Goal: Information Seeking & Learning: Learn about a topic

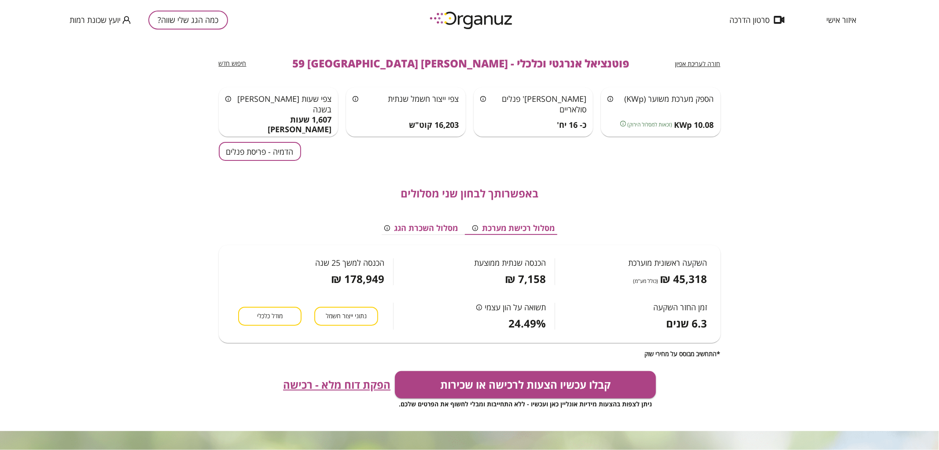
click at [191, 16] on button "כמה הגג שלי שווה?" at bounding box center [188, 20] width 80 height 19
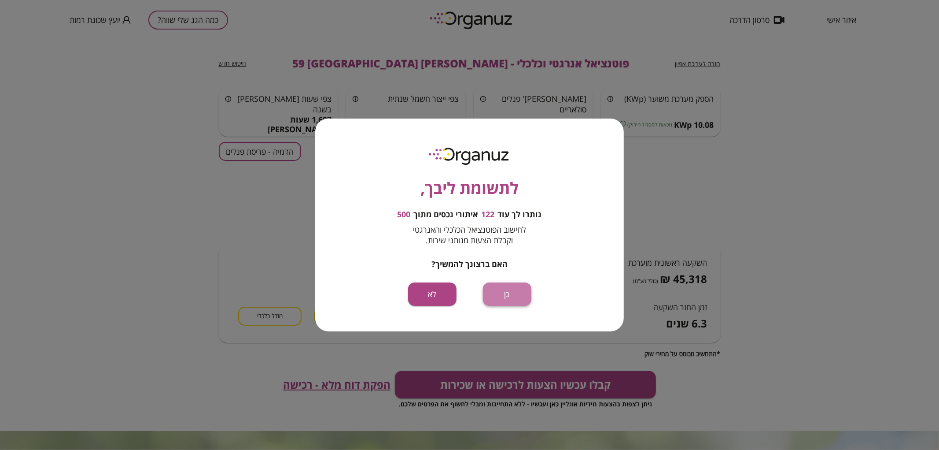
click at [502, 285] on button "כן" at bounding box center [507, 293] width 48 height 23
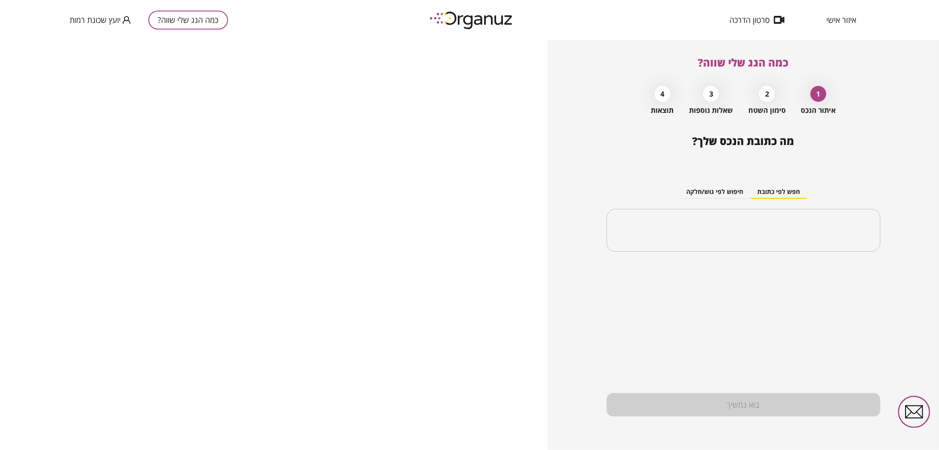
click at [705, 236] on input "text" at bounding box center [743, 230] width 253 height 22
click at [764, 279] on li "[PERSON_NAME] [PERSON_NAME] 32 [GEOGRAPHIC_DATA]" at bounding box center [743, 275] width 251 height 16
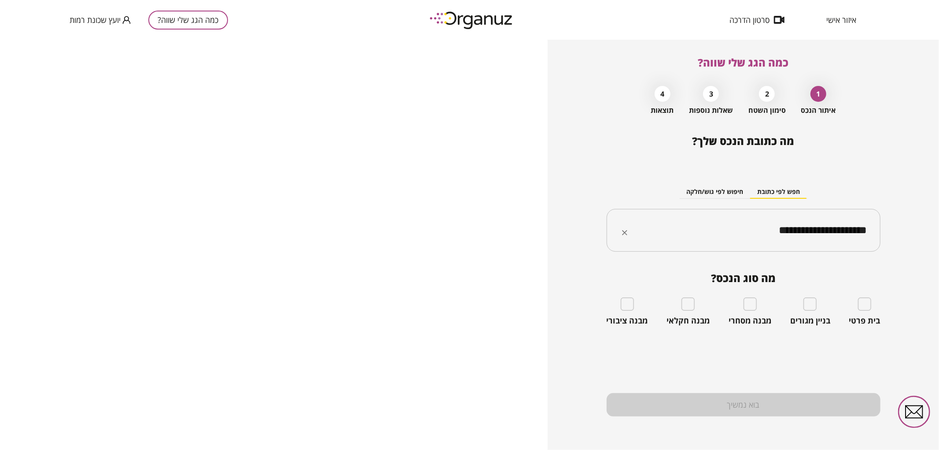
type input "**********"
drag, startPoint x: 755, startPoint y: 239, endPoint x: 880, endPoint y: 222, distance: 125.7
click at [880, 222] on div "**********" at bounding box center [744, 230] width 274 height 43
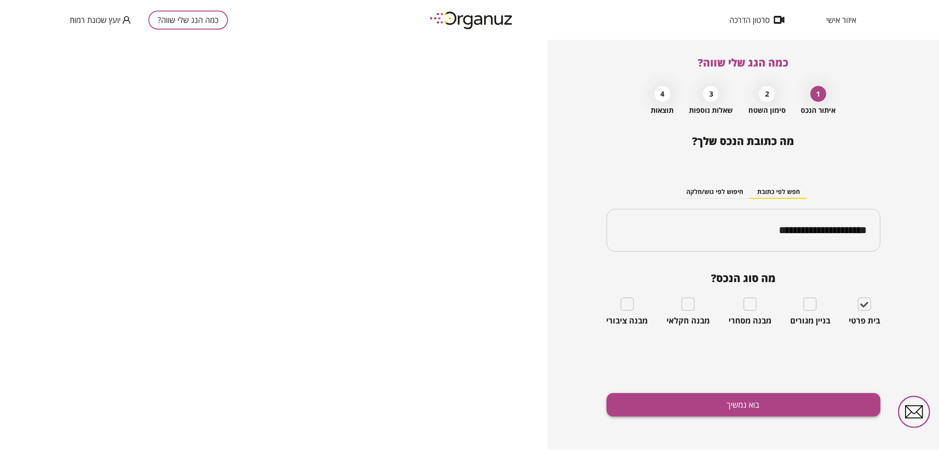
click at [776, 397] on button "בוא נמשיך" at bounding box center [744, 404] width 274 height 23
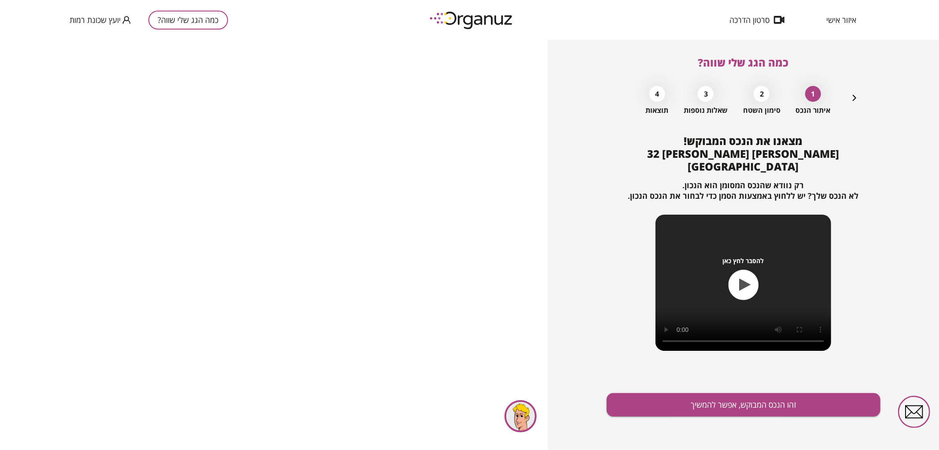
click at [600, 403] on div "כמה הגג שלי שווה? 1 איתור הנכס 2 סימון השטח 3 שאלות נוספות 4 תוצאות מצאנו את הנ…" at bounding box center [743, 245] width 391 height 410
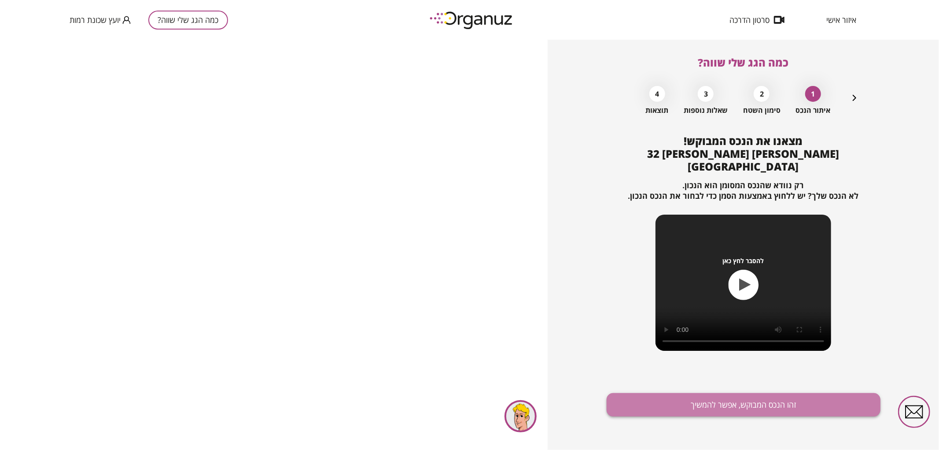
click at [615, 401] on button "זהו הנכס המבוקש, אפשר להמשיך" at bounding box center [744, 404] width 274 height 23
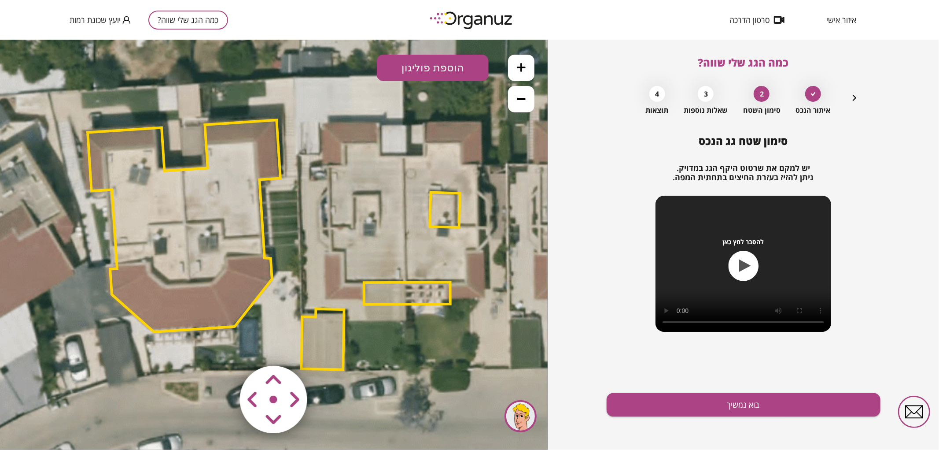
click at [524, 89] on button at bounding box center [521, 98] width 26 height 26
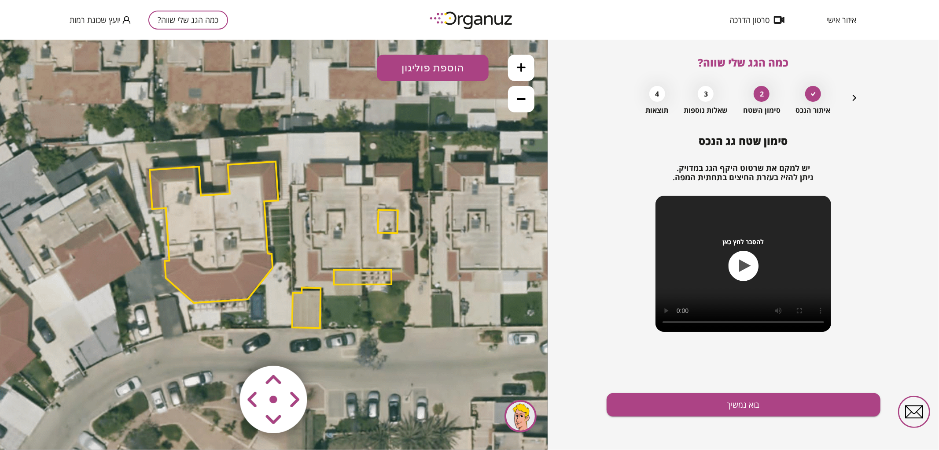
click at [524, 89] on button at bounding box center [521, 98] width 26 height 26
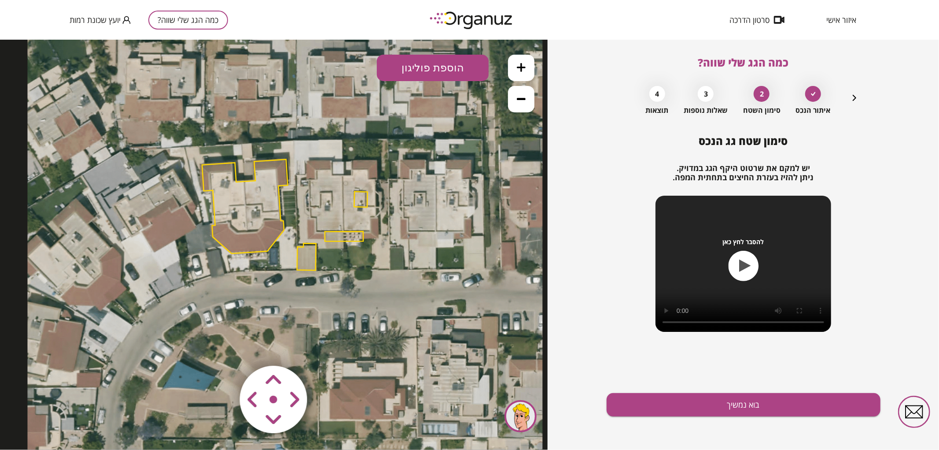
drag, startPoint x: 371, startPoint y: 276, endPoint x: 382, endPoint y: 246, distance: 31.9
click at [382, 246] on icon at bounding box center [284, 215] width 515 height 515
click at [350, 241] on icon at bounding box center [284, 215] width 515 height 515
click at [349, 239] on polygon at bounding box center [344, 236] width 38 height 10
click at [59, 427] on img at bounding box center [54, 424] width 12 height 13
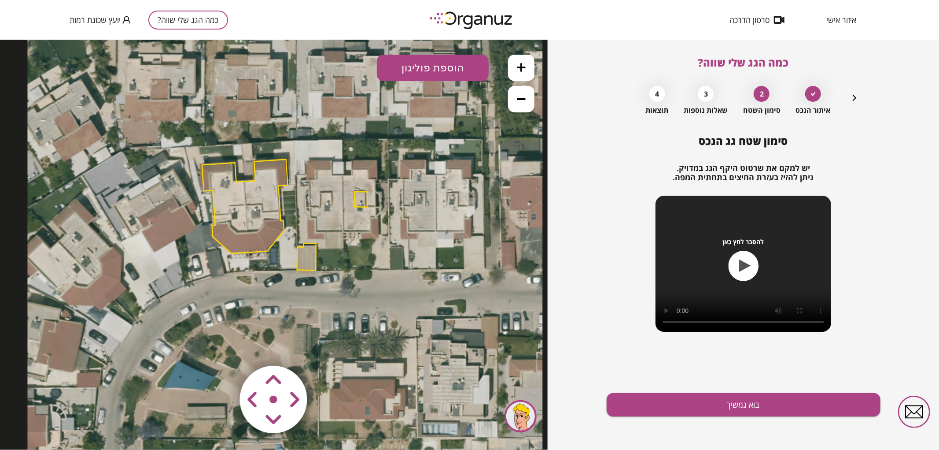
click at [364, 199] on polygon at bounding box center [361, 198] width 13 height 15
click at [64, 418] on div "סוג הפוליגון: מבנה אורך הצלע: 0 מטר שטח האזור: 10 מ"[GEOGRAPHIC_DATA] הוסף נקוד…" at bounding box center [40, 412] width 63 height 55
drag, startPoint x: 53, startPoint y: 423, endPoint x: 114, endPoint y: 375, distance: 78.1
click at [53, 423] on img at bounding box center [54, 424] width 12 height 13
click at [309, 249] on polygon at bounding box center [306, 256] width 19 height 27
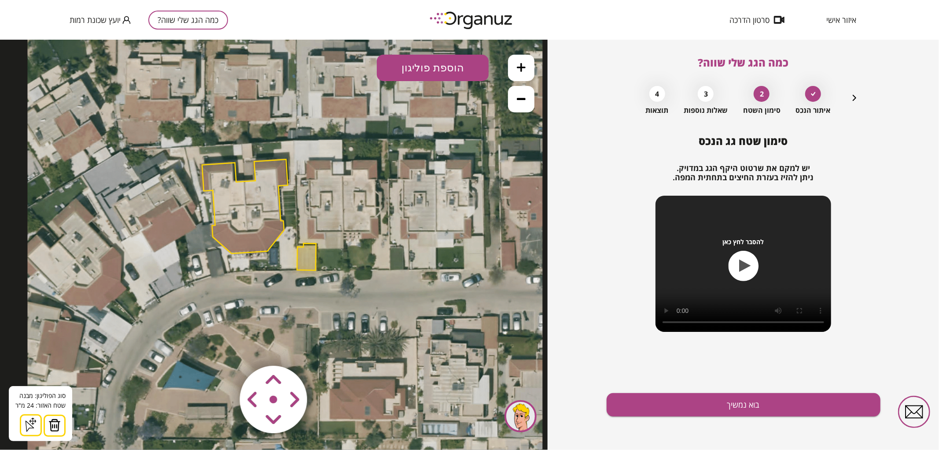
click at [53, 423] on img at bounding box center [54, 424] width 12 height 13
click at [513, 68] on button at bounding box center [521, 67] width 26 height 26
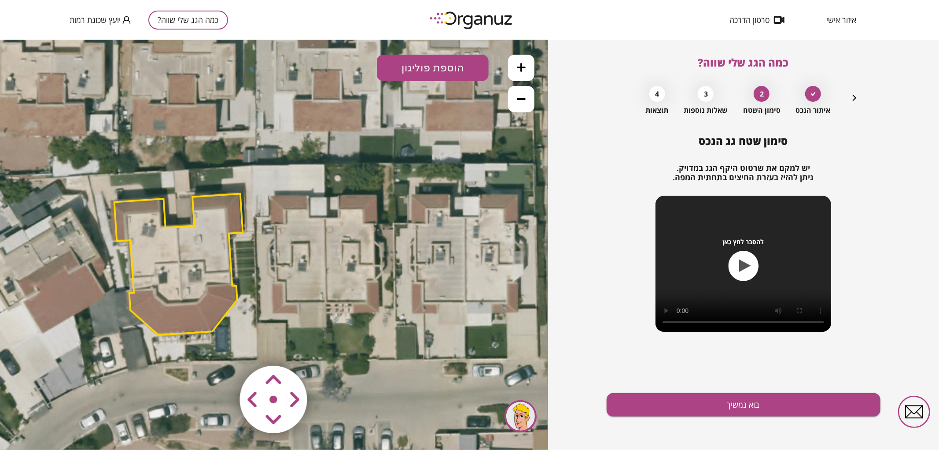
drag, startPoint x: 443, startPoint y: 168, endPoint x: 395, endPoint y: 240, distance: 87.2
click at [395, 240] on icon at bounding box center [238, 278] width 773 height 773
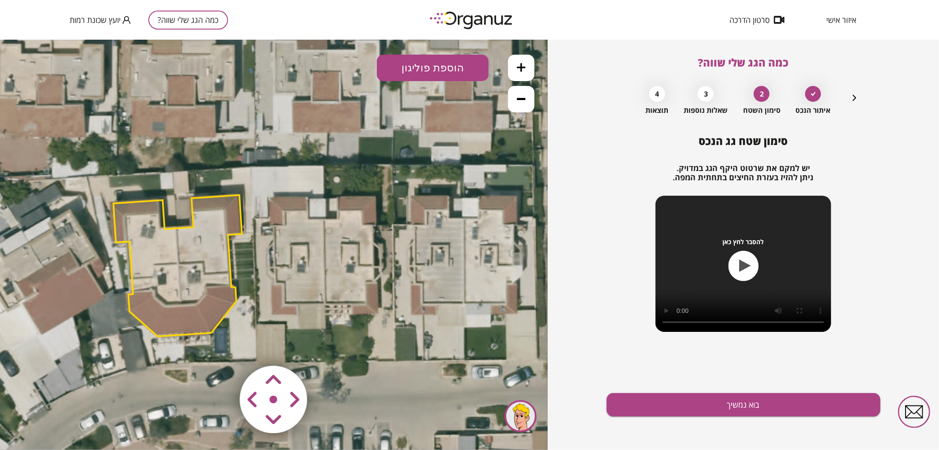
click at [441, 68] on button "הוספת פוליגון" at bounding box center [433, 67] width 112 height 26
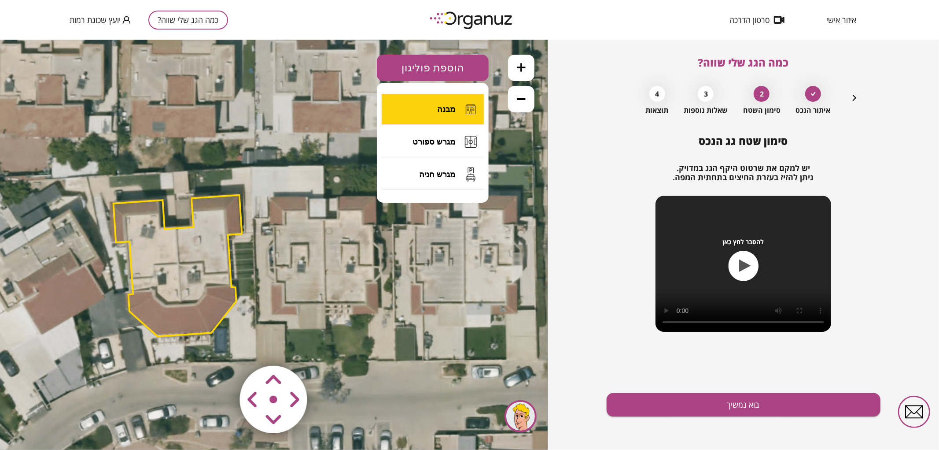
click at [438, 117] on button "מבנה" at bounding box center [433, 108] width 102 height 31
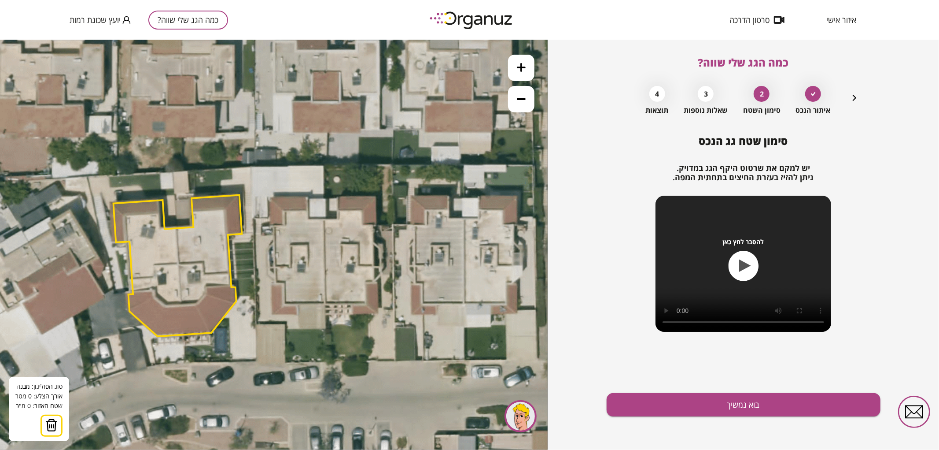
click at [324, 218] on icon at bounding box center [238, 279] width 773 height 773
click at [326, 303] on icon at bounding box center [238, 279] width 773 height 773
click at [297, 303] on polygon at bounding box center [311, 260] width 29 height 84
click at [297, 314] on polygon at bounding box center [311, 265] width 29 height 95
click at [272, 314] on polygon at bounding box center [299, 266] width 54 height 96
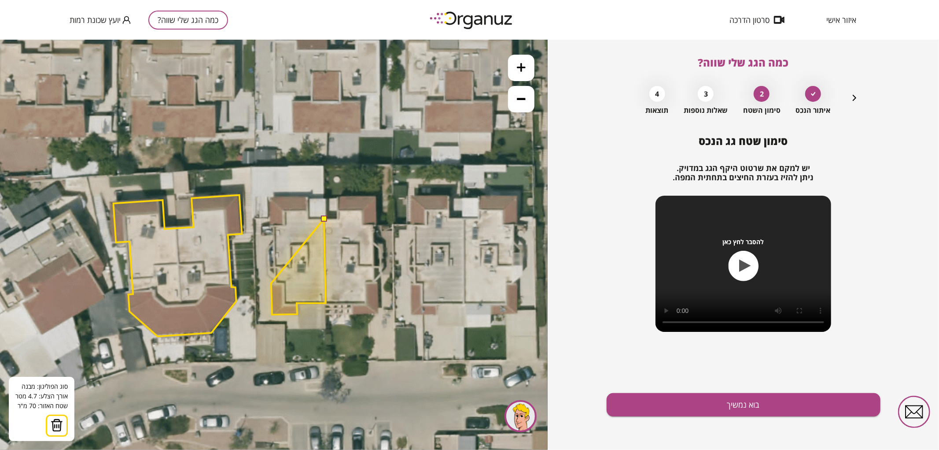
click at [271, 283] on polygon at bounding box center [298, 266] width 55 height 96
click at [276, 282] on polygon at bounding box center [298, 266] width 55 height 96
click at [275, 225] on polygon at bounding box center [298, 266] width 55 height 96
click at [271, 225] on polygon at bounding box center [298, 266] width 55 height 96
click at [270, 196] on polygon at bounding box center [298, 255] width 56 height 118
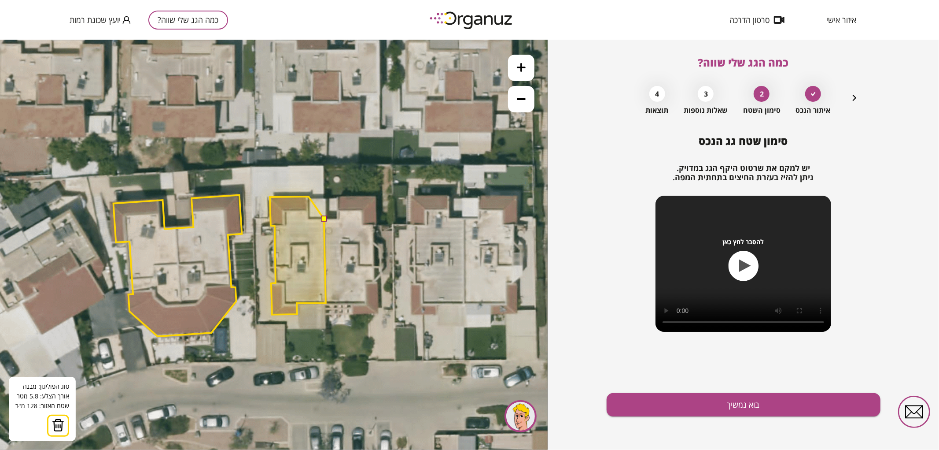
click at [309, 196] on polygon at bounding box center [298, 255] width 56 height 118
click at [309, 218] on polygon at bounding box center [298, 255] width 56 height 118
click at [324, 217] on button at bounding box center [324, 218] width 6 height 6
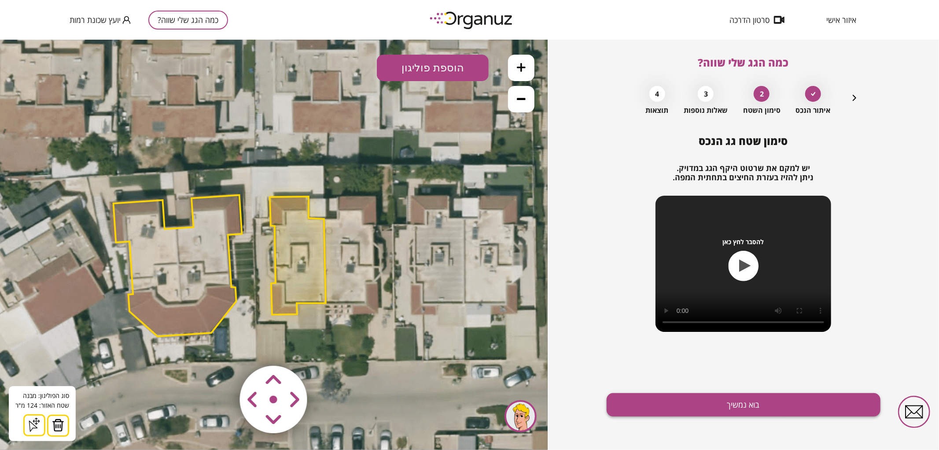
click at [697, 411] on button "בוא נמשיך" at bounding box center [744, 404] width 274 height 23
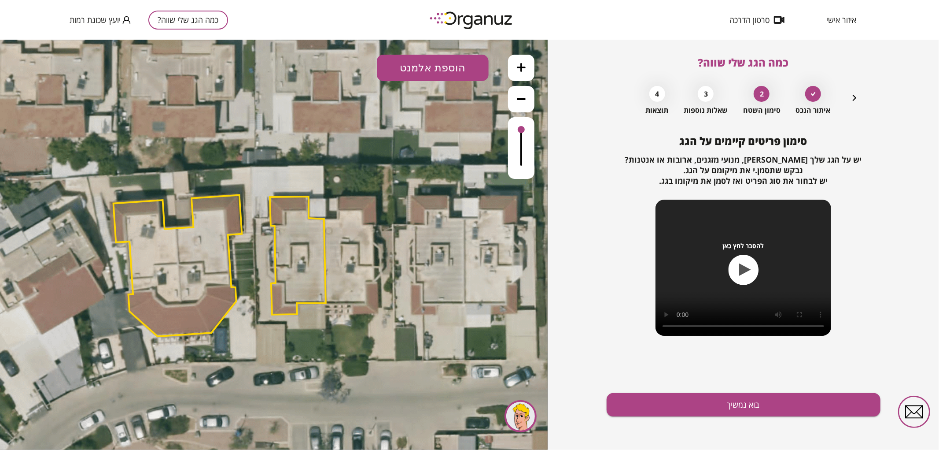
click at [448, 76] on button "הוספת אלמנט" at bounding box center [433, 67] width 112 height 26
drag, startPoint x: 441, startPoint y: 173, endPoint x: 313, endPoint y: 240, distance: 144.4
click at [441, 173] on div ".st0 { fill: #FFFFFF; } .st0 { fill: #FFFFFF; }" at bounding box center [274, 244] width 548 height 410
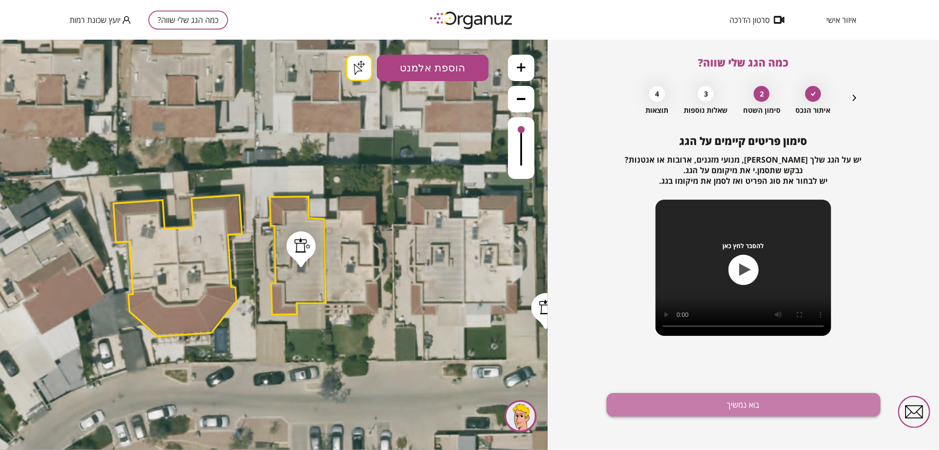
click at [661, 403] on button "בוא נמשיך" at bounding box center [744, 404] width 274 height 23
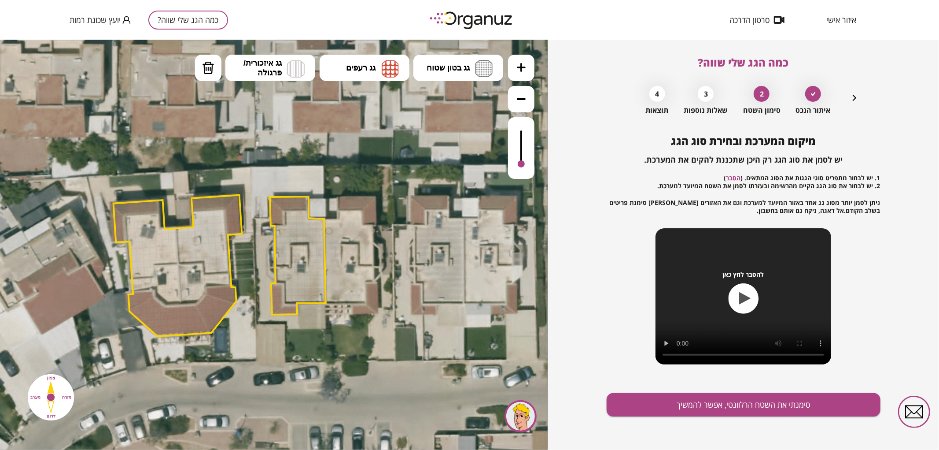
drag, startPoint x: 521, startPoint y: 129, endPoint x: 517, endPoint y: 164, distance: 35.9
click at [517, 164] on div at bounding box center [521, 148] width 26 height 62
click at [521, 68] on icon at bounding box center [521, 67] width 9 height 9
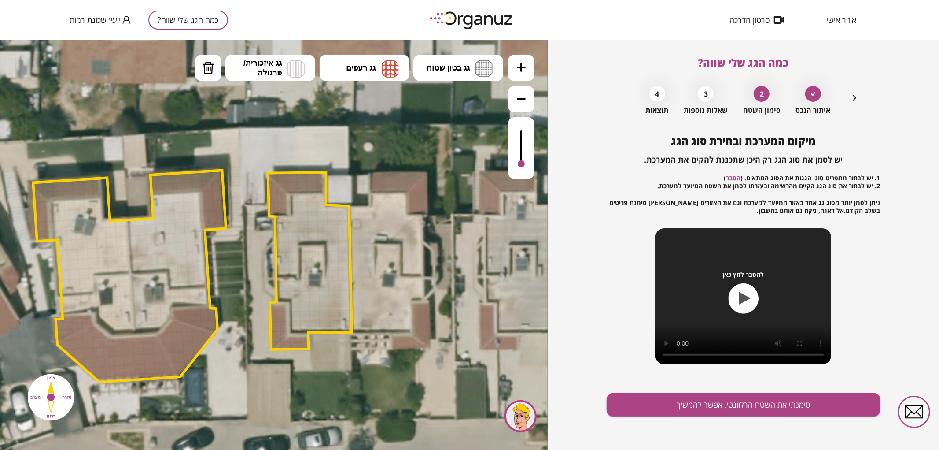
click at [521, 68] on icon at bounding box center [521, 67] width 9 height 9
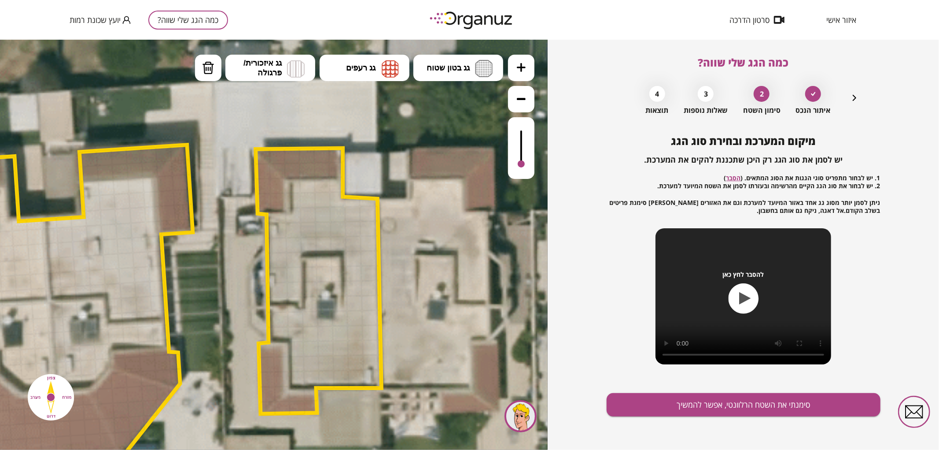
drag, startPoint x: 453, startPoint y: 148, endPoint x: 450, endPoint y: 132, distance: 16.2
click at [443, 159] on icon at bounding box center [183, 336] width 1739 height 1739
click at [469, 70] on span "גג בטון שטוח" at bounding box center [448, 68] width 43 height 10
click at [454, 116] on div ".st0 { fill: #FFFFFF; } .st0 { fill: #FFFFFF; }" at bounding box center [274, 244] width 548 height 410
drag, startPoint x: 303, startPoint y: 187, endPoint x: 389, endPoint y: 190, distance: 86.4
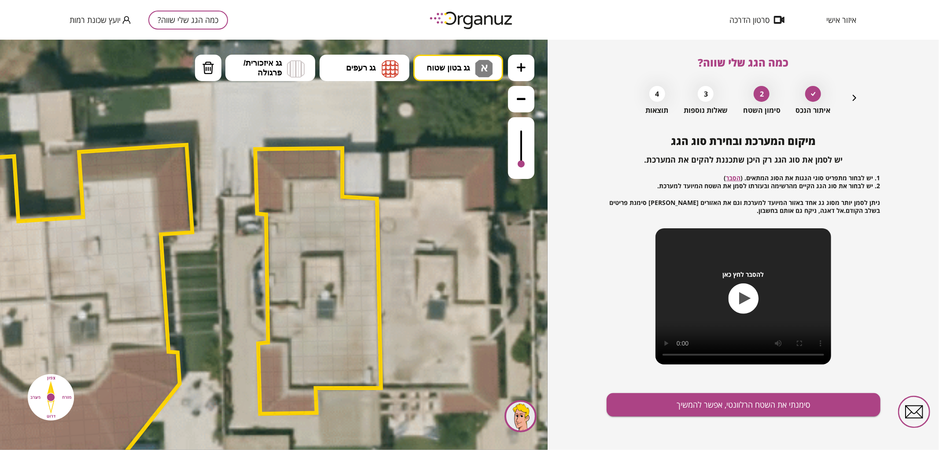
click at [521, 160] on div at bounding box center [521, 159] width 7 height 7
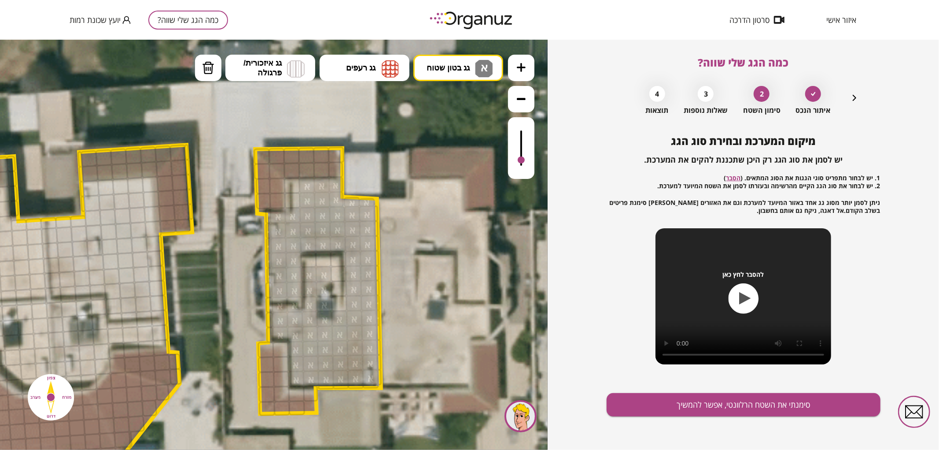
drag, startPoint x: 322, startPoint y: 201, endPoint x: 297, endPoint y: 253, distance: 58.1
click at [195, 72] on button "מחיקה" at bounding box center [208, 67] width 26 height 26
click at [210, 69] on img at bounding box center [208, 67] width 12 height 13
drag, startPoint x: 311, startPoint y: 273, endPoint x: 325, endPoint y: 269, distance: 14.6
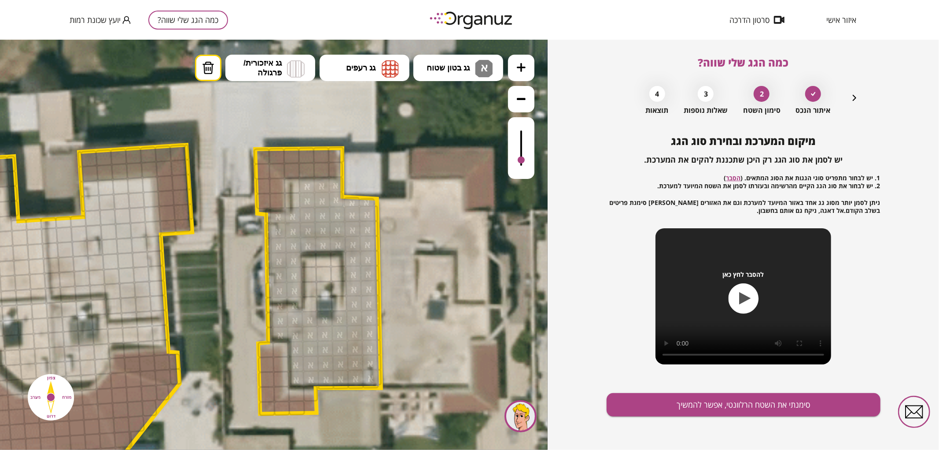
click at [650, 390] on div "מיקום המערכת ובחירת סוג הגג יש לסמן את סוג הגג רק היכן שתכננת להקים את המערכת. …" at bounding box center [744, 292] width 274 height 315
click at [364, 69] on span "גג רעפים" at bounding box center [361, 68] width 30 height 10
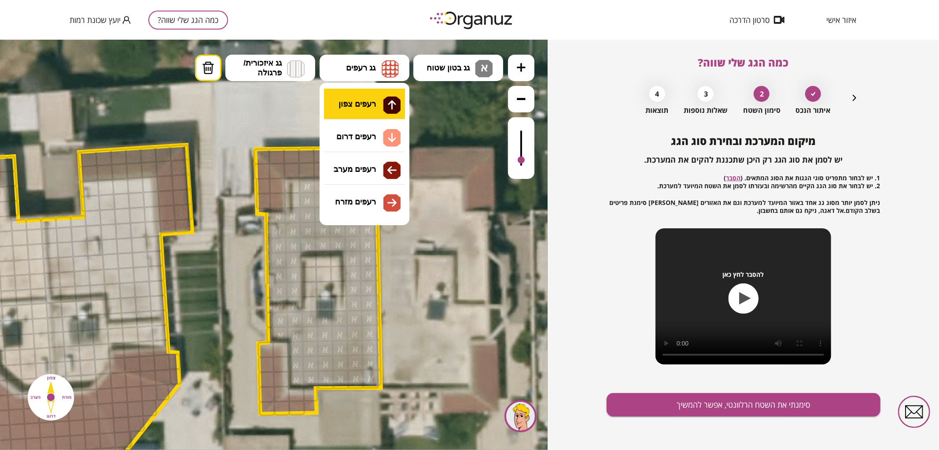
click at [371, 90] on div ".st0 { fill: #FFFFFF; } .st0 { fill: #FFFFFF; }" at bounding box center [274, 244] width 548 height 410
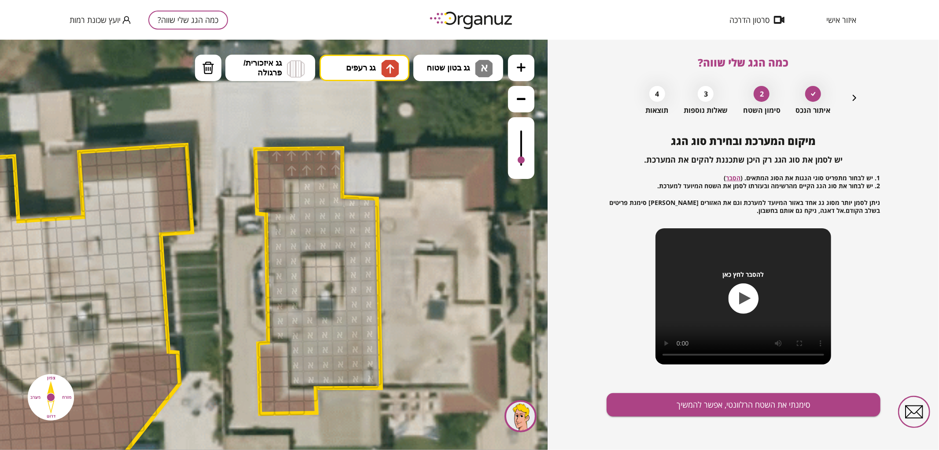
drag, startPoint x: 279, startPoint y: 159, endPoint x: 293, endPoint y: 172, distance: 19.0
click at [357, 48] on icon at bounding box center [183, 336] width 1739 height 1739
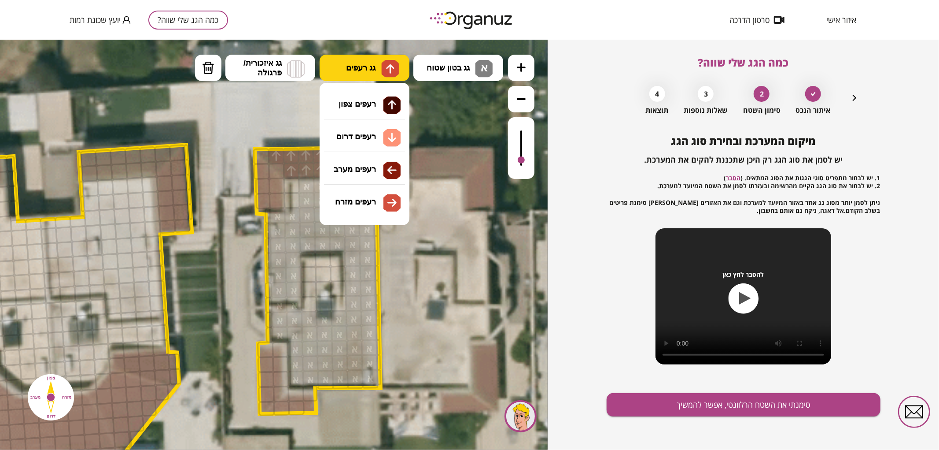
click at [345, 66] on button "גג רעפים" at bounding box center [365, 67] width 90 height 26
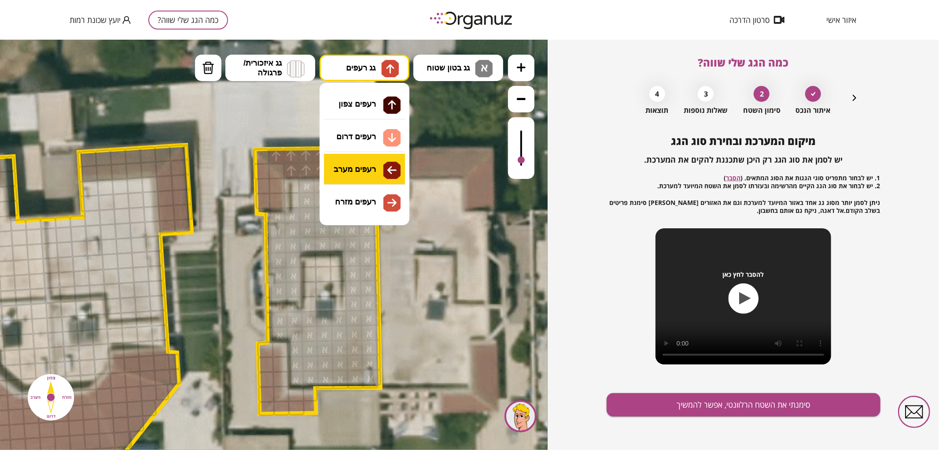
click at [381, 172] on div ".st0 { fill: #FFFFFF; } .st0 { fill: #FFFFFF; }" at bounding box center [274, 244] width 548 height 410
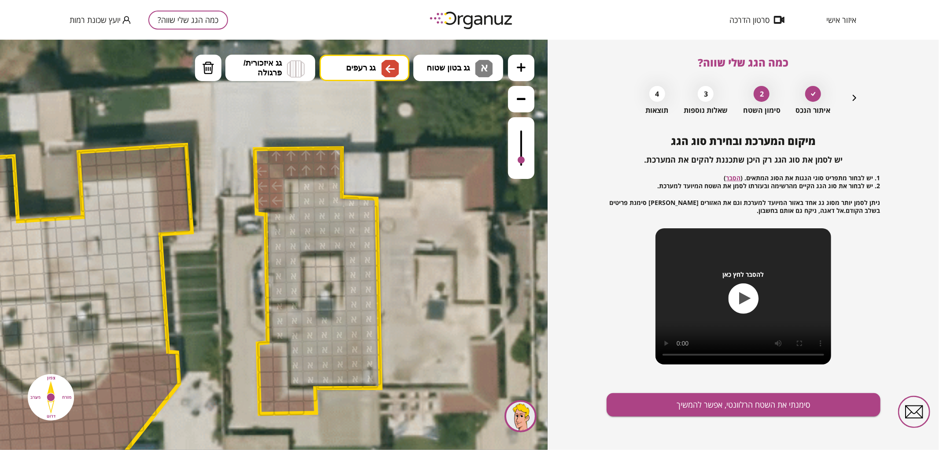
drag, startPoint x: 260, startPoint y: 172, endPoint x: 274, endPoint y: 189, distance: 21.9
drag, startPoint x: 263, startPoint y: 355, endPoint x: 266, endPoint y: 386, distance: 30.5
drag, startPoint x: 278, startPoint y: 351, endPoint x: 277, endPoint y: 379, distance: 27.8
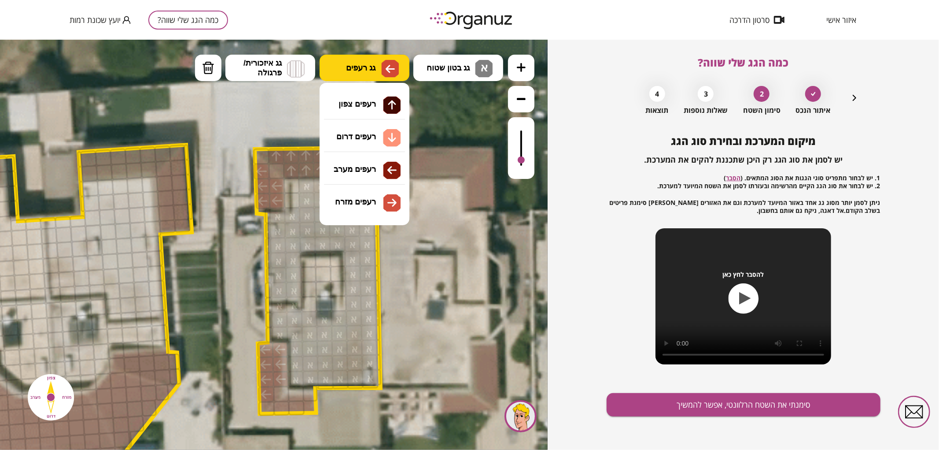
click at [368, 67] on span "גג רעפים" at bounding box center [361, 68] width 30 height 10
drag, startPoint x: 377, startPoint y: 144, endPoint x: 349, endPoint y: 212, distance: 73.4
click at [377, 144] on div ".st0 { fill: #FFFFFF; } .st0 { fill: #FFFFFF; }" at bounding box center [274, 244] width 548 height 410
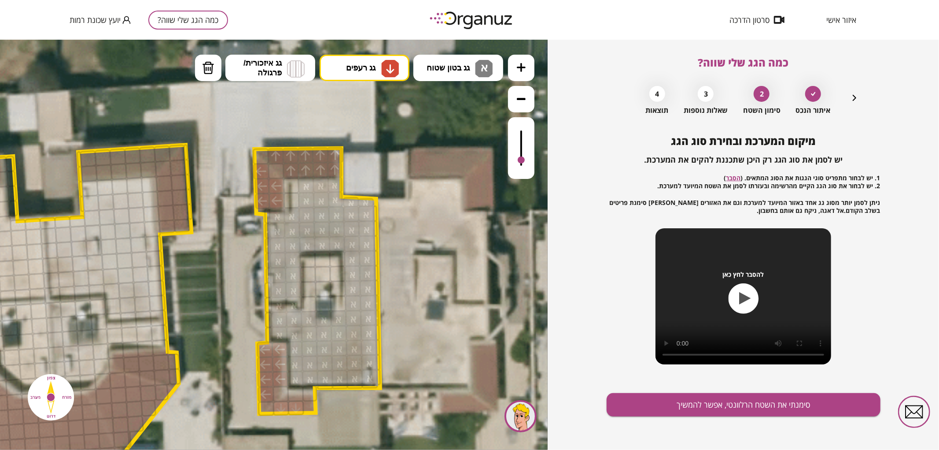
drag, startPoint x: 281, startPoint y: 405, endPoint x: 313, endPoint y: 402, distance: 32.3
click at [313, 402] on div ".st0 { fill: #FFFFFF; } .st0 { fill: #FFFFFF; }" at bounding box center [182, 336] width 1739 height 1739
drag, startPoint x: 293, startPoint y: 398, endPoint x: 313, endPoint y: 396, distance: 19.9
click at [856, 100] on icon "button" at bounding box center [854, 97] width 11 height 11
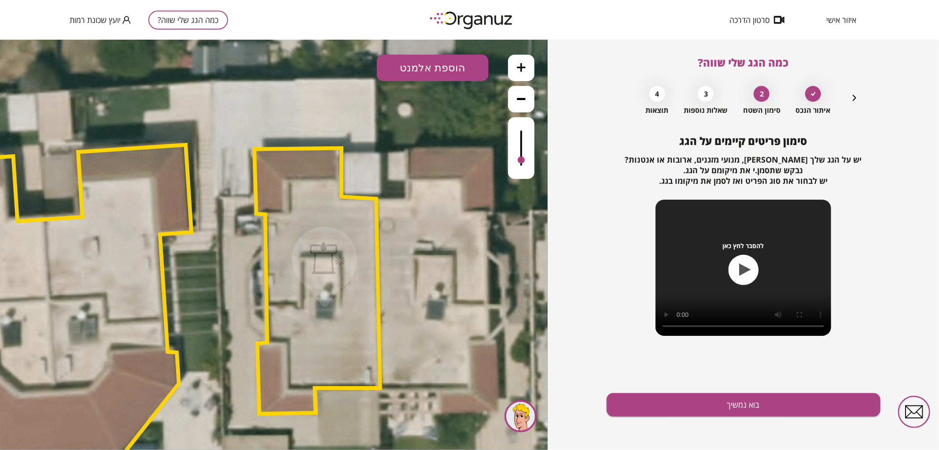
click at [336, 271] on div at bounding box center [328, 257] width 36 height 33
click at [364, 70] on icon at bounding box center [359, 67] width 13 height 12
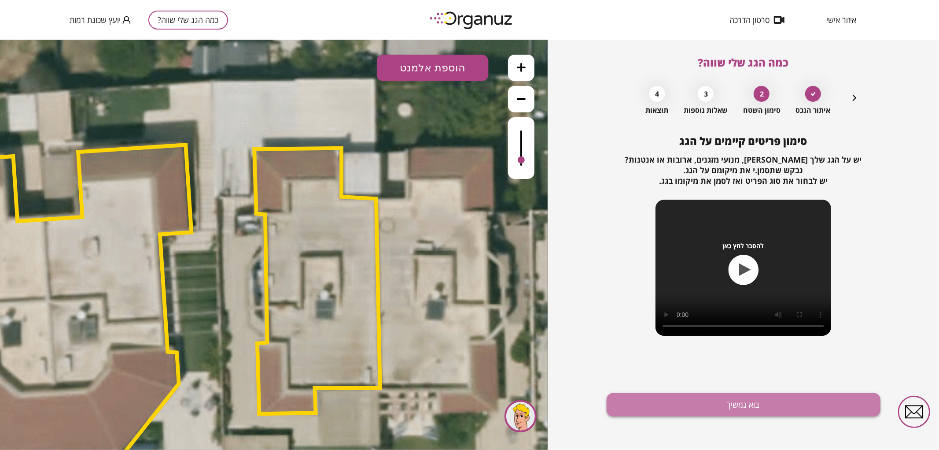
click at [667, 415] on button "בוא נמשיך" at bounding box center [744, 404] width 274 height 23
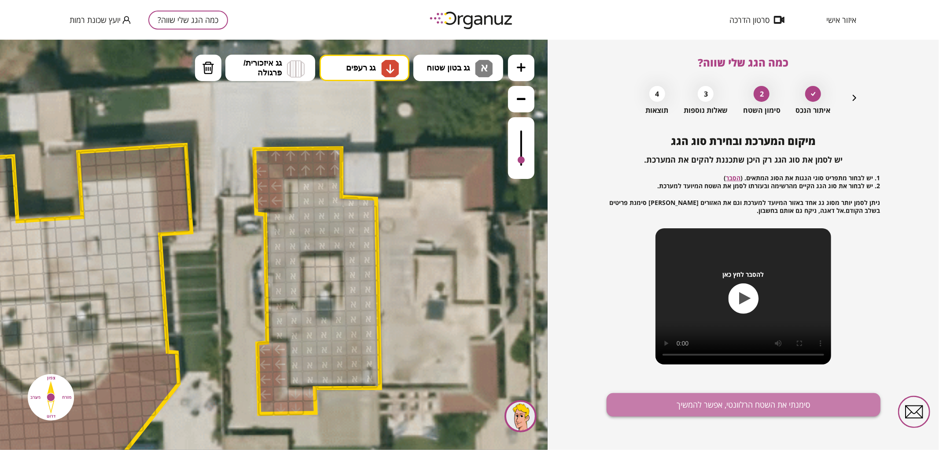
click at [663, 409] on button "סימנתי את השטח הרלוונטי, אפשר להמשיך" at bounding box center [744, 404] width 274 height 23
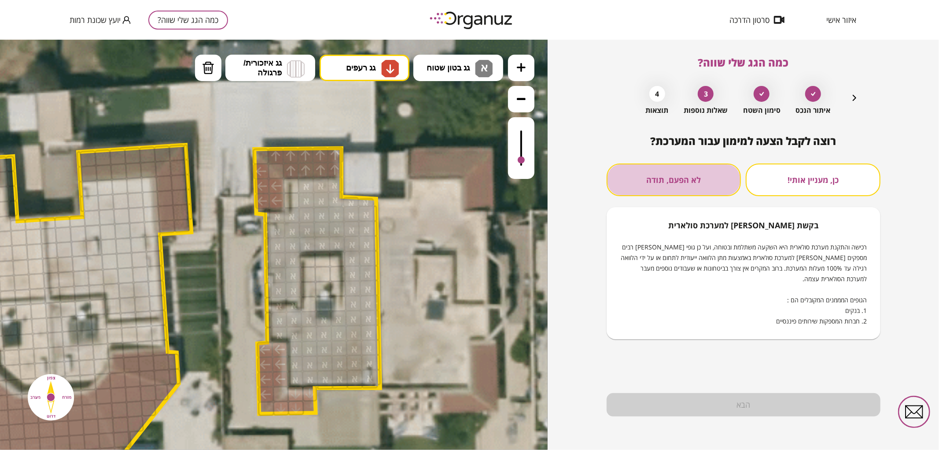
click at [686, 187] on button "לא הפעם, תודה" at bounding box center [674, 179] width 135 height 33
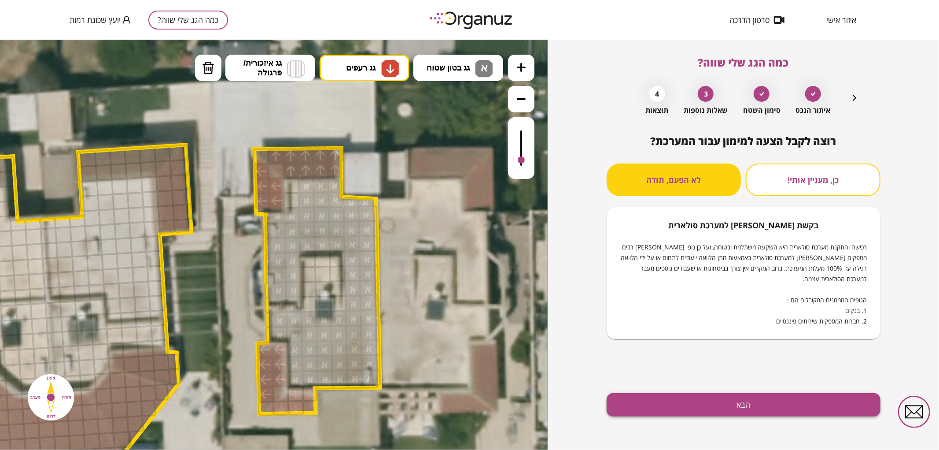
click at [681, 393] on button "הבא" at bounding box center [744, 404] width 274 height 23
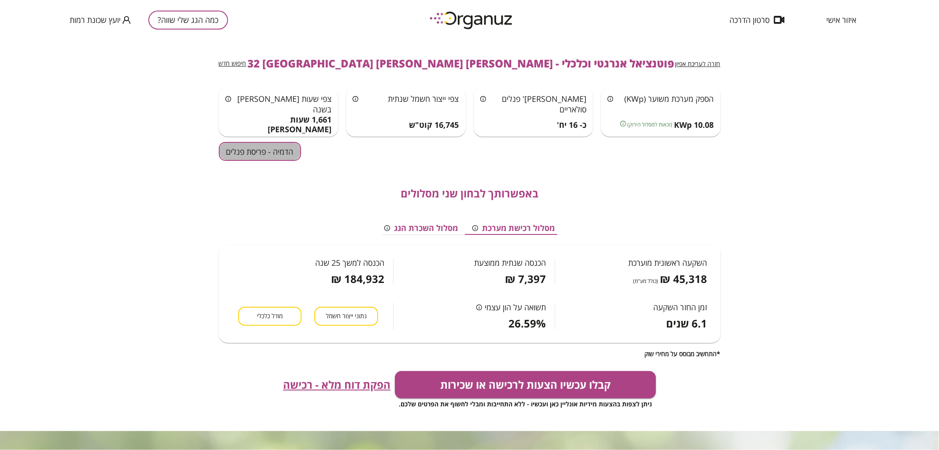
click at [281, 150] on button "הדמיה - פריסת פנלים" at bounding box center [260, 151] width 82 height 19
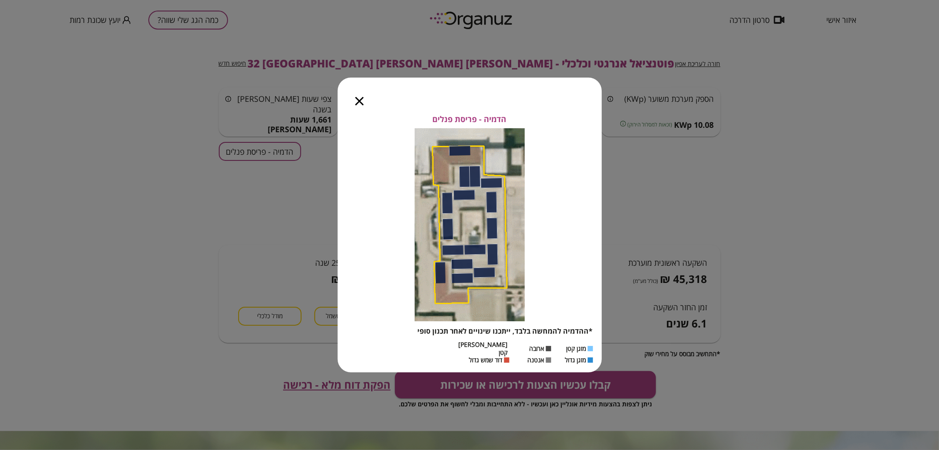
click at [357, 105] on icon "button" at bounding box center [359, 101] width 8 height 8
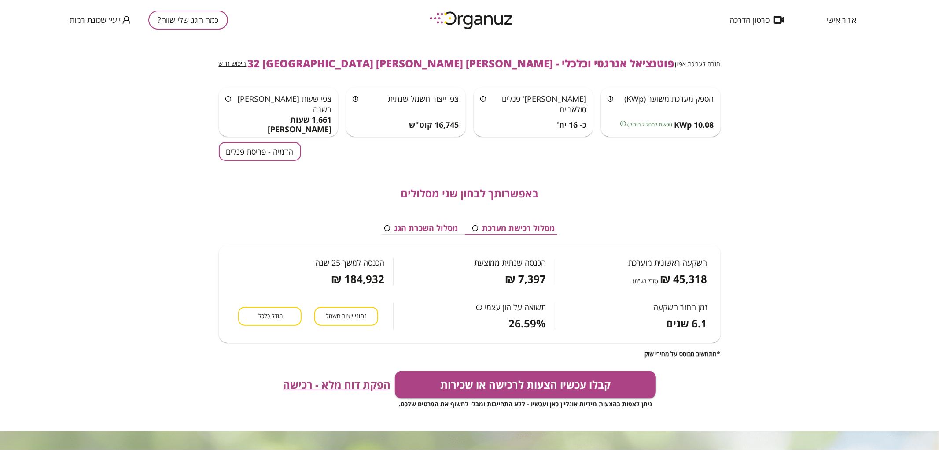
click at [184, 26] on button "כמה הגג שלי שווה?" at bounding box center [188, 20] width 80 height 19
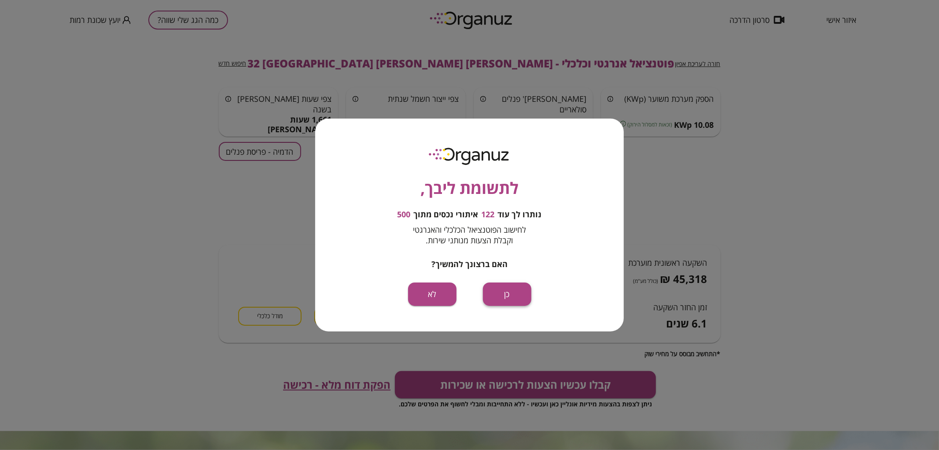
click at [511, 294] on button "כן" at bounding box center [507, 293] width 48 height 23
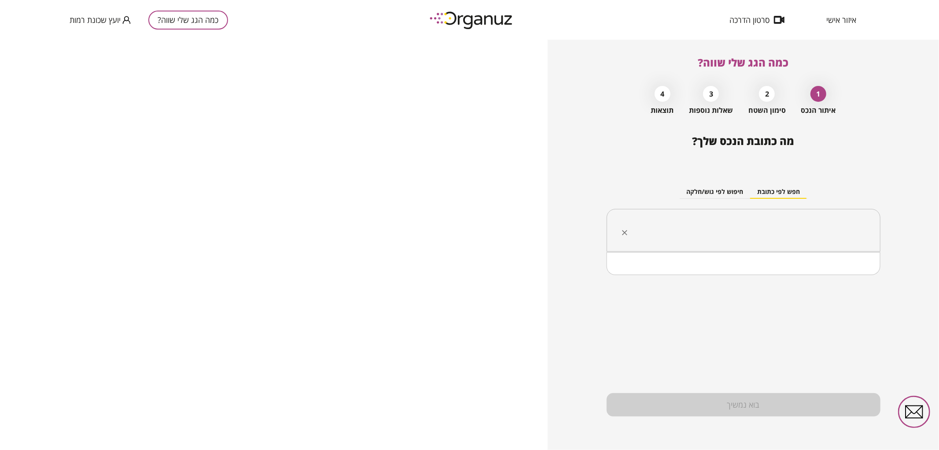
click at [670, 226] on input "text" at bounding box center [747, 230] width 246 height 22
click at [812, 269] on li "[PERSON_NAME] [PERSON_NAME] 30 [GEOGRAPHIC_DATA]" at bounding box center [743, 275] width 251 height 16
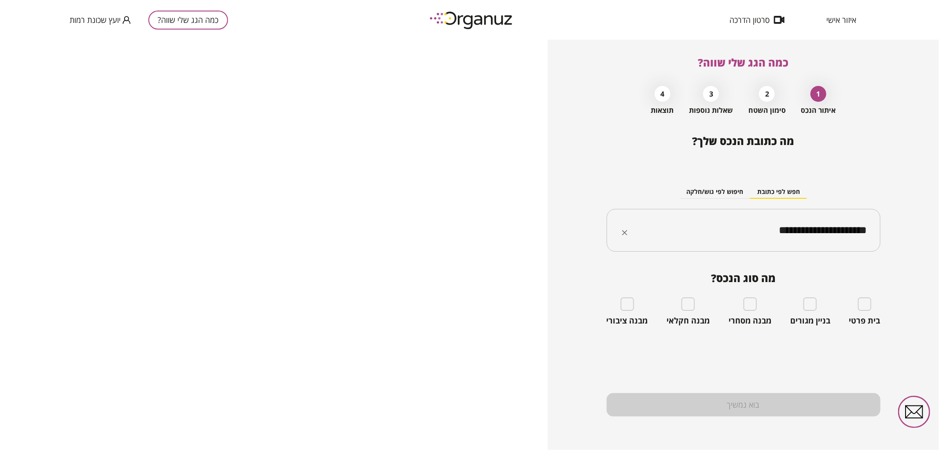
type input "**********"
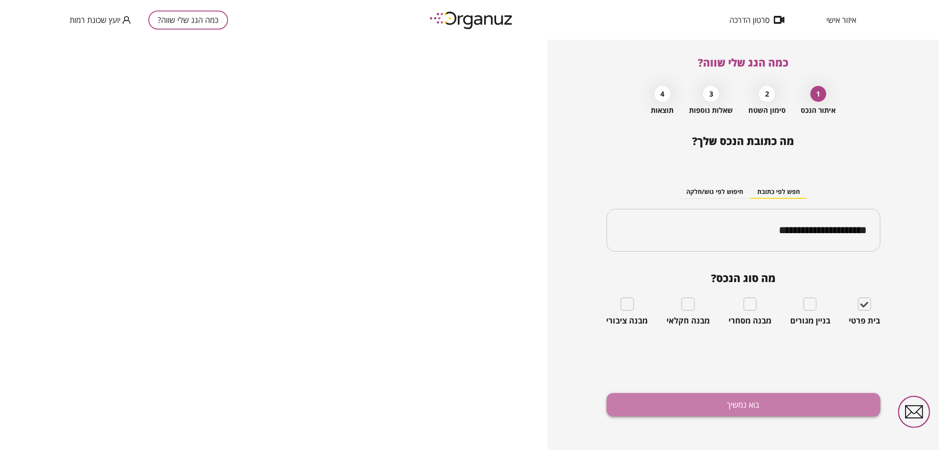
click at [832, 399] on button "בוא נמשיך" at bounding box center [744, 404] width 274 height 23
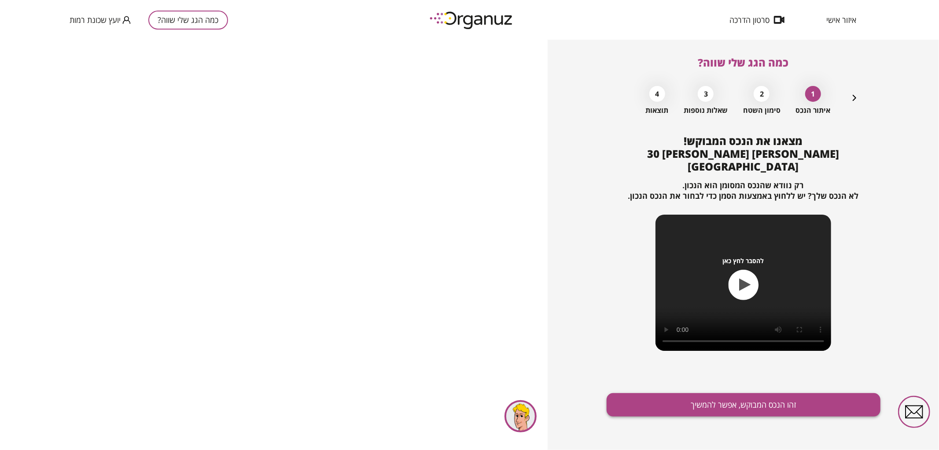
click at [820, 398] on button "זהו הנכס המבוקש, אפשר להמשיך" at bounding box center [744, 404] width 274 height 23
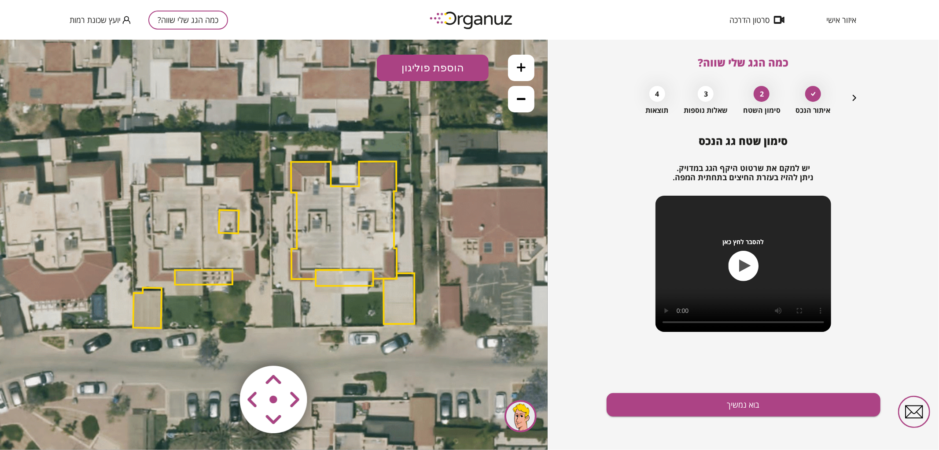
click at [386, 261] on polygon at bounding box center [344, 220] width 106 height 118
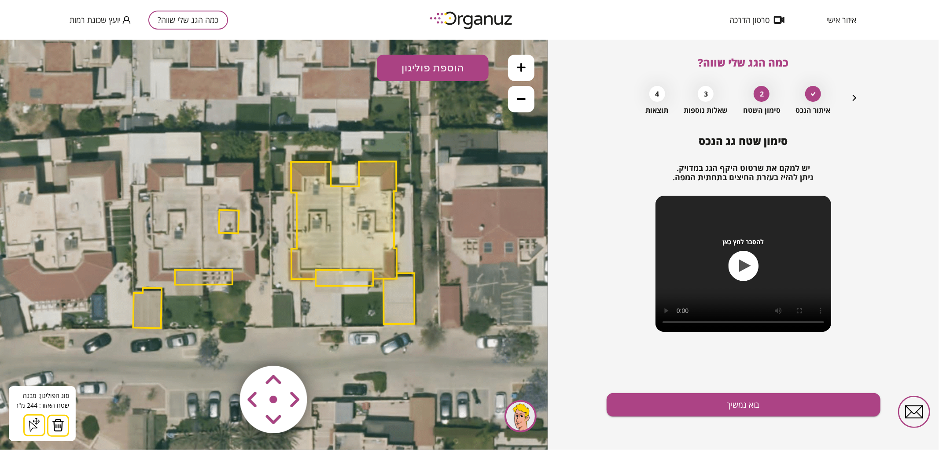
click at [54, 426] on img at bounding box center [58, 424] width 12 height 13
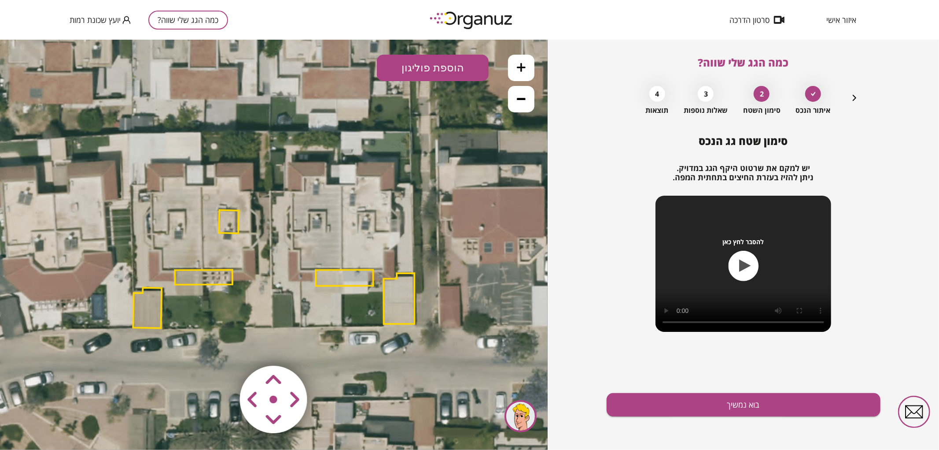
click at [203, 266] on icon at bounding box center [274, 246] width 852 height 852
click at [202, 277] on polygon at bounding box center [204, 276] width 58 height 15
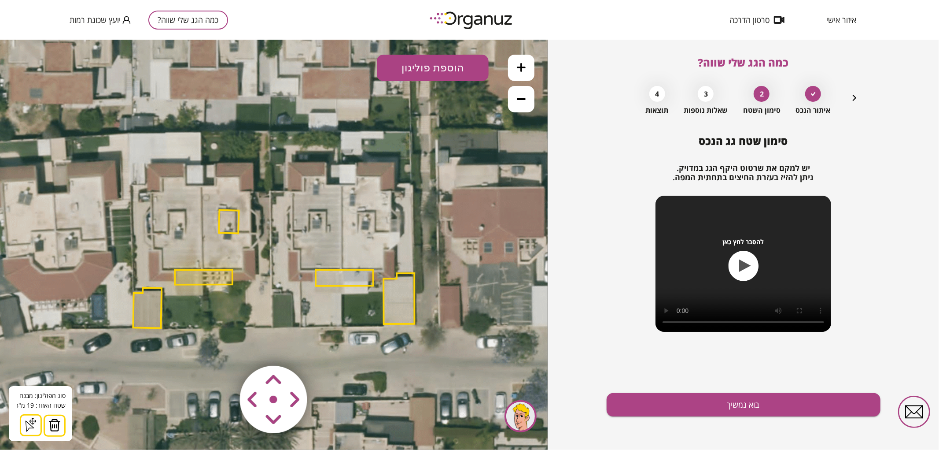
drag, startPoint x: 59, startPoint y: 426, endPoint x: 63, endPoint y: 417, distance: 10.2
click at [58, 425] on img at bounding box center [54, 424] width 12 height 13
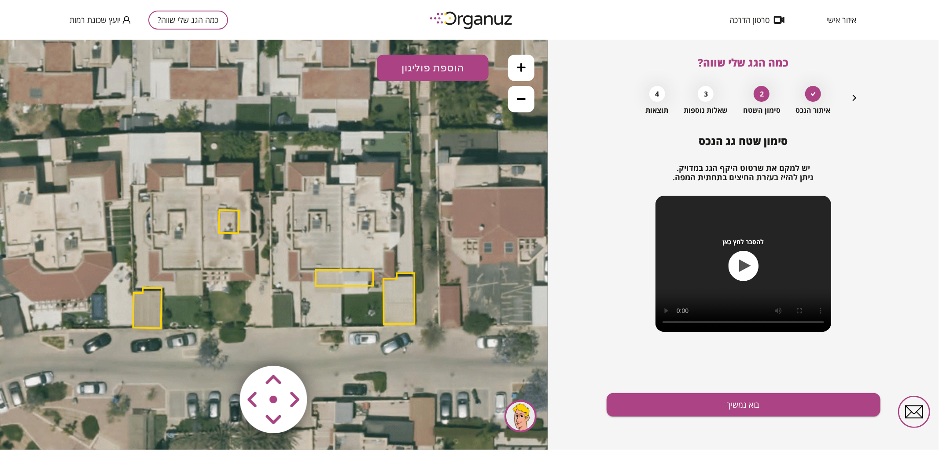
click at [236, 211] on polygon at bounding box center [229, 221] width 20 height 23
click at [56, 428] on img at bounding box center [54, 424] width 12 height 13
click at [518, 58] on button at bounding box center [521, 67] width 26 height 26
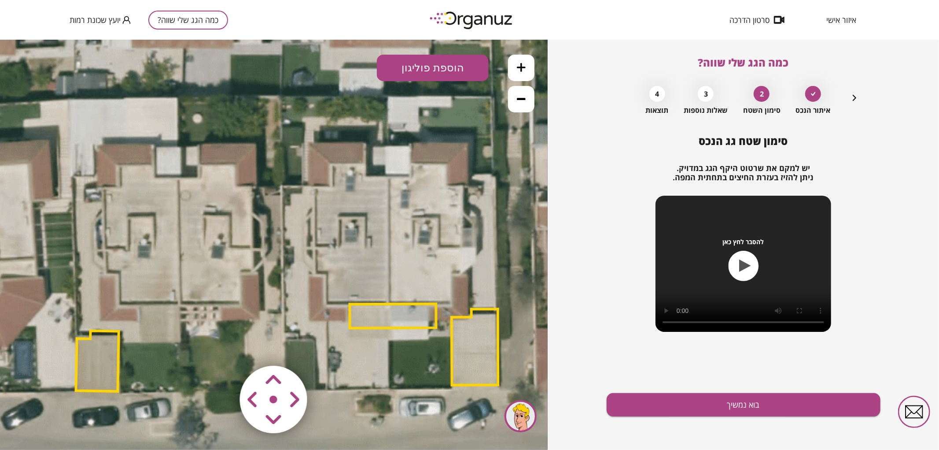
drag, startPoint x: 283, startPoint y: 212, endPoint x: 296, endPoint y: 234, distance: 25.3
click at [296, 234] on icon at bounding box center [287, 269] width 1278 height 1278
click at [421, 63] on button "הוספת פוליגון" at bounding box center [433, 67] width 112 height 26
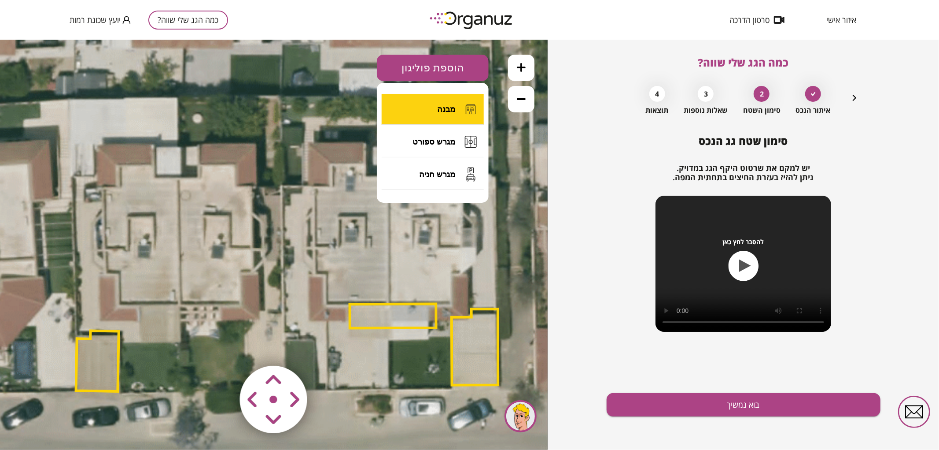
click at [431, 96] on button "מבנה" at bounding box center [433, 108] width 102 height 31
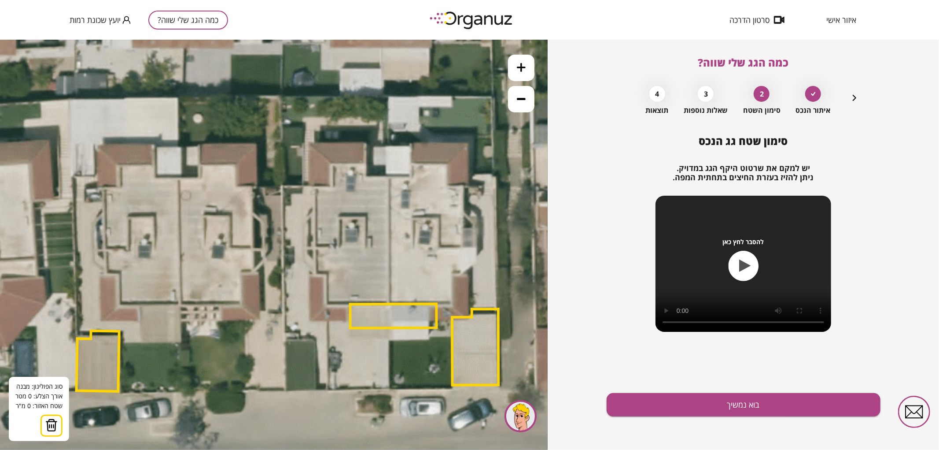
click at [178, 177] on icon at bounding box center [287, 269] width 1278 height 1278
click at [181, 305] on icon at bounding box center [287, 269] width 1278 height 1278
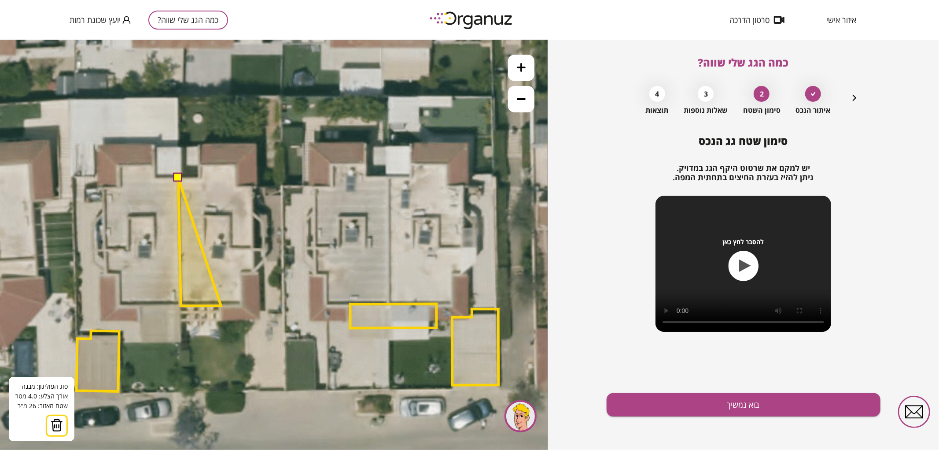
click at [221, 305] on polygon at bounding box center [199, 241] width 43 height 128
click at [222, 319] on icon at bounding box center [287, 269] width 1278 height 1278
click at [260, 320] on polygon at bounding box center [218, 248] width 81 height 142
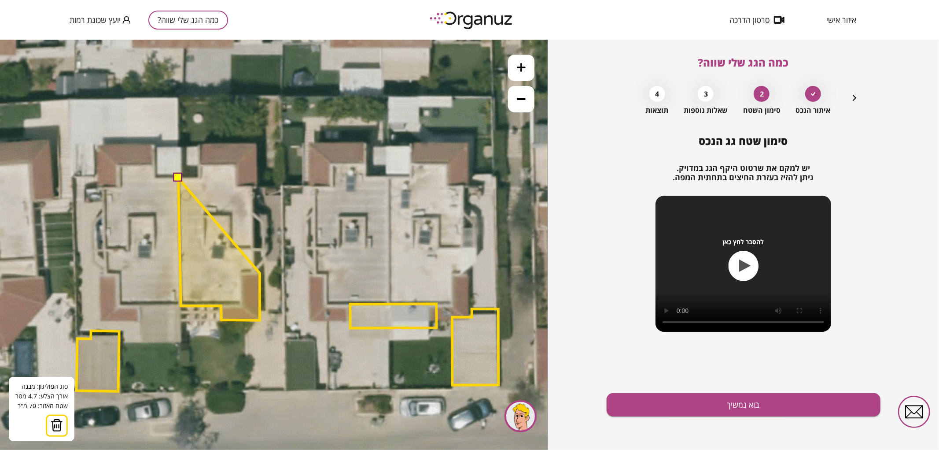
click at [260, 273] on polygon at bounding box center [218, 248] width 81 height 142
click at [256, 273] on polygon at bounding box center [218, 248] width 81 height 142
click at [254, 187] on polygon at bounding box center [218, 248] width 81 height 142
click at [256, 186] on polygon at bounding box center [218, 248] width 81 height 142
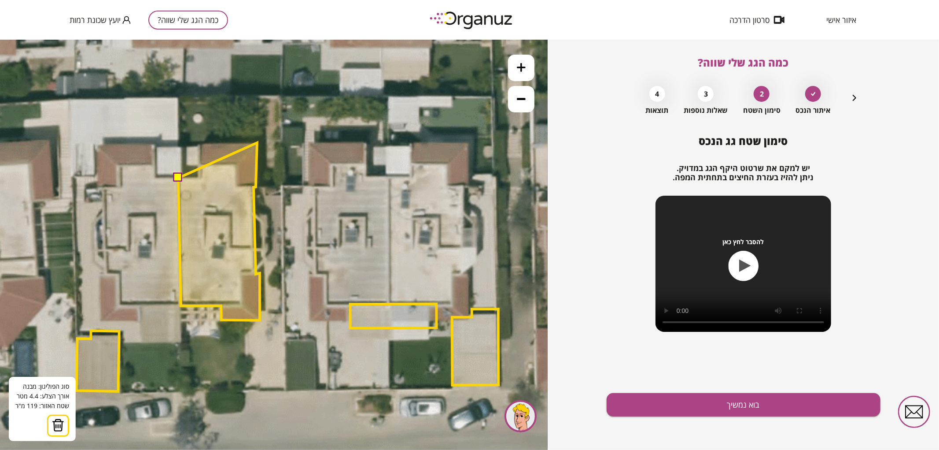
click at [257, 142] on polygon at bounding box center [218, 230] width 81 height 177
click at [199, 146] on polygon at bounding box center [218, 230] width 81 height 177
click at [200, 178] on polygon at bounding box center [218, 230] width 81 height 177
click at [177, 176] on button at bounding box center [178, 177] width 9 height 9
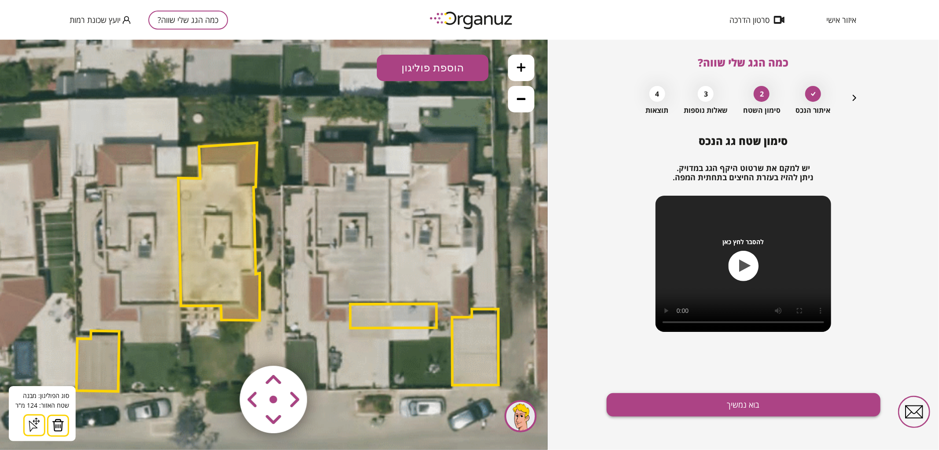
click at [645, 408] on button "בוא נמשיך" at bounding box center [744, 404] width 274 height 23
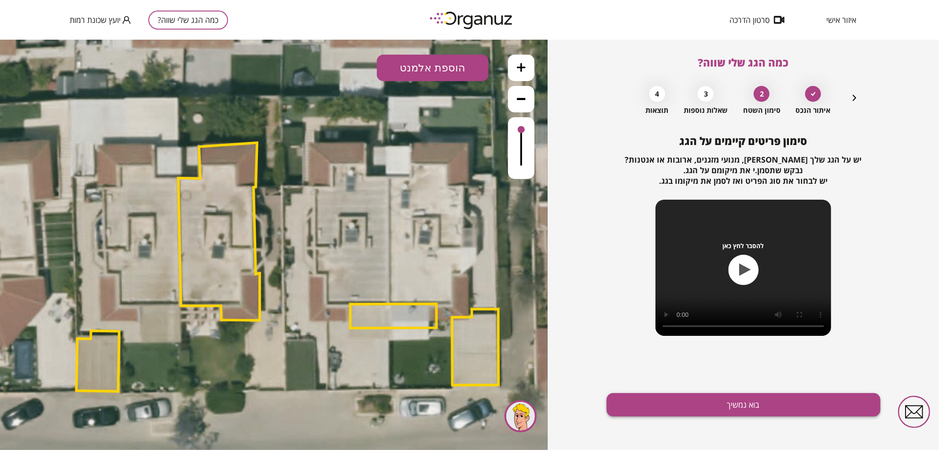
click at [668, 410] on button "בוא נמשיך" at bounding box center [744, 404] width 274 height 23
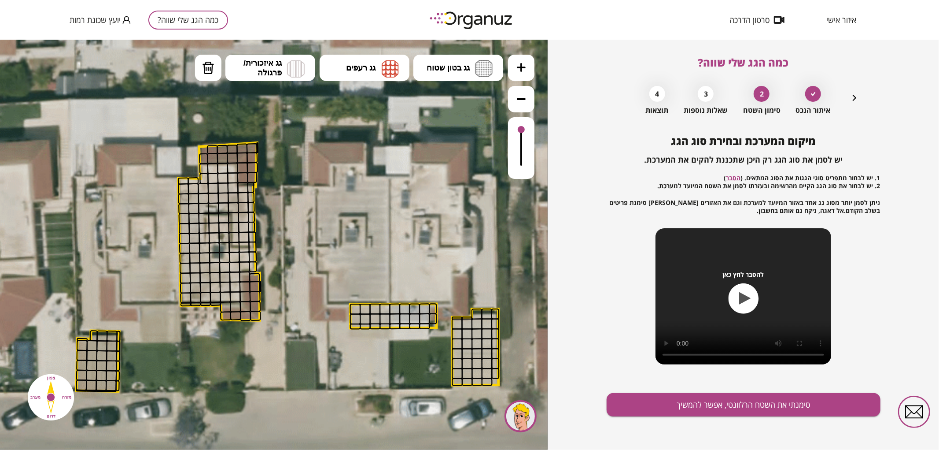
click at [514, 63] on button at bounding box center [521, 67] width 26 height 26
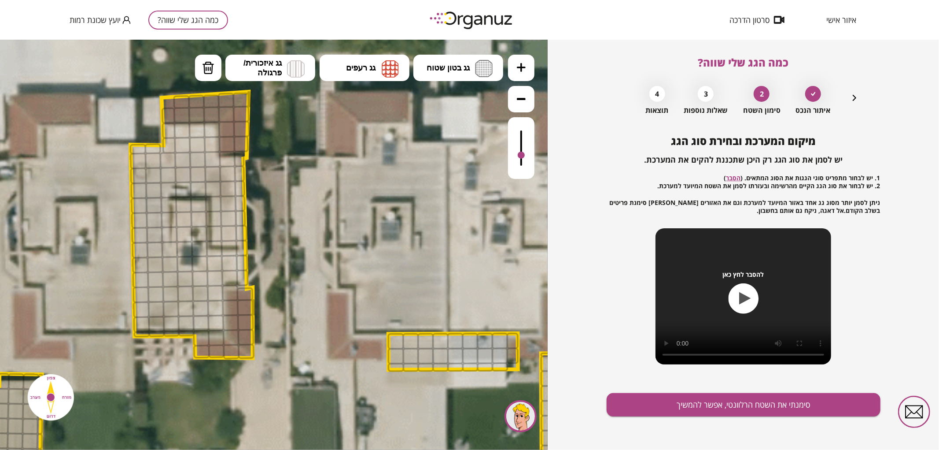
drag, startPoint x: 521, startPoint y: 132, endPoint x: 517, endPoint y: 155, distance: 23.7
click at [517, 155] on div at bounding box center [521, 148] width 26 height 62
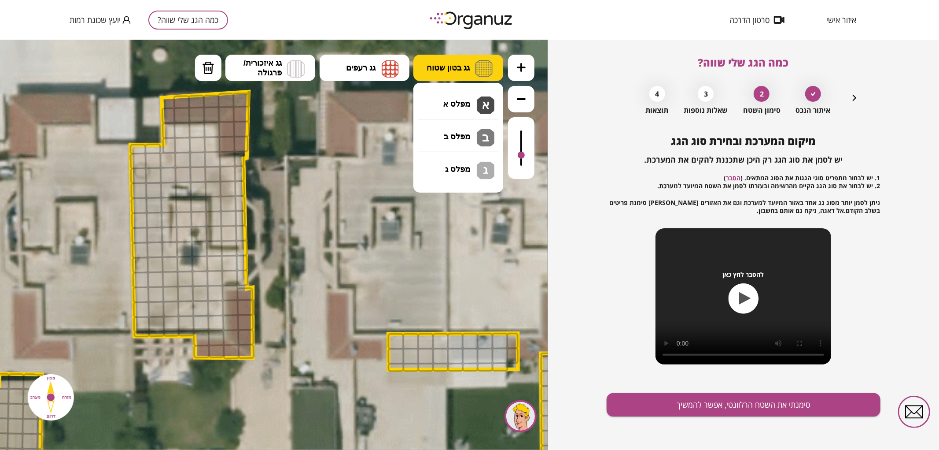
click at [449, 73] on button "גג בטון שטוח" at bounding box center [459, 67] width 90 height 26
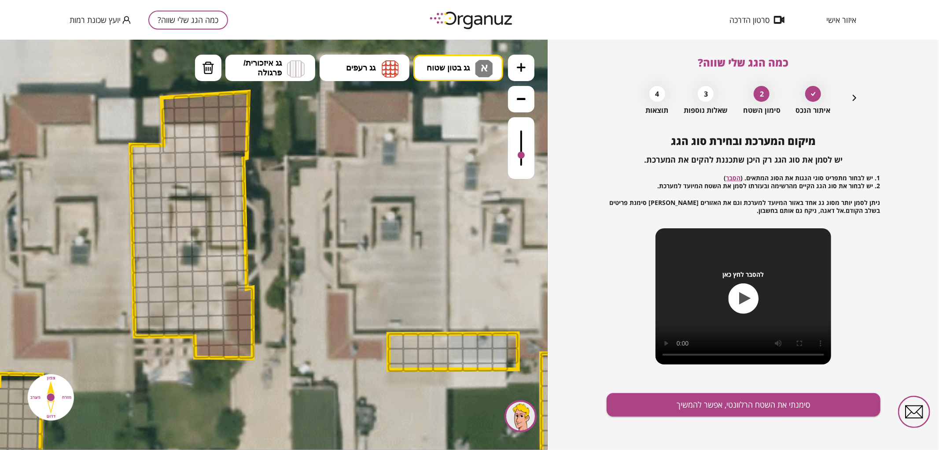
click at [446, 99] on div ".st0 { fill: #FFFFFF; } א" at bounding box center [274, 244] width 548 height 410
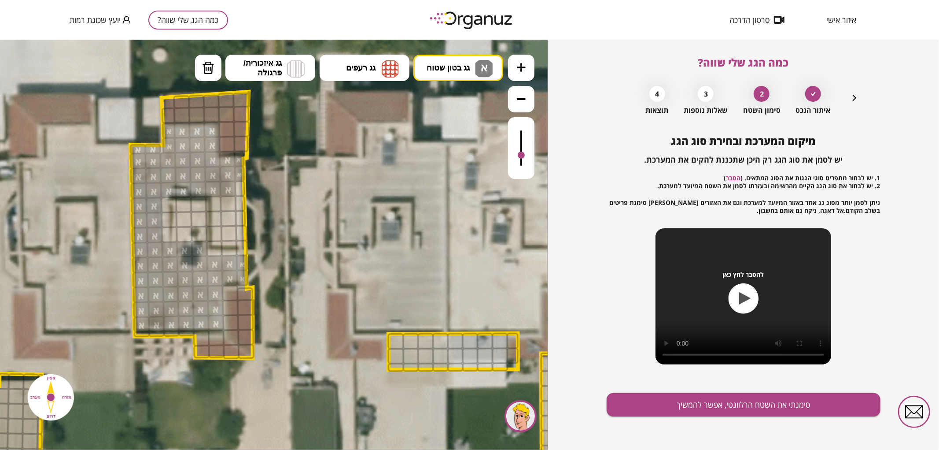
drag, startPoint x: 170, startPoint y: 131, endPoint x: 155, endPoint y: 204, distance: 75.1
drag, startPoint x: 230, startPoint y: 203, endPoint x: 219, endPoint y: 201, distance: 11.6
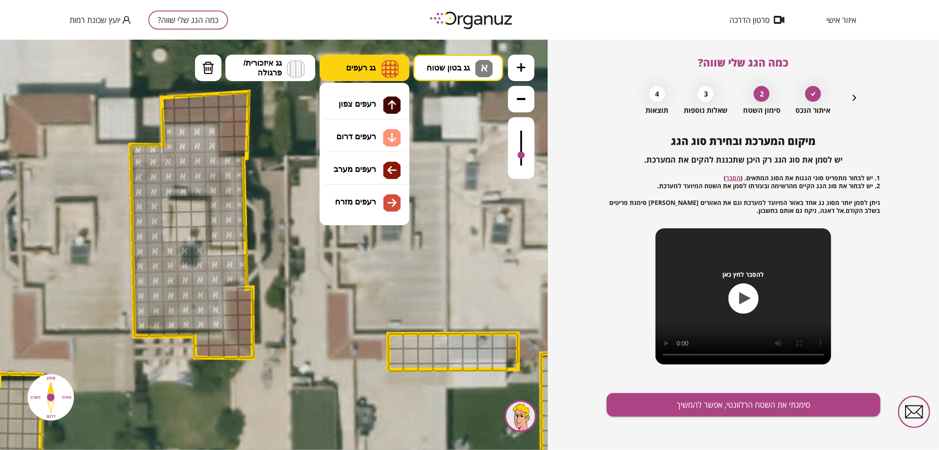
click at [367, 75] on button "גג רעפים" at bounding box center [365, 67] width 90 height 26
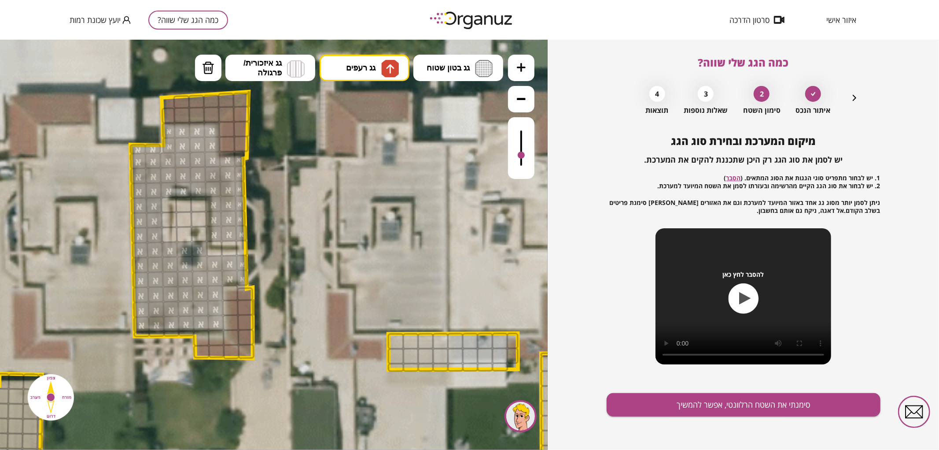
click at [367, 97] on div ".st0 { fill: #FFFFFF; } א" at bounding box center [274, 244] width 548 height 410
drag, startPoint x: 170, startPoint y: 117, endPoint x: 226, endPoint y: 98, distance: 59.3
click at [226, 98] on div at bounding box center [226, 99] width 17 height 15
click at [371, 69] on span "גג רעפים" at bounding box center [361, 68] width 30 height 10
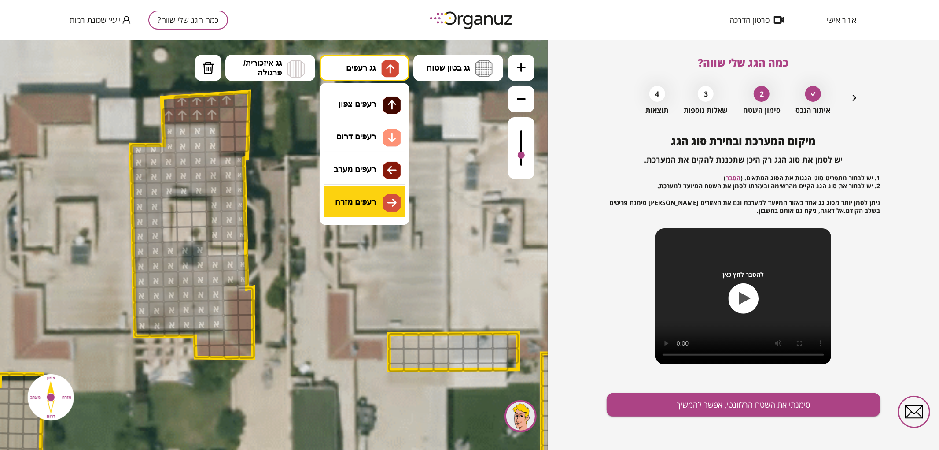
click at [357, 185] on div ".st0 { fill: #FFFFFF; } א" at bounding box center [274, 244] width 548 height 410
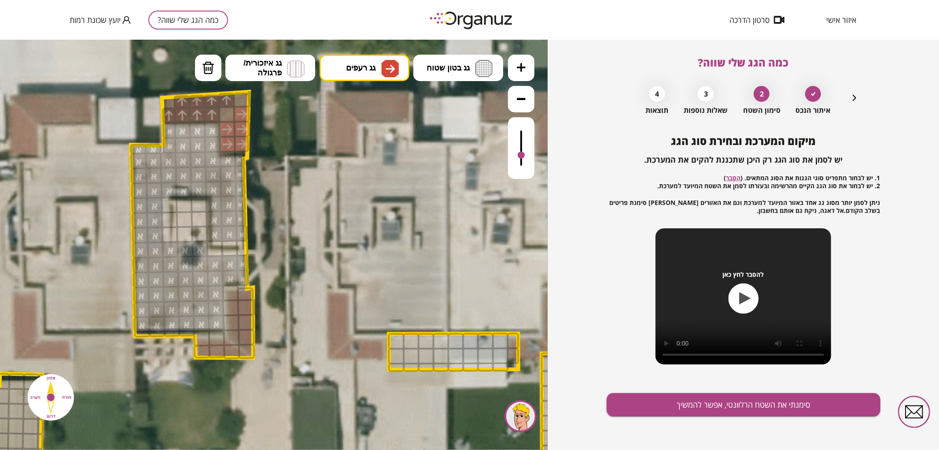
drag, startPoint x: 227, startPoint y: 126, endPoint x: 245, endPoint y: 114, distance: 21.3
drag, startPoint x: 245, startPoint y: 296, endPoint x: 244, endPoint y: 330, distance: 33.9
drag, startPoint x: 234, startPoint y: 320, endPoint x: 233, endPoint y: 295, distance: 24.7
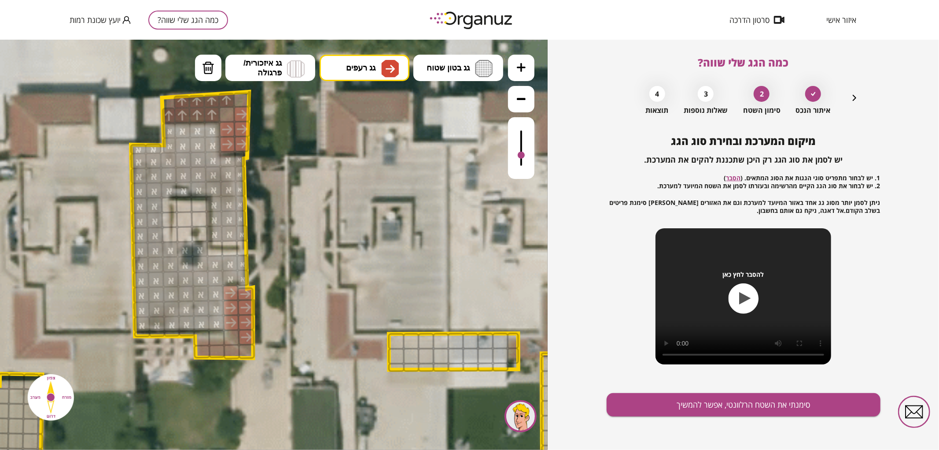
click at [388, 70] on img at bounding box center [390, 68] width 9 height 11
click at [364, 140] on div ".st0 { fill: #FFFFFF; } א" at bounding box center [274, 244] width 548 height 410
drag, startPoint x: 205, startPoint y: 352, endPoint x: 226, endPoint y: 351, distance: 20.7
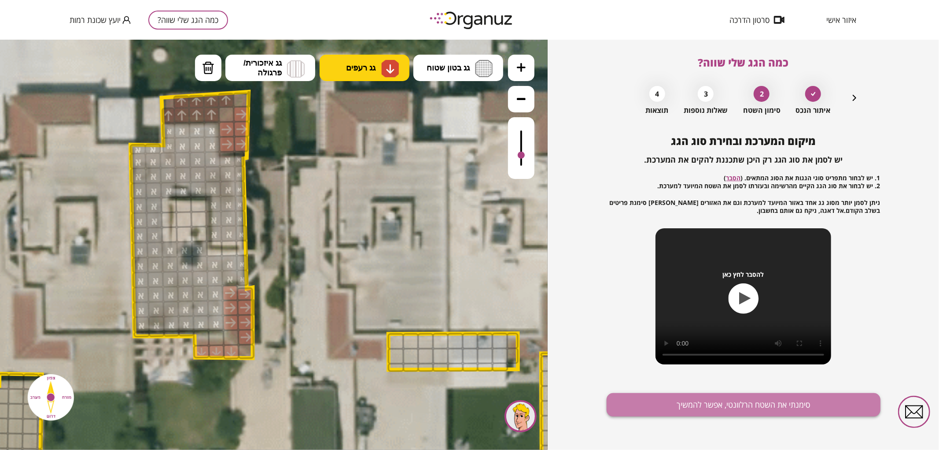
click at [716, 399] on button "סימנתי את השטח הרלוונטי, אפשר להמשיך" at bounding box center [744, 404] width 274 height 23
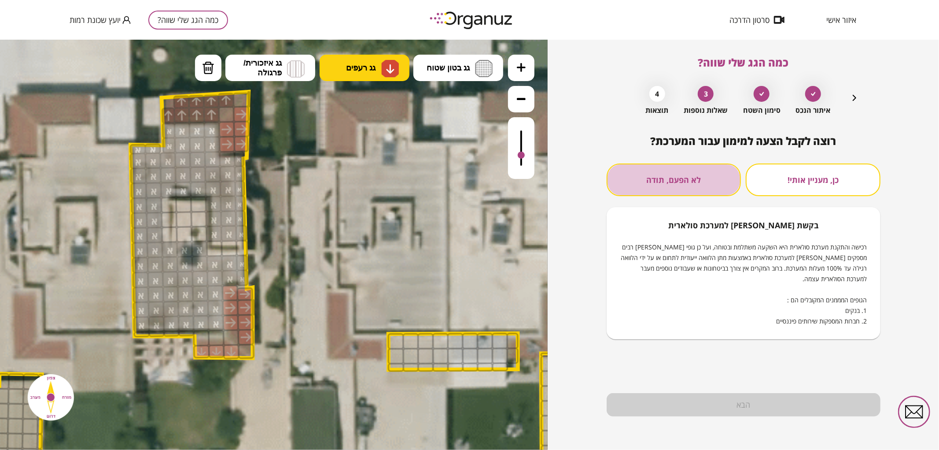
click at [697, 184] on button "לא הפעם, תודה" at bounding box center [674, 179] width 135 height 33
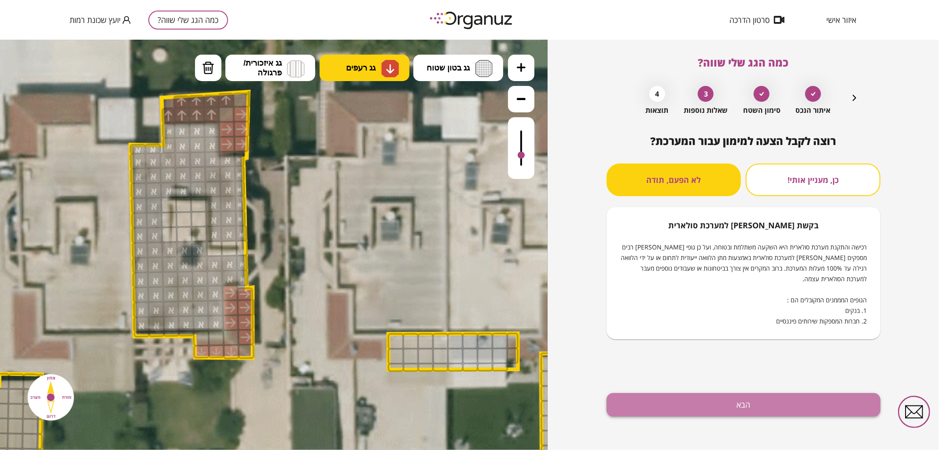
click at [721, 411] on button "הבא" at bounding box center [744, 404] width 274 height 23
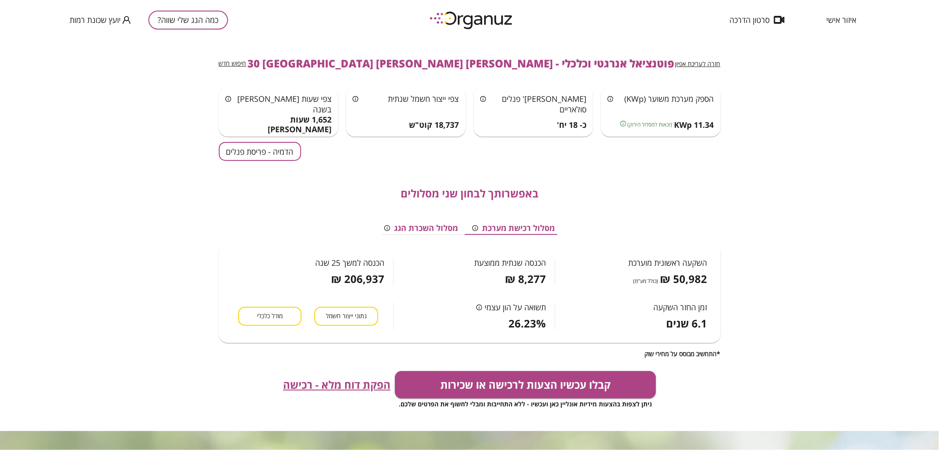
click at [230, 160] on button "הדמיה - פריסת פנלים" at bounding box center [260, 151] width 82 height 19
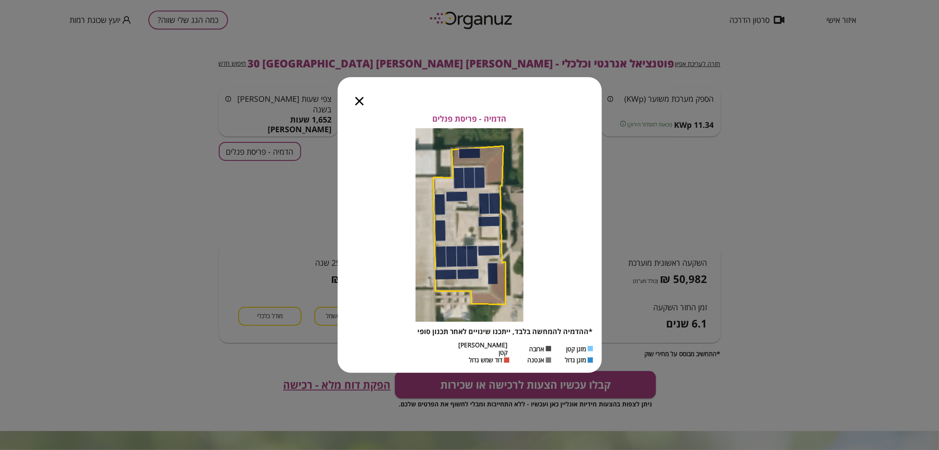
click at [359, 105] on icon "button" at bounding box center [359, 101] width 8 height 8
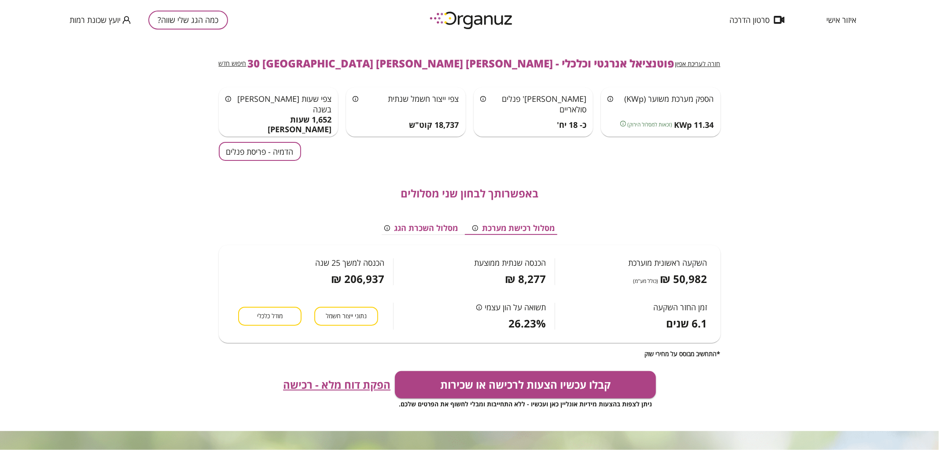
click at [214, 18] on button "כמה הגג שלי שווה?" at bounding box center [188, 20] width 80 height 19
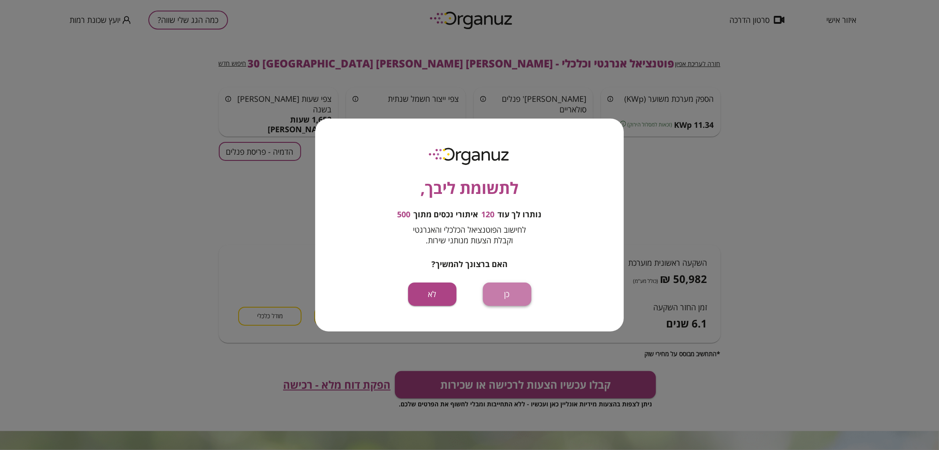
click at [525, 298] on button "כן" at bounding box center [507, 293] width 48 height 23
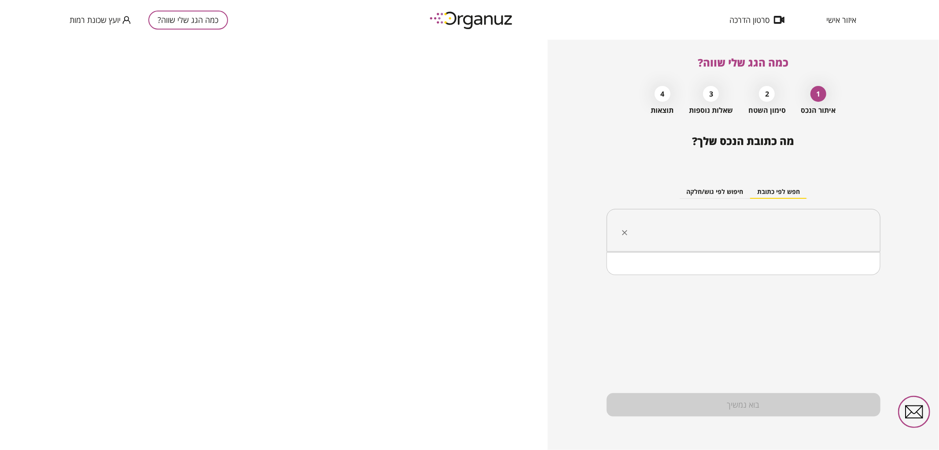
click at [775, 230] on input "text" at bounding box center [747, 230] width 246 height 22
click at [790, 278] on li "[PERSON_NAME] [PERSON_NAME] 42 [GEOGRAPHIC_DATA]" at bounding box center [743, 275] width 251 height 16
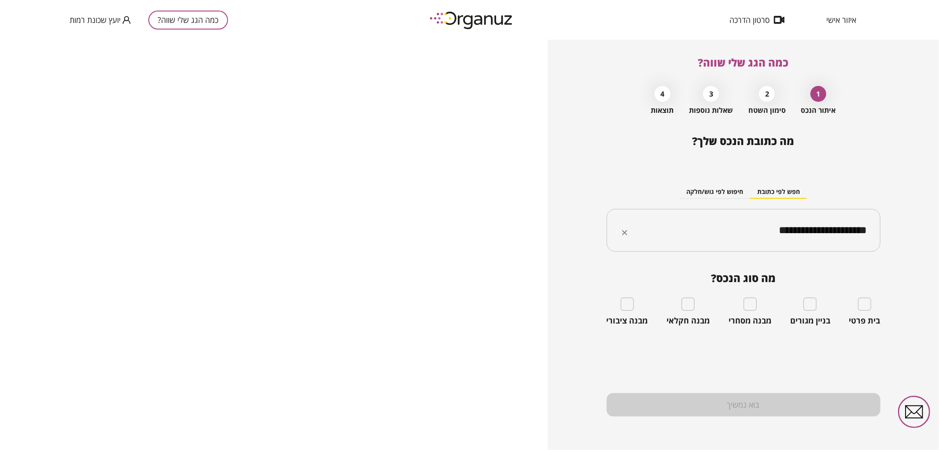
type input "**********"
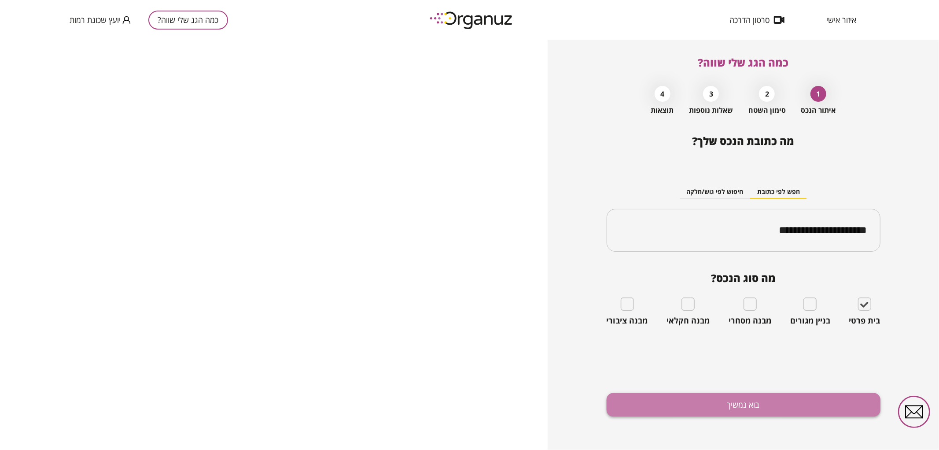
click at [805, 402] on button "בוא נמשיך" at bounding box center [744, 404] width 274 height 23
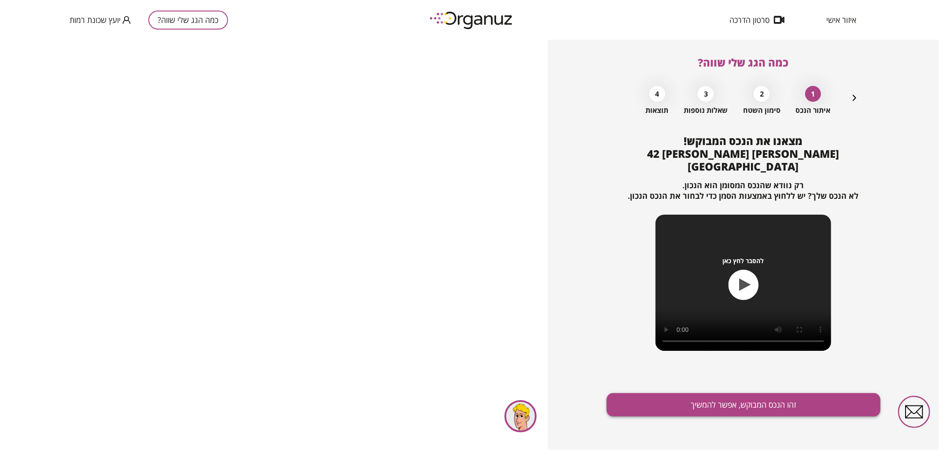
click at [785, 394] on button "זהו הנכס המבוקש, אפשר להמשיך" at bounding box center [744, 404] width 274 height 23
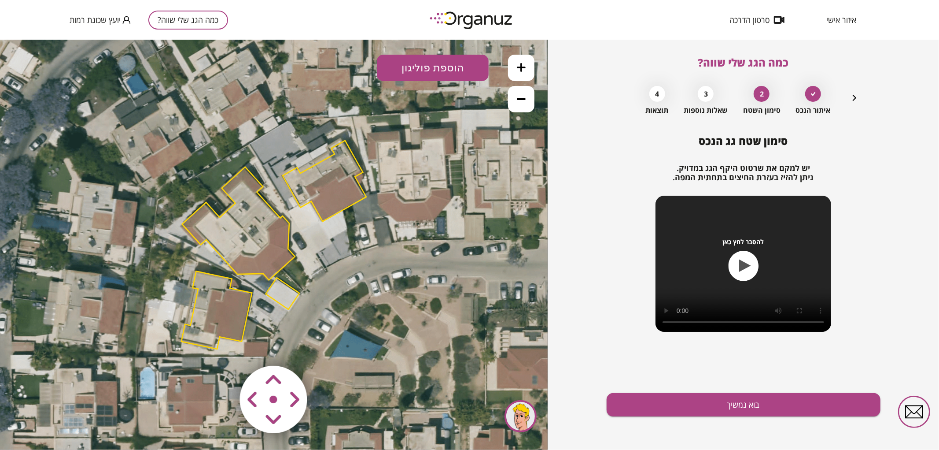
click at [277, 256] on polygon at bounding box center [238, 222] width 113 height 113
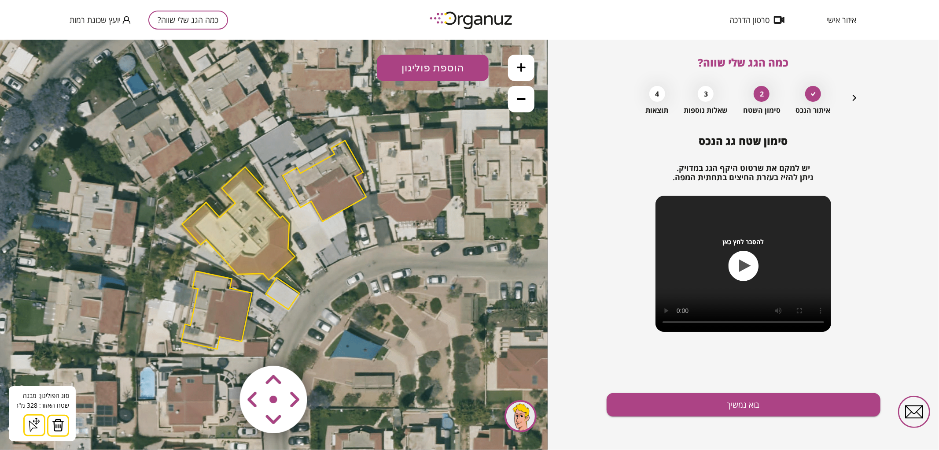
click at [55, 426] on img at bounding box center [58, 424] width 12 height 13
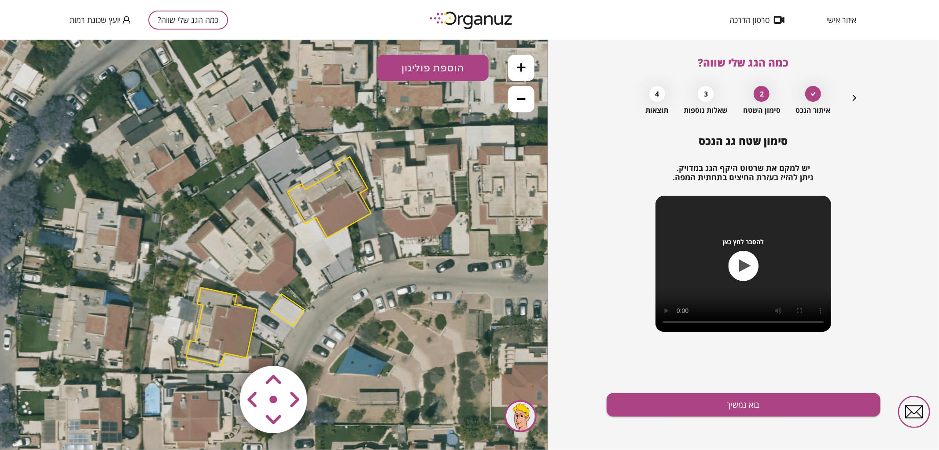
drag, startPoint x: 415, startPoint y: 246, endPoint x: 419, endPoint y: 260, distance: 14.6
click at [419, 260] on icon at bounding box center [276, 260] width 647 height 647
click at [521, 65] on icon at bounding box center [521, 67] width 9 height 9
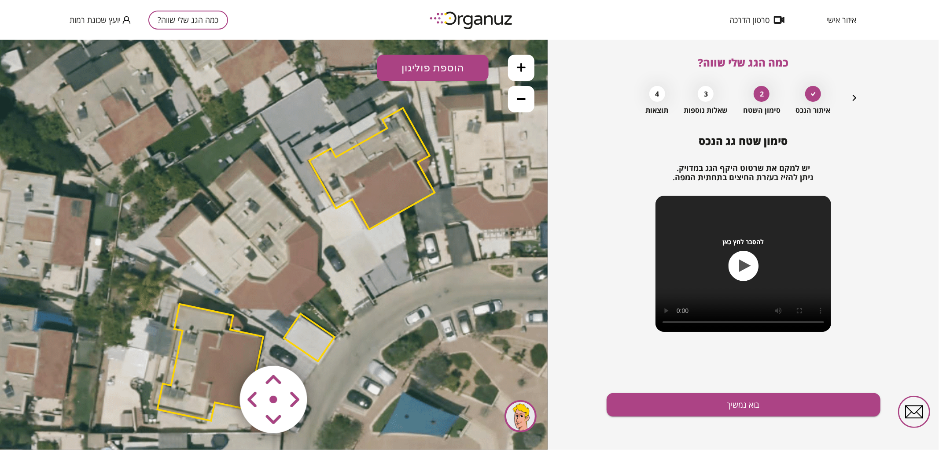
drag, startPoint x: 485, startPoint y: 203, endPoint x: 504, endPoint y: 195, distance: 20.5
click at [504, 195] on icon at bounding box center [293, 263] width 971 height 971
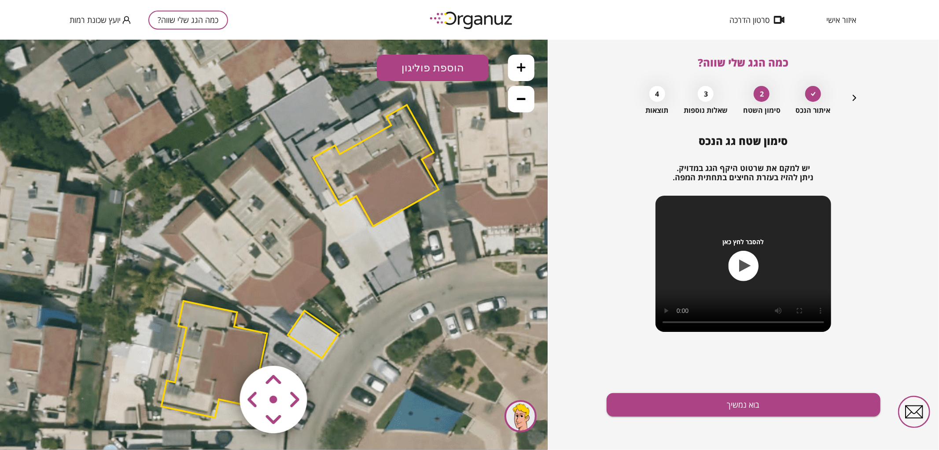
click at [520, 63] on icon at bounding box center [521, 67] width 9 height 9
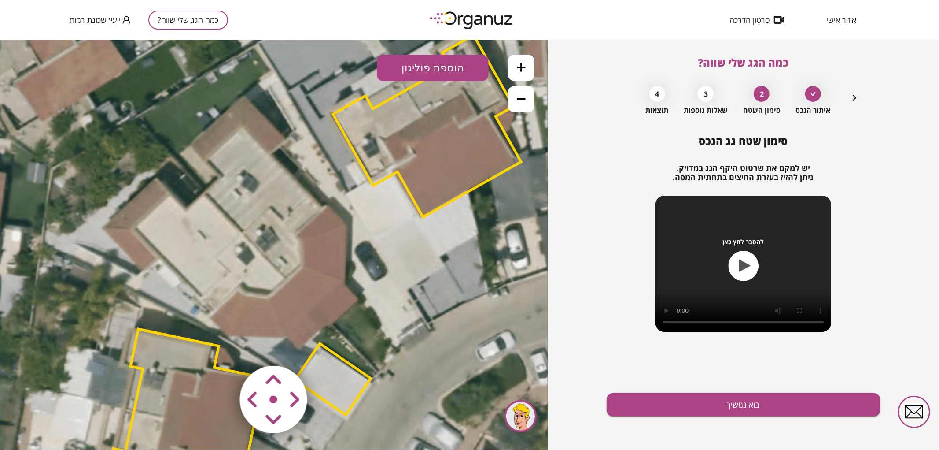
click at [435, 75] on button "הוספת פוליגון" at bounding box center [433, 67] width 112 height 26
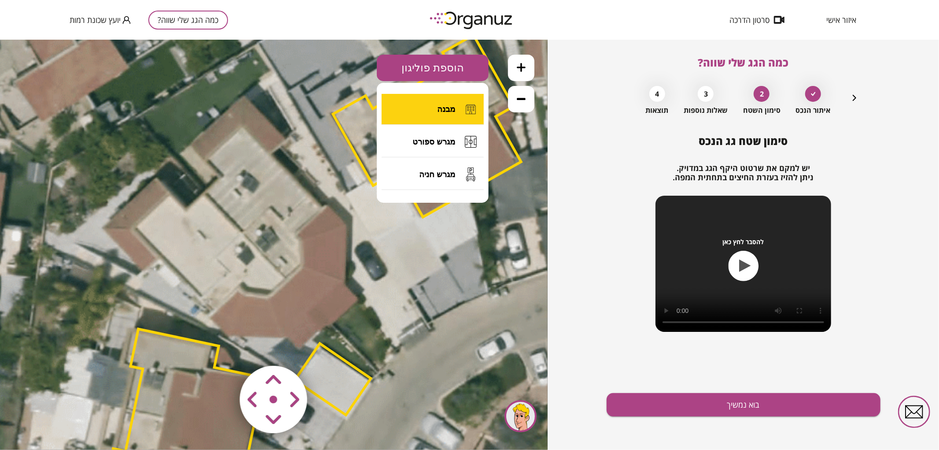
click at [451, 113] on span "מבנה" at bounding box center [446, 109] width 18 height 10
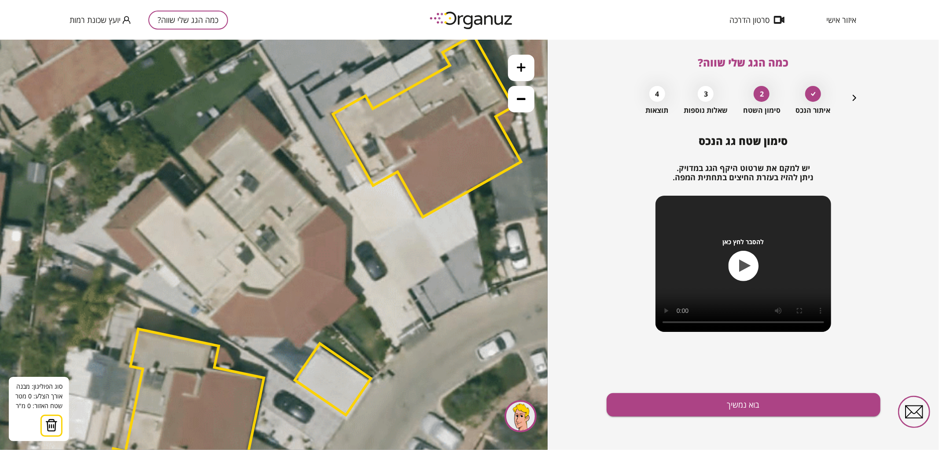
click at [203, 192] on icon at bounding box center [308, 269] width 1457 height 1457
click at [331, 325] on icon at bounding box center [308, 269] width 1457 height 1457
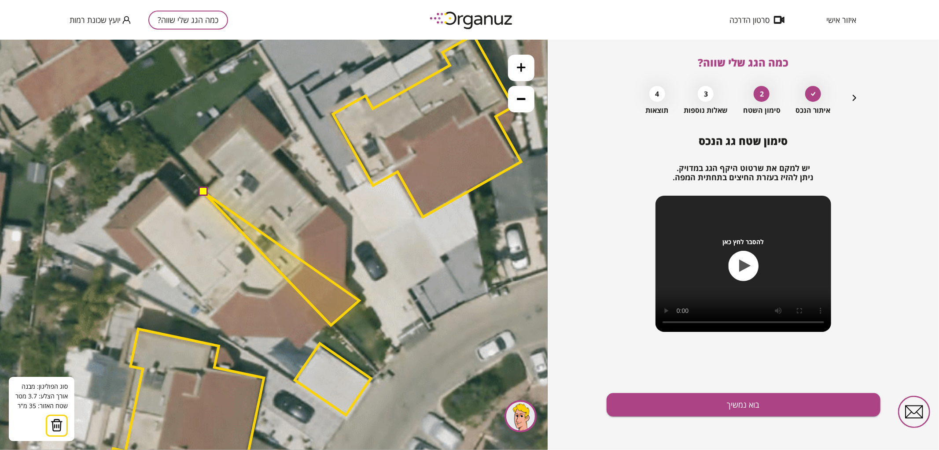
drag, startPoint x: 359, startPoint y: 300, endPoint x: 349, endPoint y: 289, distance: 14.6
click at [359, 299] on polygon at bounding box center [281, 258] width 156 height 133
click at [358, 298] on polygon at bounding box center [280, 257] width 155 height 133
click at [344, 282] on polygon at bounding box center [280, 257] width 155 height 133
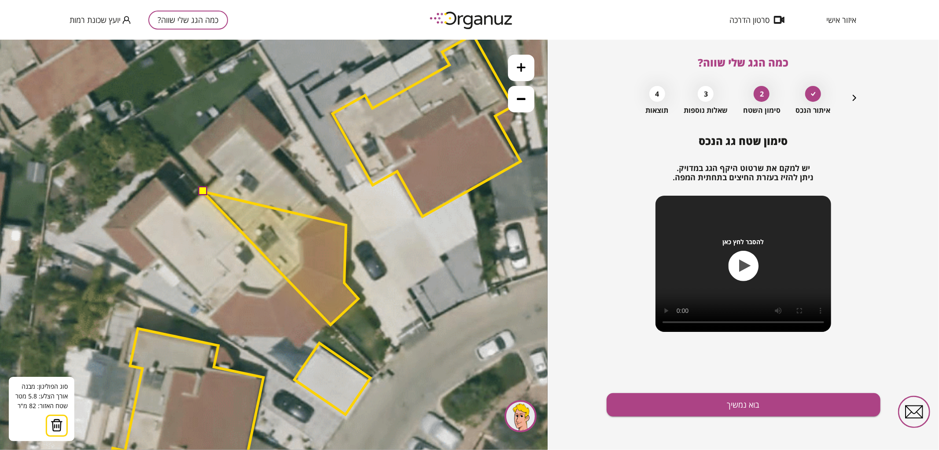
click at [346, 225] on polygon at bounding box center [280, 257] width 155 height 133
click at [327, 204] on polygon at bounding box center [280, 257] width 155 height 133
click at [324, 208] on polygon at bounding box center [280, 257] width 155 height 133
click at [270, 152] on polygon at bounding box center [280, 238] width 155 height 172
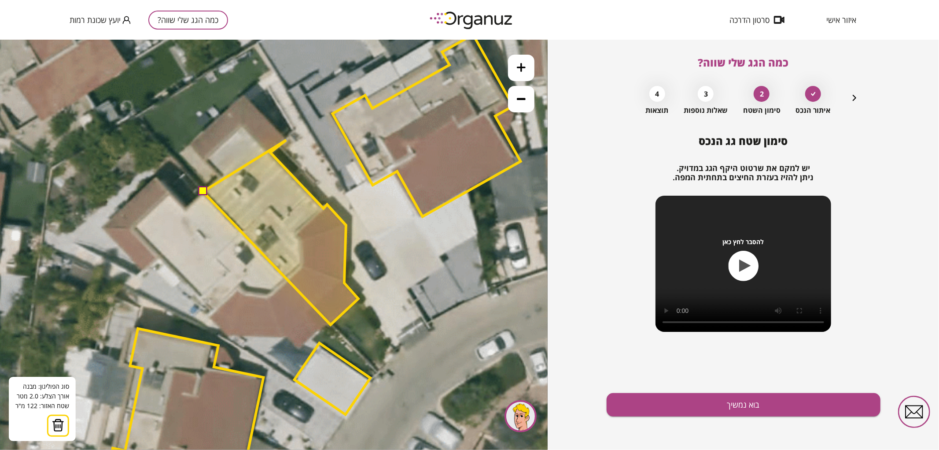
click at [286, 140] on polygon at bounding box center [280, 232] width 155 height 185
click at [243, 96] on polygon at bounding box center [280, 210] width 155 height 229
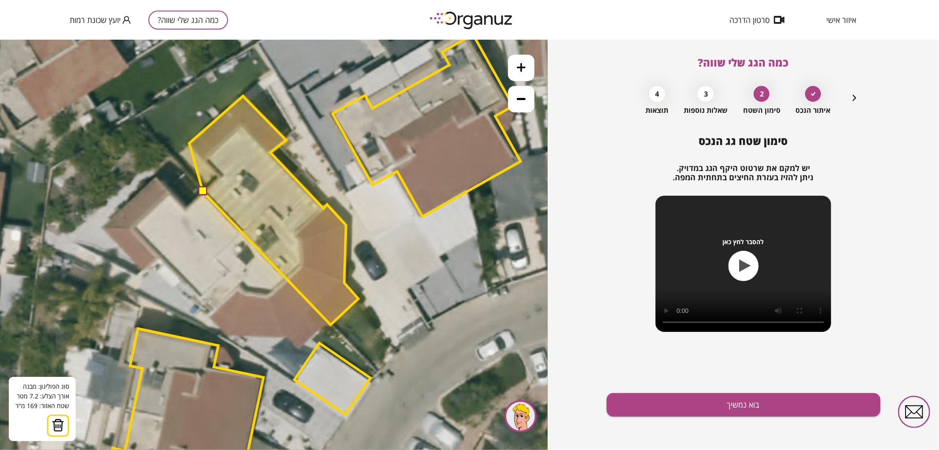
click at [189, 143] on polygon at bounding box center [273, 210] width 169 height 229
click at [221, 174] on polygon at bounding box center [273, 210] width 169 height 229
click at [203, 187] on button at bounding box center [202, 190] width 9 height 9
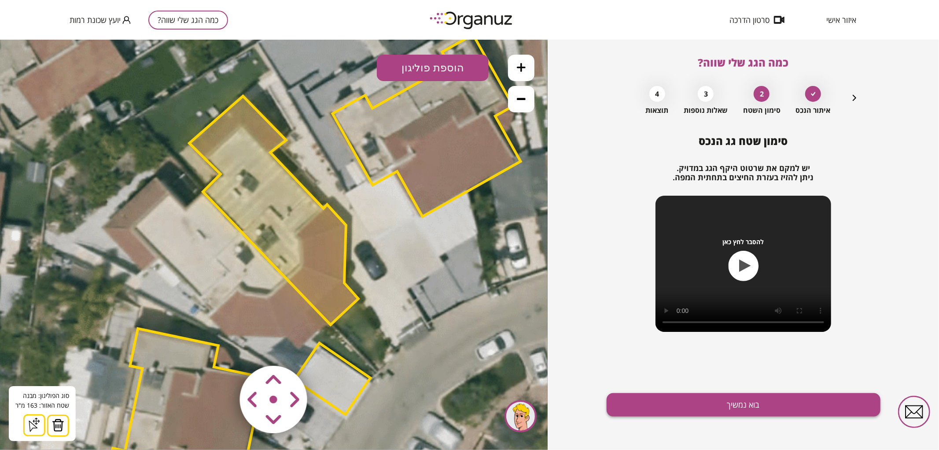
click at [676, 404] on button "בוא נמשיך" at bounding box center [744, 404] width 274 height 23
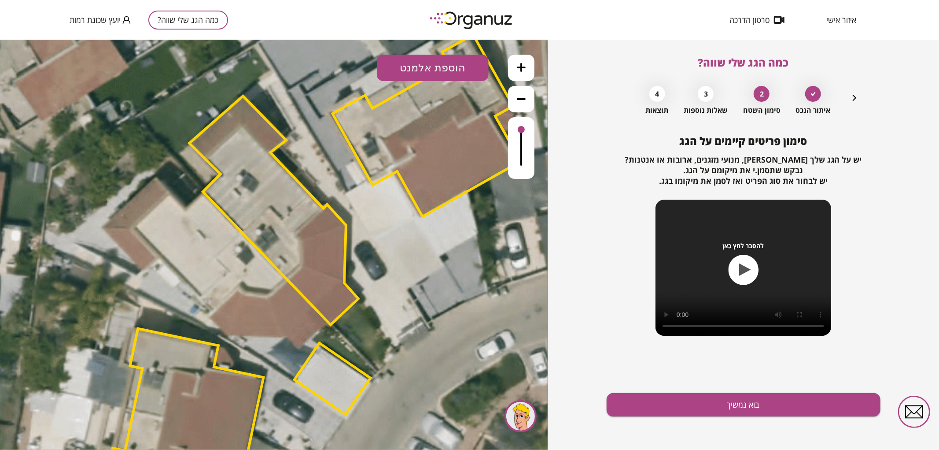
click at [428, 67] on button "הוספת אלמנט" at bounding box center [433, 67] width 112 height 26
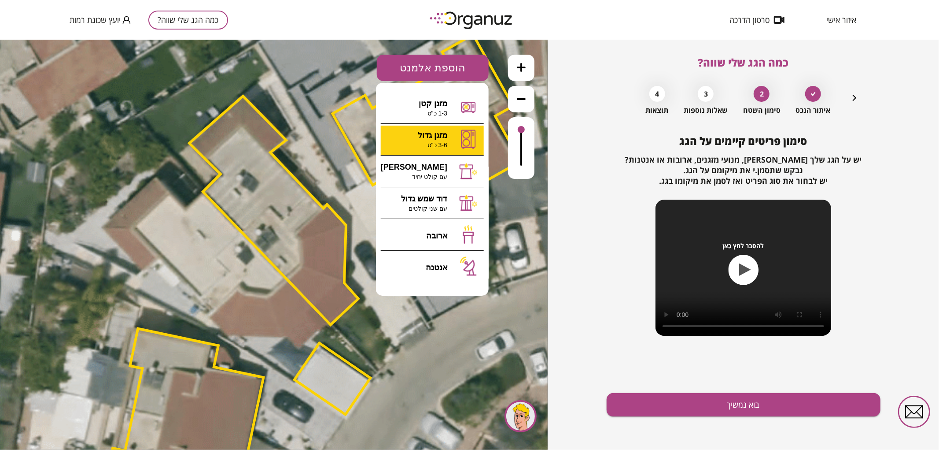
click at [451, 139] on div ".st0 { fill: #FFFFFF; } א" at bounding box center [274, 244] width 548 height 410
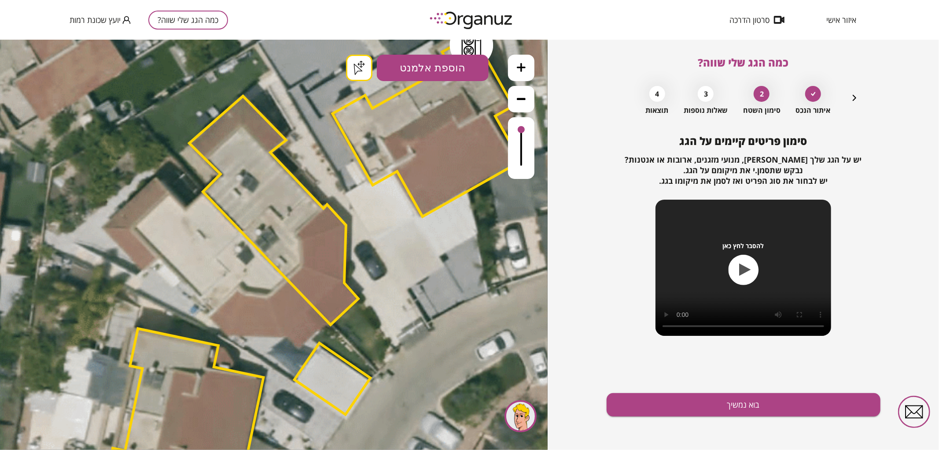
click at [472, 71] on button "הוספת אלמנט" at bounding box center [433, 67] width 112 height 26
click at [451, 172] on div ".st0 { fill: #FFFFFF; } .st0 { fill: #FFFFFF; }" at bounding box center [274, 244] width 548 height 410
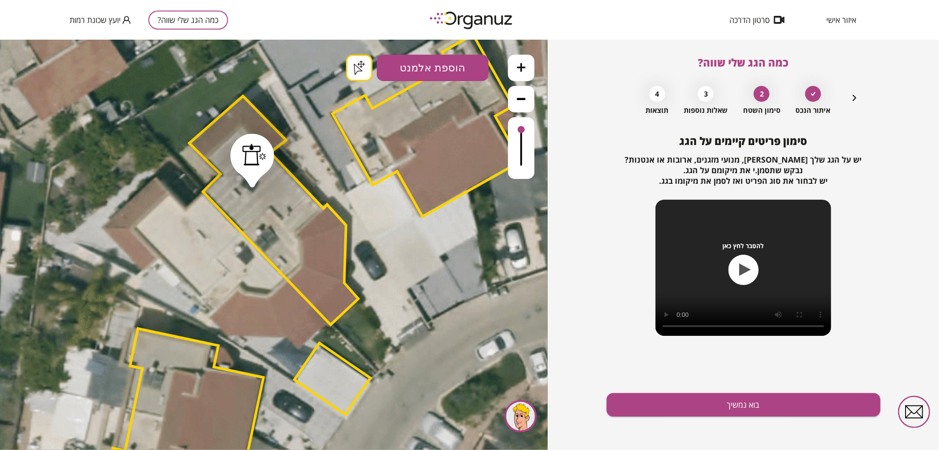
click at [524, 75] on button at bounding box center [521, 67] width 26 height 26
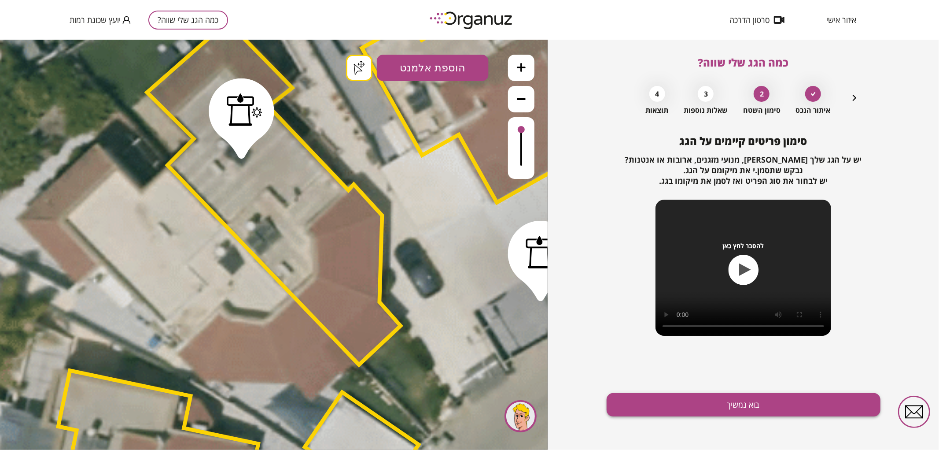
click at [698, 407] on button "בוא נמשיך" at bounding box center [744, 404] width 274 height 23
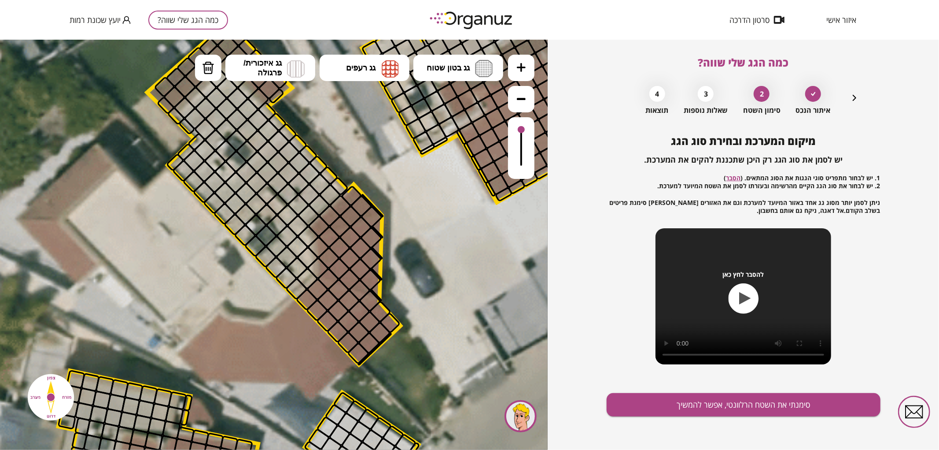
drag, startPoint x: 414, startPoint y: 138, endPoint x: 433, endPoint y: 194, distance: 59.2
click at [433, 194] on div ".st0 { fill: #FFFFFF; } .st0 { fill: #FFFFFF; }" at bounding box center [325, 281] width 2185 height 2185
click at [856, 100] on icon "button" at bounding box center [854, 97] width 11 height 11
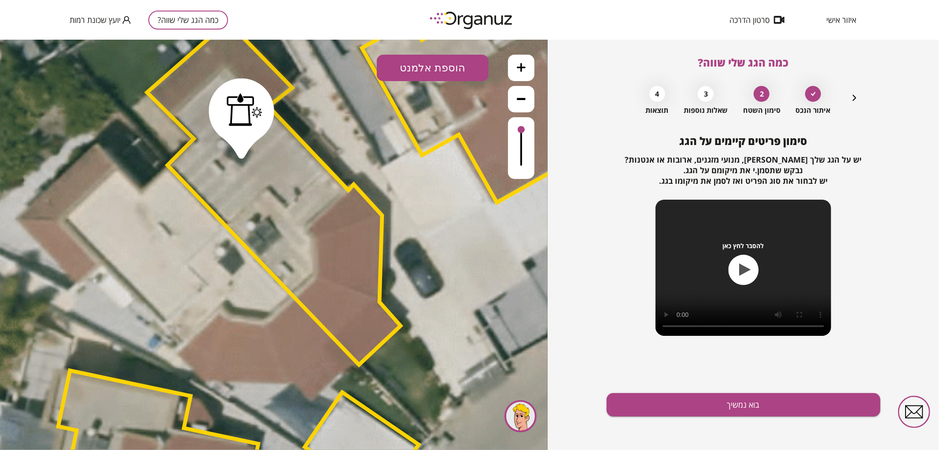
click at [856, 100] on icon "button" at bounding box center [854, 97] width 11 height 11
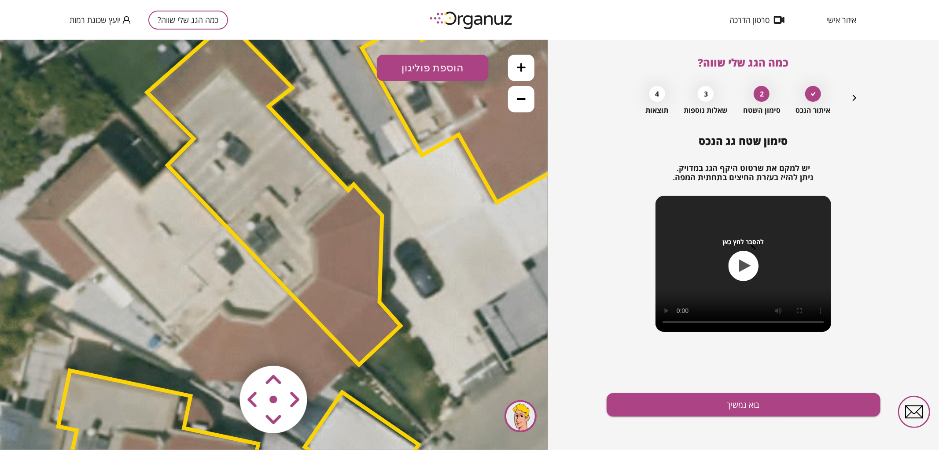
click at [336, 225] on polygon at bounding box center [274, 192] width 254 height 343
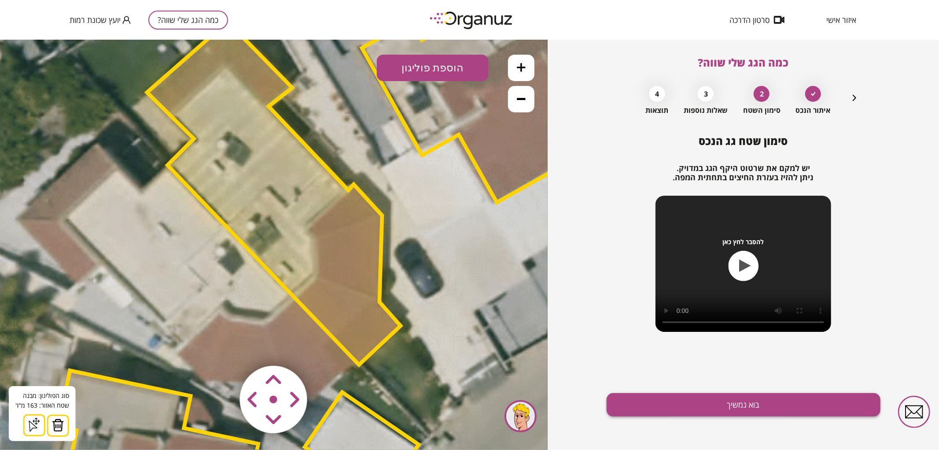
click at [701, 406] on button "בוא נמשיך" at bounding box center [744, 404] width 274 height 23
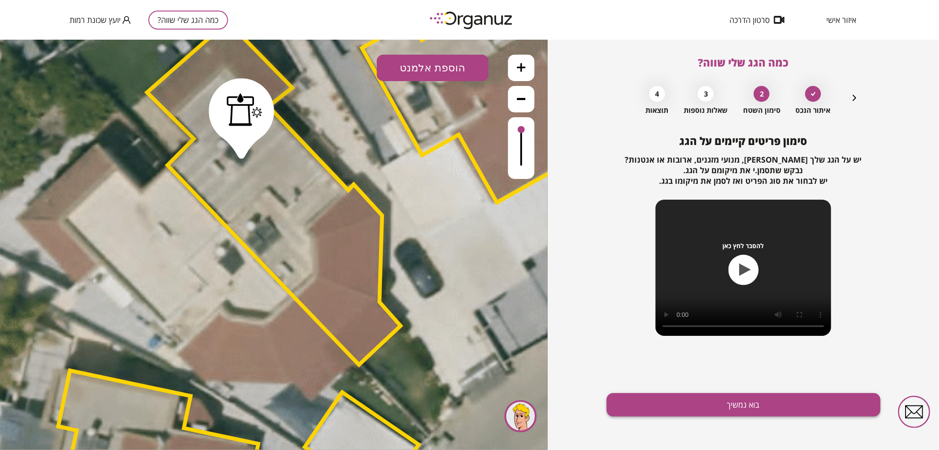
click at [699, 407] on button "בוא נמשיך" at bounding box center [744, 404] width 274 height 23
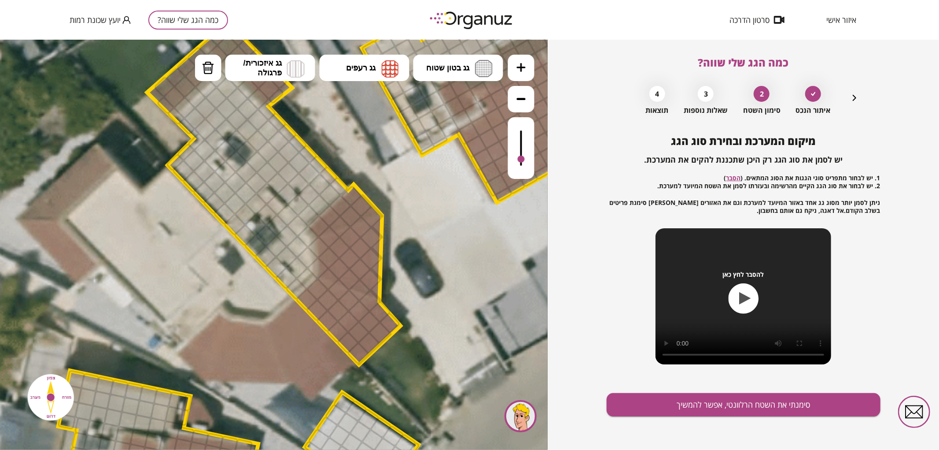
drag, startPoint x: 520, startPoint y: 125, endPoint x: 526, endPoint y: 159, distance: 34.9
click at [526, 159] on div at bounding box center [521, 148] width 26 height 62
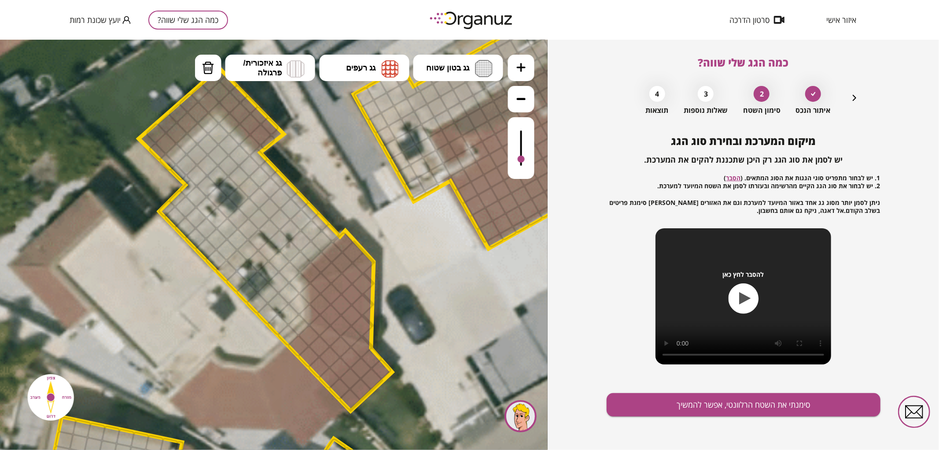
drag, startPoint x: 445, startPoint y: 165, endPoint x: 438, endPoint y: 194, distance: 30.3
click at [438, 194] on icon at bounding box center [317, 327] width 2185 height 2185
click at [455, 66] on span "גג בטון שטוח" at bounding box center [448, 68] width 43 height 10
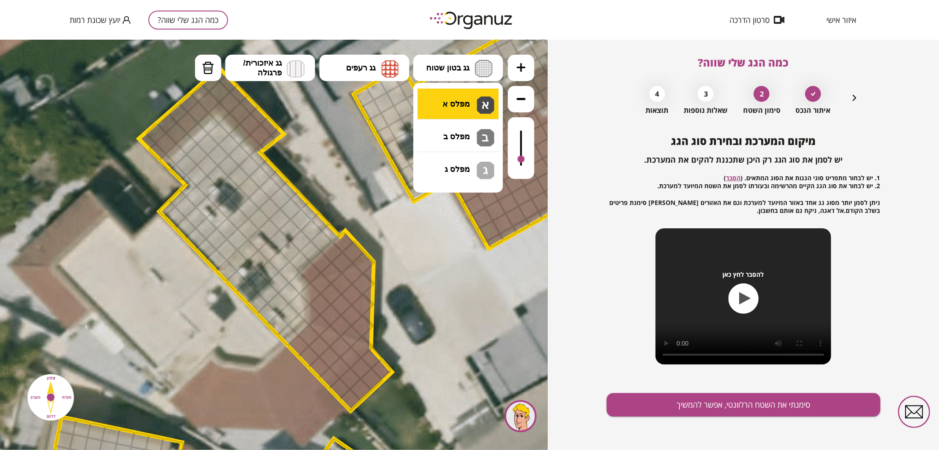
click at [447, 103] on div ".st0 { fill: #FFFFFF; } .st0 { fill: #FFFFFF; }" at bounding box center [274, 244] width 548 height 410
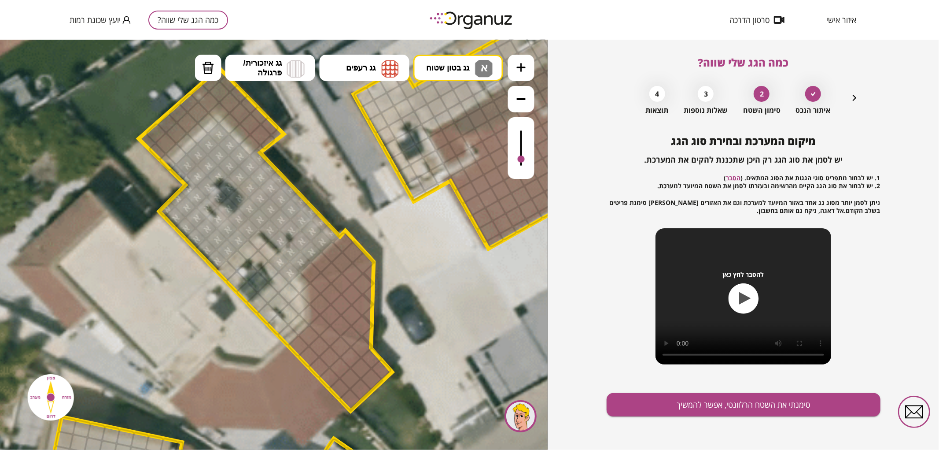
drag, startPoint x: 177, startPoint y: 170, endPoint x: 274, endPoint y: 227, distance: 111.7
drag, startPoint x: 289, startPoint y: 288, endPoint x: 283, endPoint y: 288, distance: 5.7
click at [283, 288] on div at bounding box center [288, 292] width 23 height 23
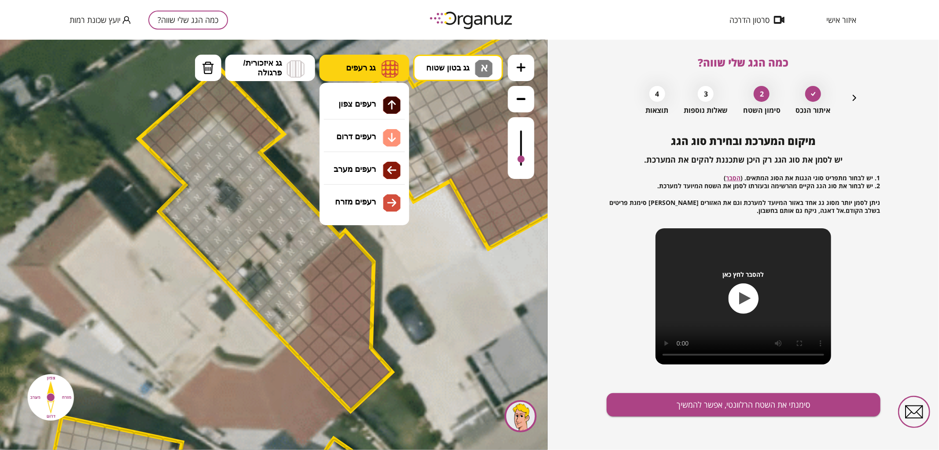
click at [377, 72] on button "גג רעפים" at bounding box center [365, 67] width 90 height 26
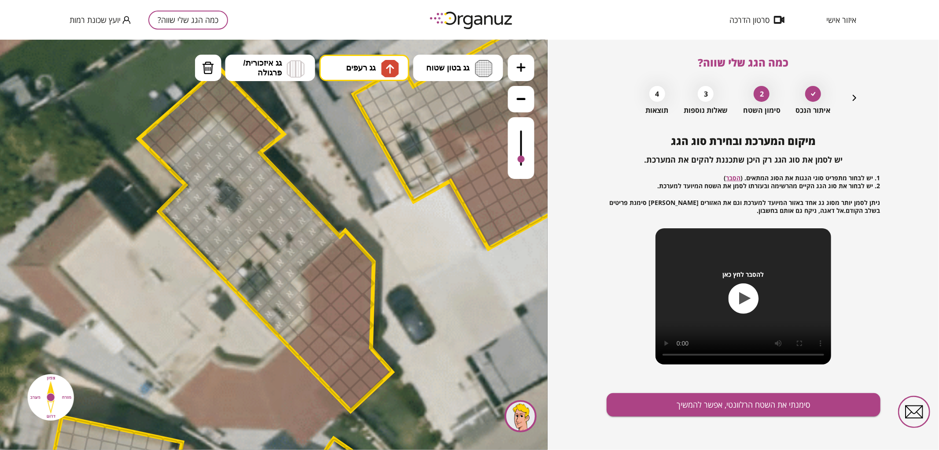
click at [363, 111] on div ".st0 { fill: #FFFFFF; } .st0 { fill: #FFFFFF; }" at bounding box center [274, 244] width 548 height 410
drag, startPoint x: 161, startPoint y: 152, endPoint x: 200, endPoint y: 116, distance: 53.0
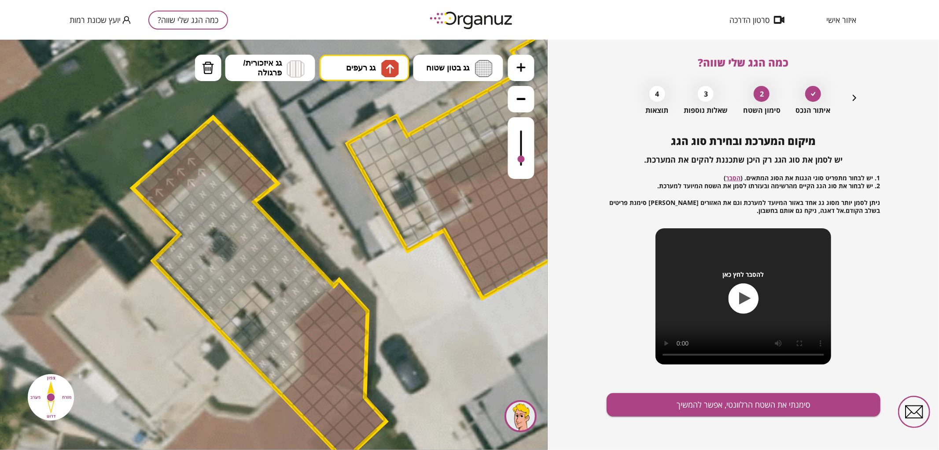
drag, startPoint x: 386, startPoint y: 166, endPoint x: 381, endPoint y: 218, distance: 51.8
click at [381, 218] on icon at bounding box center [311, 376] width 2185 height 2185
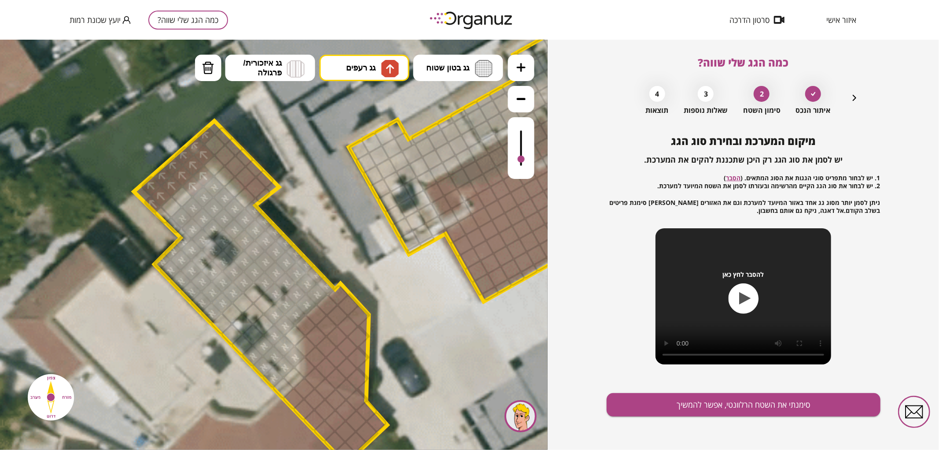
drag, startPoint x: 148, startPoint y: 190, endPoint x: 175, endPoint y: 168, distance: 34.7
click at [215, 76] on button "מחיקה" at bounding box center [208, 67] width 26 height 26
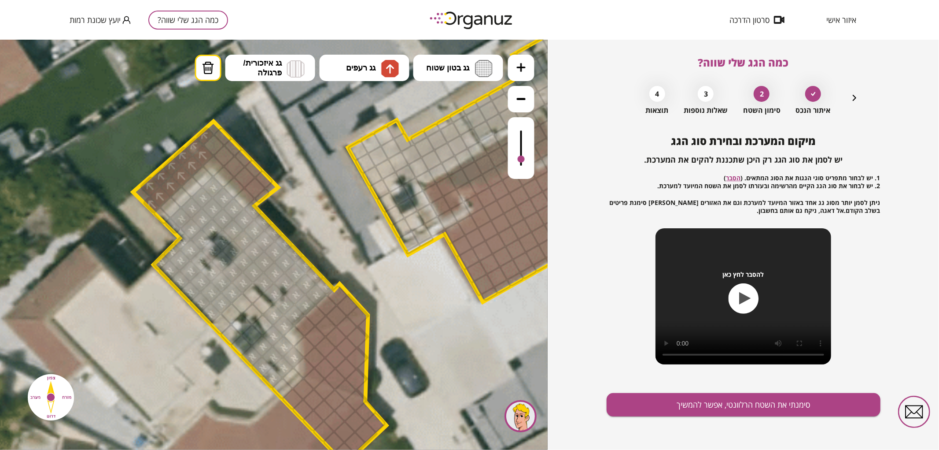
drag, startPoint x: 189, startPoint y: 186, endPoint x: 199, endPoint y: 177, distance: 12.5
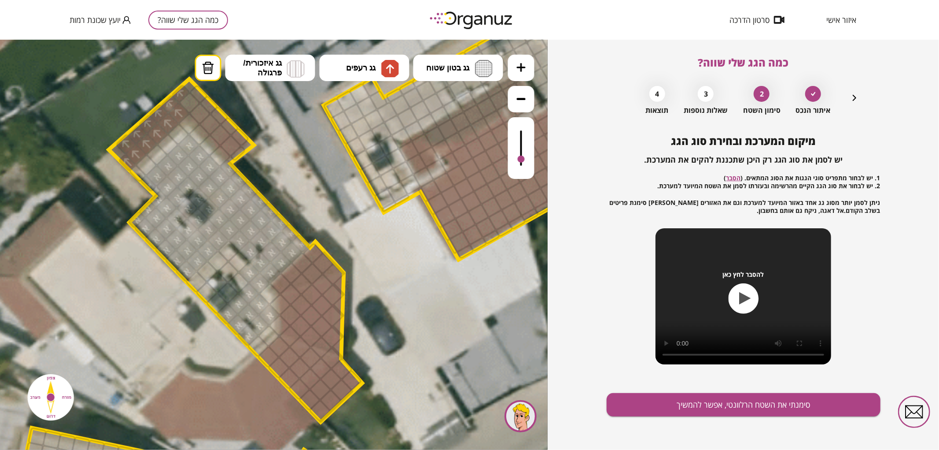
drag, startPoint x: 355, startPoint y: 206, endPoint x: 338, endPoint y: 111, distance: 96.6
click at [329, 147] on icon at bounding box center [287, 338] width 2185 height 2185
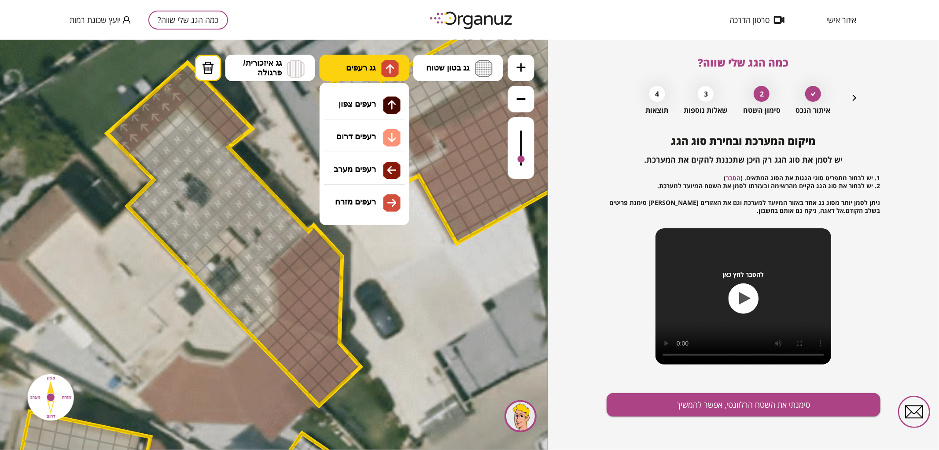
click at [366, 63] on span "גג רעפים" at bounding box center [361, 68] width 30 height 10
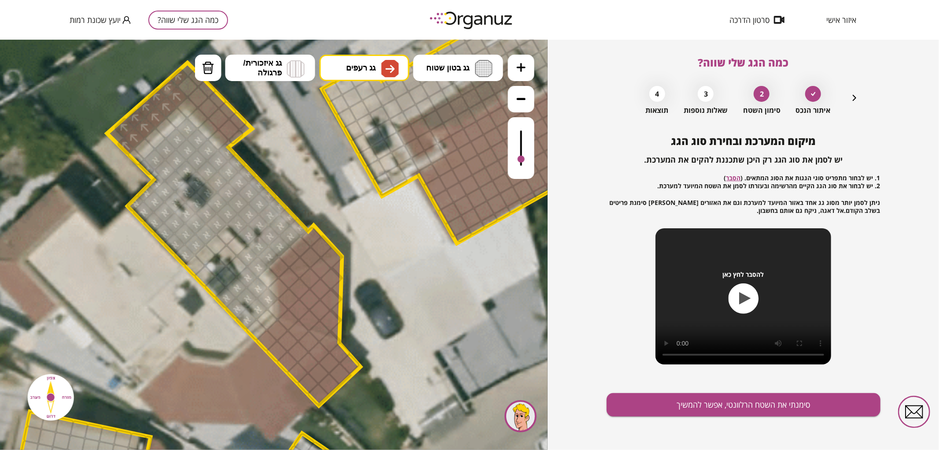
drag, startPoint x: 364, startPoint y: 192, endPoint x: 335, endPoint y: 179, distance: 31.7
click at [363, 192] on div ".st0 { fill: #FFFFFF; } .st0 { fill: #FFFFFF; }" at bounding box center [274, 244] width 548 height 410
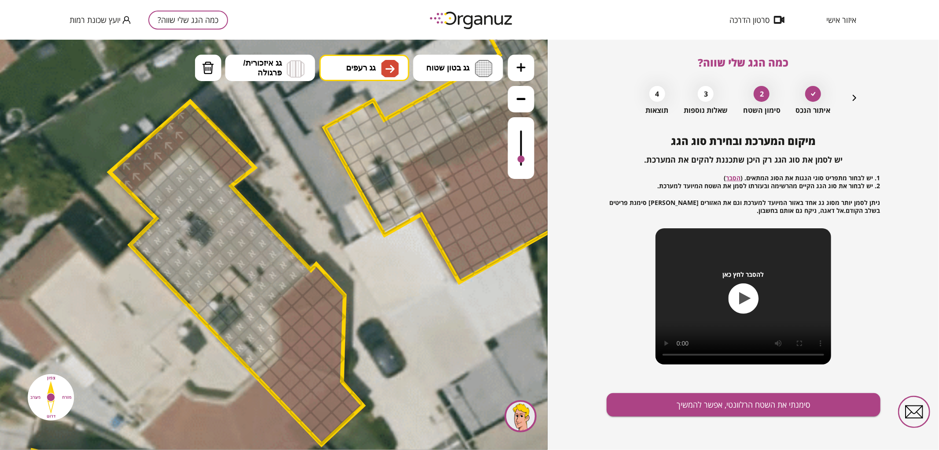
drag, startPoint x: 292, startPoint y: 132, endPoint x: 287, endPoint y: 194, distance: 62.8
click at [288, 192] on icon at bounding box center [288, 361] width 2185 height 2185
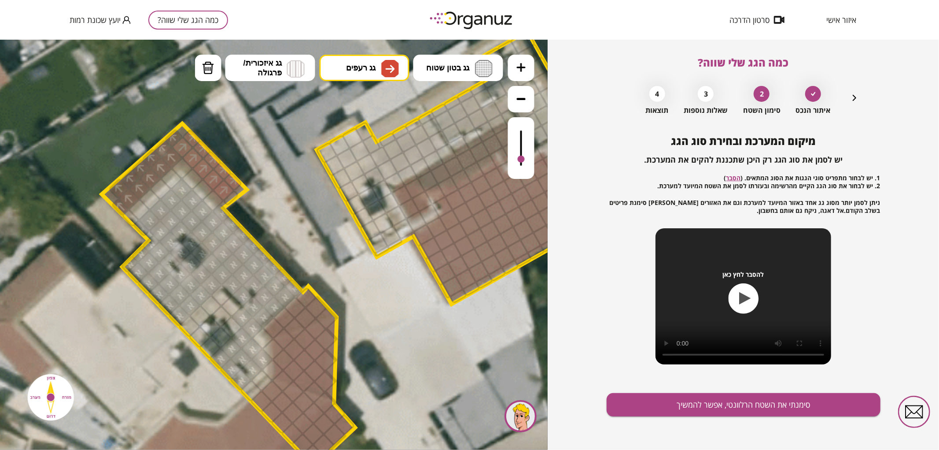
drag, startPoint x: 228, startPoint y: 192, endPoint x: 240, endPoint y: 188, distance: 13.5
click at [240, 188] on div ".st0 { fill: #FFFFFF; } .st0 { fill: #FFFFFF; }" at bounding box center [280, 383] width 2185 height 2185
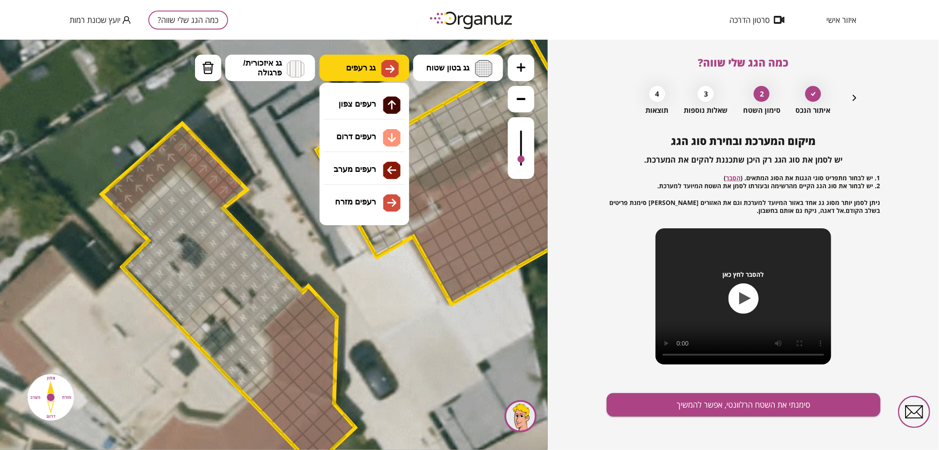
click at [350, 75] on button "גג רעפים" at bounding box center [365, 67] width 90 height 26
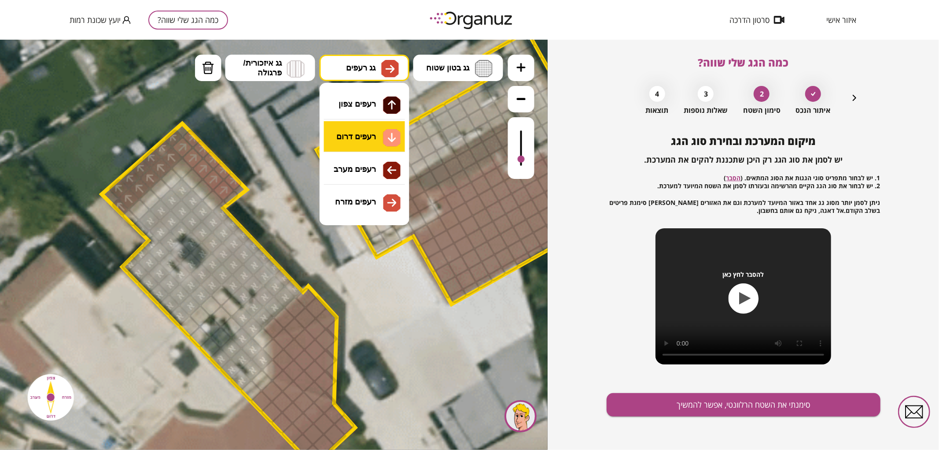
click at [368, 136] on div ".st0 { fill: #FFFFFF; } .st0 { fill: #FFFFFF; }" at bounding box center [274, 244] width 548 height 410
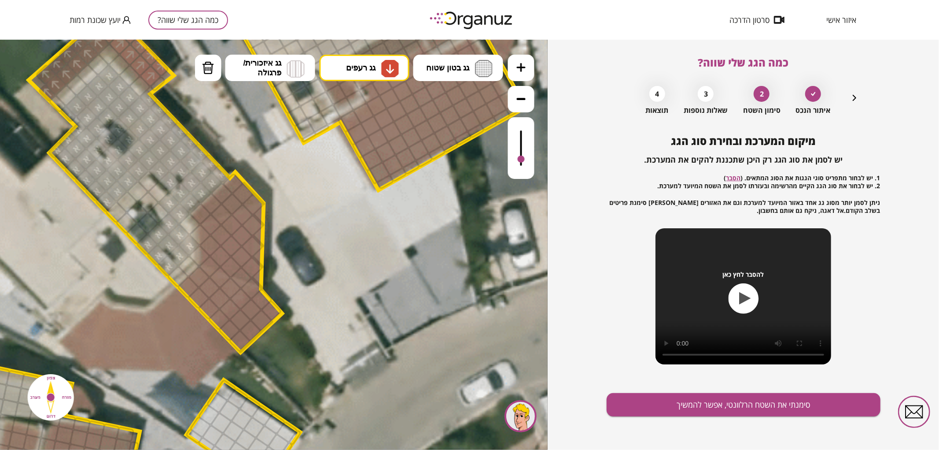
drag, startPoint x: 399, startPoint y: 388, endPoint x: 329, endPoint y: 284, distance: 125.6
click at [329, 284] on icon at bounding box center [207, 268] width 2185 height 2185
drag, startPoint x: 241, startPoint y: 340, endPoint x: 200, endPoint y: 282, distance: 71.4
drag, startPoint x: 256, startPoint y: 266, endPoint x: 256, endPoint y: 225, distance: 41.0
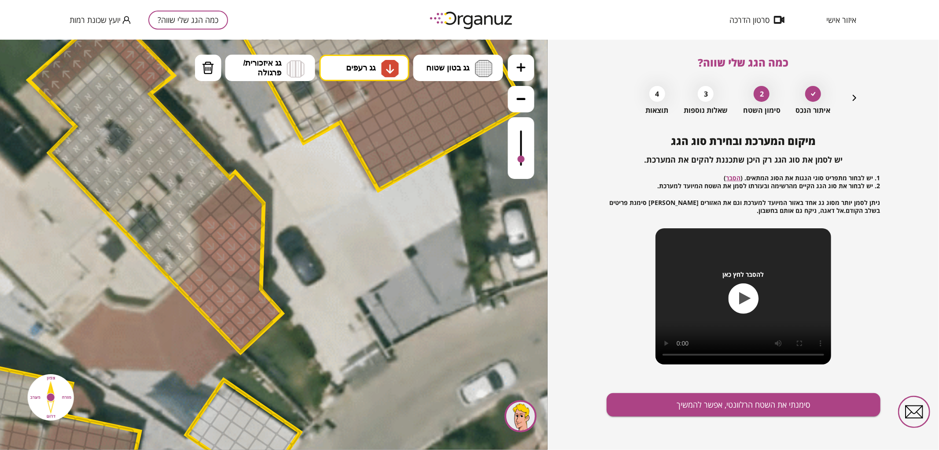
drag, startPoint x: 214, startPoint y: 199, endPoint x: 235, endPoint y: 181, distance: 27.5
drag, startPoint x: 256, startPoint y: 259, endPoint x: 255, endPoint y: 266, distance: 6.4
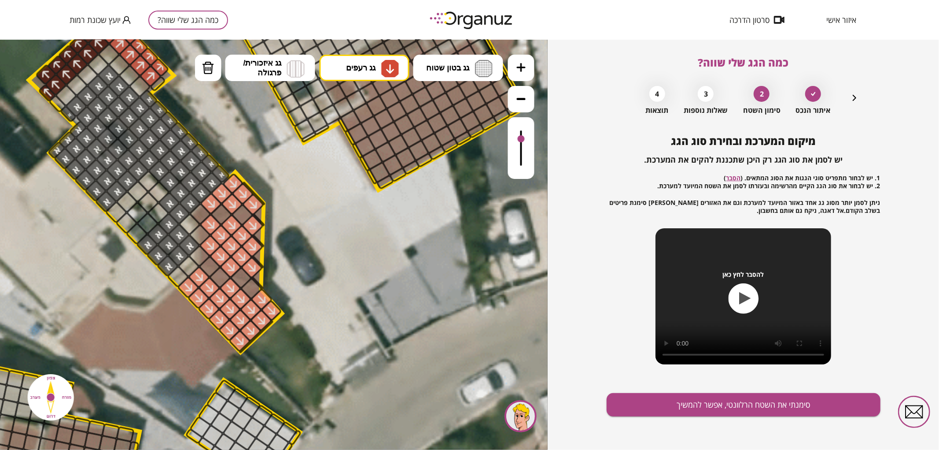
drag, startPoint x: 521, startPoint y: 153, endPoint x: 521, endPoint y: 139, distance: 13.7
click at [521, 139] on div at bounding box center [521, 148] width 26 height 62
click at [711, 395] on button "סימנתי את השטח הרלוונטי, אפשר להמשיך" at bounding box center [744, 404] width 274 height 23
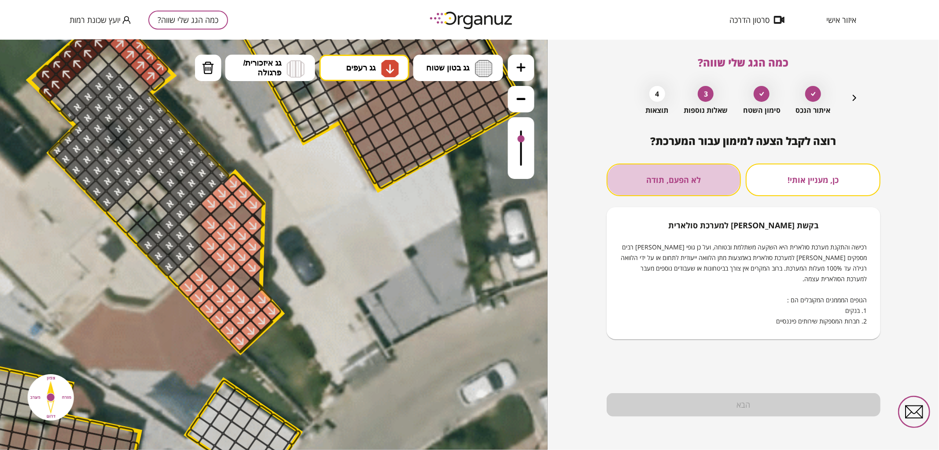
click at [715, 170] on button "לא הפעם, תודה" at bounding box center [674, 179] width 135 height 33
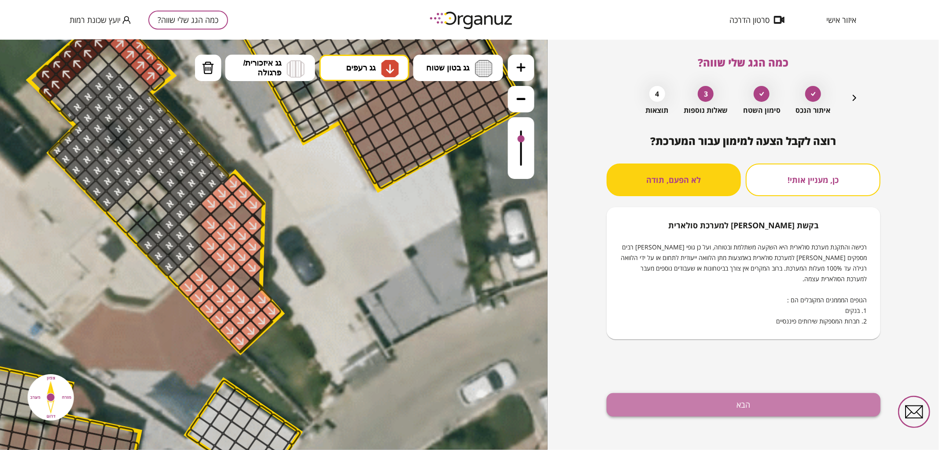
click at [750, 412] on button "הבא" at bounding box center [744, 404] width 274 height 23
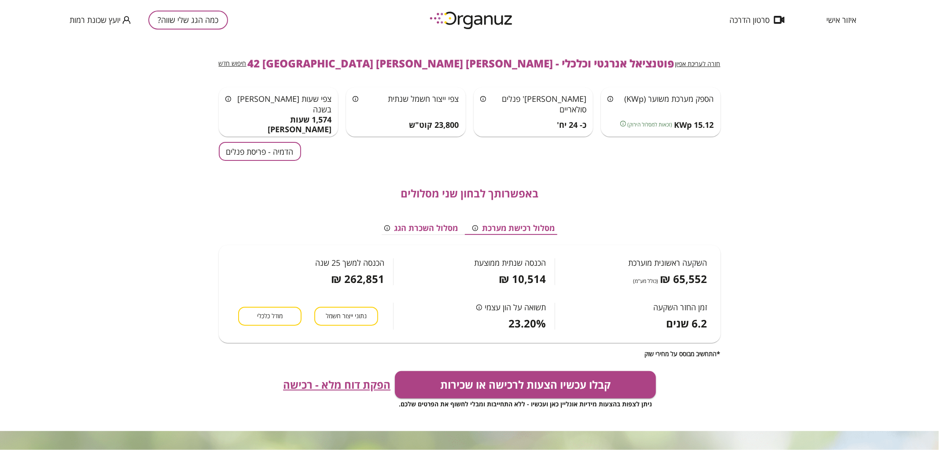
click at [262, 155] on button "הדמיה - פריסת פנלים" at bounding box center [260, 151] width 82 height 19
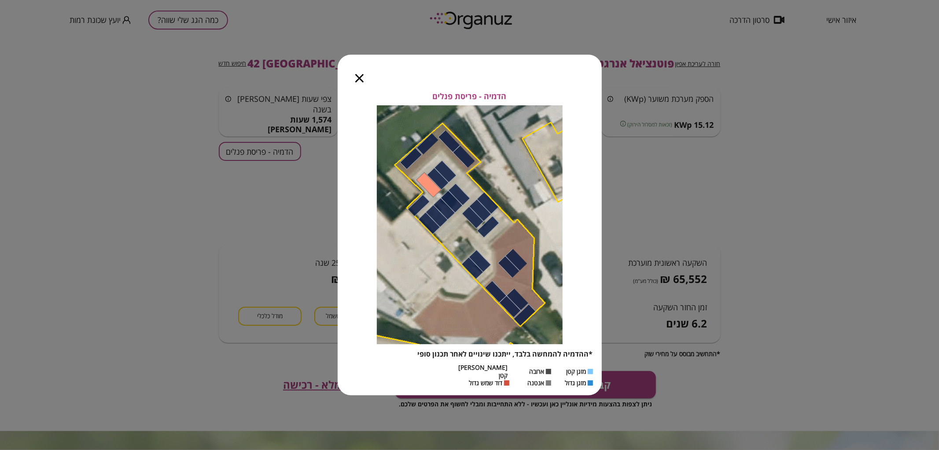
click at [358, 82] on icon "button" at bounding box center [359, 78] width 8 height 8
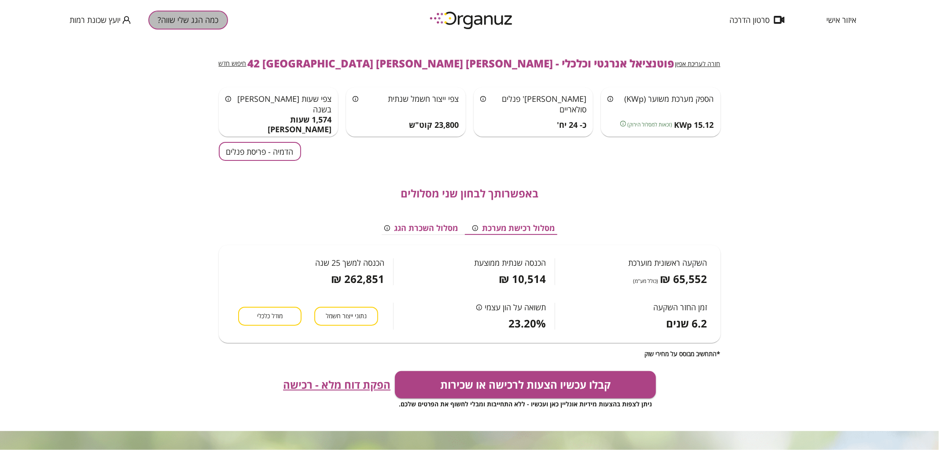
click at [199, 18] on button "כמה הגג שלי שווה?" at bounding box center [188, 20] width 80 height 19
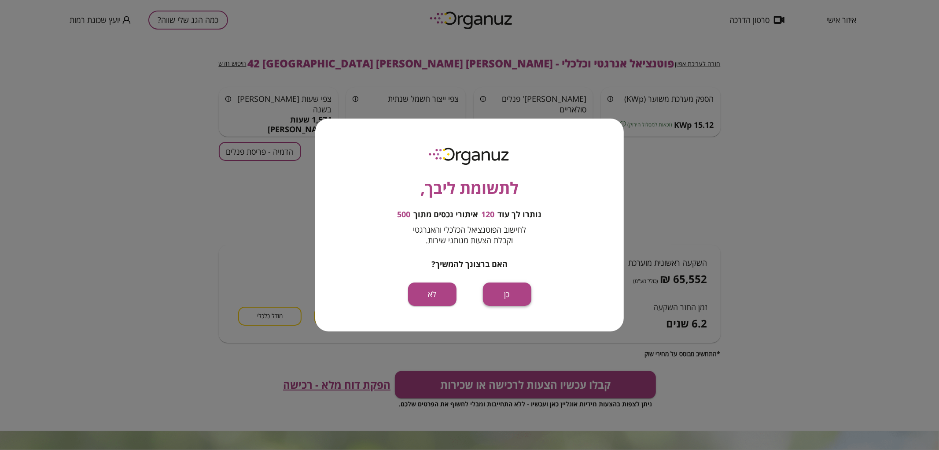
click at [503, 295] on button "כן" at bounding box center [507, 293] width 48 height 23
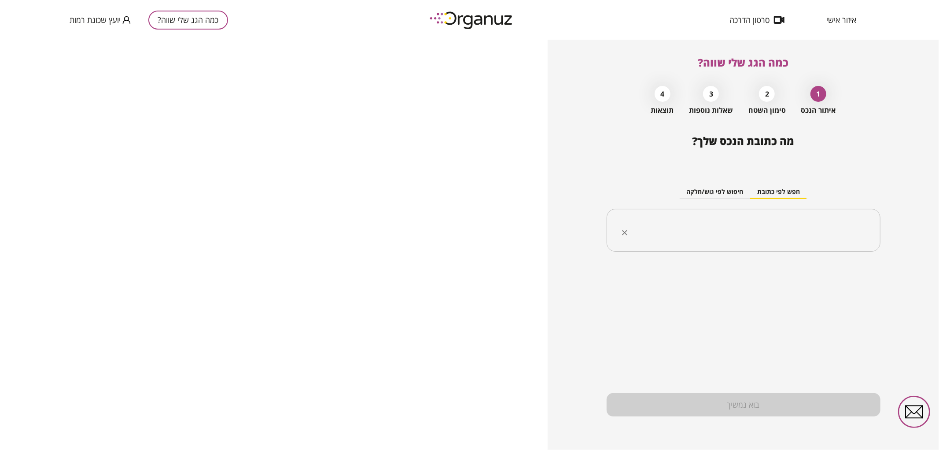
click at [779, 232] on input "text" at bounding box center [747, 230] width 246 height 22
click at [842, 273] on li "[PERSON_NAME] 39 [GEOGRAPHIC_DATA]" at bounding box center [743, 275] width 251 height 16
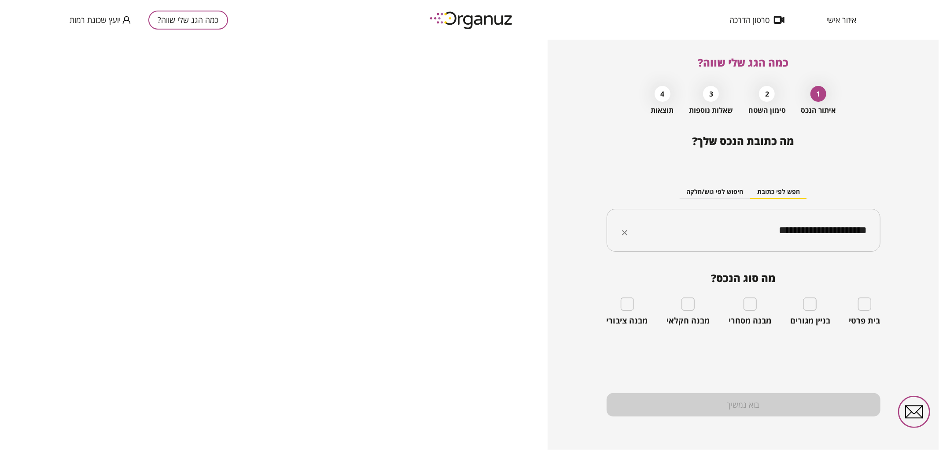
type input "**********"
drag, startPoint x: 802, startPoint y: 236, endPoint x: 870, endPoint y: 227, distance: 68.3
click at [870, 227] on div "**********" at bounding box center [744, 230] width 274 height 43
click at [783, 236] on input "**********" at bounding box center [747, 230] width 246 height 22
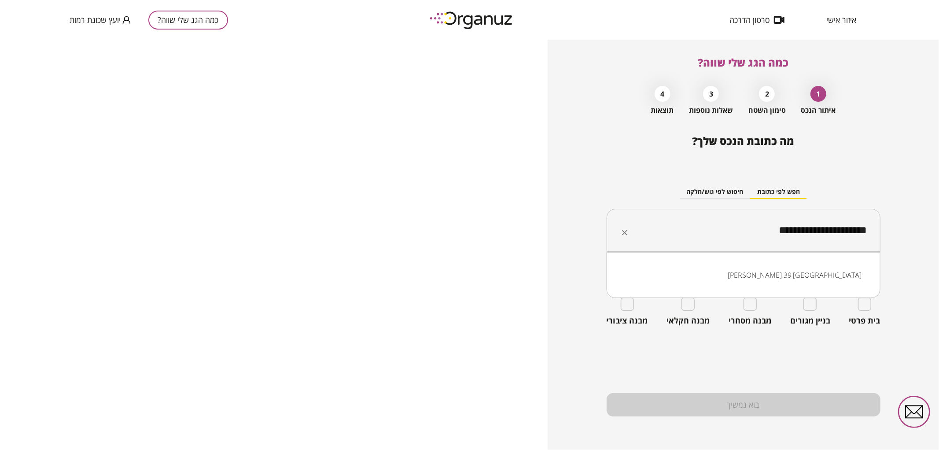
click at [783, 236] on input "**********" at bounding box center [747, 230] width 246 height 22
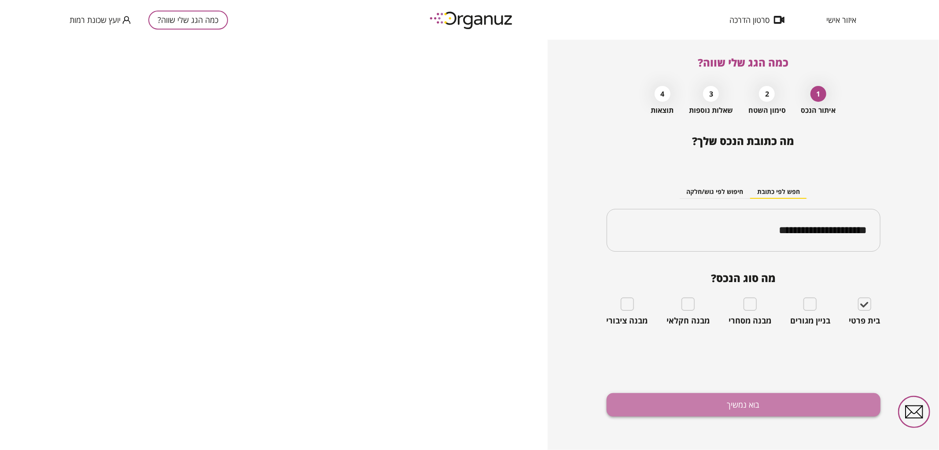
click at [837, 399] on button "בוא נמשיך" at bounding box center [744, 404] width 274 height 23
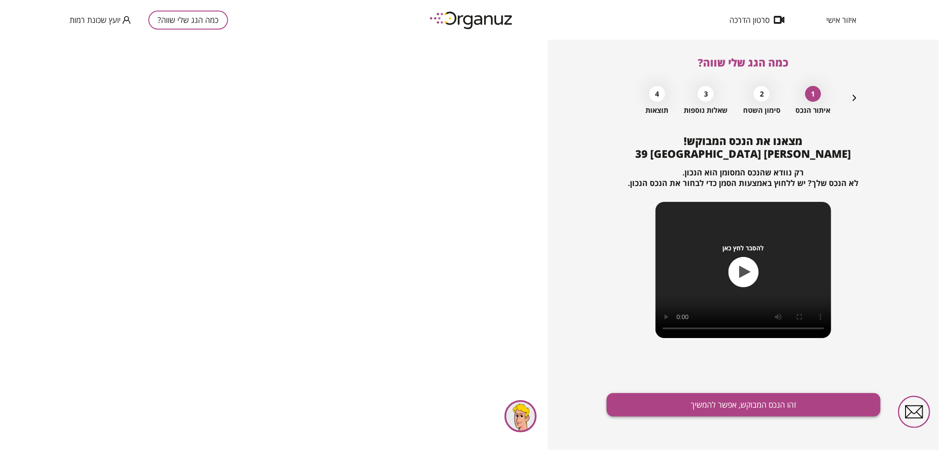
click at [803, 402] on button "זהו הנכס המבוקש, אפשר להמשיך" at bounding box center [744, 404] width 274 height 23
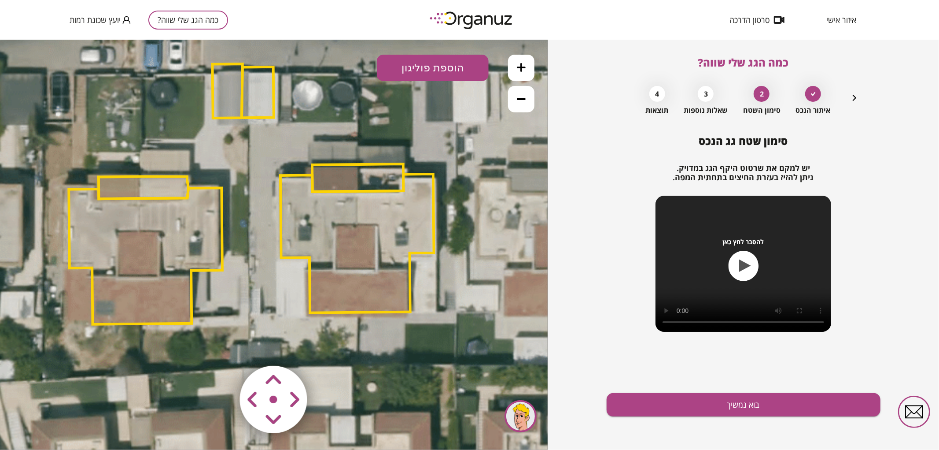
drag, startPoint x: 415, startPoint y: 209, endPoint x: 394, endPoint y: 163, distance: 50.8
click at [394, 163] on polygon at bounding box center [357, 177] width 91 height 28
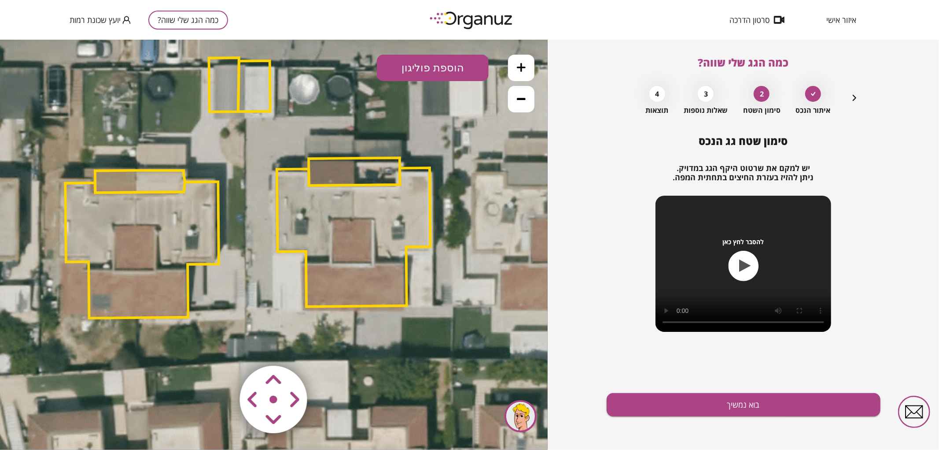
click at [351, 176] on polygon at bounding box center [354, 171] width 91 height 28
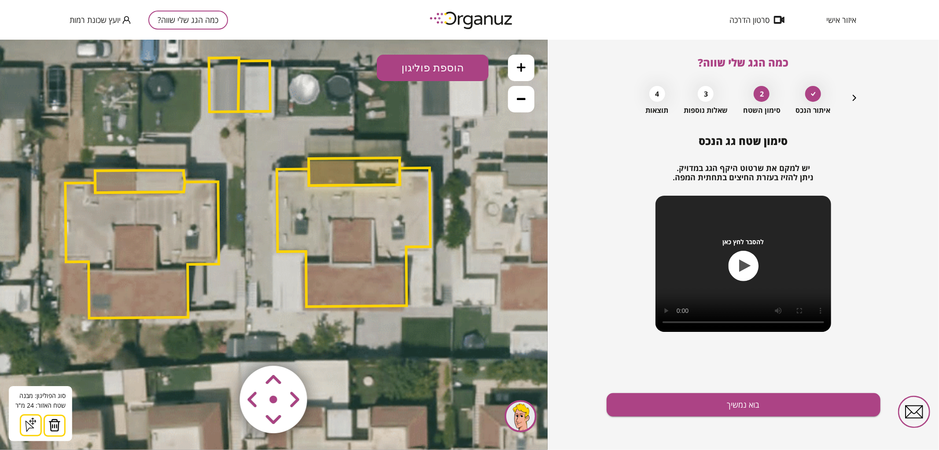
click at [51, 418] on img at bounding box center [54, 424] width 12 height 13
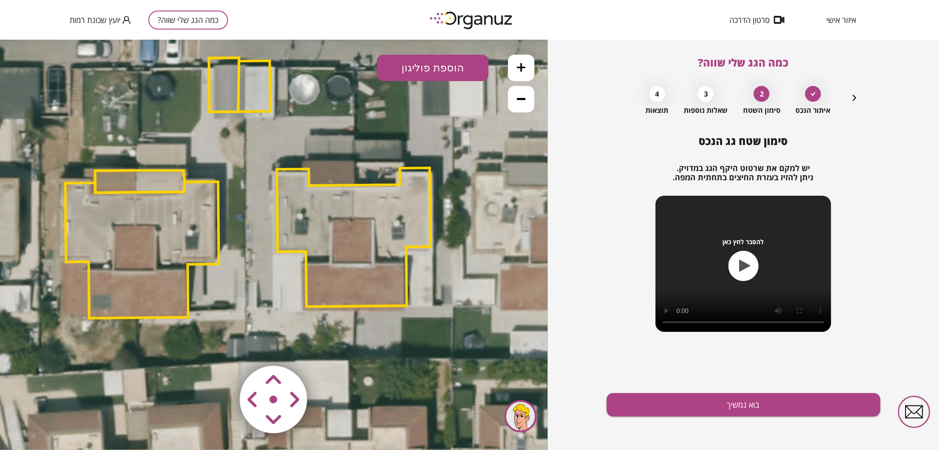
click at [377, 236] on polygon at bounding box center [354, 236] width 154 height 139
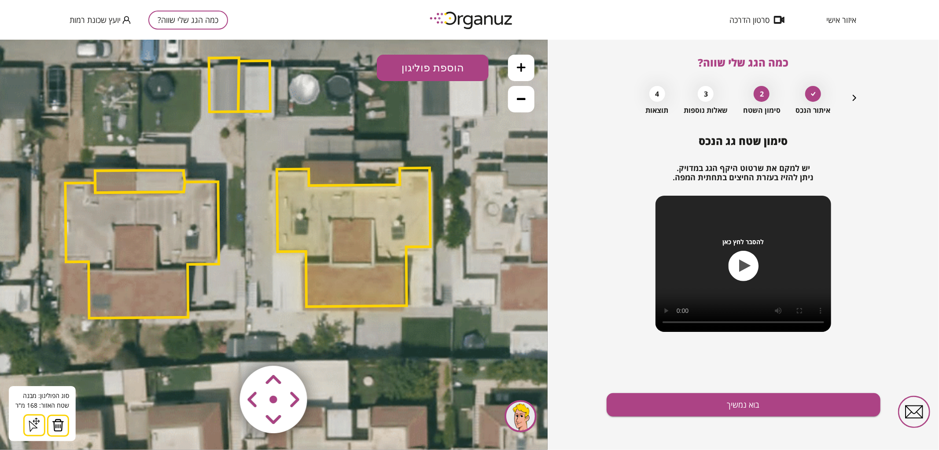
click at [63, 423] on img at bounding box center [58, 424] width 12 height 13
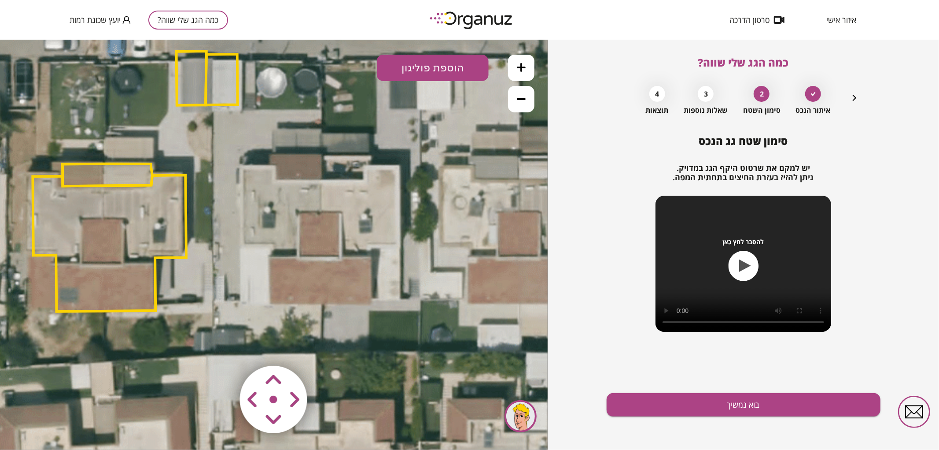
drag, startPoint x: 273, startPoint y: 253, endPoint x: 240, endPoint y: 247, distance: 33.3
click at [240, 247] on icon at bounding box center [212, 183] width 1130 height 1130
click at [428, 69] on button "הוספת פוליגון" at bounding box center [433, 67] width 112 height 26
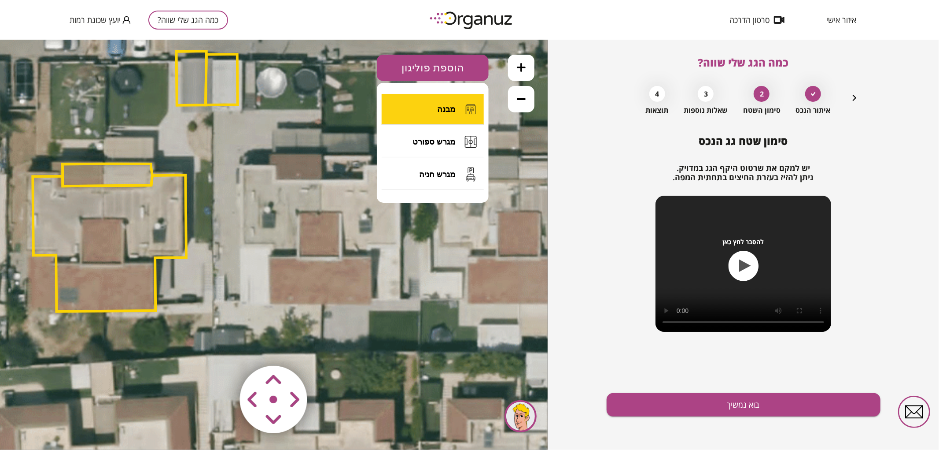
click at [417, 117] on button "מבנה" at bounding box center [433, 108] width 102 height 31
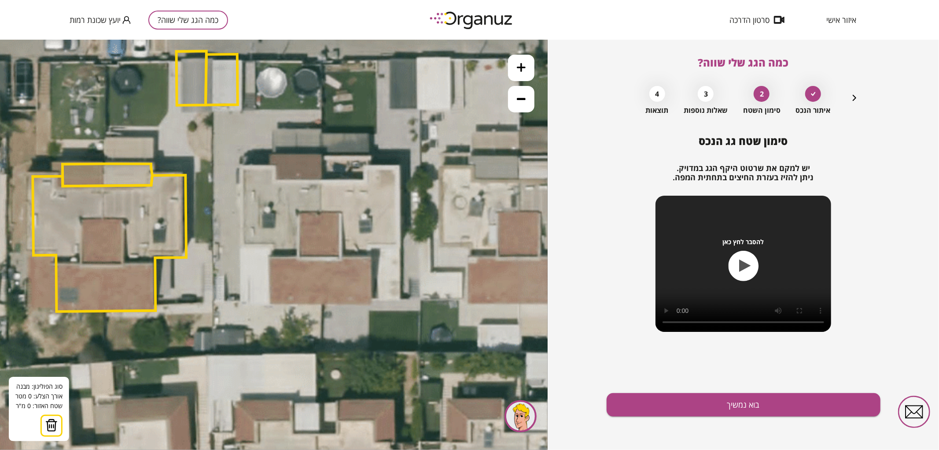
click at [321, 178] on icon at bounding box center [212, 183] width 1130 height 1130
click at [322, 303] on icon at bounding box center [212, 183] width 1130 height 1130
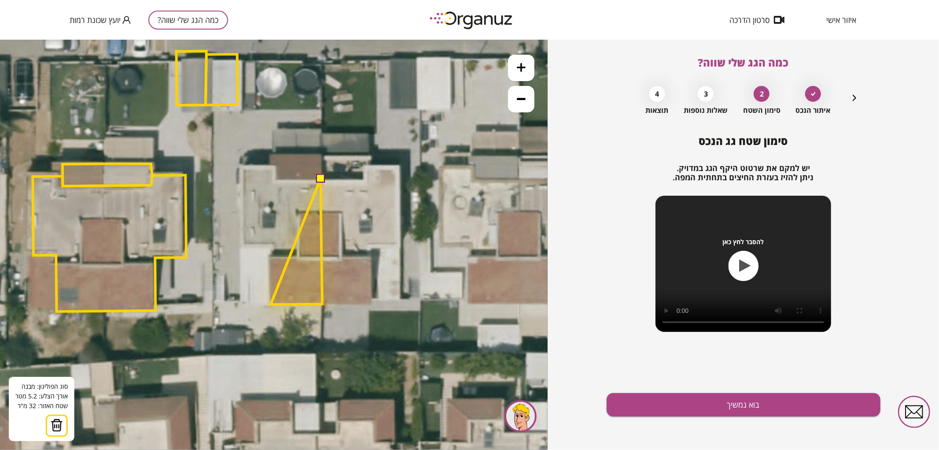
click at [271, 304] on polygon at bounding box center [297, 241] width 52 height 126
click at [270, 255] on polygon at bounding box center [296, 241] width 53 height 126
click at [274, 256] on polygon at bounding box center [296, 241] width 53 height 126
click at [274, 245] on polygon at bounding box center [296, 241] width 53 height 126
click at [242, 246] on polygon at bounding box center [282, 241] width 80 height 126
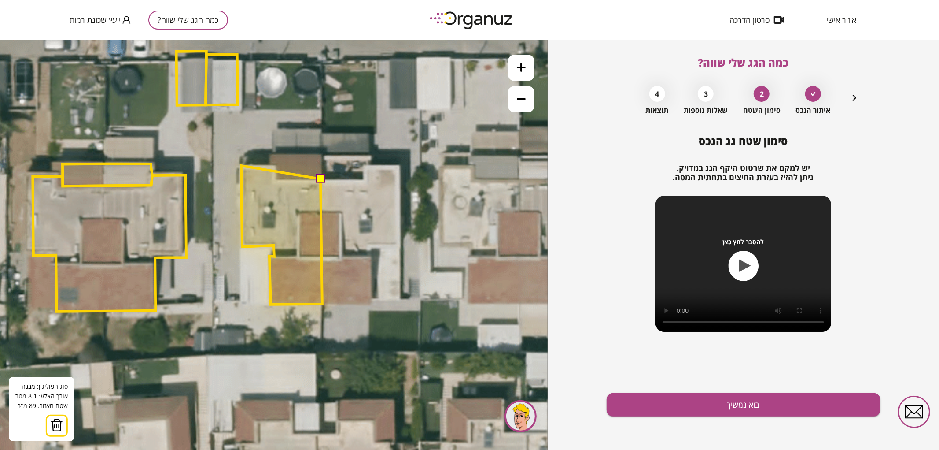
click at [241, 165] on polygon at bounding box center [281, 234] width 81 height 139
click at [275, 165] on polygon at bounding box center [281, 234] width 81 height 139
click at [275, 180] on polygon at bounding box center [281, 234] width 81 height 139
click at [318, 179] on button at bounding box center [320, 178] width 9 height 9
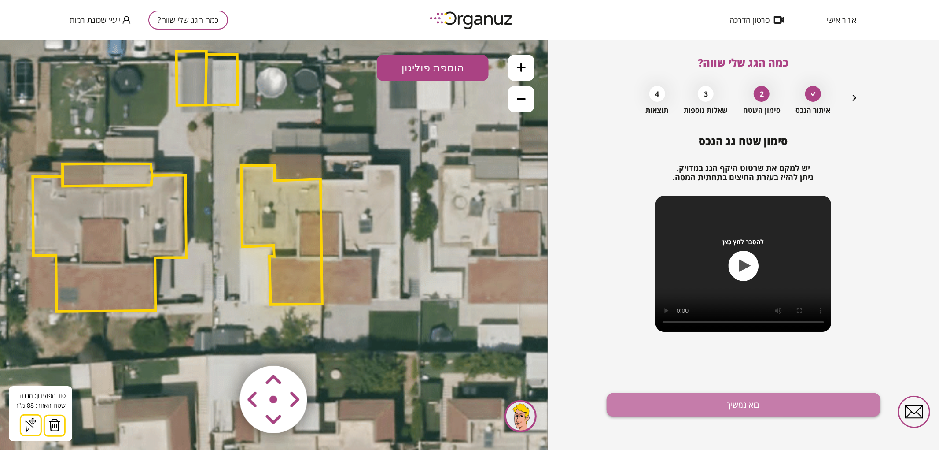
click at [706, 399] on button "בוא נמשיך" at bounding box center [744, 404] width 274 height 23
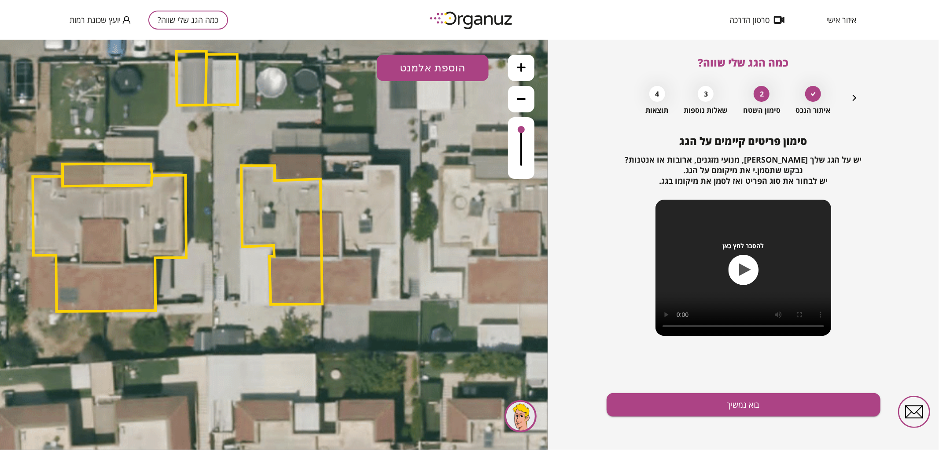
click at [455, 68] on button "הוספת אלמנט" at bounding box center [433, 67] width 112 height 26
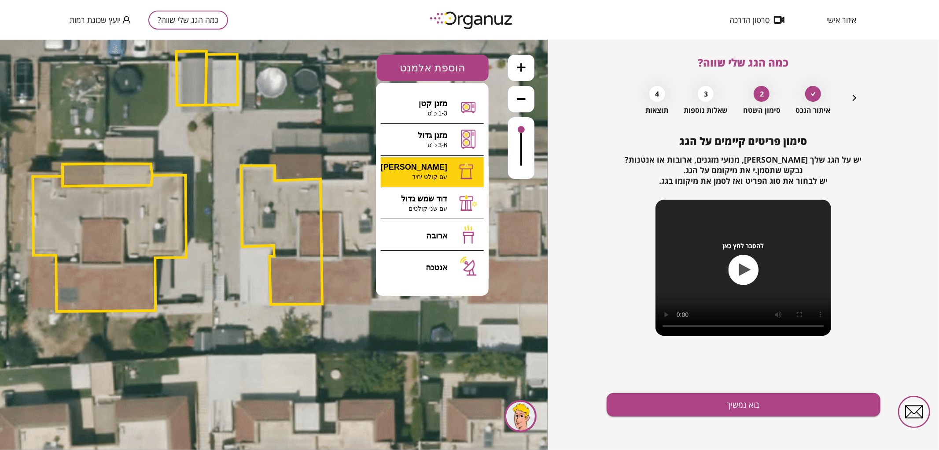
click at [446, 162] on div ".st0 { fill: #FFFFFF; } 88" at bounding box center [274, 244] width 548 height 410
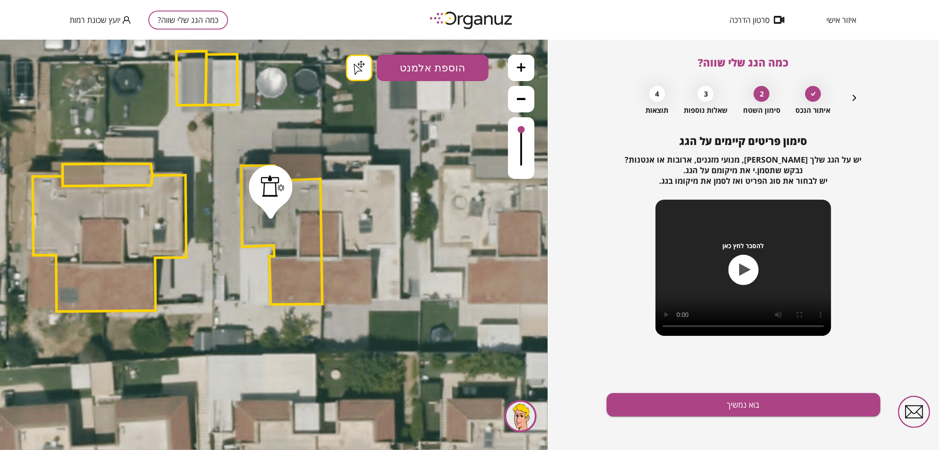
click at [703, 399] on button "בוא נמשיך" at bounding box center [744, 404] width 274 height 23
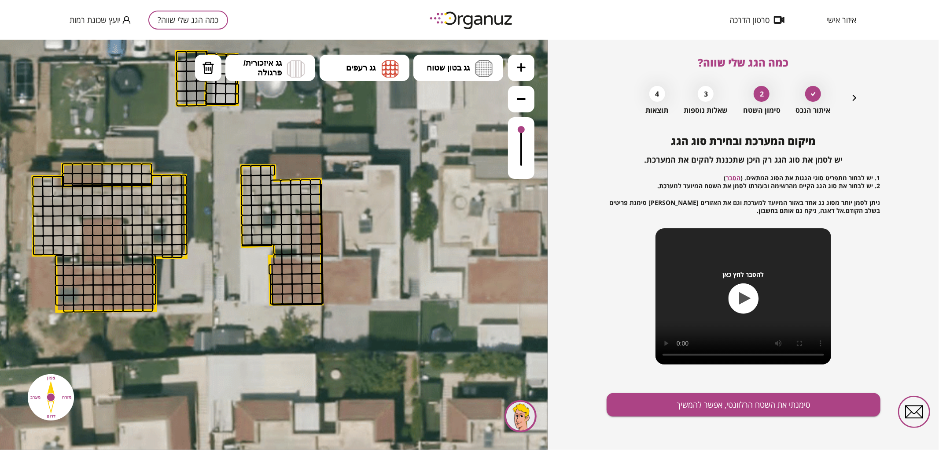
click at [524, 72] on button at bounding box center [521, 67] width 26 height 26
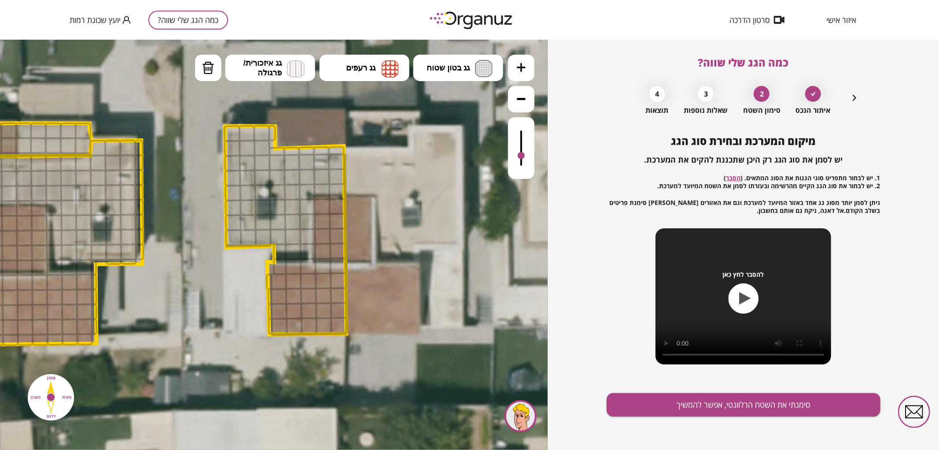
drag, startPoint x: 521, startPoint y: 137, endPoint x: 525, endPoint y: 156, distance: 18.9
click at [525, 156] on div at bounding box center [521, 148] width 26 height 62
click at [463, 70] on span "גג בטון שטוח" at bounding box center [448, 68] width 43 height 10
click at [460, 104] on div ".st0 { fill: #FFFFFF; } .st0 { fill: #FFFFFF; }" at bounding box center [274, 244] width 548 height 410
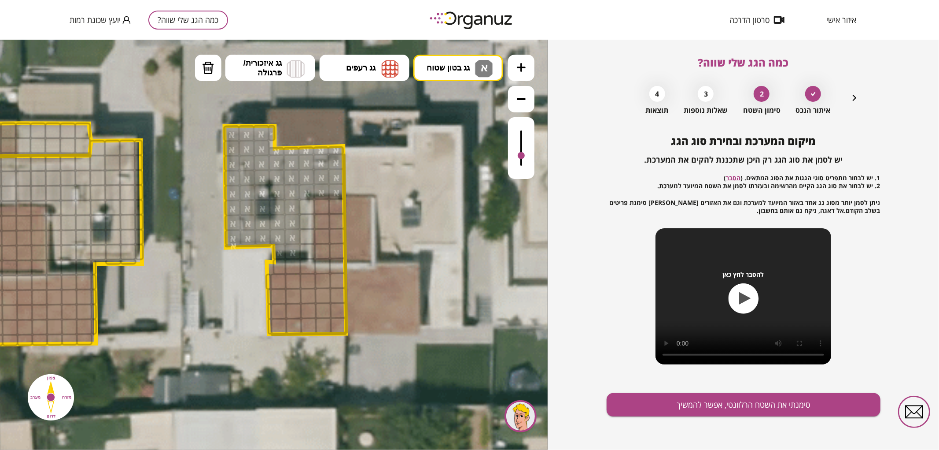
drag, startPoint x: 231, startPoint y: 134, endPoint x: 272, endPoint y: 177, distance: 59.8
click at [363, 68] on span "גג רעפים" at bounding box center [361, 68] width 30 height 10
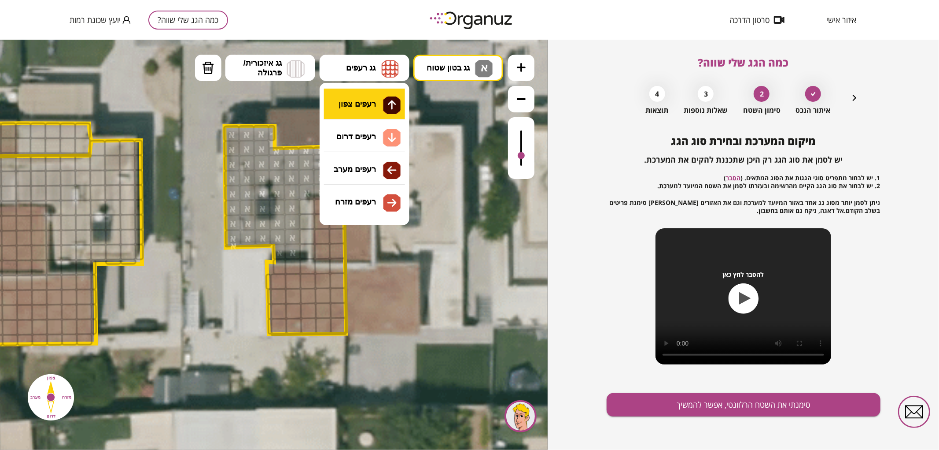
click at [377, 100] on div ".st0 { fill: #FFFFFF; } .st0 { fill: #FFFFFF; }" at bounding box center [274, 244] width 548 height 410
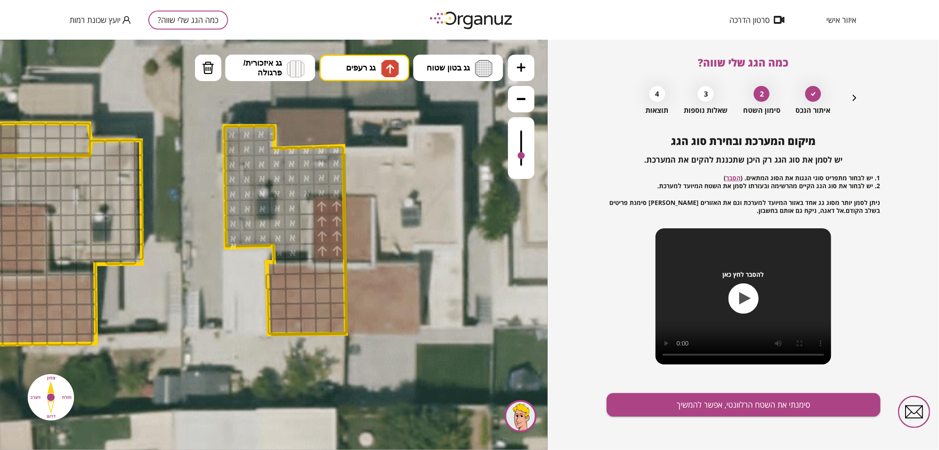
drag, startPoint x: 321, startPoint y: 253, endPoint x: 321, endPoint y: 233, distance: 20.3
click at [370, 73] on button "גג רעפים" at bounding box center [365, 67] width 90 height 26
click at [370, 144] on div ".st0 { fill: #FFFFFF; } .st0 { fill: #FFFFFF; }" at bounding box center [274, 244] width 548 height 410
drag, startPoint x: 277, startPoint y: 280, endPoint x: 336, endPoint y: 264, distance: 60.1
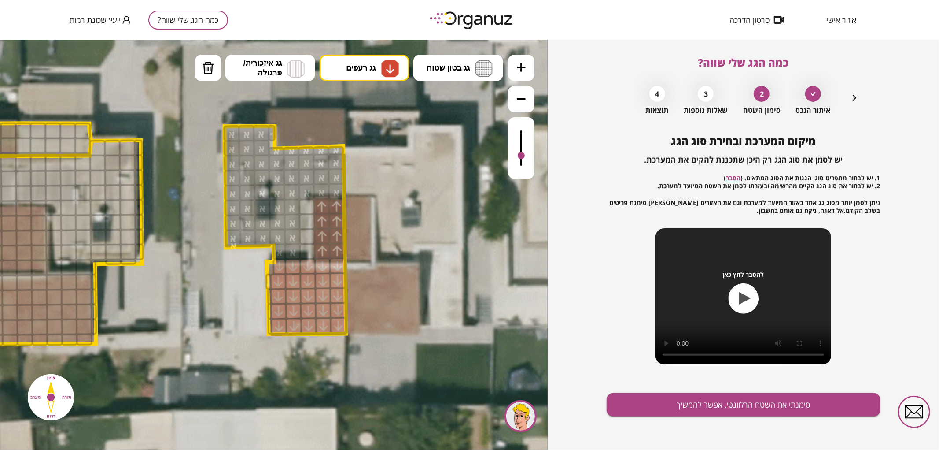
click at [716, 394] on button "סימנתי את השטח הרלוונטי, אפשר להמשיך" at bounding box center [744, 404] width 274 height 23
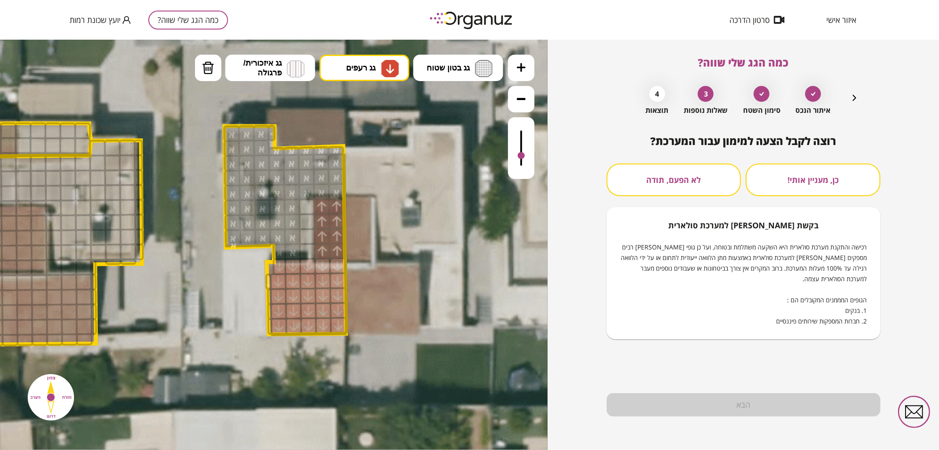
click at [727, 191] on button "לא הפעם, תודה" at bounding box center [674, 179] width 135 height 33
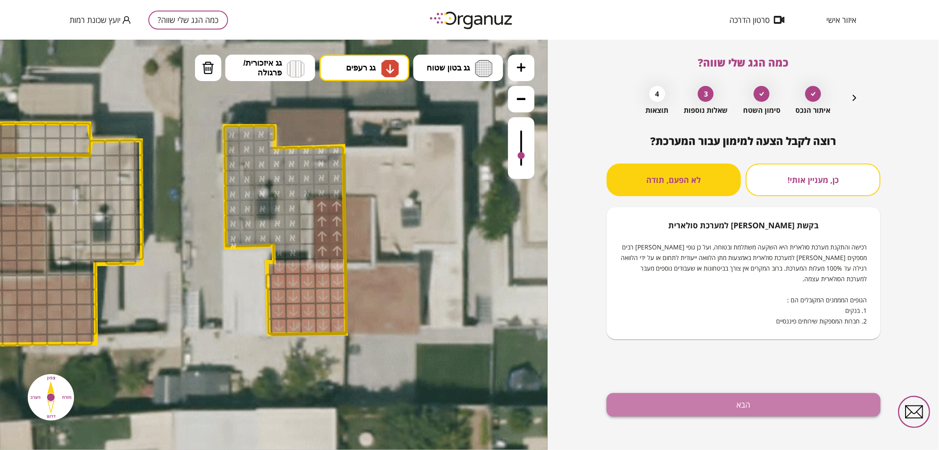
click at [691, 412] on button "הבא" at bounding box center [744, 404] width 274 height 23
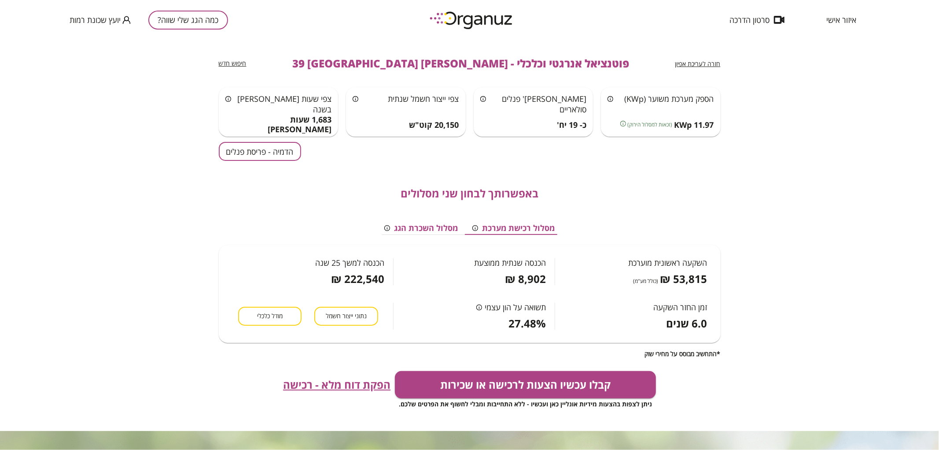
click at [270, 163] on div "באפשרותך לבחון שני מסלולים מסלול רכישת מערכת מסלול השכרת הגג השקעה ראשונית מוער…" at bounding box center [470, 259] width 502 height 196
click at [271, 153] on button "הדמיה - פריסת פנלים" at bounding box center [260, 151] width 82 height 19
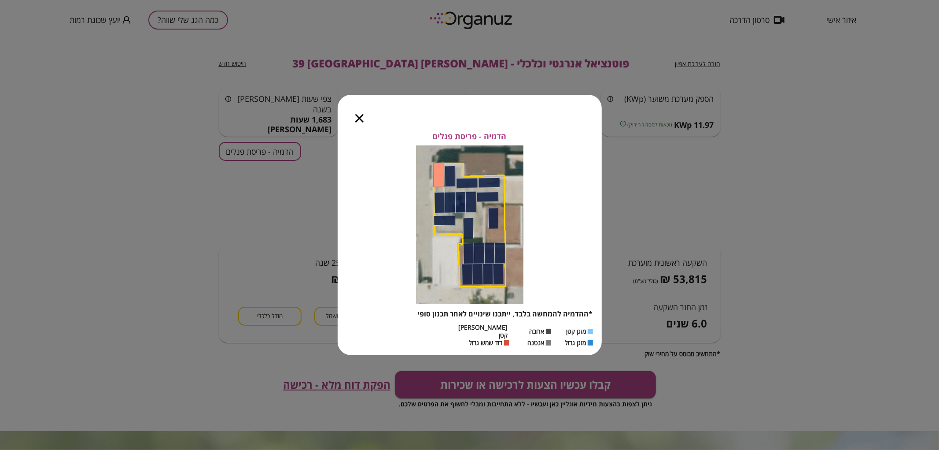
click at [354, 127] on div at bounding box center [360, 113] width 44 height 37
click at [357, 122] on icon "button" at bounding box center [359, 118] width 8 height 8
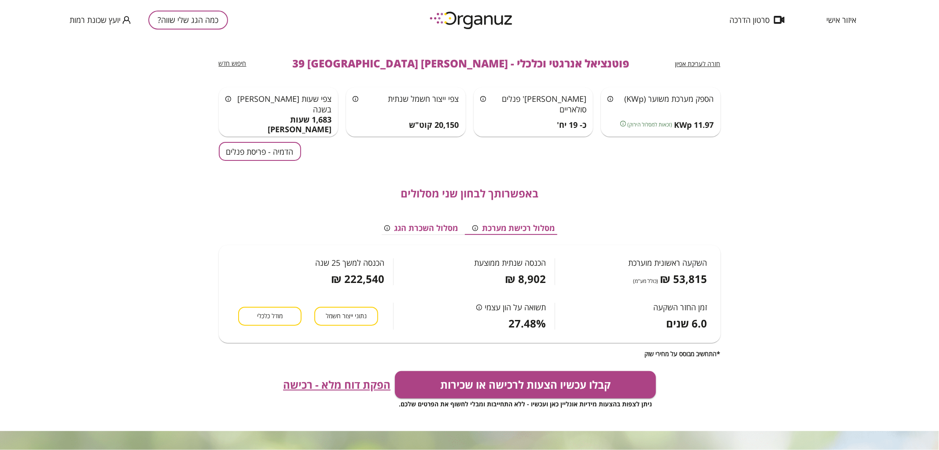
click at [204, 24] on button "כמה הגג שלי שווה?" at bounding box center [188, 20] width 80 height 19
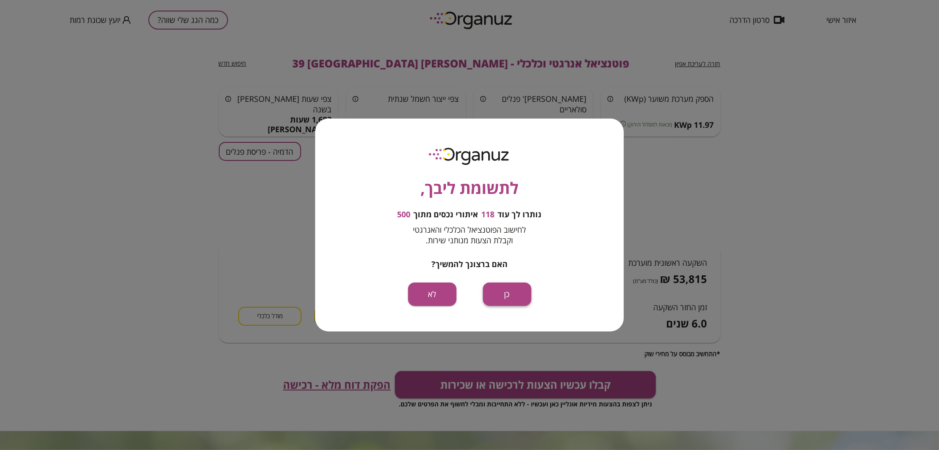
click at [524, 300] on button "כן" at bounding box center [507, 293] width 48 height 23
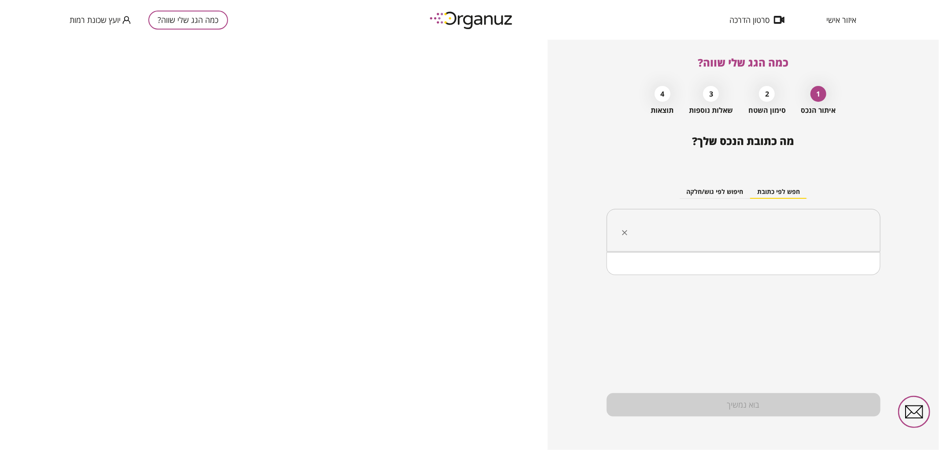
click at [749, 230] on input "text" at bounding box center [747, 230] width 246 height 22
click at [776, 275] on li "[PERSON_NAME] 37 [GEOGRAPHIC_DATA]" at bounding box center [743, 275] width 251 height 16
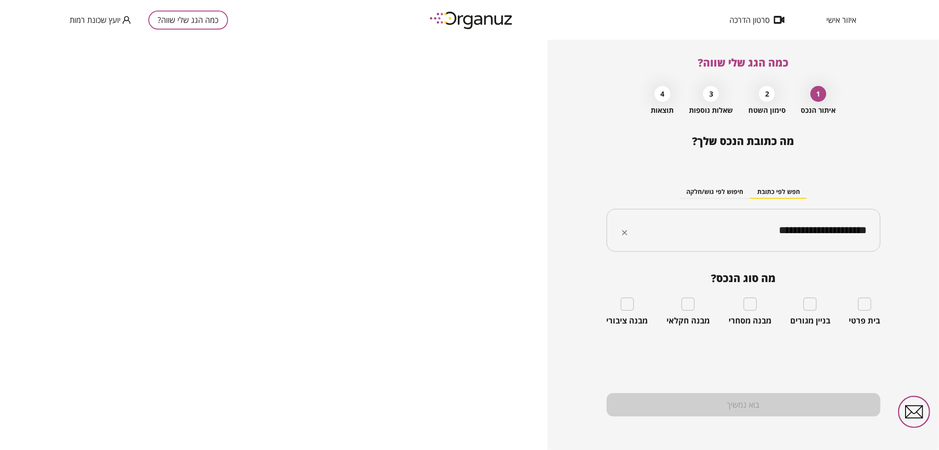
type input "**********"
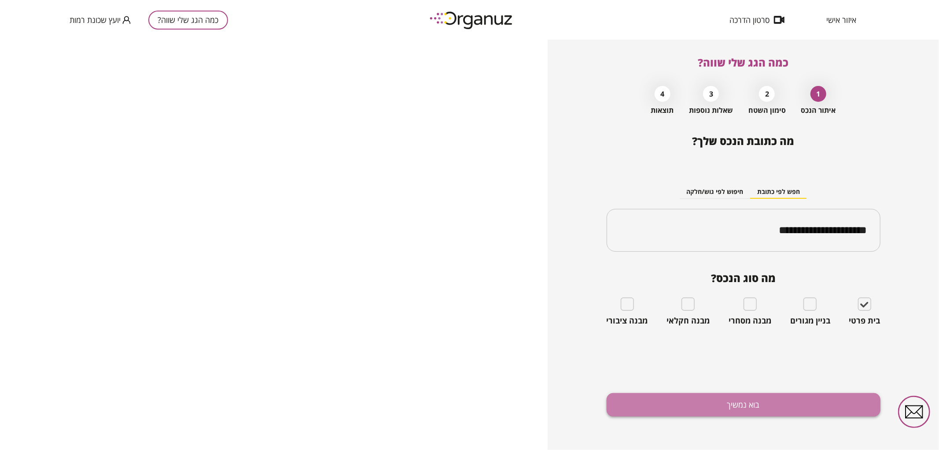
click at [813, 410] on button "בוא נמשיך" at bounding box center [744, 404] width 274 height 23
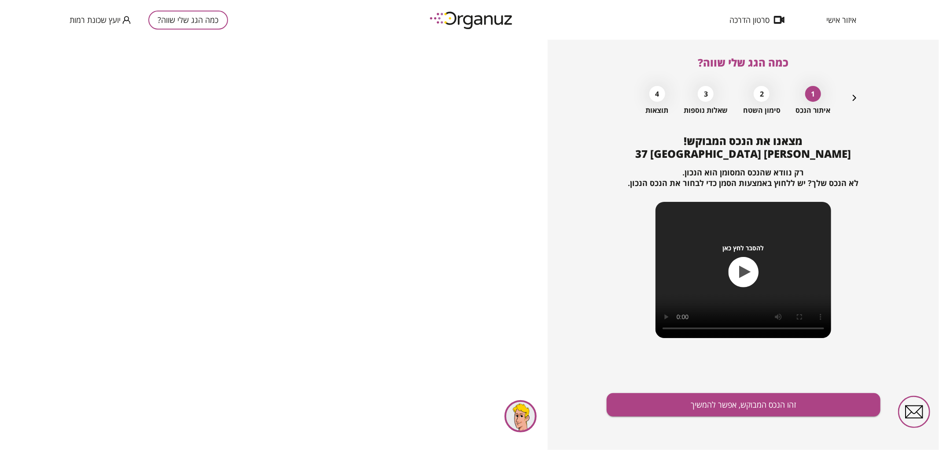
click at [672, 380] on div "מצאנו את הנכס המבוקש! [PERSON_NAME] 37 באר שבע רק נוודא שהנכס המסומן הוא הנכון.…" at bounding box center [744, 292] width 274 height 315
click at [685, 390] on div "מצאנו את הנכס המבוקש! [PERSON_NAME] 37 באר שבע רק נוודא שהנכס המסומן הוא הנכון.…" at bounding box center [744, 292] width 274 height 315
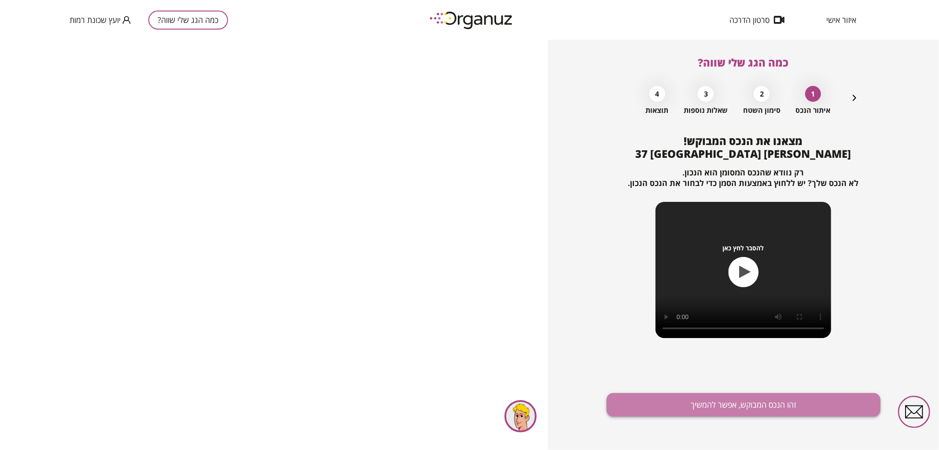
click at [684, 394] on button "זהו הנכס המבוקש, אפשר להמשיך" at bounding box center [744, 404] width 274 height 23
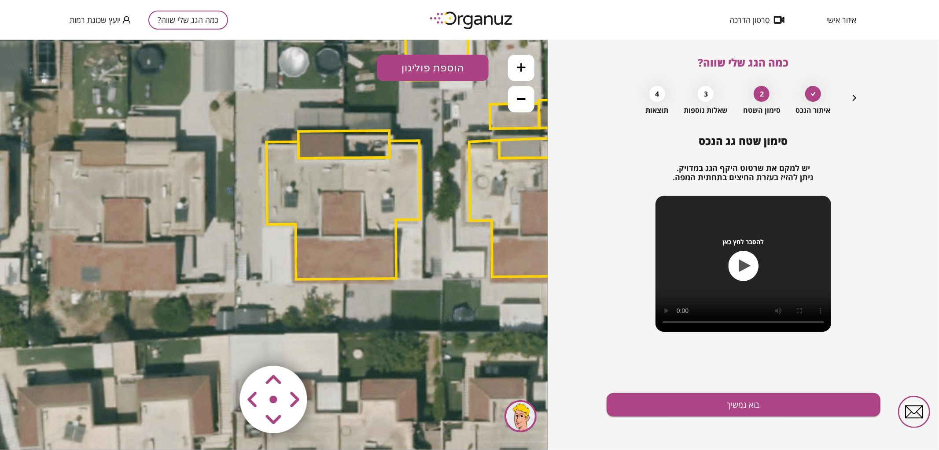
drag, startPoint x: 465, startPoint y: 310, endPoint x: 533, endPoint y: 231, distance: 103.7
click at [548, 39] on html ".st0 { fill: #FFFFFF; }" at bounding box center [274, 39] width 548 height 0
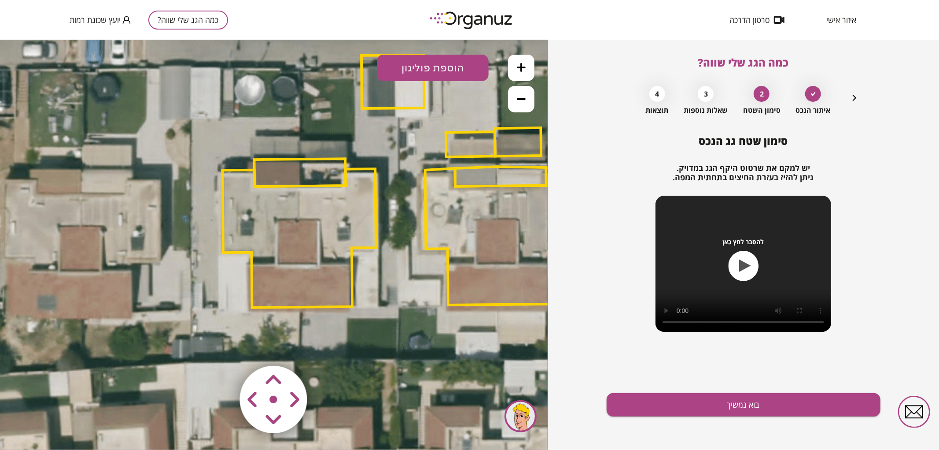
click at [469, 271] on polygon at bounding box center [502, 235] width 154 height 137
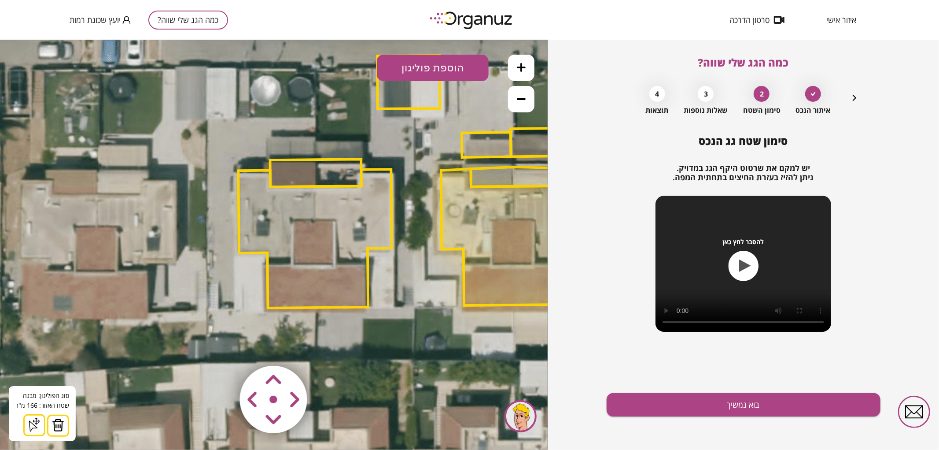
click at [343, 275] on polygon at bounding box center [315, 238] width 154 height 139
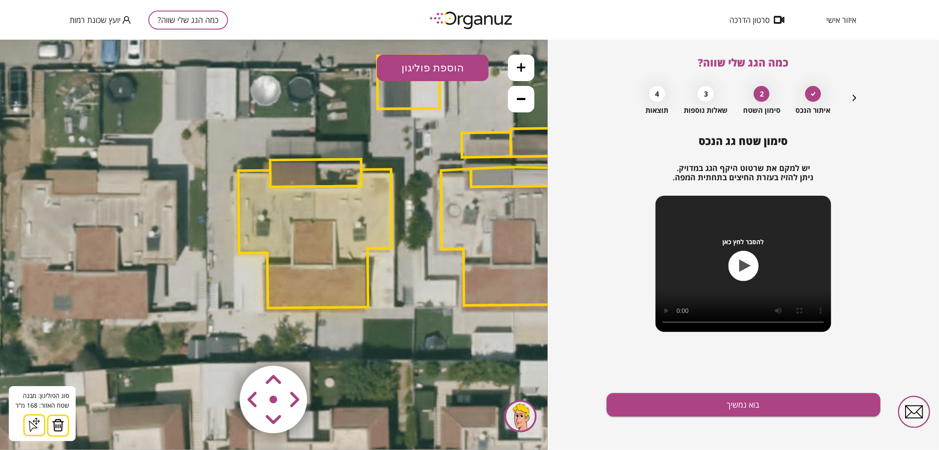
click at [47, 424] on button at bounding box center [58, 425] width 22 height 22
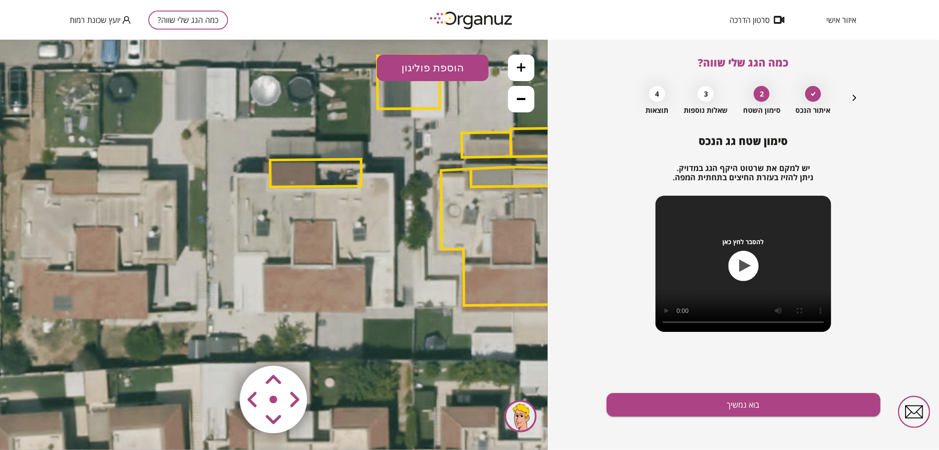
click at [321, 165] on polygon at bounding box center [315, 173] width 91 height 28
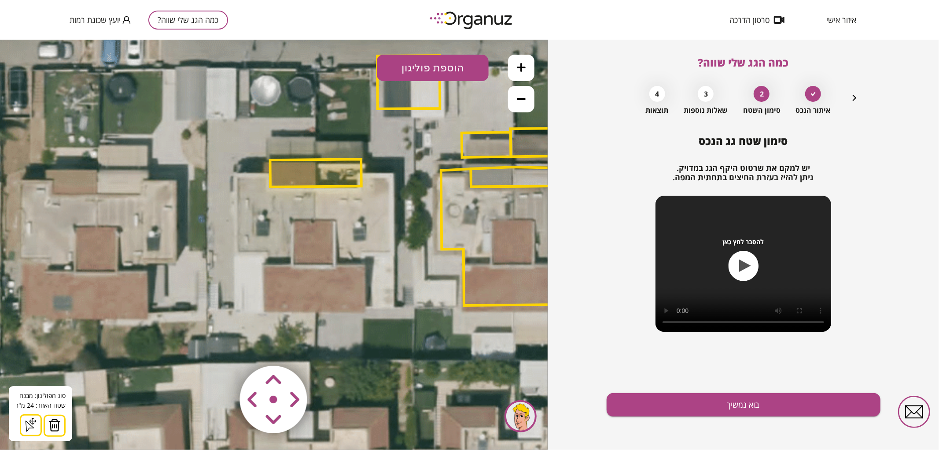
drag, startPoint x: 53, startPoint y: 428, endPoint x: 75, endPoint y: 394, distance: 40.4
click at [52, 428] on img at bounding box center [54, 424] width 12 height 13
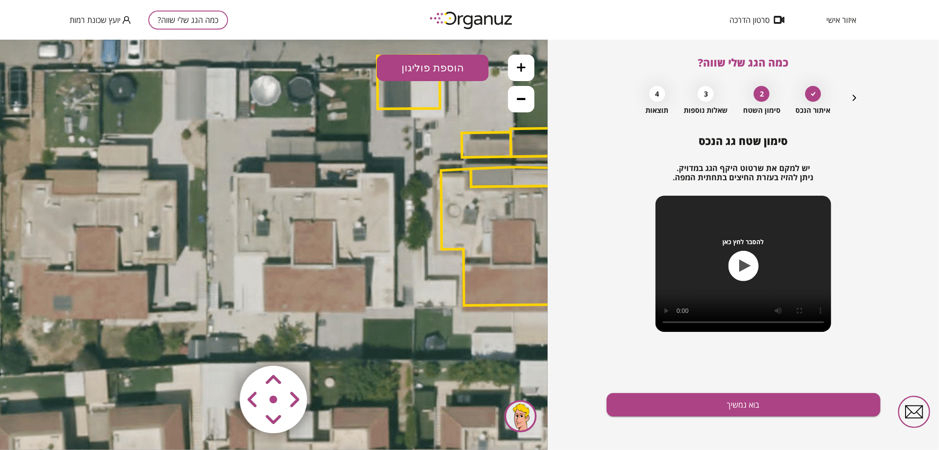
drag, startPoint x: 428, startPoint y: 68, endPoint x: 433, endPoint y: 93, distance: 25.1
click at [429, 69] on button "הוספת פוליגון" at bounding box center [433, 67] width 112 height 26
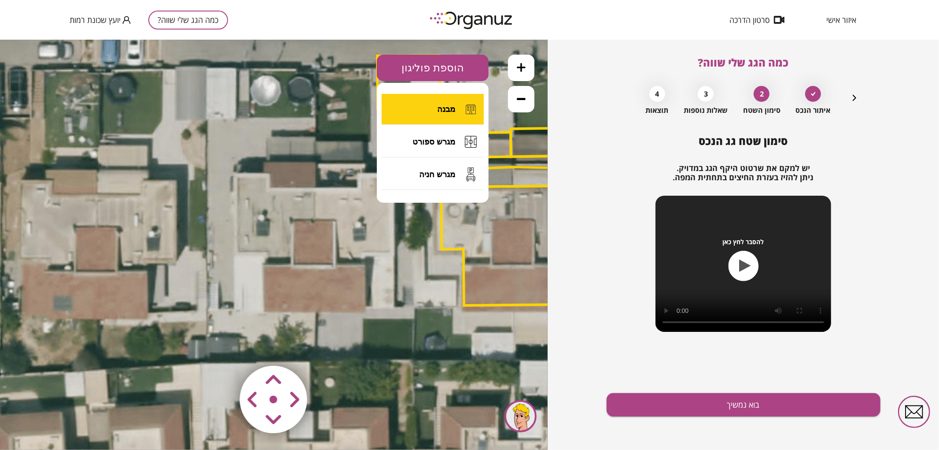
click at [448, 104] on span "מבנה" at bounding box center [446, 109] width 18 height 10
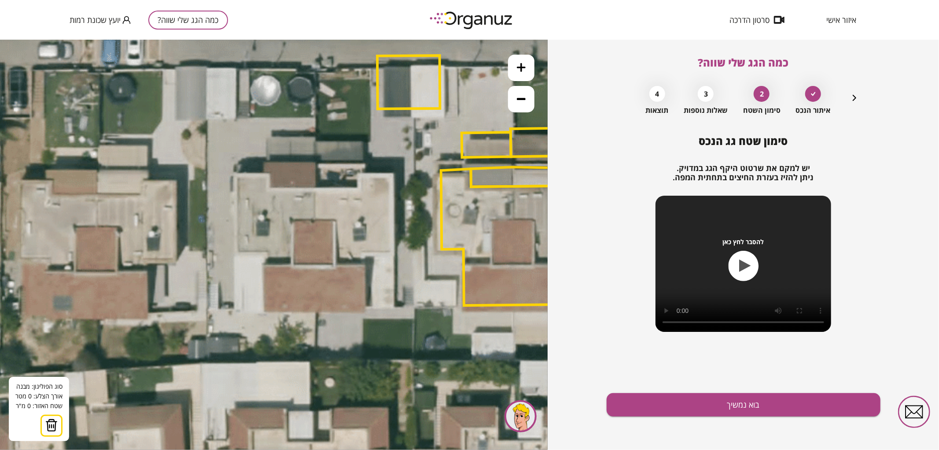
click at [315, 188] on icon at bounding box center [419, 181] width 1100 height 1100
click at [316, 313] on icon at bounding box center [419, 181] width 1100 height 1100
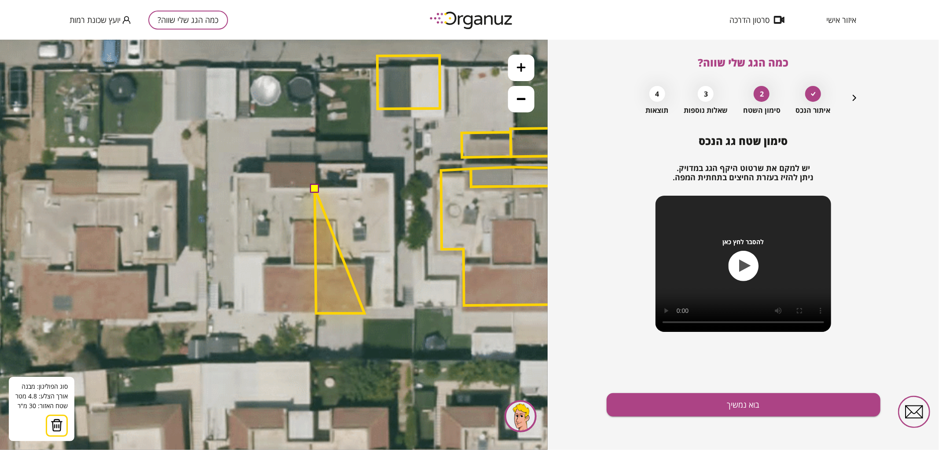
drag, startPoint x: 365, startPoint y: 313, endPoint x: 367, endPoint y: 307, distance: 6.1
click at [365, 313] on polygon at bounding box center [340, 250] width 50 height 125
click at [368, 313] on polygon at bounding box center [342, 250] width 52 height 125
drag, startPoint x: 368, startPoint y: 308, endPoint x: 376, endPoint y: 305, distance: 8.9
click at [368, 307] on polygon at bounding box center [342, 250] width 52 height 125
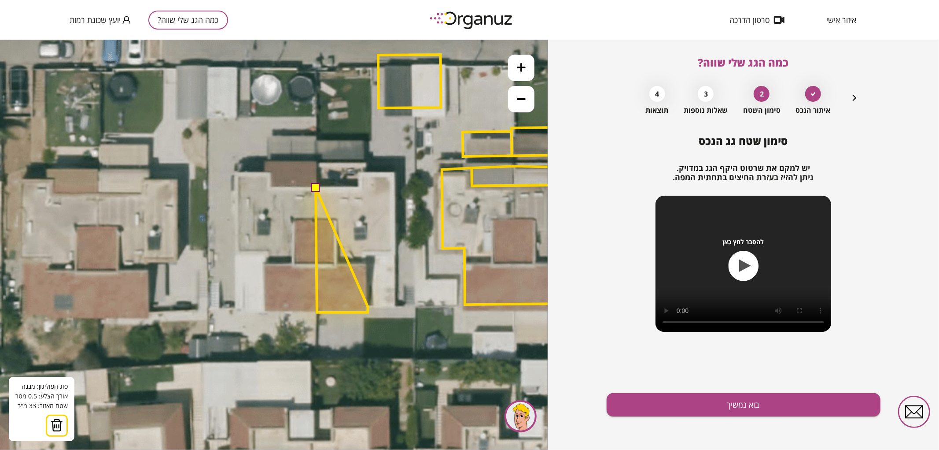
click at [368, 307] on polygon at bounding box center [342, 249] width 52 height 125
click at [395, 306] on polygon at bounding box center [355, 249] width 79 height 125
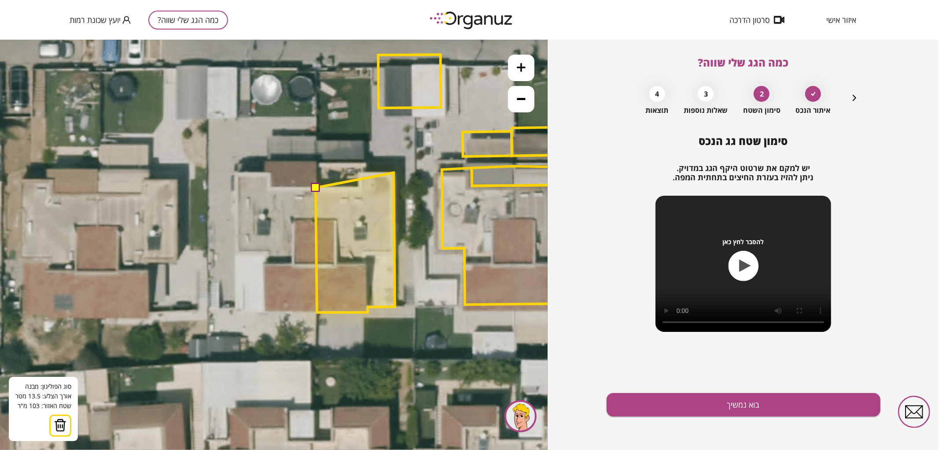
click at [394, 172] on polygon at bounding box center [355, 242] width 79 height 140
click at [360, 172] on polygon at bounding box center [355, 242] width 79 height 140
click at [358, 186] on polygon at bounding box center [355, 242] width 79 height 140
click at [315, 188] on button at bounding box center [315, 186] width 9 height 9
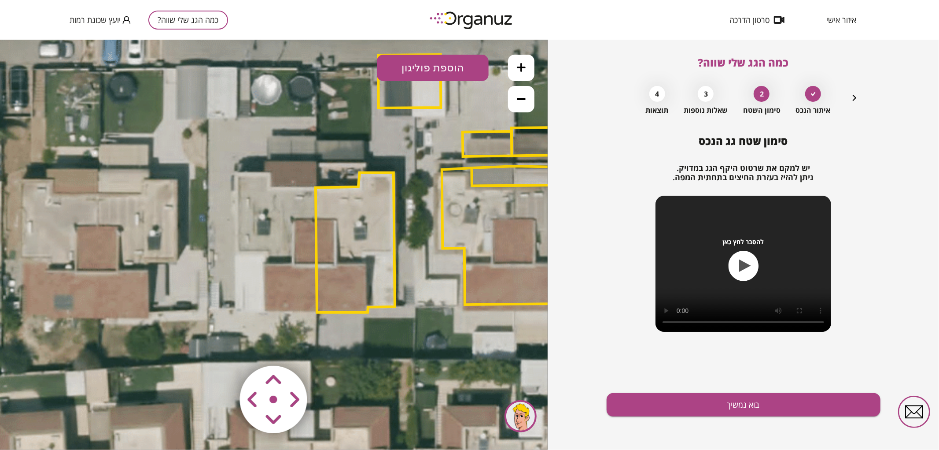
click at [391, 236] on polygon at bounding box center [355, 242] width 79 height 140
click at [772, 397] on button "בוא נמשיך" at bounding box center [744, 404] width 274 height 23
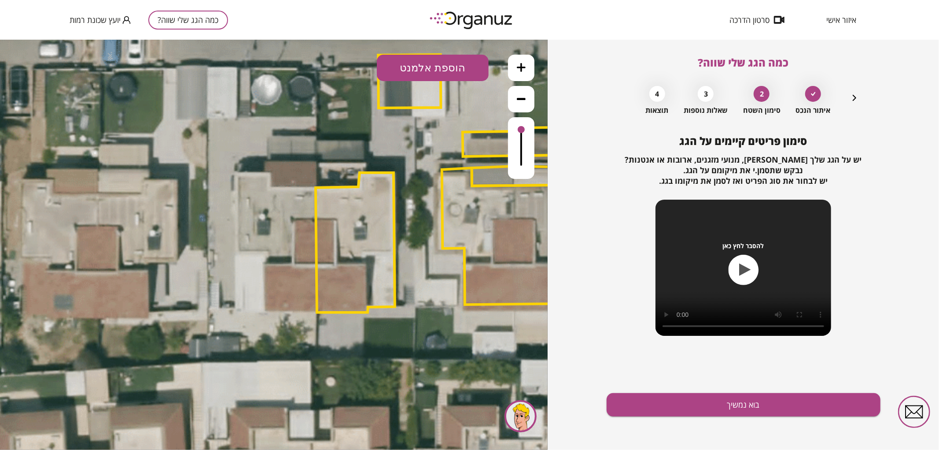
click at [465, 70] on button "הוספת אלמנט" at bounding box center [433, 67] width 112 height 26
click at [439, 174] on div ".st0 { fill: #FFFFFF; } .st0 { fill: #FFFFFF; }" at bounding box center [274, 244] width 548 height 410
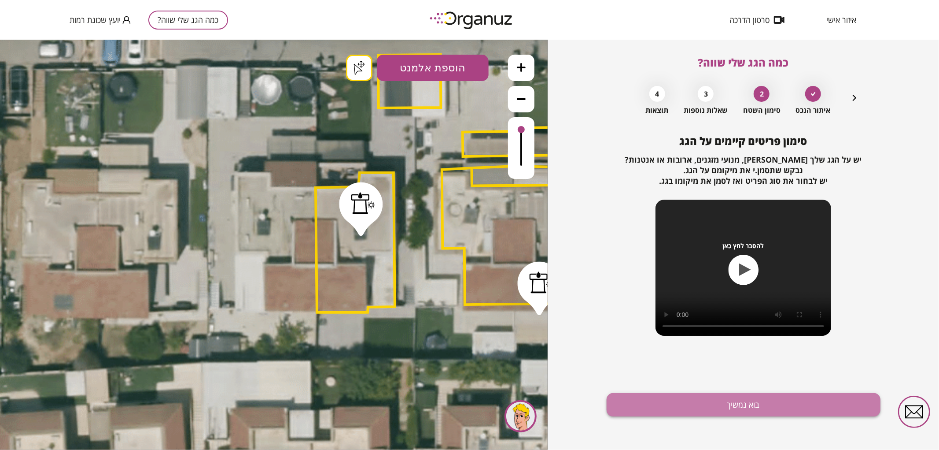
click at [665, 398] on button "בוא נמשיך" at bounding box center [744, 404] width 274 height 23
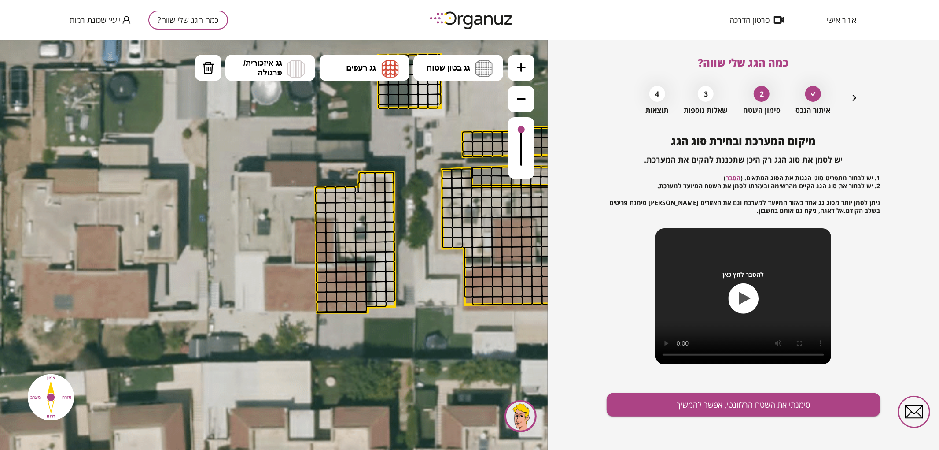
click at [520, 72] on button at bounding box center [521, 67] width 26 height 26
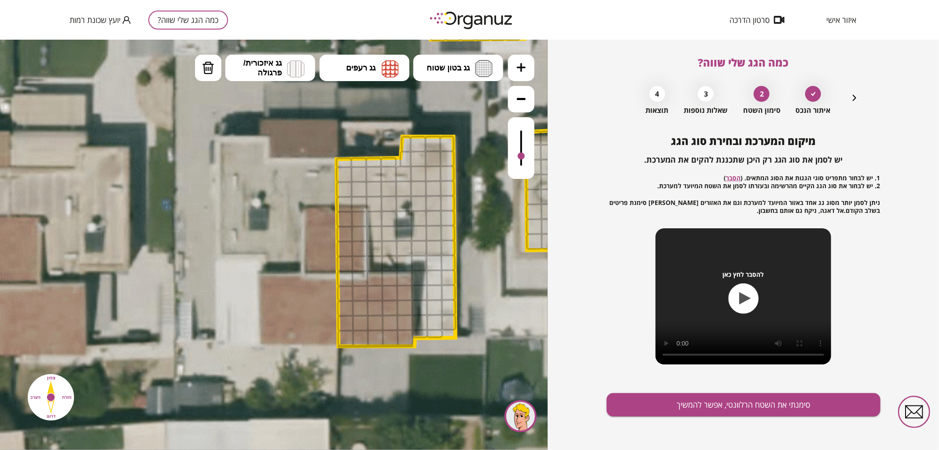
drag, startPoint x: 520, startPoint y: 129, endPoint x: 524, endPoint y: 151, distance: 22.4
click at [526, 155] on div at bounding box center [521, 148] width 26 height 62
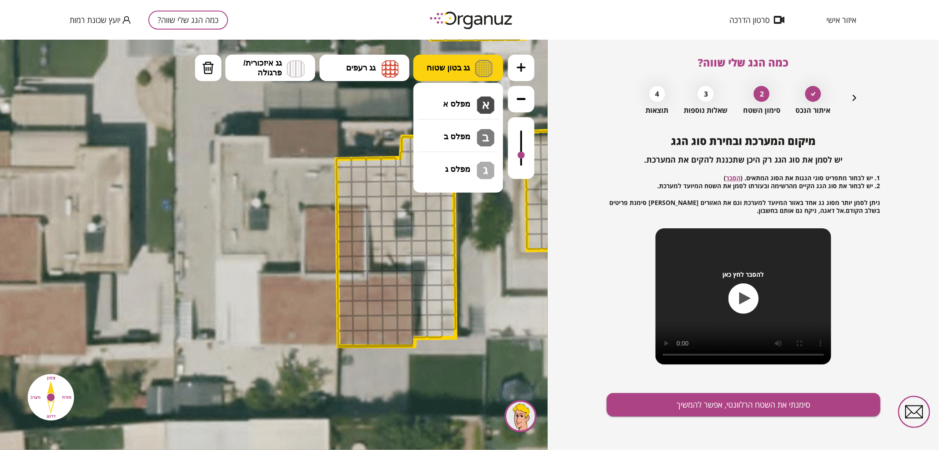
click at [468, 71] on span "גג בטון שטוח" at bounding box center [448, 68] width 43 height 10
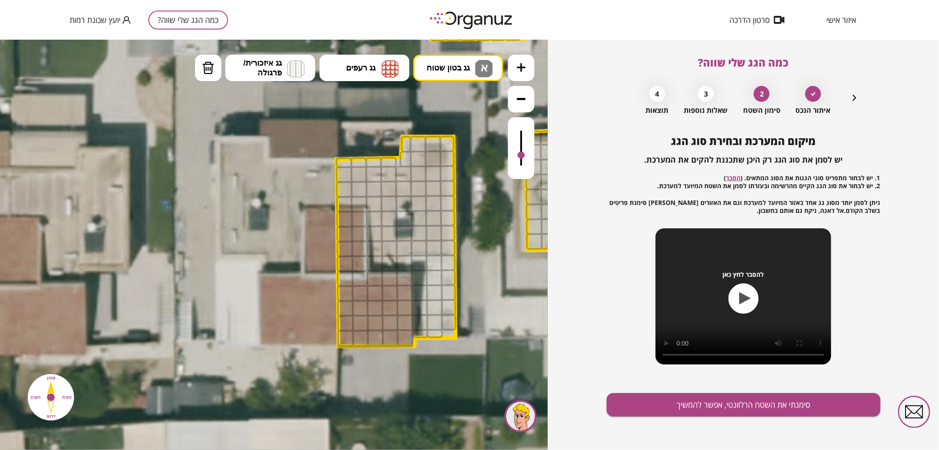
click at [476, 97] on div ".st0 { fill: #FFFFFF; } .st0 { fill: #FFFFFF; }" at bounding box center [274, 244] width 548 height 410
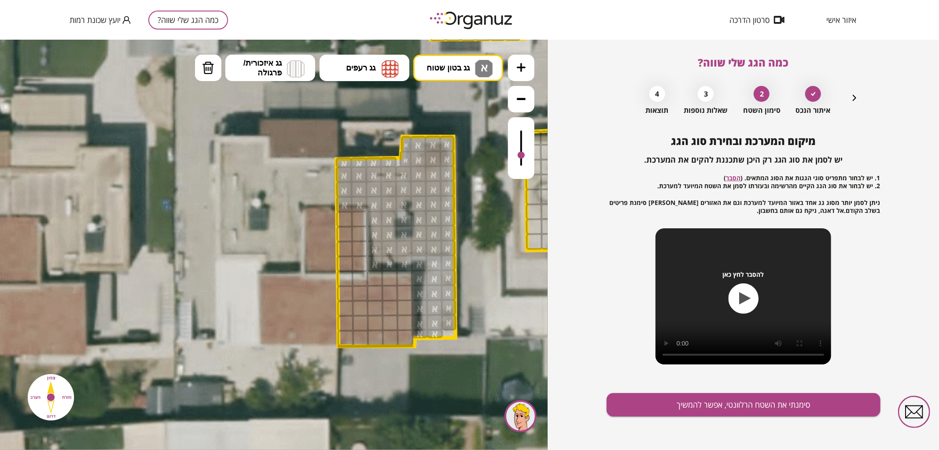
drag, startPoint x: 406, startPoint y: 146, endPoint x: 439, endPoint y: 240, distance: 99.7
click at [393, 68] on img at bounding box center [390, 68] width 17 height 18
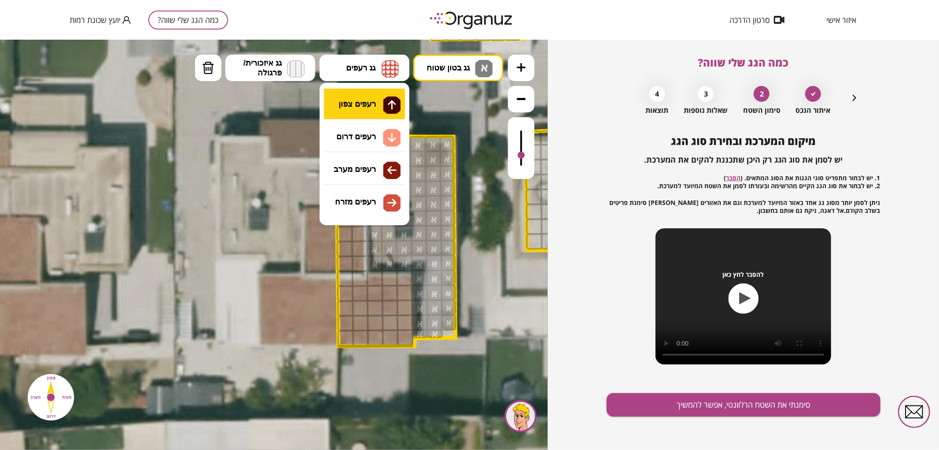
click at [368, 108] on div ".st0 { fill: #FFFFFF; } .st0 { fill: #FFFFFF; }" at bounding box center [274, 244] width 548 height 410
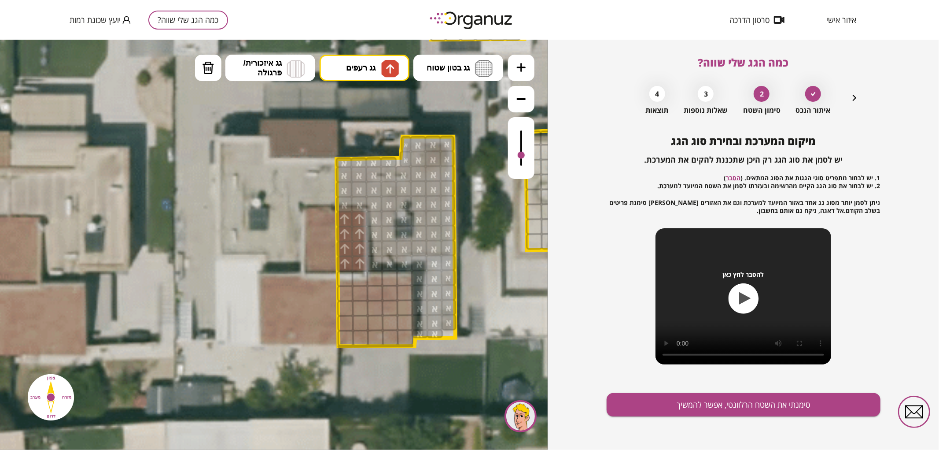
drag, startPoint x: 347, startPoint y: 260, endPoint x: 346, endPoint y: 219, distance: 41.0
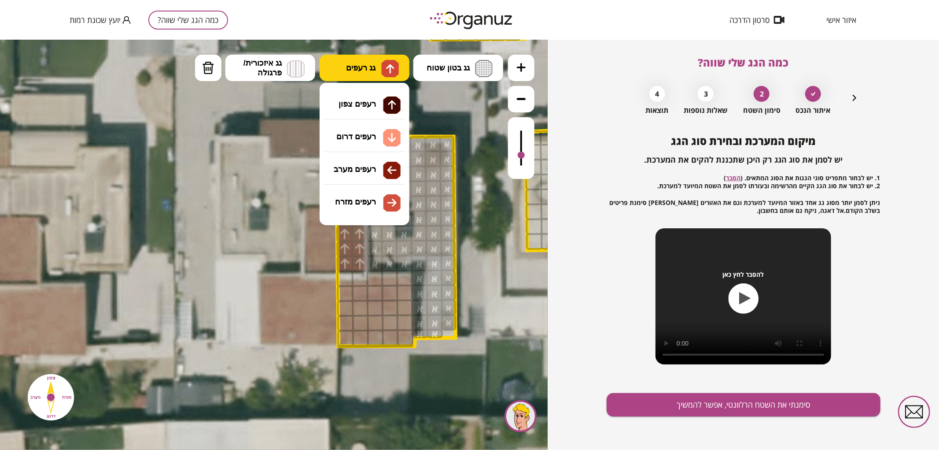
click at [398, 72] on img at bounding box center [390, 68] width 18 height 18
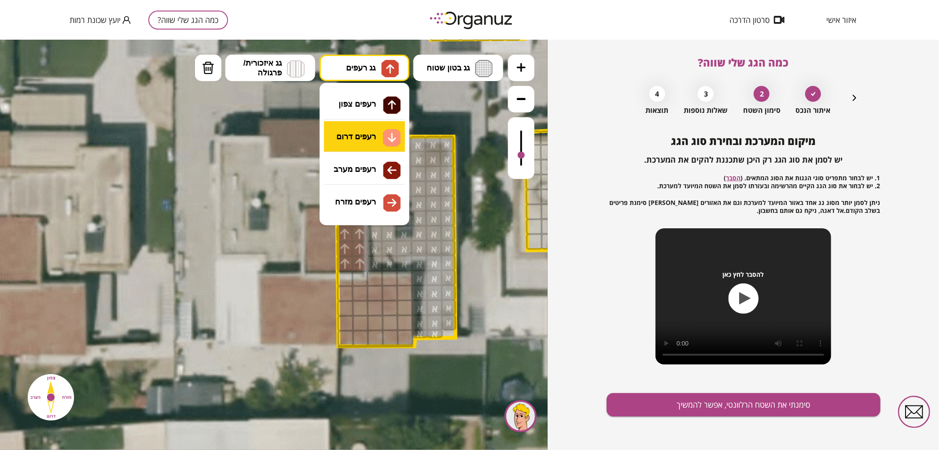
click at [372, 144] on div ".st0 { fill: #FFFFFF; } .st0 { fill: #FFFFFF; }" at bounding box center [274, 244] width 548 height 410
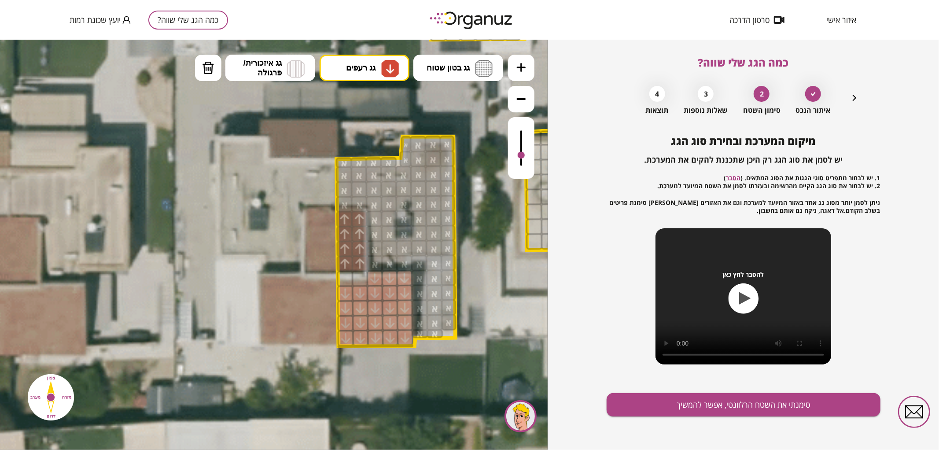
drag, startPoint x: 345, startPoint y: 290, endPoint x: 342, endPoint y: 310, distance: 19.6
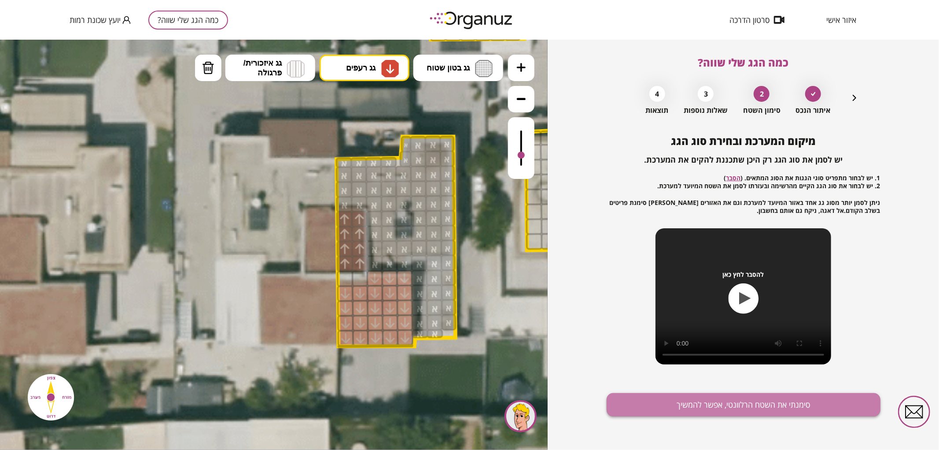
click at [676, 401] on button "סימנתי את השטח הרלוונטי, אפשר להמשיך" at bounding box center [744, 404] width 274 height 23
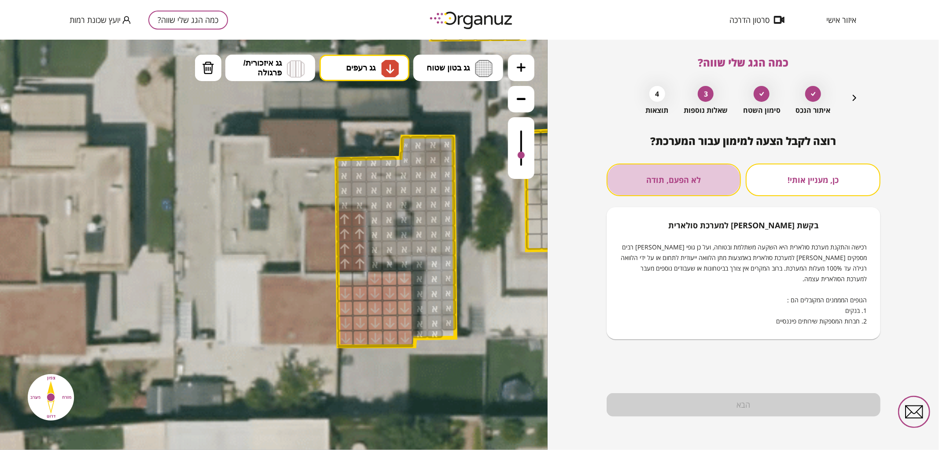
click at [697, 179] on button "לא הפעם, תודה" at bounding box center [674, 179] width 135 height 33
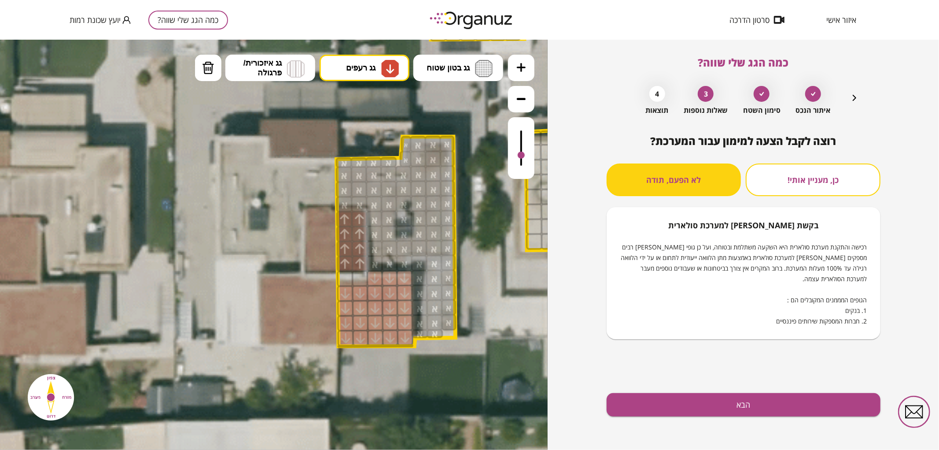
click at [705, 392] on div "רוצה לקבל הצעה למימון עבור המערכת? כן, מעניין אותי! לא הפעם, תודה בקשת [PERSON_…" at bounding box center [744, 292] width 274 height 315
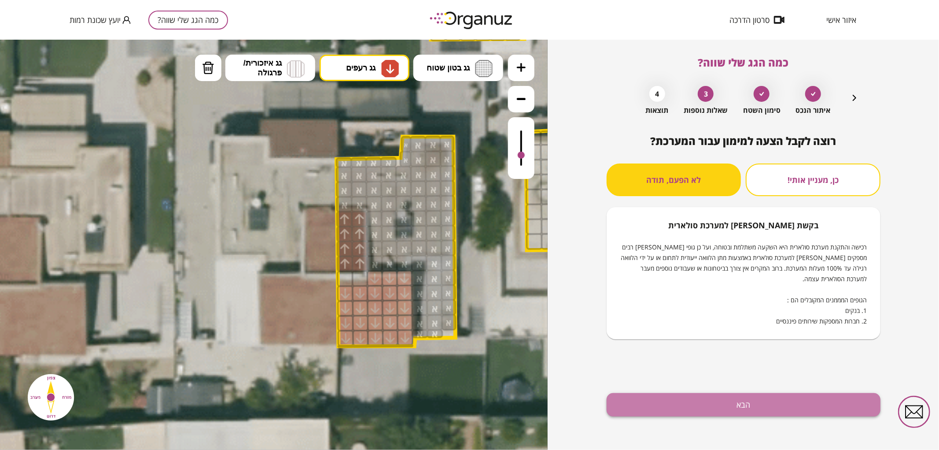
click at [736, 401] on button "הבא" at bounding box center [744, 404] width 274 height 23
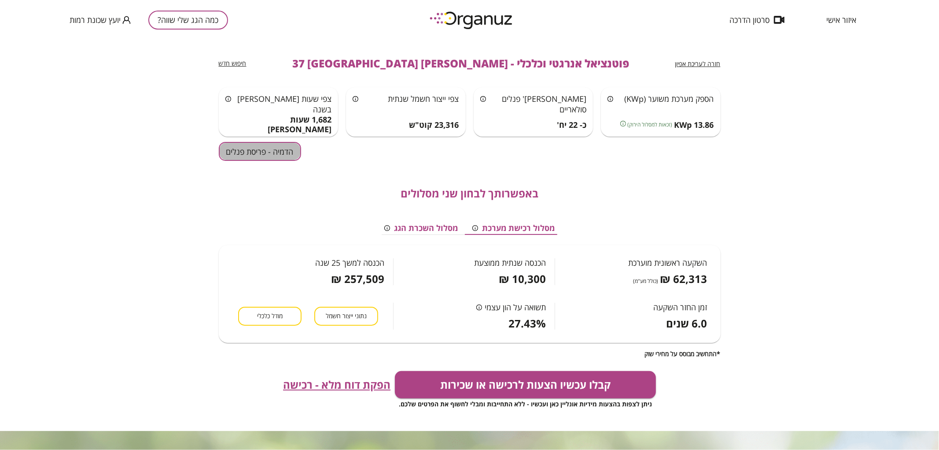
click at [261, 142] on button "הדמיה - פריסת פנלים" at bounding box center [260, 151] width 82 height 19
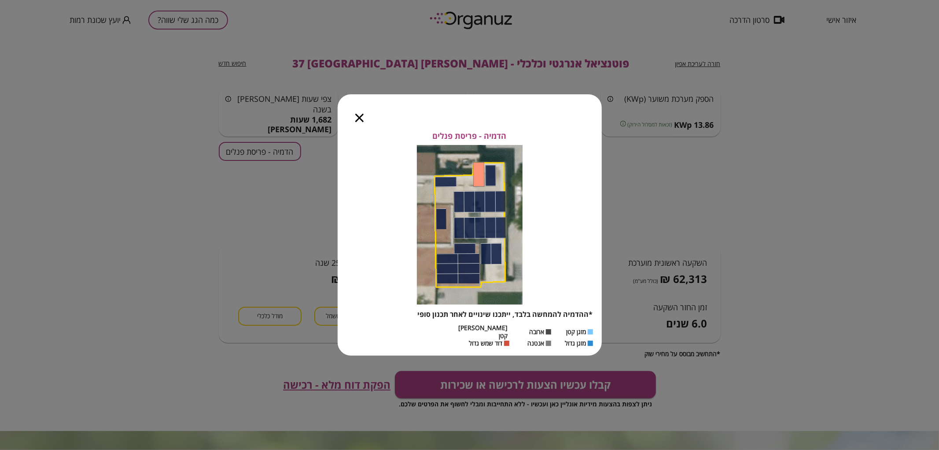
click at [358, 119] on icon "button" at bounding box center [359, 118] width 8 height 8
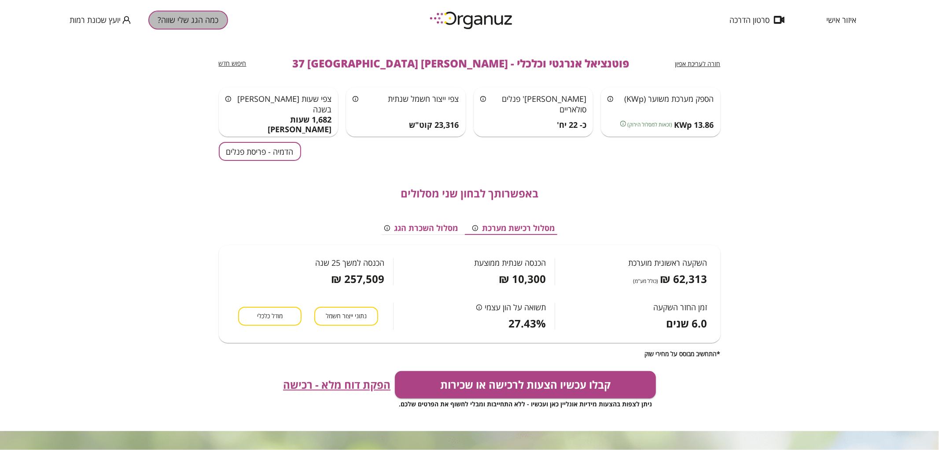
click at [200, 27] on button "כמה הגג שלי שווה?" at bounding box center [188, 20] width 80 height 19
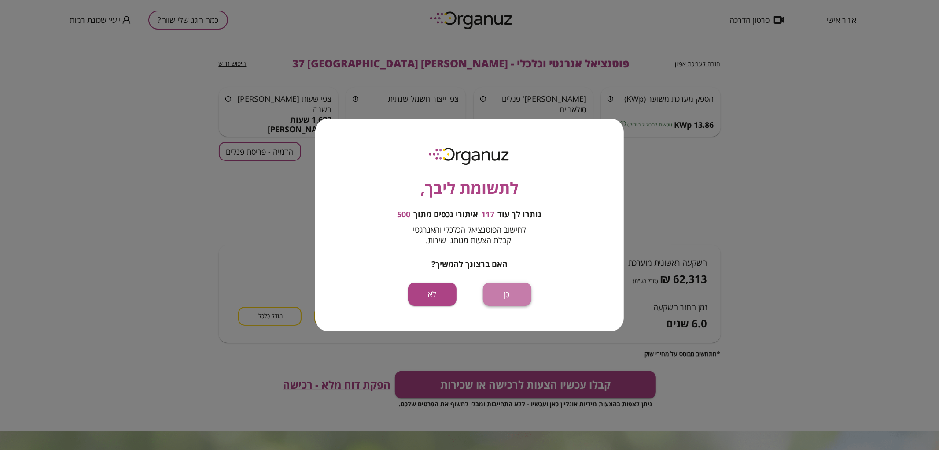
click at [499, 291] on button "כן" at bounding box center [507, 293] width 48 height 23
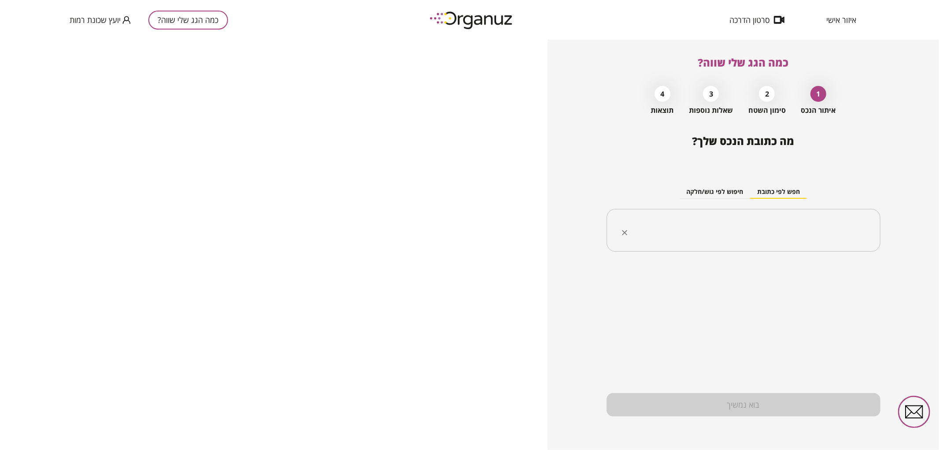
click at [689, 217] on div "​" at bounding box center [744, 230] width 274 height 43
type input "*"
click at [839, 271] on li "[PERSON_NAME] 43 [GEOGRAPHIC_DATA]" at bounding box center [743, 275] width 251 height 16
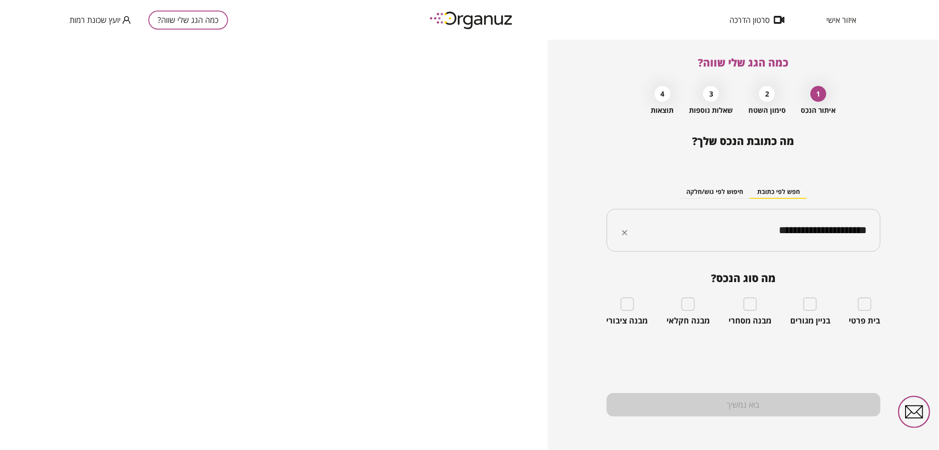
type input "**********"
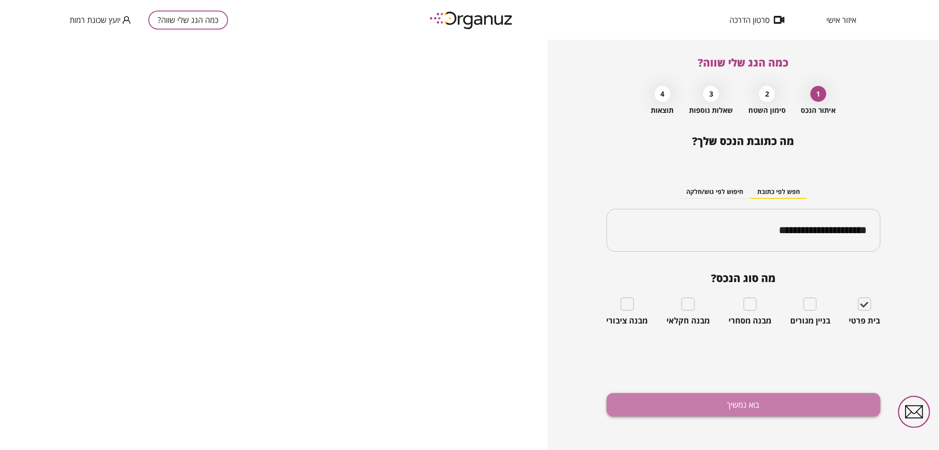
click at [703, 402] on button "בוא נמשיך" at bounding box center [744, 404] width 274 height 23
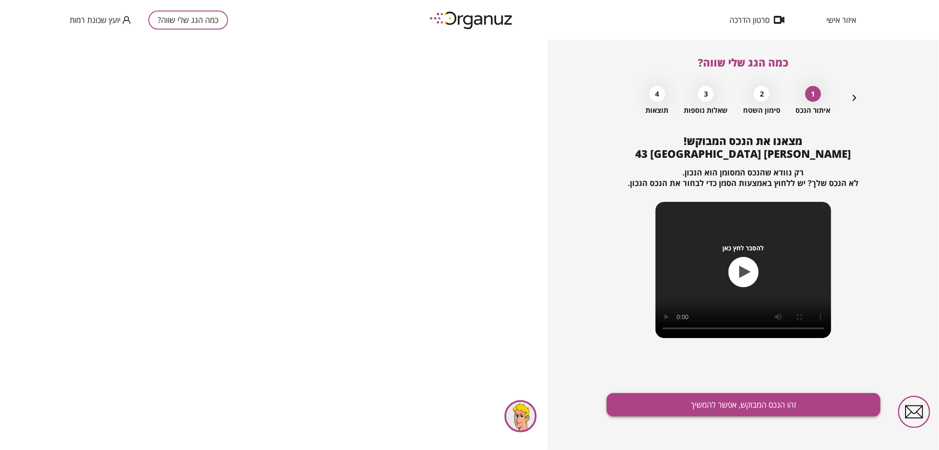
click at [698, 409] on button "זהו הנכס המבוקש, אפשר להמשיך" at bounding box center [744, 404] width 274 height 23
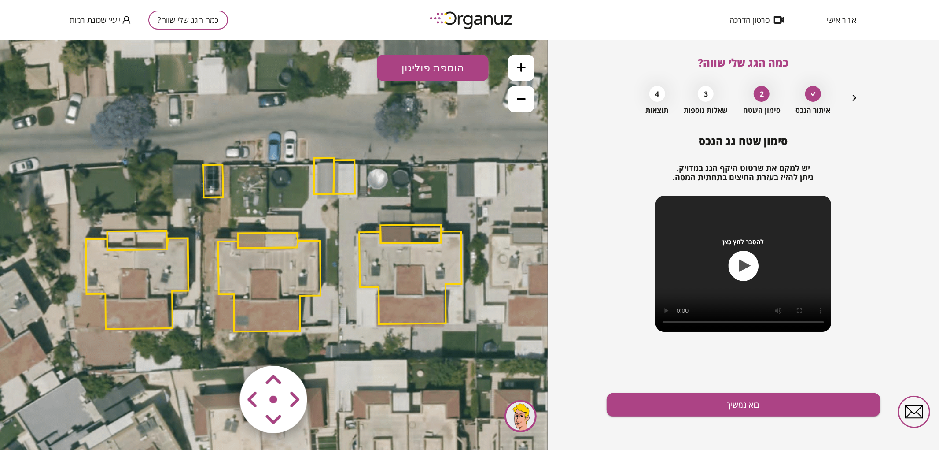
click at [302, 267] on polygon at bounding box center [269, 285] width 102 height 91
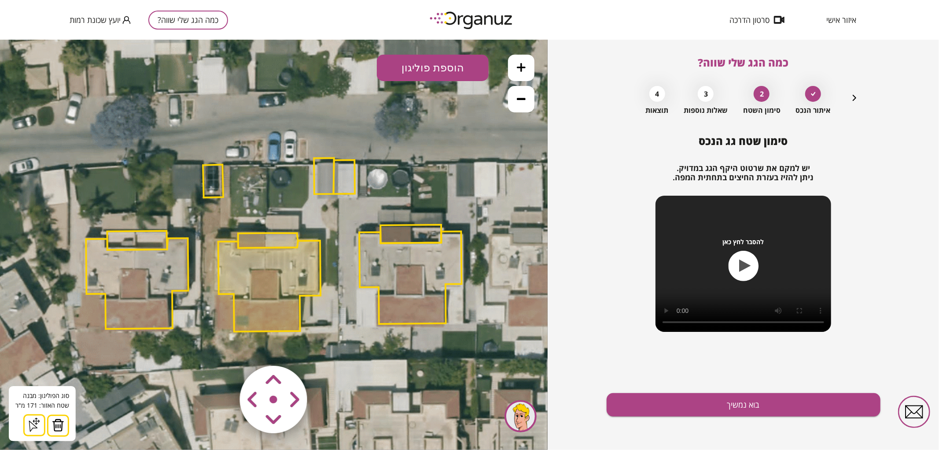
click at [59, 427] on img at bounding box center [58, 424] width 12 height 13
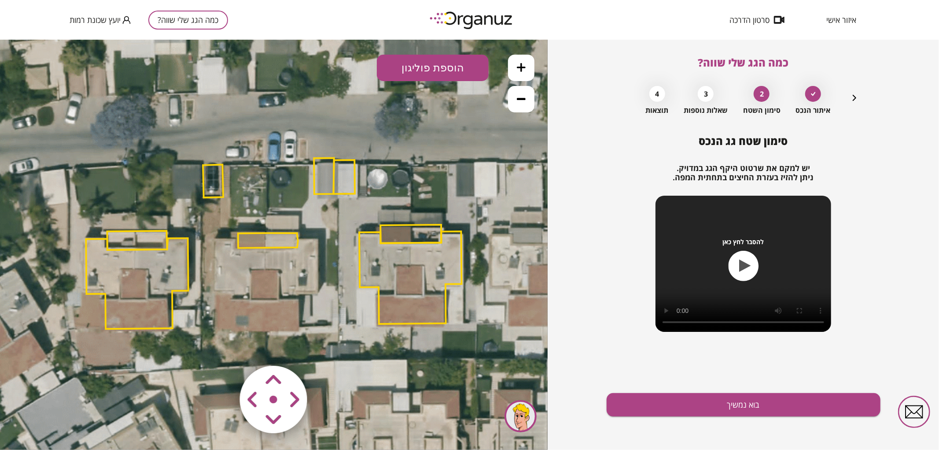
click at [279, 235] on polygon at bounding box center [268, 240] width 60 height 15
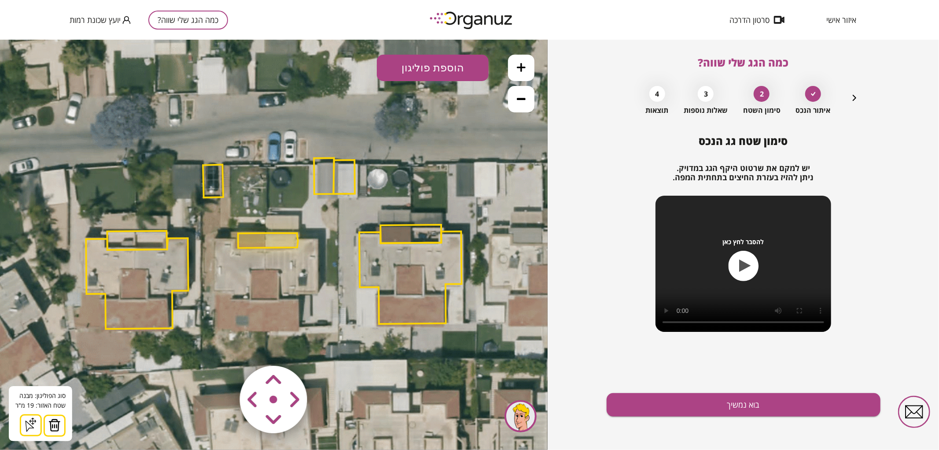
click at [59, 425] on button at bounding box center [55, 425] width 22 height 22
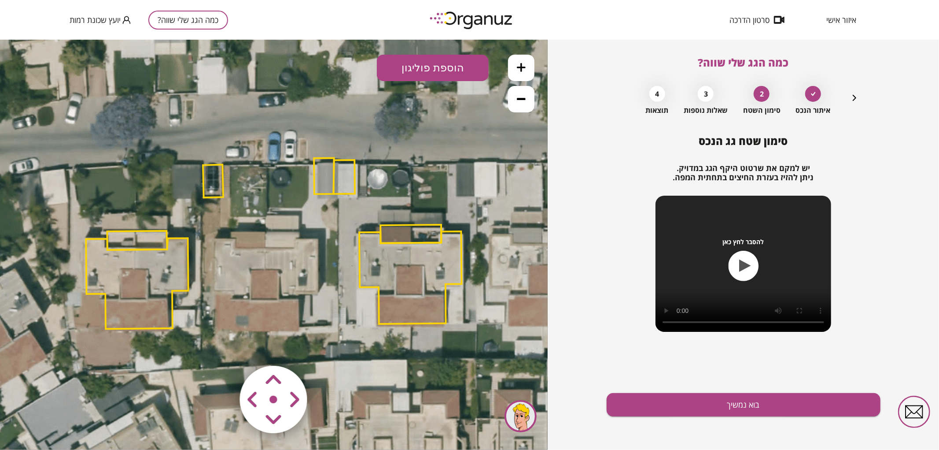
click at [521, 72] on button at bounding box center [521, 67] width 26 height 26
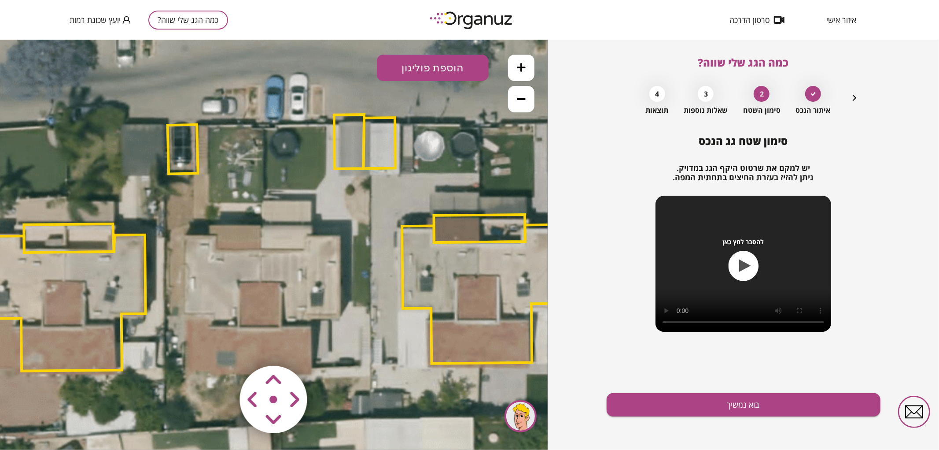
click at [521, 72] on button at bounding box center [521, 67] width 26 height 26
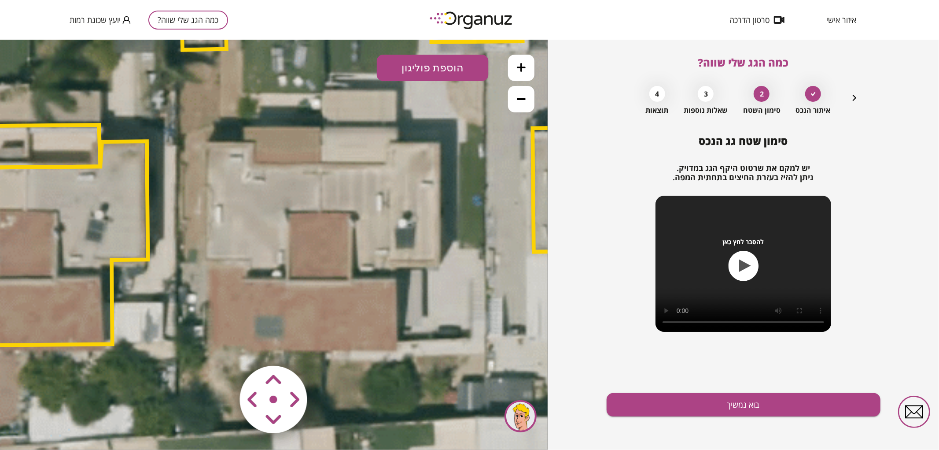
drag, startPoint x: 404, startPoint y: 225, endPoint x: 470, endPoint y: 137, distance: 110.7
click at [470, 137] on icon at bounding box center [336, 159] width 2586 height 2586
click at [438, 82] on icon at bounding box center [336, 159] width 2586 height 2586
click at [443, 73] on button "הוספת פוליגון" at bounding box center [433, 67] width 112 height 26
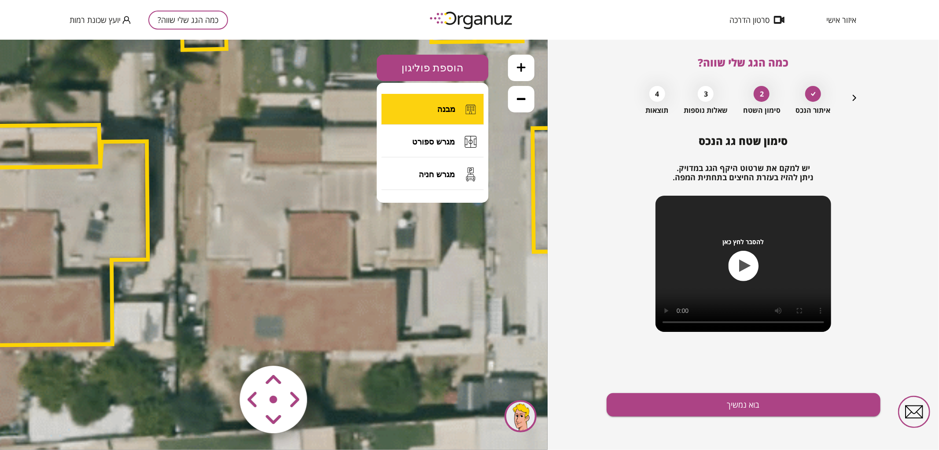
click at [437, 114] on button "מבנה" at bounding box center [433, 108] width 102 height 31
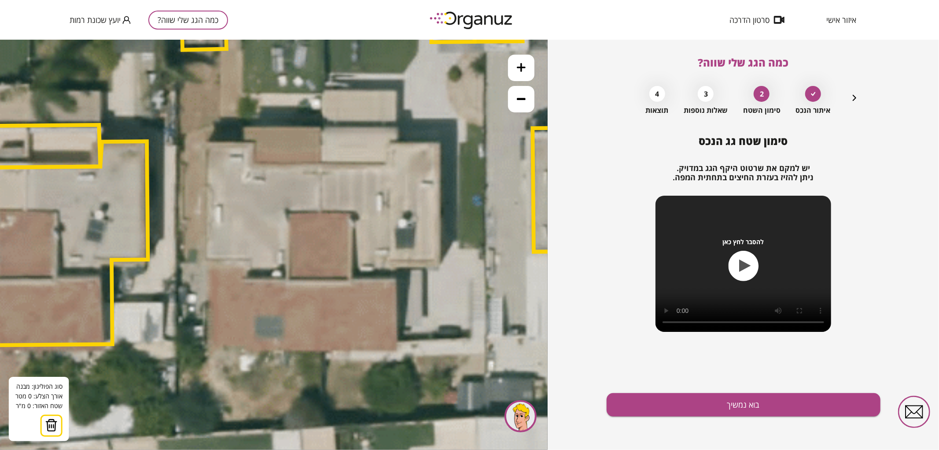
click at [320, 164] on icon at bounding box center [336, 159] width 2586 height 2586
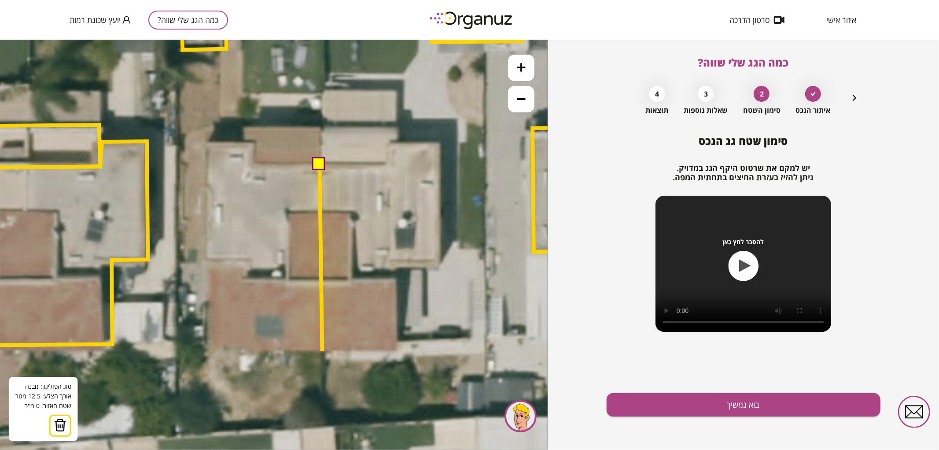
click at [322, 351] on icon at bounding box center [336, 159] width 2586 height 2586
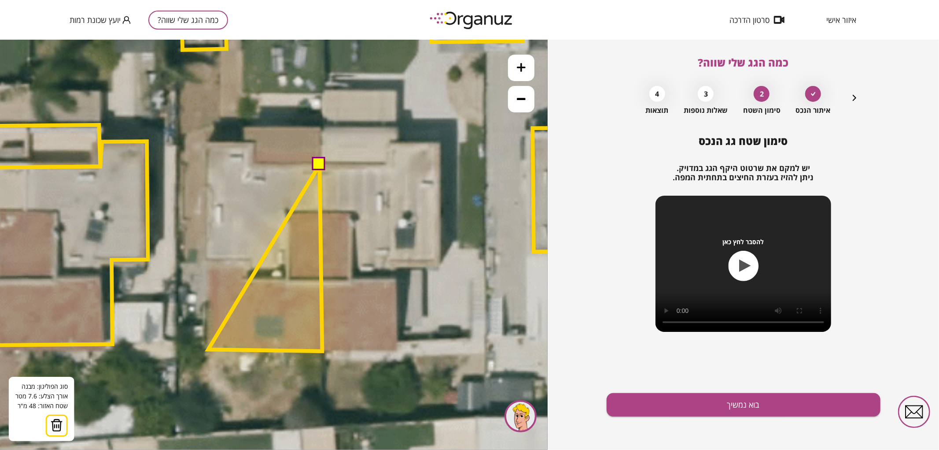
click at [208, 349] on polygon at bounding box center [265, 257] width 114 height 186
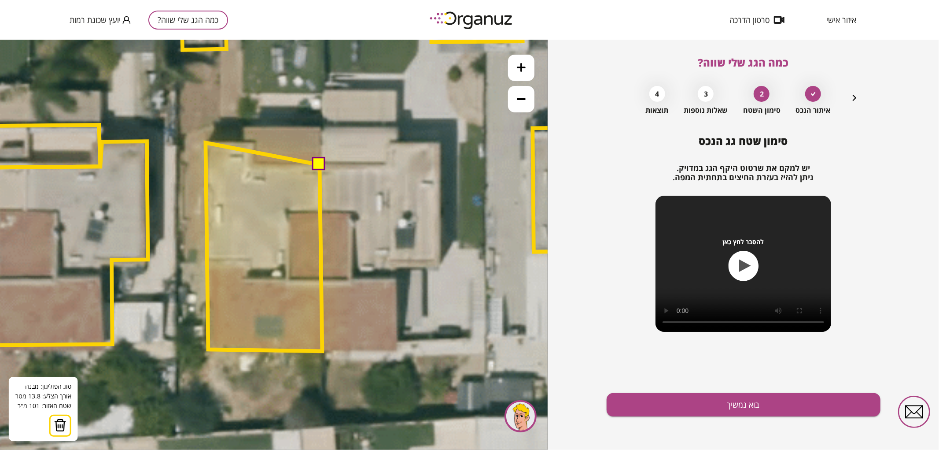
click at [206, 142] on polygon at bounding box center [264, 246] width 117 height 208
click at [253, 142] on polygon at bounding box center [264, 246] width 117 height 209
click at [253, 162] on polygon at bounding box center [264, 246] width 117 height 209
click at [315, 161] on button at bounding box center [318, 163] width 13 height 13
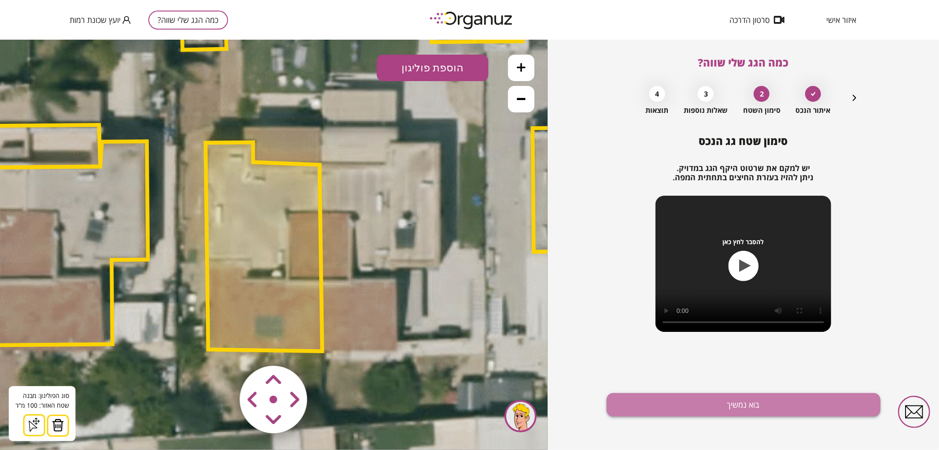
click at [725, 397] on button "בוא נמשיך" at bounding box center [744, 404] width 274 height 23
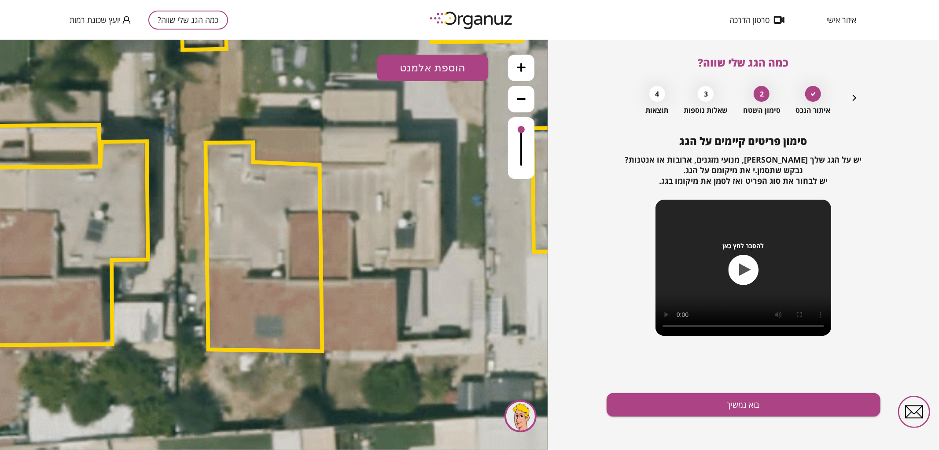
click at [851, 93] on div "איתור הנכס 2 סימון השטח 3 שאלות נוספות 4 תוצאות" at bounding box center [744, 97] width 233 height 33
click at [851, 100] on icon "button" at bounding box center [854, 97] width 11 height 11
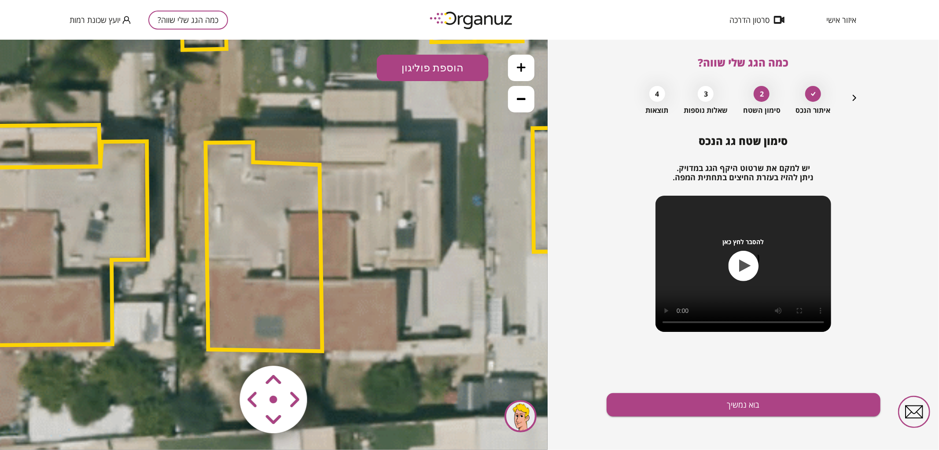
click at [313, 305] on polygon at bounding box center [264, 246] width 117 height 209
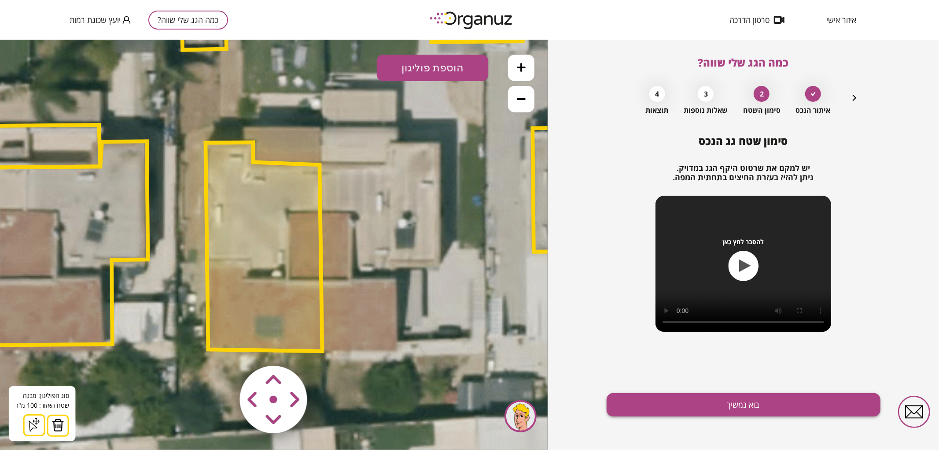
click at [643, 403] on button "בוא נמשיך" at bounding box center [744, 404] width 274 height 23
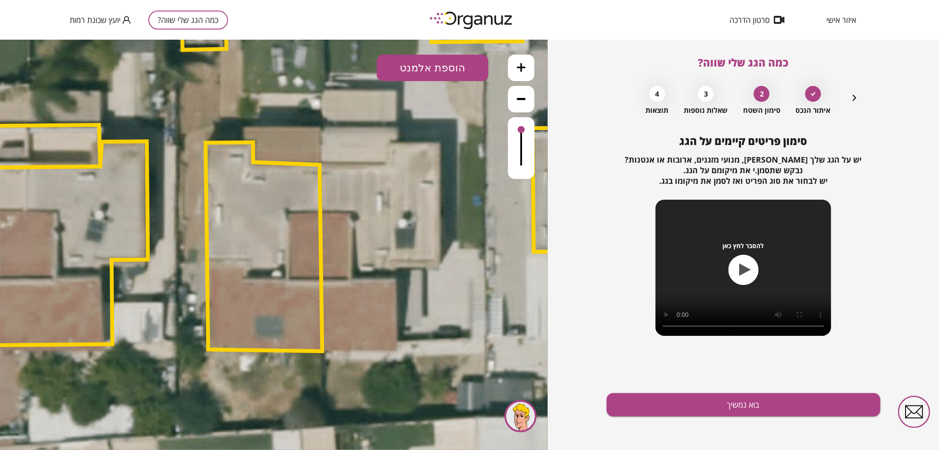
click at [432, 71] on button "הוספת אלמנט" at bounding box center [433, 67] width 112 height 26
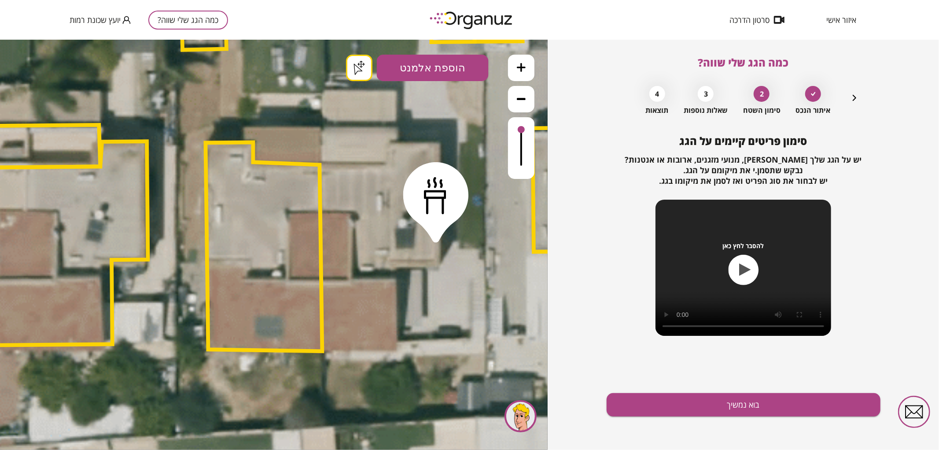
click at [436, 234] on div ".st0 { fill: #FFFFFF; } .st0 { fill: #FFFFFF; }" at bounding box center [274, 244] width 548 height 410
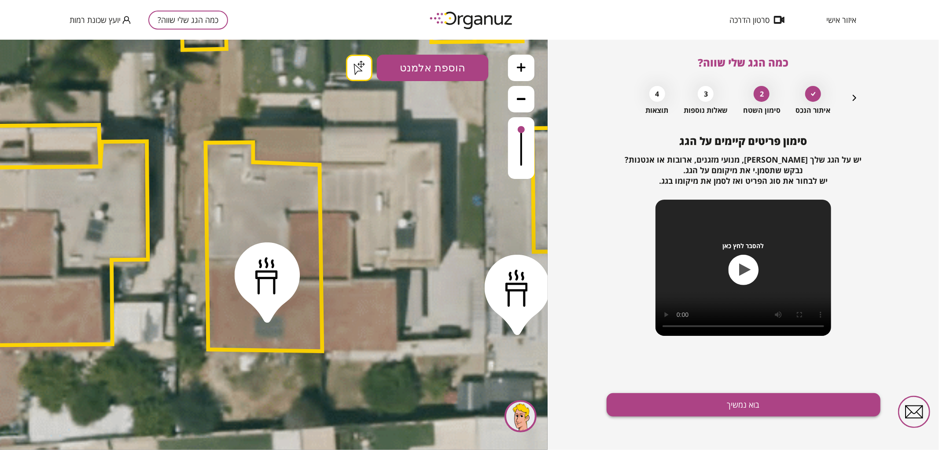
click at [716, 402] on button "בוא נמשיך" at bounding box center [744, 404] width 274 height 23
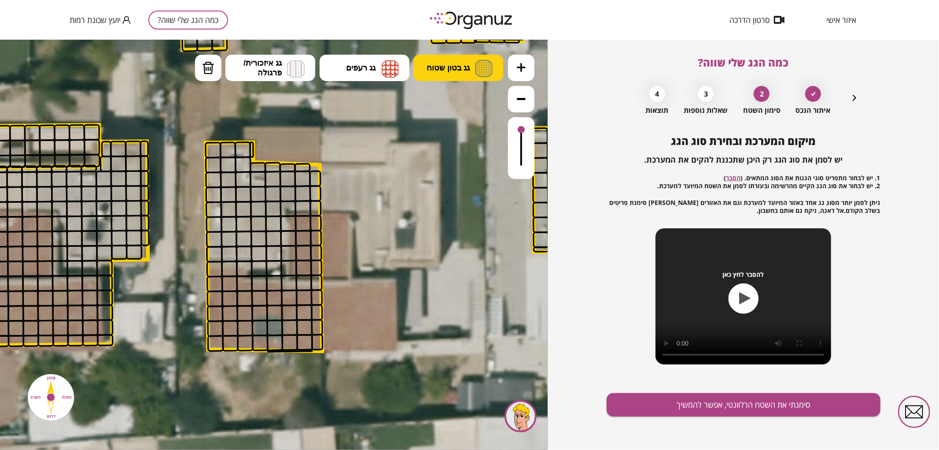
drag, startPoint x: 435, startPoint y: 71, endPoint x: 442, endPoint y: 79, distance: 10.6
click at [435, 71] on span "גג בטון שטוח" at bounding box center [448, 68] width 43 height 10
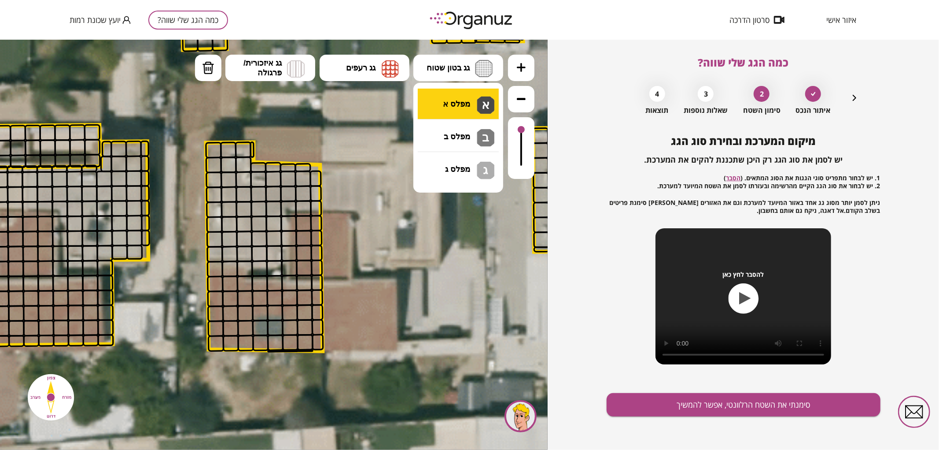
click at [455, 99] on div ".st0 { fill: #FFFFFF; } .st0 { fill: #FFFFFF; }" at bounding box center [274, 244] width 548 height 410
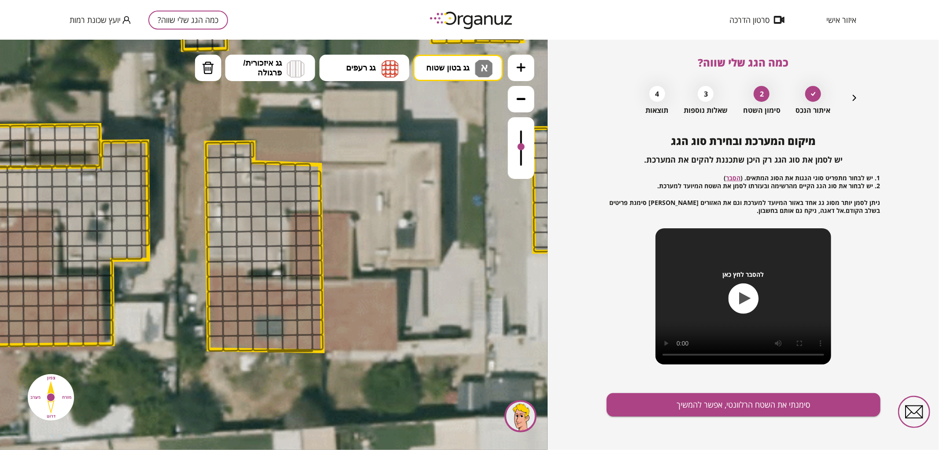
drag, startPoint x: 523, startPoint y: 132, endPoint x: 527, endPoint y: 152, distance: 21.2
click at [527, 152] on div at bounding box center [521, 148] width 26 height 62
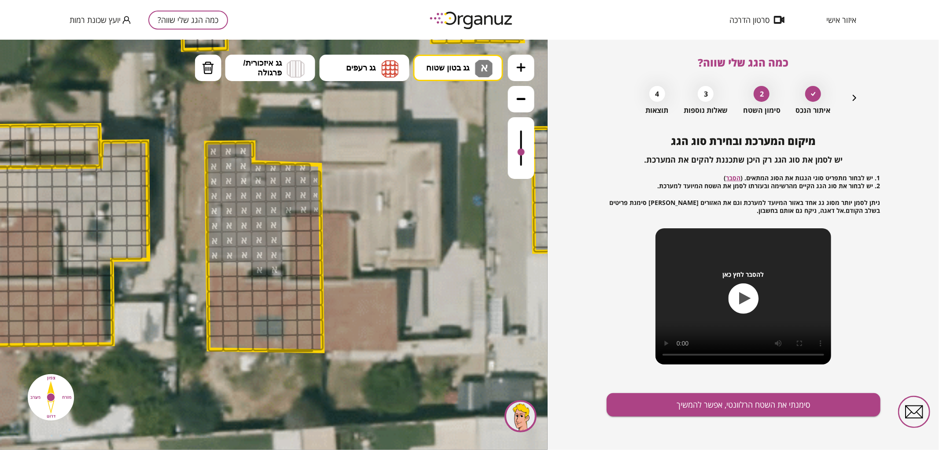
drag, startPoint x: 217, startPoint y: 152, endPoint x: 271, endPoint y: 213, distance: 81.7
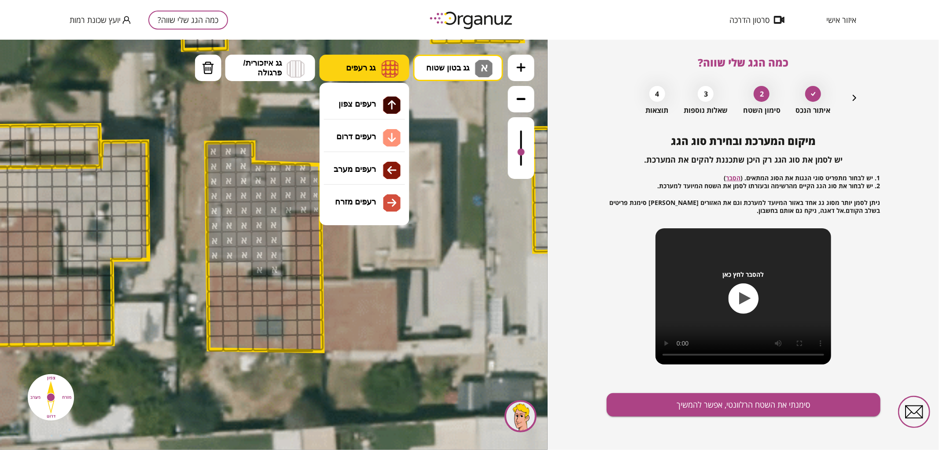
click at [349, 63] on span "גג רעפים" at bounding box center [361, 68] width 30 height 10
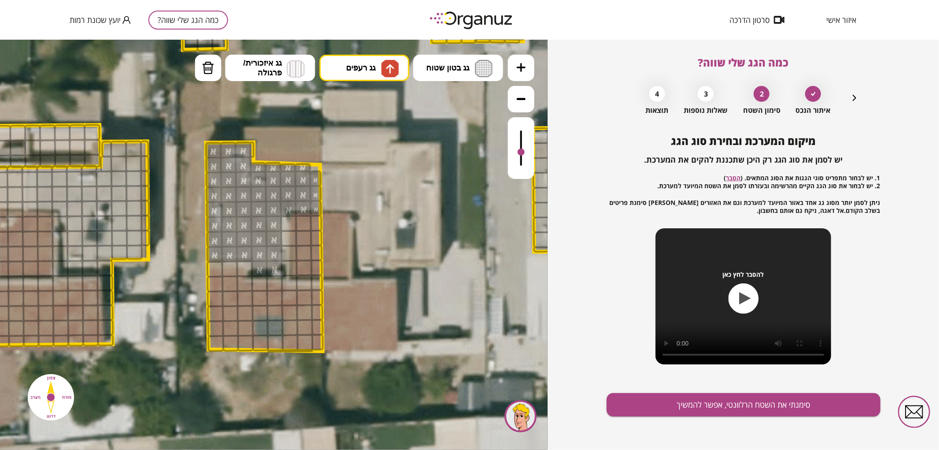
click at [365, 107] on div ".st0 { fill: #FFFFFF; } .st0 { fill: #FFFFFF; }" at bounding box center [274, 244] width 548 height 410
drag, startPoint x: 307, startPoint y: 267, endPoint x: 306, endPoint y: 244, distance: 23.8
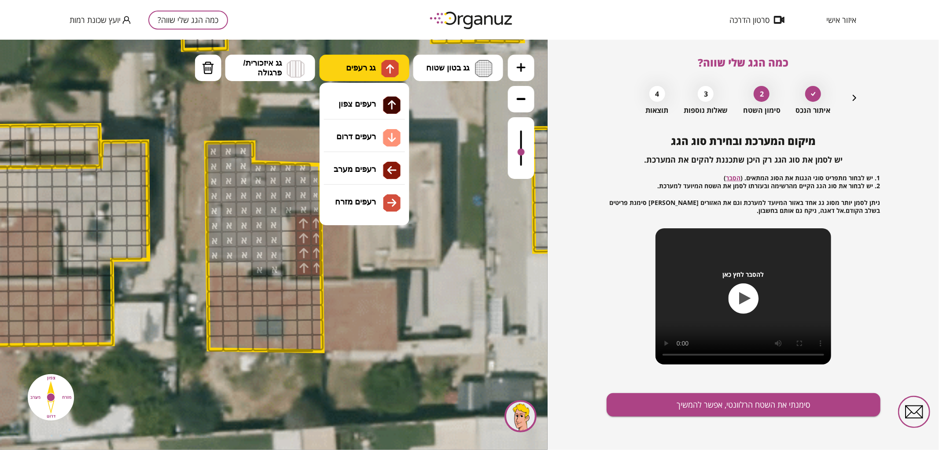
click at [358, 59] on button "גג רעפים" at bounding box center [365, 67] width 90 height 26
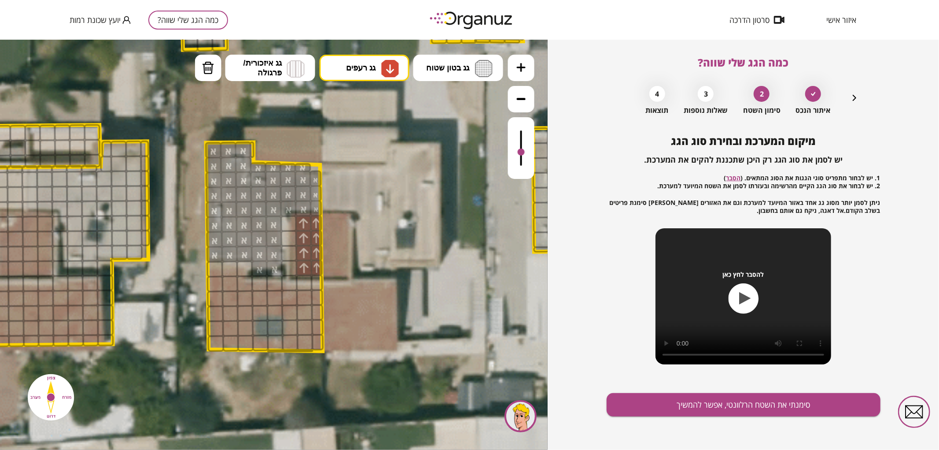
click at [349, 143] on div ".st0 { fill: #FFFFFF; } .st0 { fill: #FFFFFF; }" at bounding box center [274, 244] width 548 height 410
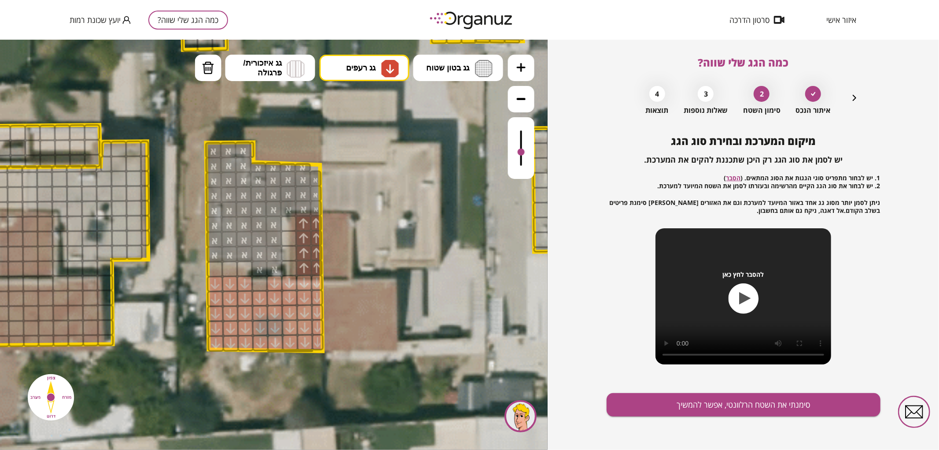
drag, startPoint x: 221, startPoint y: 342, endPoint x: 234, endPoint y: 284, distance: 60.0
click at [216, 74] on button "מחיקה" at bounding box center [208, 67] width 26 height 26
drag, startPoint x: 271, startPoint y: 283, endPoint x: 319, endPoint y: 283, distance: 47.6
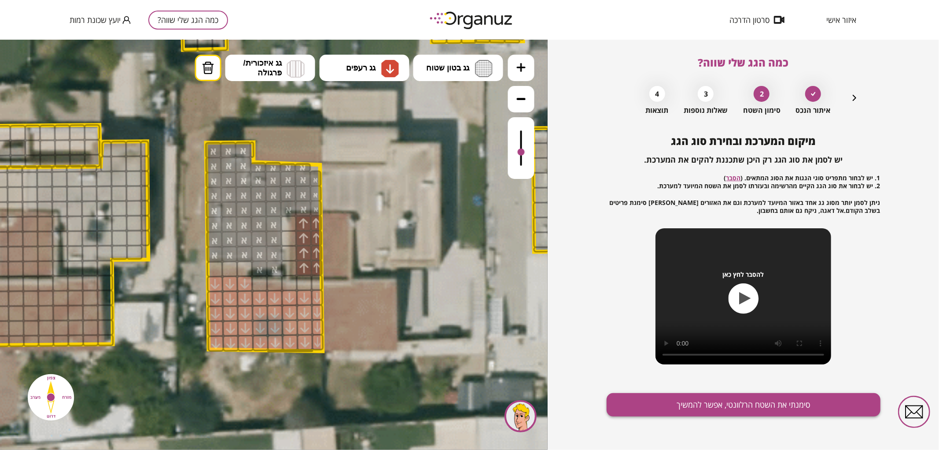
click at [646, 397] on button "סימנתי את השטח הרלוונטי, אפשר להמשיך" at bounding box center [744, 404] width 274 height 23
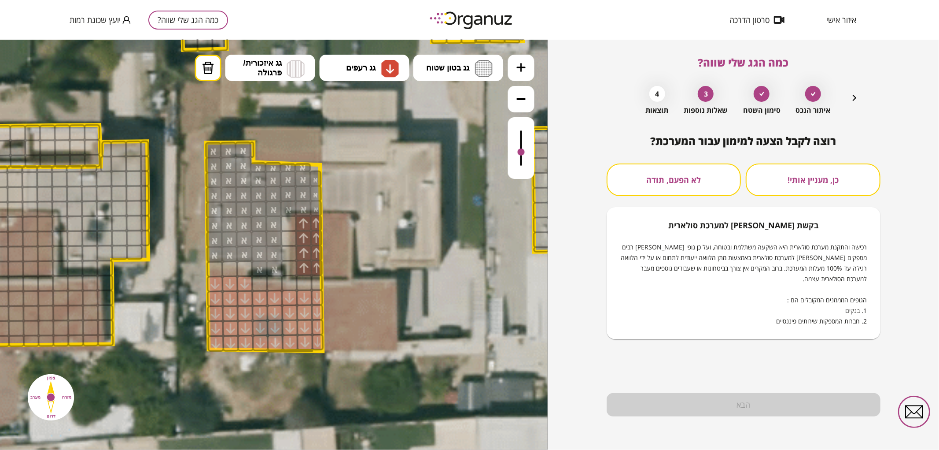
drag, startPoint x: 524, startPoint y: 151, endPoint x: 531, endPoint y: 133, distance: 19.2
click at [531, 133] on div at bounding box center [274, 245] width 548 height 410
click at [694, 159] on div "רוצה לקבל הצעה למימון עבור המערכת? כן, מעניין אותי! לא הפעם, תודה בקשת [PERSON_…" at bounding box center [744, 237] width 274 height 204
click at [690, 182] on button "לא הפעם, תודה" at bounding box center [674, 179] width 135 height 33
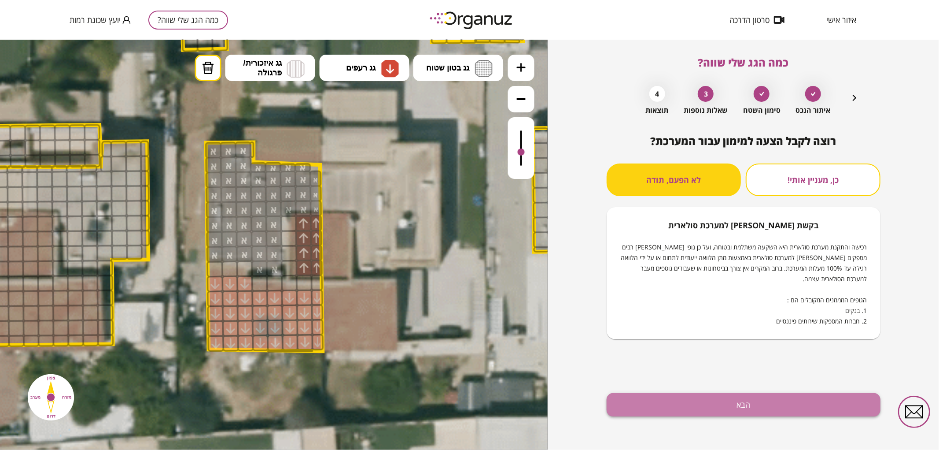
click at [699, 412] on button "הבא" at bounding box center [744, 404] width 274 height 23
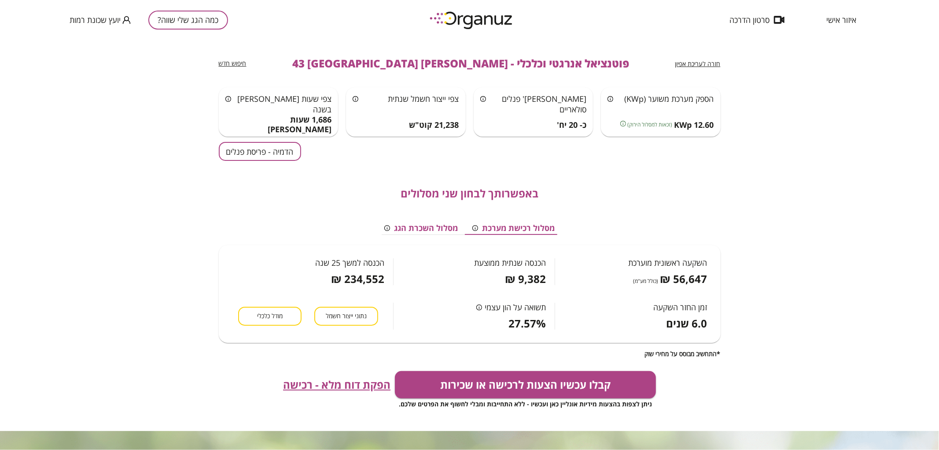
click at [272, 151] on button "הדמיה - פריסת פנלים" at bounding box center [260, 151] width 82 height 19
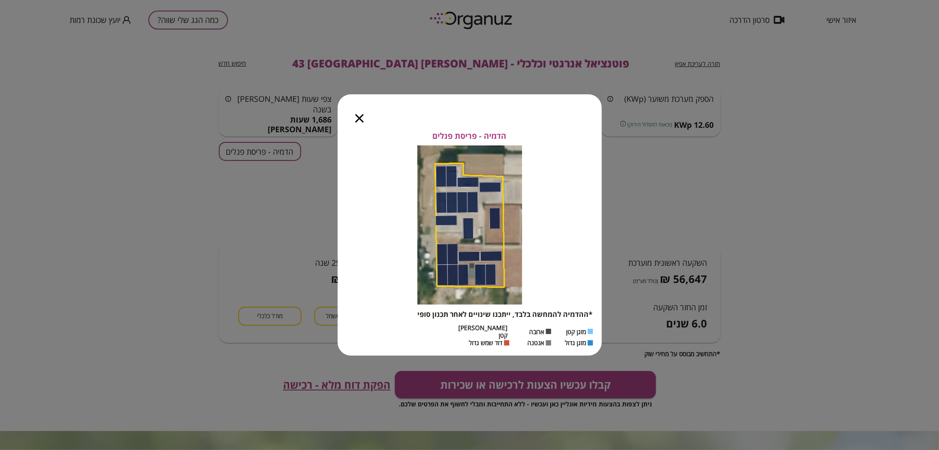
click at [360, 122] on icon "button" at bounding box center [359, 118] width 8 height 8
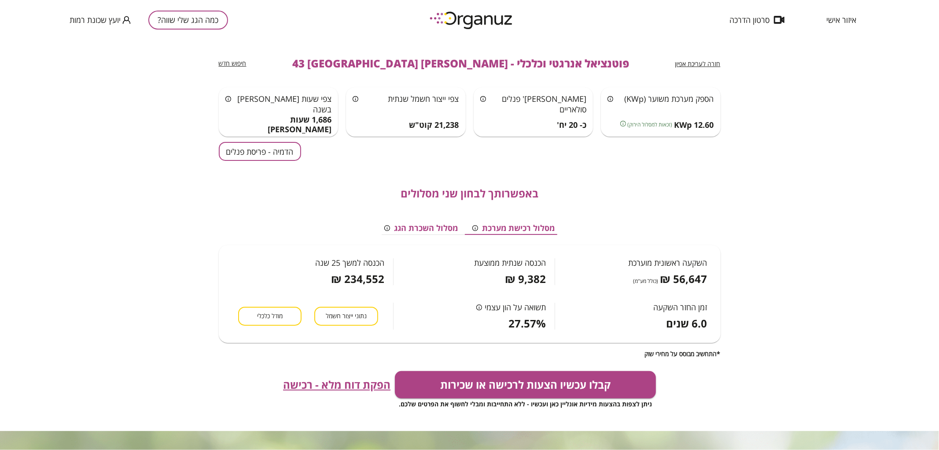
click at [212, 21] on button "כמה הגג שלי שווה?" at bounding box center [188, 20] width 80 height 19
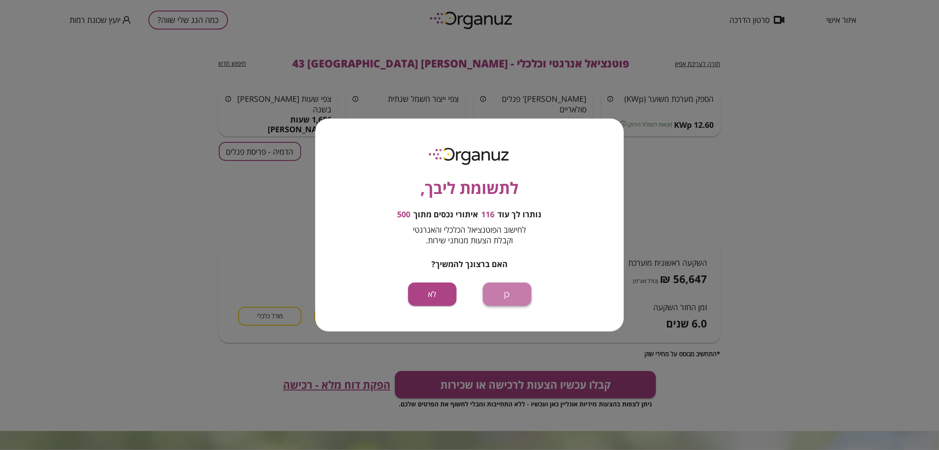
click at [505, 302] on button "כן" at bounding box center [507, 293] width 48 height 23
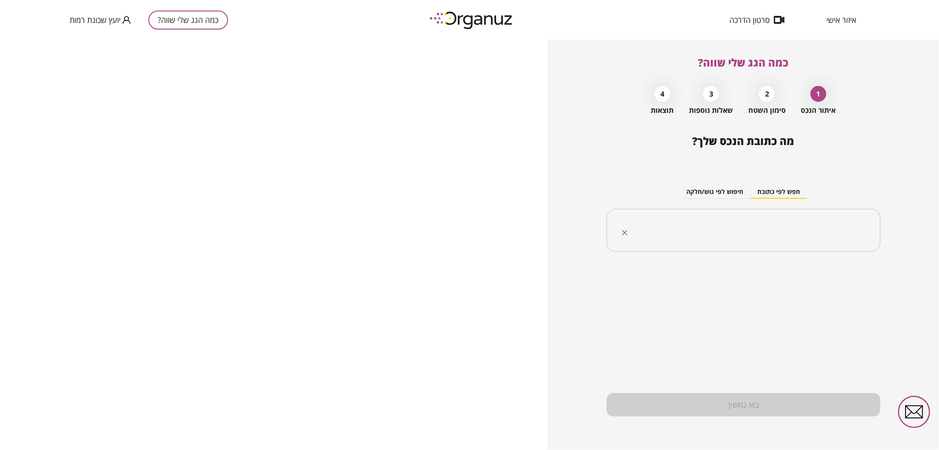
click at [824, 223] on input "text" at bounding box center [747, 230] width 246 height 22
click at [760, 270] on li "[PERSON_NAME] 41 [GEOGRAPHIC_DATA]" at bounding box center [743, 275] width 251 height 16
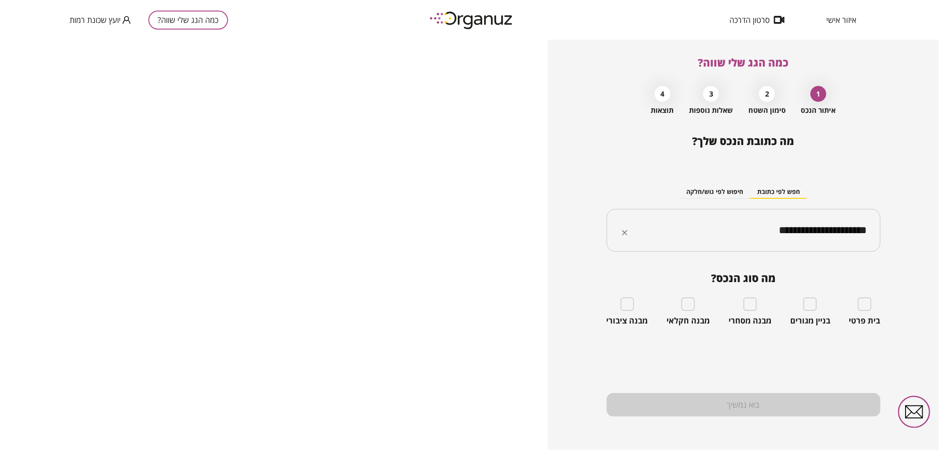
type input "**********"
click at [856, 309] on div "בית פרטי" at bounding box center [864, 311] width 31 height 28
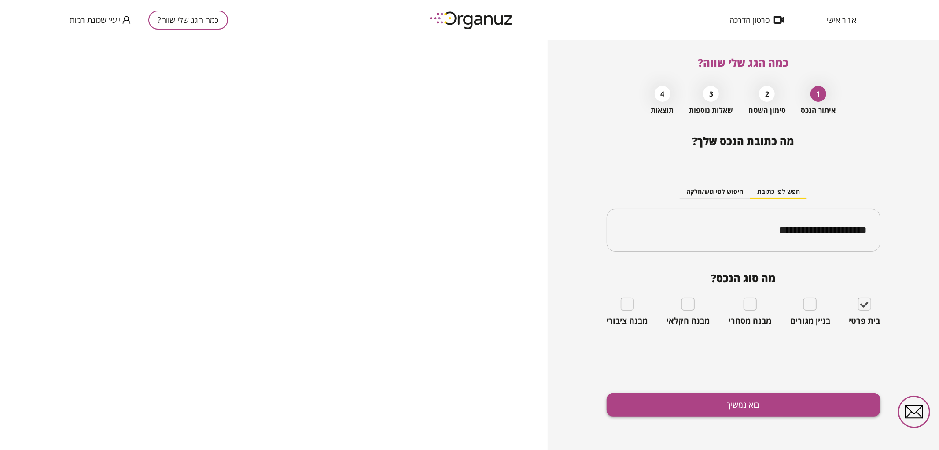
click at [847, 407] on button "בוא נמשיך" at bounding box center [744, 404] width 274 height 23
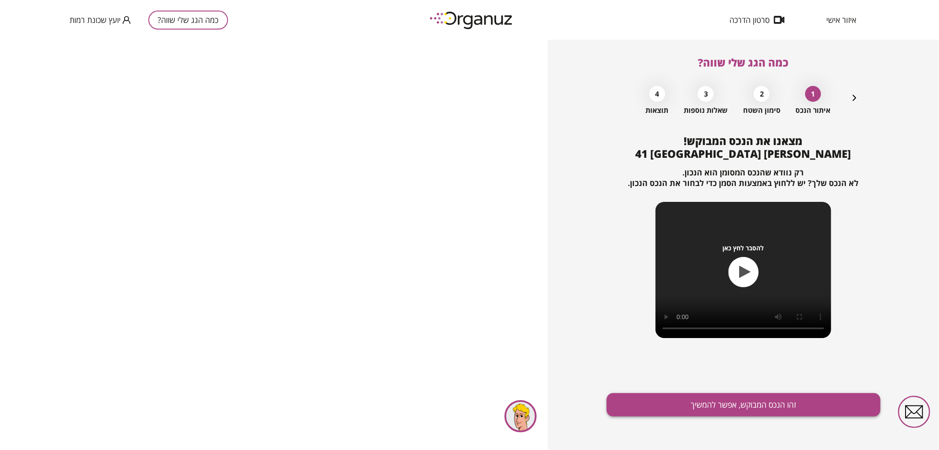
click at [840, 401] on button "זהו הנכס המבוקש, אפשר להמשיך" at bounding box center [744, 404] width 274 height 23
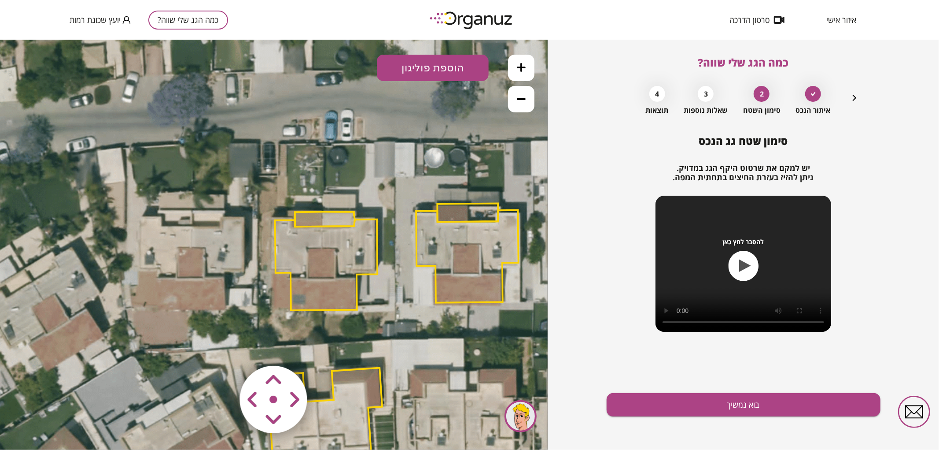
drag, startPoint x: 250, startPoint y: 269, endPoint x: 322, endPoint y: 321, distance: 89.0
click at [322, 321] on icon at bounding box center [384, 356] width 931 height 931
click at [337, 243] on polygon at bounding box center [326, 264] width 102 height 91
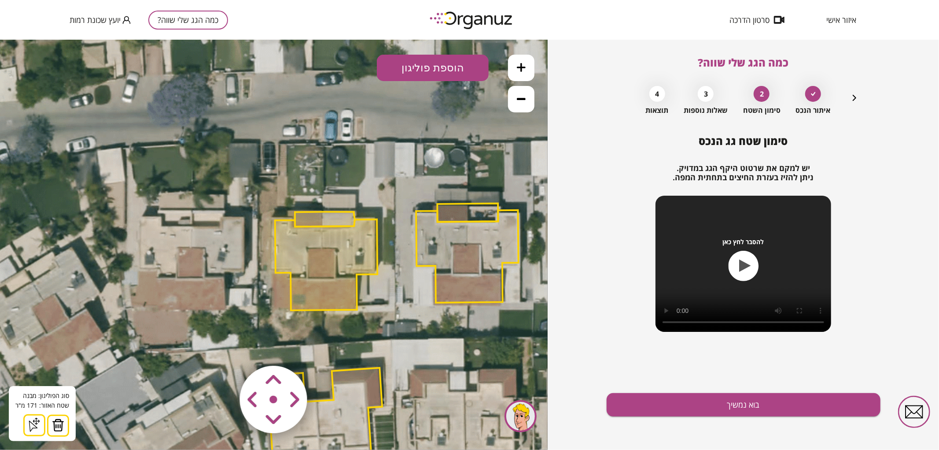
click at [60, 425] on img at bounding box center [58, 424] width 12 height 13
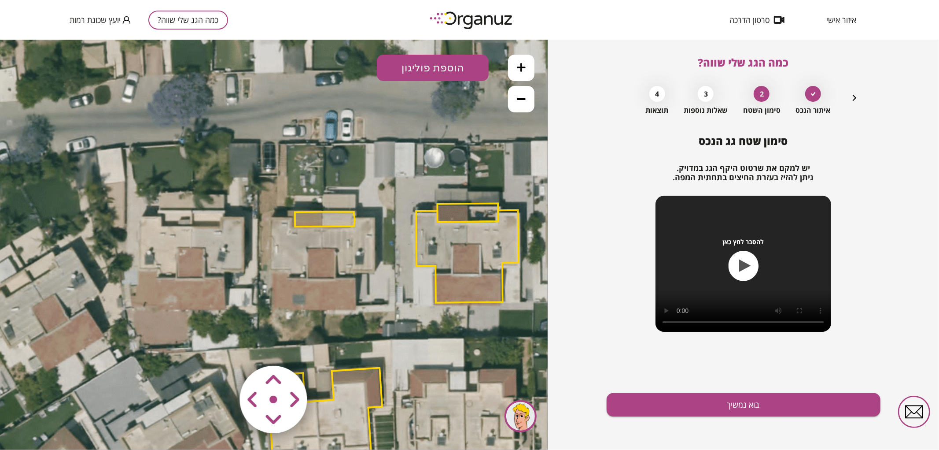
click at [340, 221] on polygon at bounding box center [325, 218] width 60 height 15
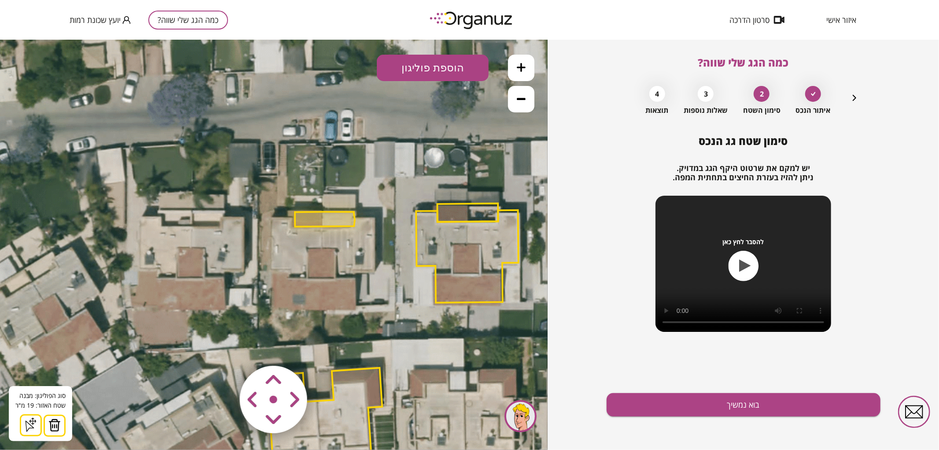
click at [58, 424] on img at bounding box center [54, 424] width 12 height 13
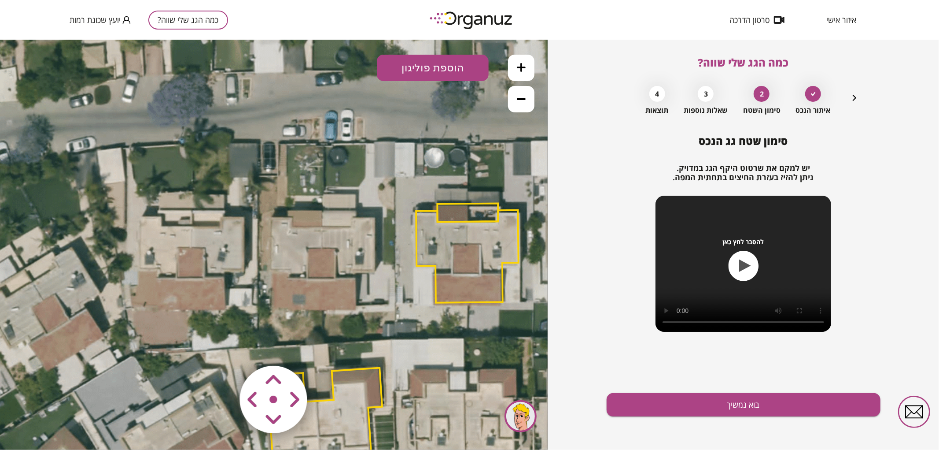
click at [521, 76] on button at bounding box center [521, 67] width 26 height 26
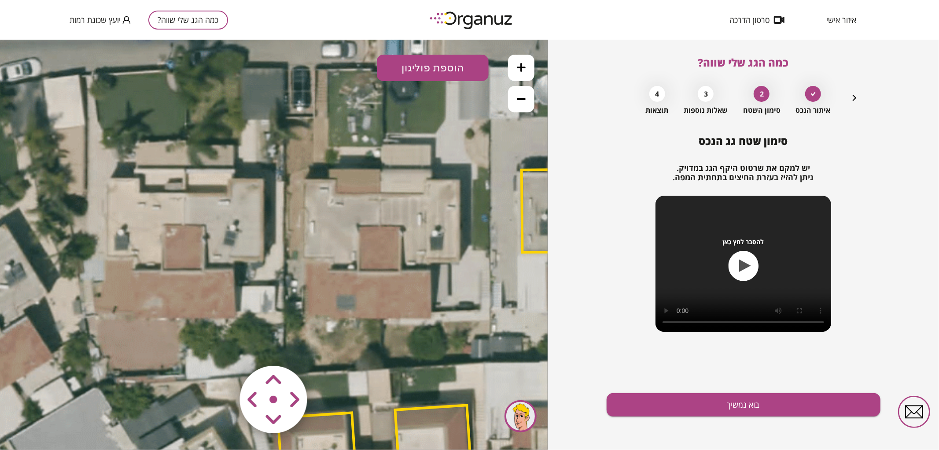
drag, startPoint x: 432, startPoint y: 220, endPoint x: 468, endPoint y: 187, distance: 49.2
click at [468, 190] on icon at bounding box center [474, 388] width 1397 height 1397
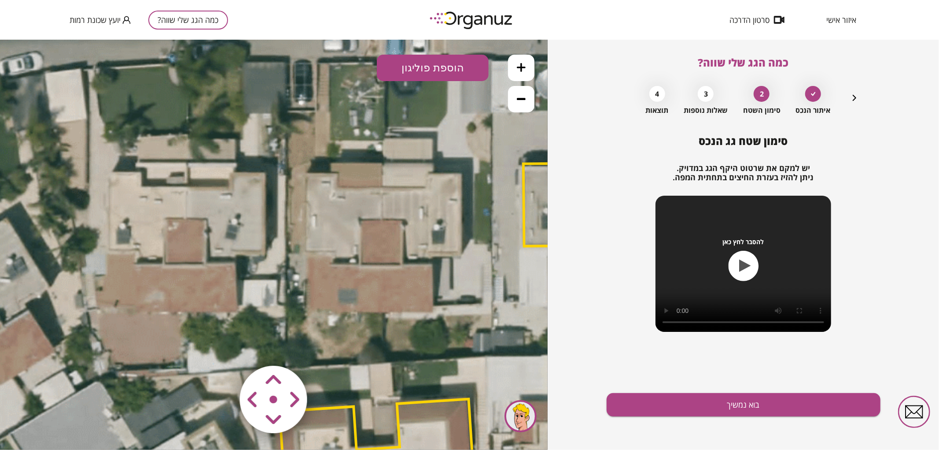
drag, startPoint x: 464, startPoint y: 53, endPoint x: 458, endPoint y: 59, distance: 8.1
click at [462, 54] on div ".st0 { fill: #FFFFFF; } 0" at bounding box center [274, 244] width 548 height 410
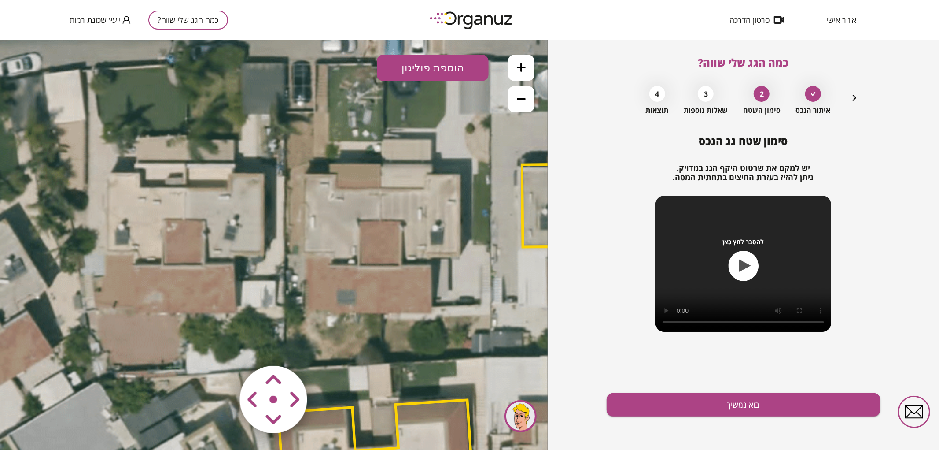
click at [452, 64] on button "הוספת פוליגון" at bounding box center [433, 67] width 112 height 26
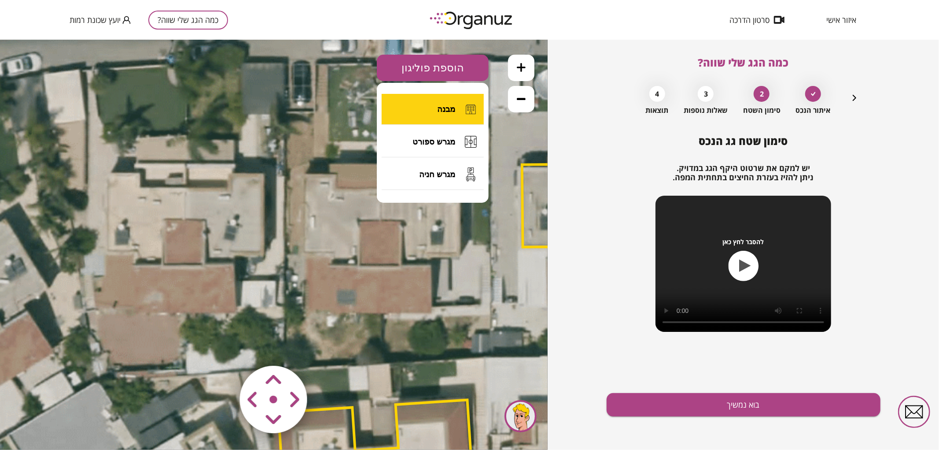
click at [443, 104] on span "מבנה" at bounding box center [446, 109] width 18 height 10
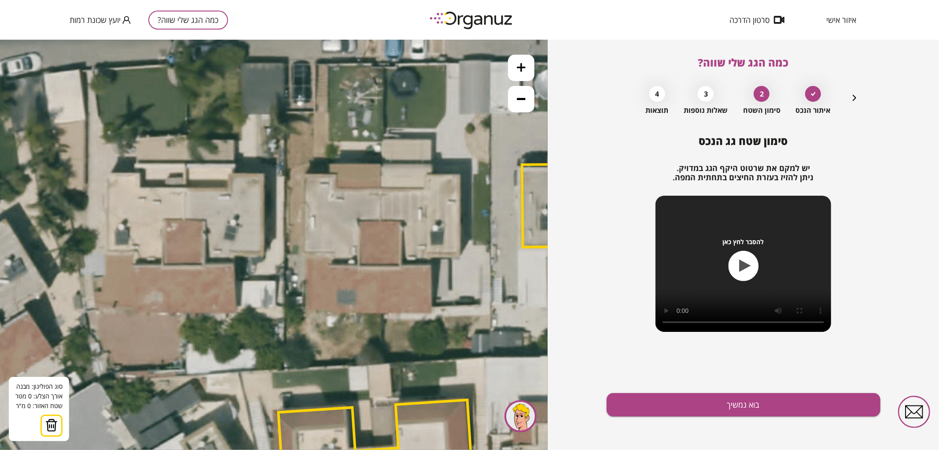
click at [380, 188] on icon at bounding box center [475, 383] width 1397 height 1397
click at [381, 313] on icon at bounding box center [475, 383] width 1397 height 1397
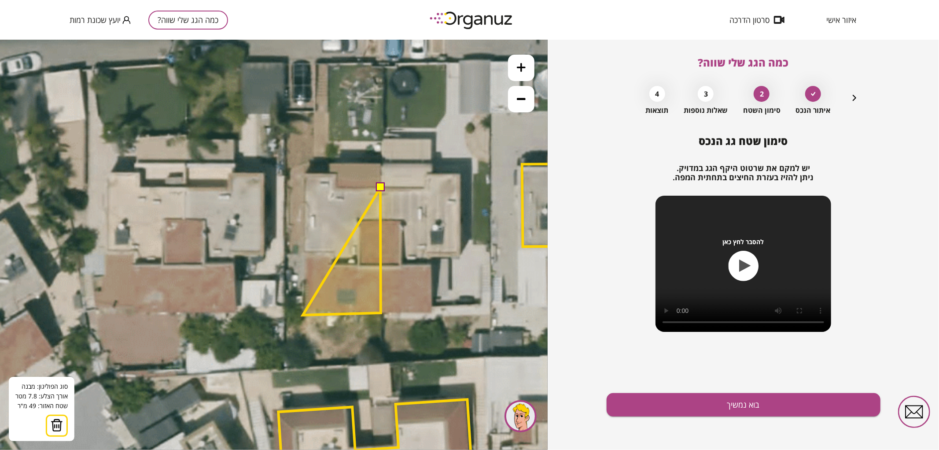
click at [303, 314] on polygon at bounding box center [342, 250] width 78 height 127
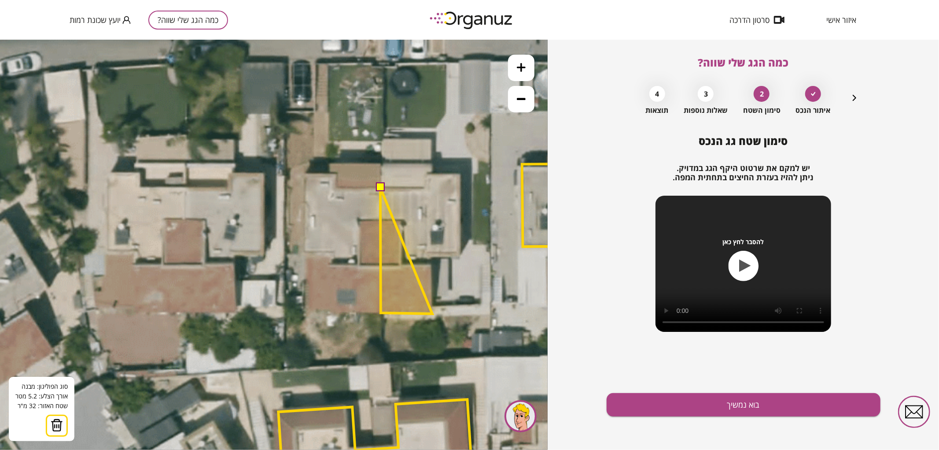
click at [432, 313] on polygon at bounding box center [406, 250] width 52 height 126
click at [431, 256] on polygon at bounding box center [406, 250] width 52 height 126
click at [459, 256] on polygon at bounding box center [419, 250] width 79 height 126
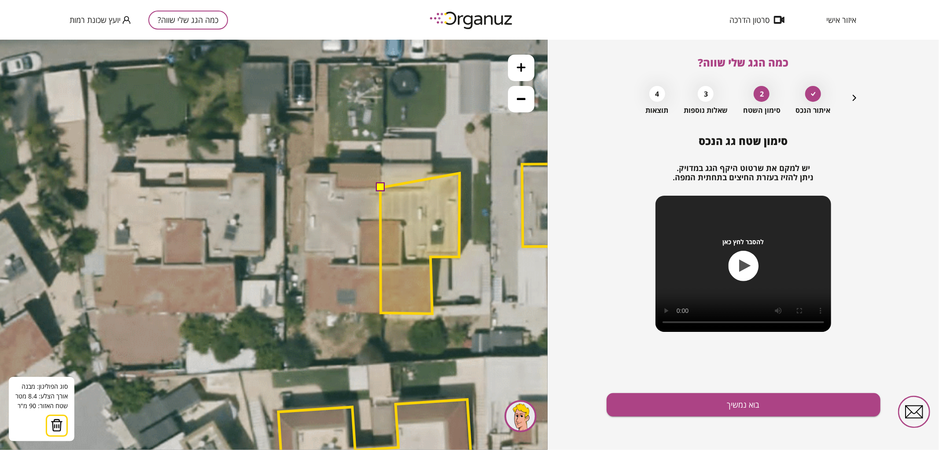
click at [460, 173] on polygon at bounding box center [419, 243] width 79 height 140
click at [425, 173] on polygon at bounding box center [419, 243] width 79 height 140
click at [425, 186] on polygon at bounding box center [419, 243] width 79 height 140
click at [383, 189] on button at bounding box center [380, 186] width 9 height 9
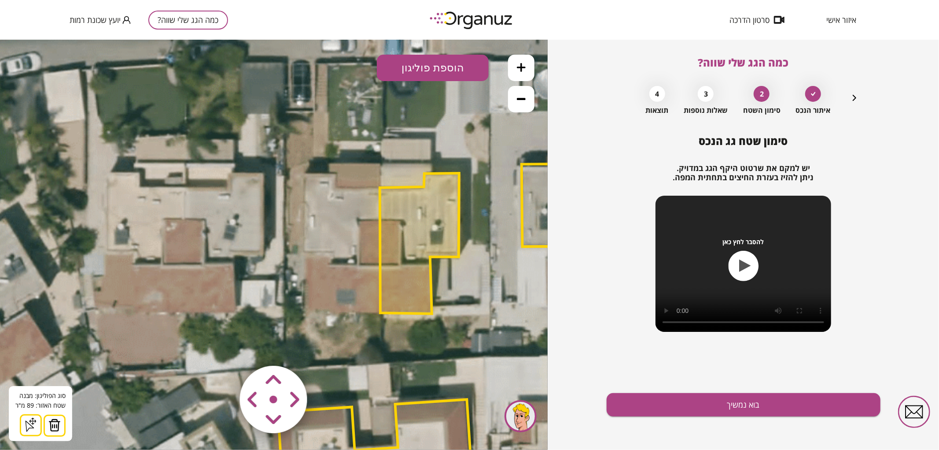
click at [426, 235] on polygon at bounding box center [419, 243] width 79 height 140
click at [523, 64] on icon at bounding box center [521, 67] width 9 height 9
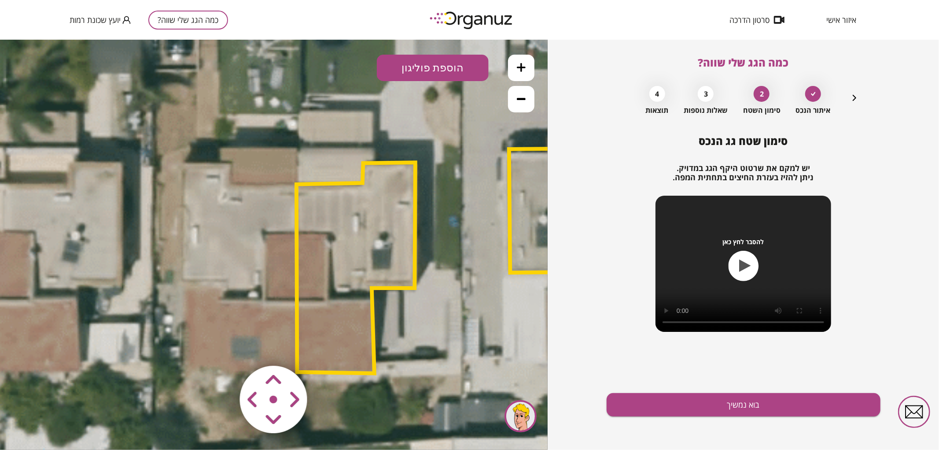
drag, startPoint x: 435, startPoint y: 129, endPoint x: 306, endPoint y: 144, distance: 130.3
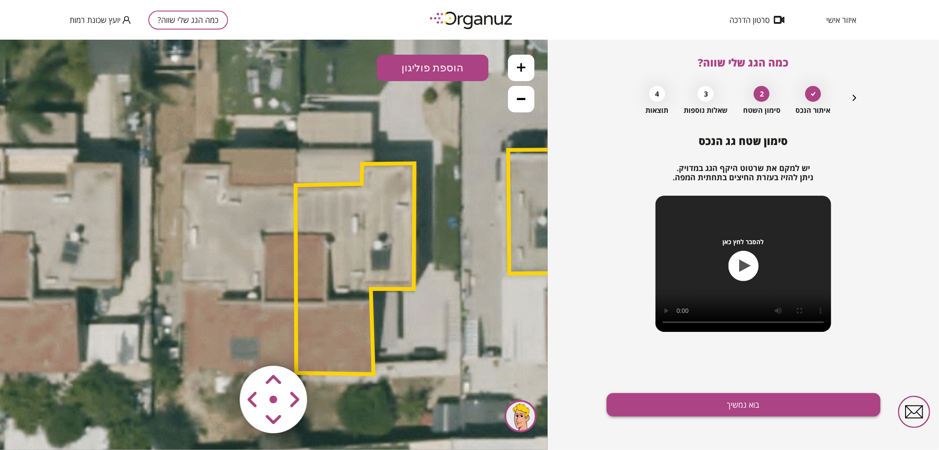
click at [762, 411] on button "בוא נמשיך" at bounding box center [744, 404] width 274 height 23
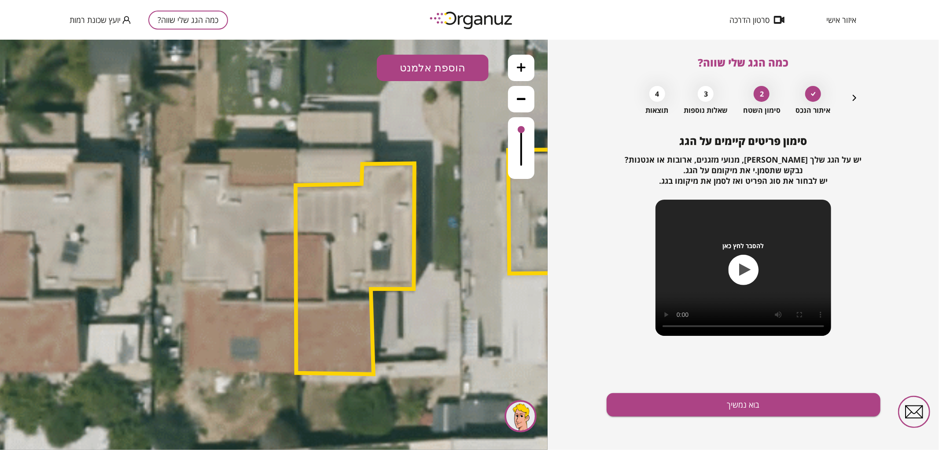
click at [453, 72] on button "הוספת אלמנט" at bounding box center [433, 67] width 112 height 26
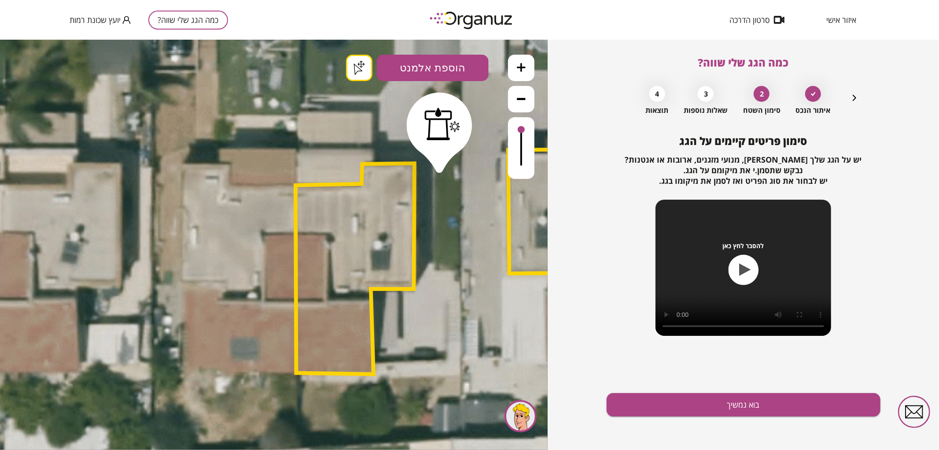
click at [439, 164] on div ".st0 { fill: #FFFFFF; } .st0 { fill: #FFFFFF; }" at bounding box center [274, 244] width 548 height 410
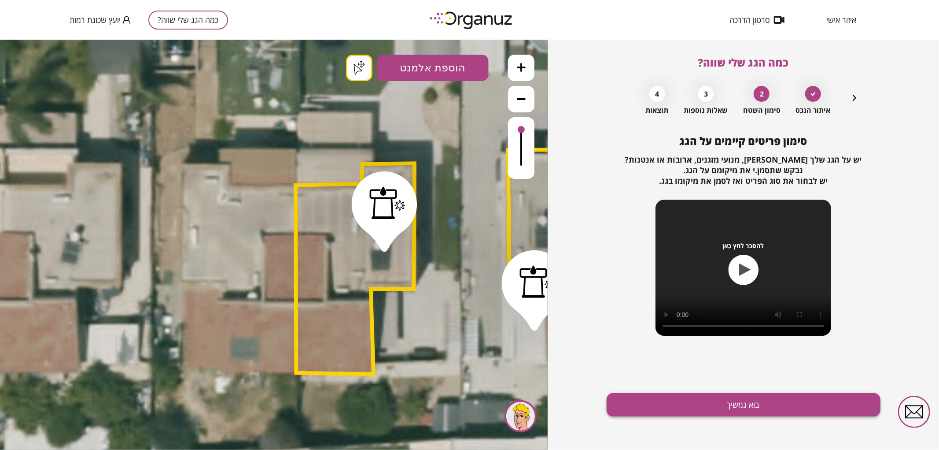
click at [683, 413] on button "בוא נמשיך" at bounding box center [744, 404] width 274 height 23
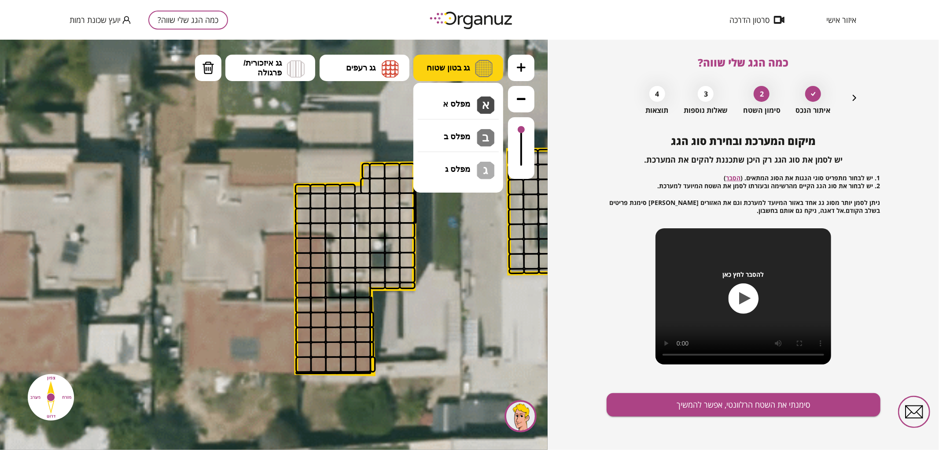
click at [474, 69] on button "גג בטון שטוח" at bounding box center [459, 67] width 90 height 26
click at [469, 95] on div ".st0 { fill: #FFFFFF; } .st0 { fill: #FFFFFF; }" at bounding box center [274, 244] width 548 height 410
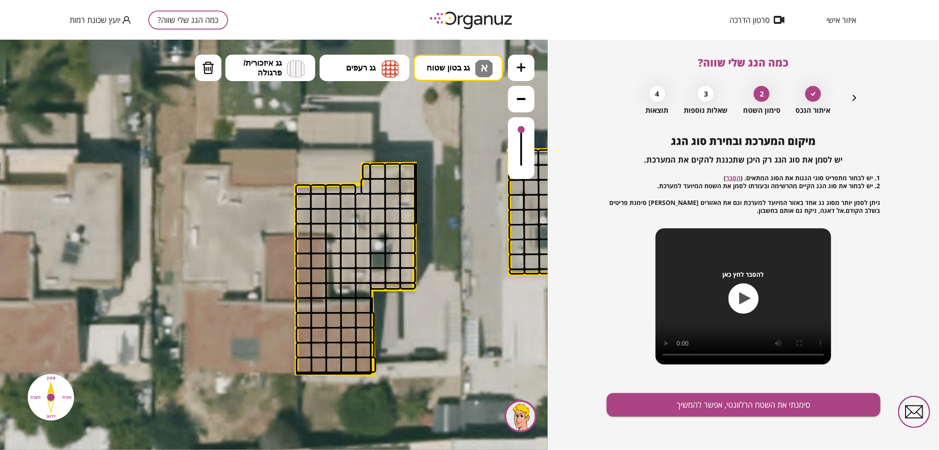
click at [523, 72] on button at bounding box center [521, 67] width 26 height 26
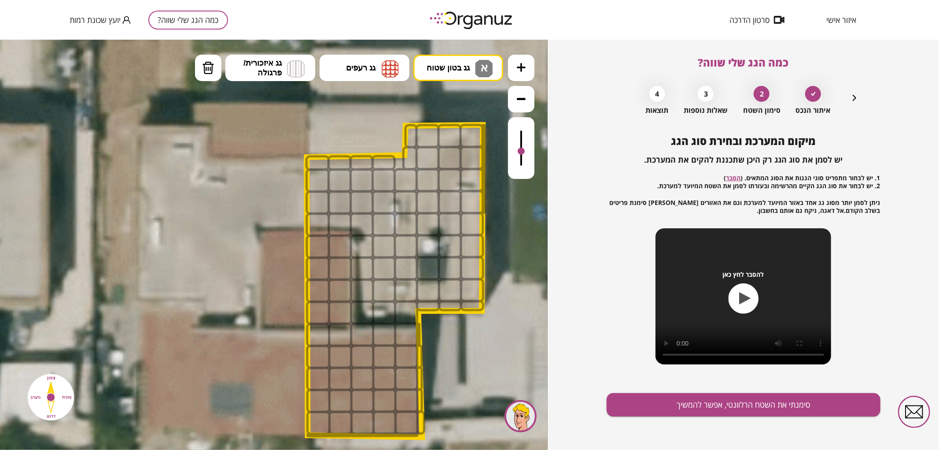
drag, startPoint x: 521, startPoint y: 135, endPoint x: 521, endPoint y: 154, distance: 19.4
click at [521, 154] on div at bounding box center [521, 150] width 7 height 7
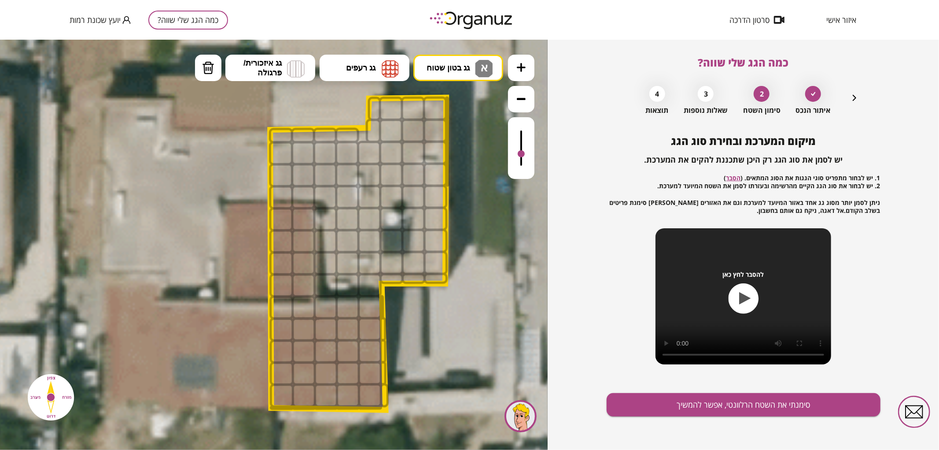
drag, startPoint x: 370, startPoint y: 143, endPoint x: 319, endPoint y: 106, distance: 62.5
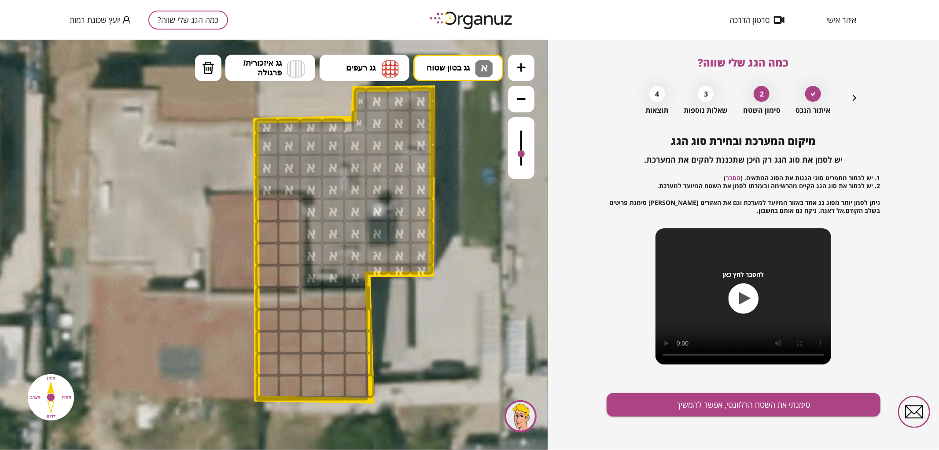
drag, startPoint x: 362, startPoint y: 104, endPoint x: 429, endPoint y: 129, distance: 72.2
click at [392, 68] on img at bounding box center [390, 68] width 17 height 18
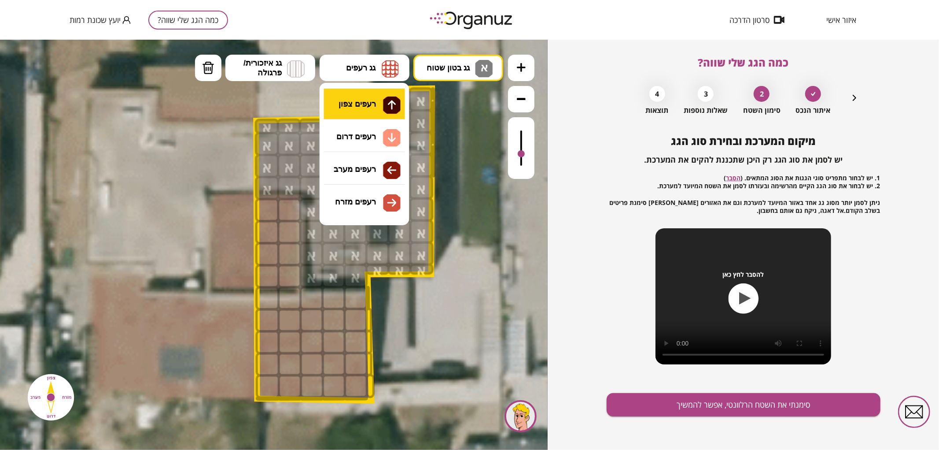
click at [388, 100] on div ".st0 { fill: #FFFFFF; } .st0 { fill: #FFFFFF; }" at bounding box center [274, 244] width 548 height 410
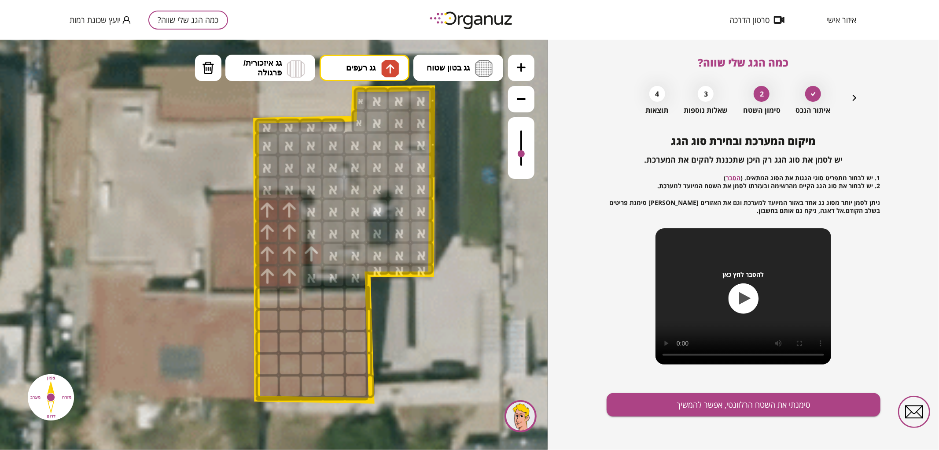
drag, startPoint x: 275, startPoint y: 279, endPoint x: 274, endPoint y: 267, distance: 11.9
click at [274, 267] on div at bounding box center [267, 275] width 24 height 24
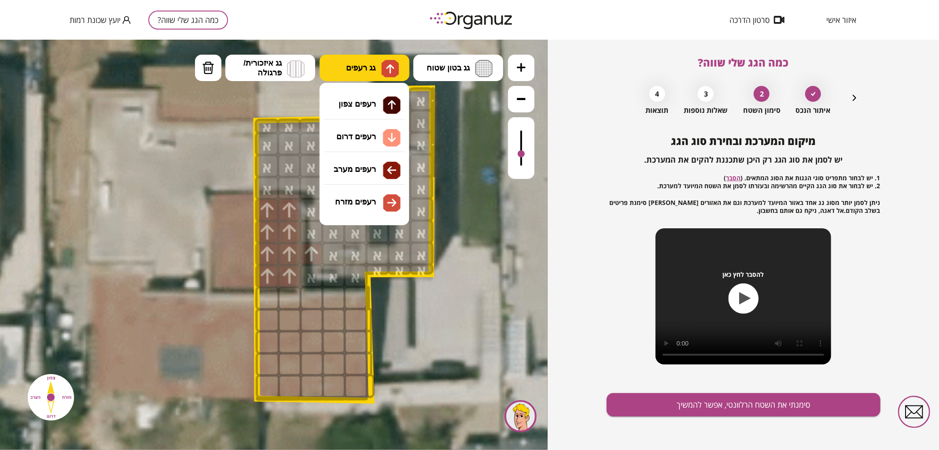
click at [380, 65] on button "גג רעפים" at bounding box center [365, 67] width 90 height 26
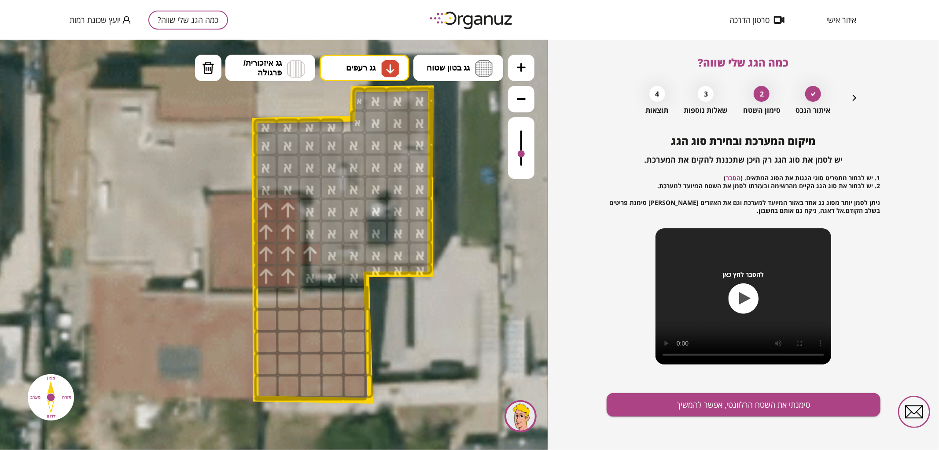
click at [370, 140] on div ".st0 { fill: #FFFFFF; } .st0 { fill: #FFFFFF; }" at bounding box center [274, 244] width 548 height 410
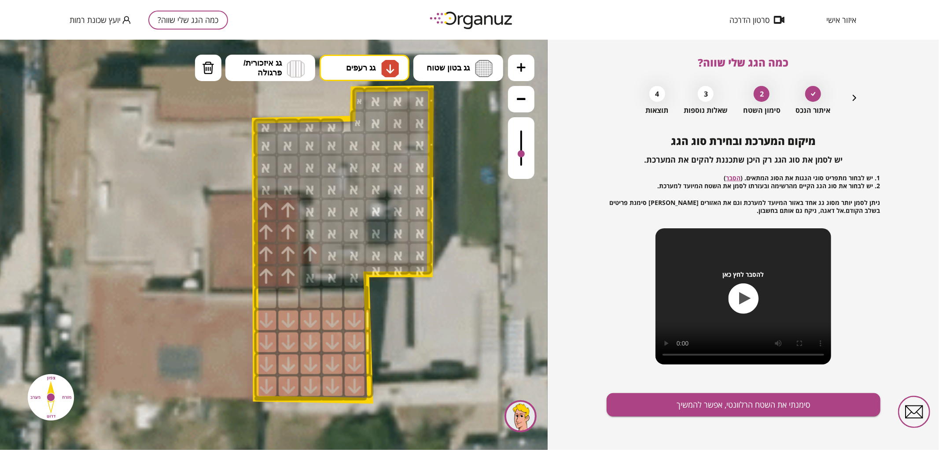
drag, startPoint x: 260, startPoint y: 391, endPoint x: 266, endPoint y: 309, distance: 83.0
click at [312, 300] on div at bounding box center [310, 297] width 24 height 24
click at [330, 304] on div at bounding box center [332, 297] width 24 height 24
click at [362, 297] on div at bounding box center [354, 297] width 24 height 24
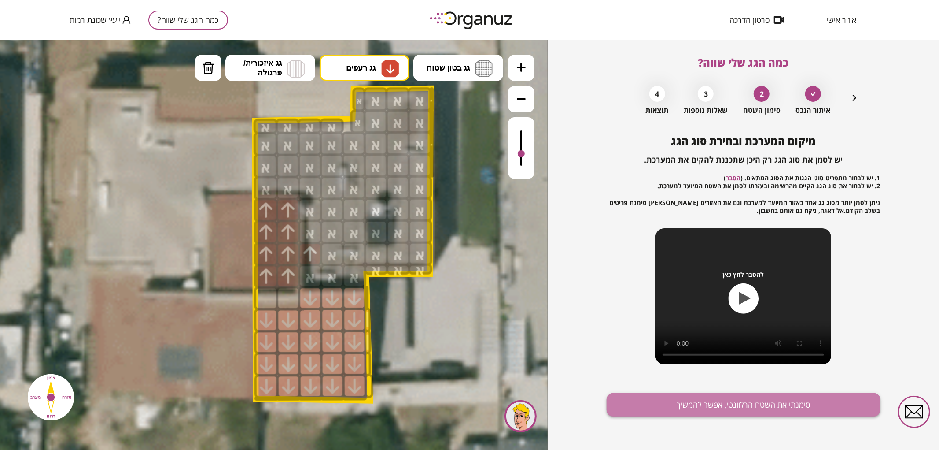
click at [668, 403] on button "סימנתי את השטח הרלוונטי, אפשר להמשיך" at bounding box center [744, 404] width 274 height 23
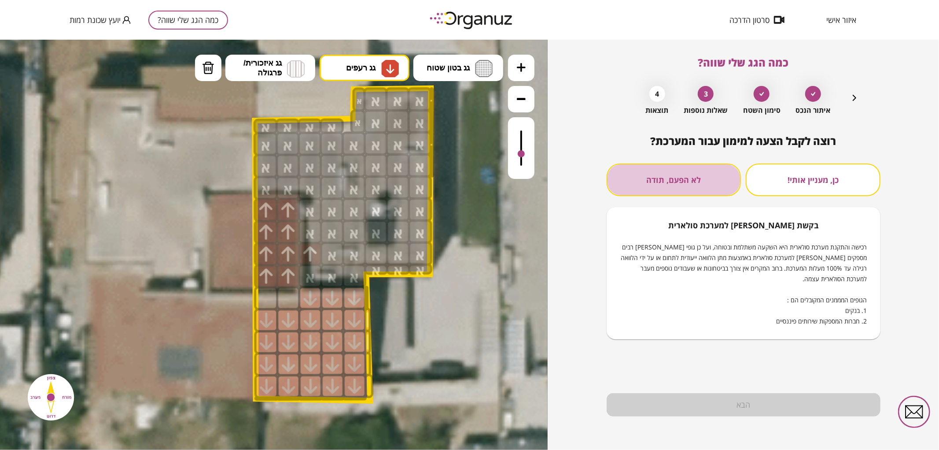
click at [682, 194] on button "לא הפעם, תודה" at bounding box center [674, 179] width 135 height 33
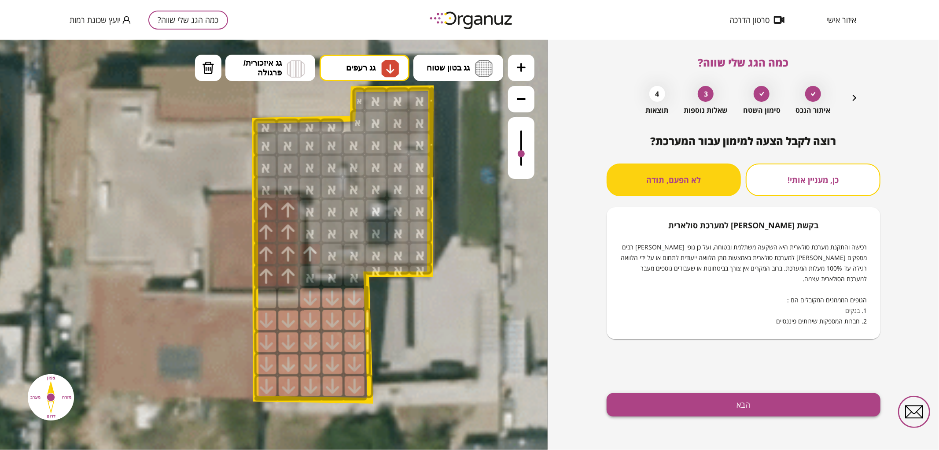
click at [672, 404] on button "הבא" at bounding box center [744, 404] width 274 height 23
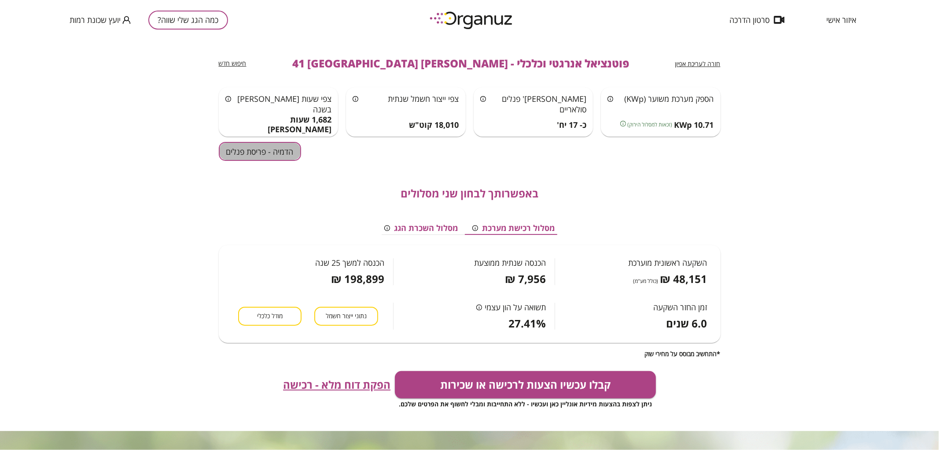
click at [291, 148] on button "הדמיה - פריסת פנלים" at bounding box center [260, 151] width 82 height 19
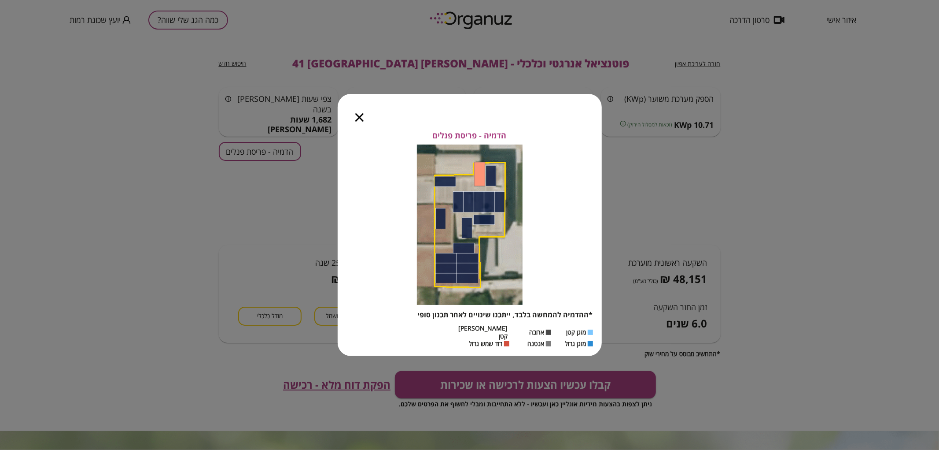
click at [360, 122] on icon "button" at bounding box center [359, 117] width 8 height 8
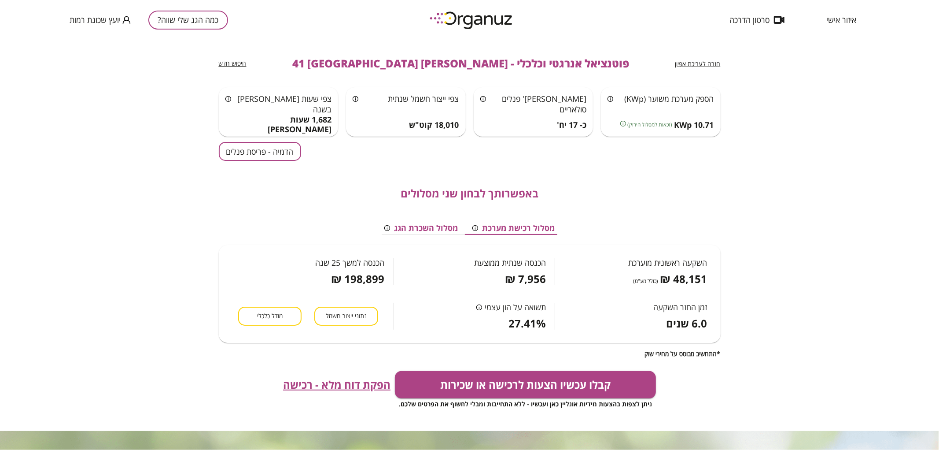
click at [717, 63] on span "חזרה לעריכת אפיון" at bounding box center [698, 63] width 45 height 8
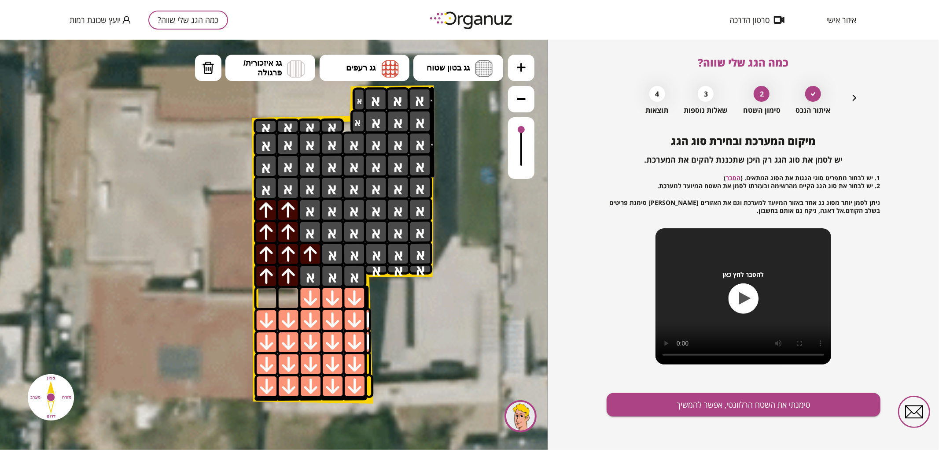
drag, startPoint x: 207, startPoint y: 70, endPoint x: 212, endPoint y: 140, distance: 69.3
click at [207, 75] on button "מחיקה" at bounding box center [208, 67] width 26 height 26
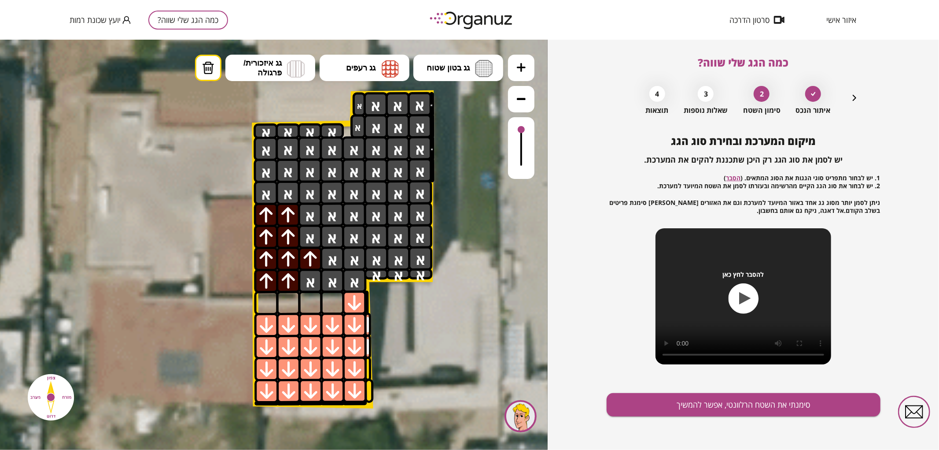
drag, startPoint x: 314, startPoint y: 303, endPoint x: 346, endPoint y: 303, distance: 31.7
click at [765, 403] on button "סימנתי את השטח הרלוונטי, אפשר להמשיך" at bounding box center [744, 404] width 274 height 23
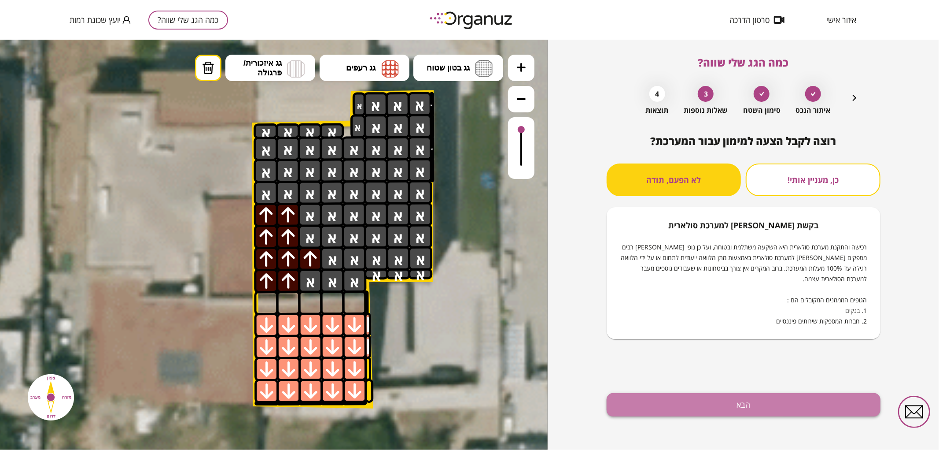
click at [794, 399] on button "הבא" at bounding box center [744, 404] width 274 height 23
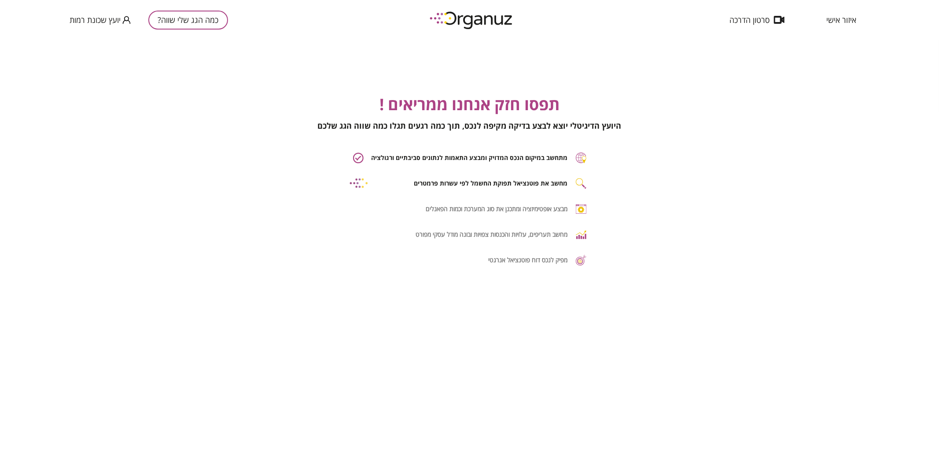
click at [794, 399] on div "תפסו חזק אנחנו ממריאים ! היועץ הדיגיטלי יוצא לבצע בדיקה מקיפה לנכס, תוך כמה רגע…" at bounding box center [469, 265] width 939 height 450
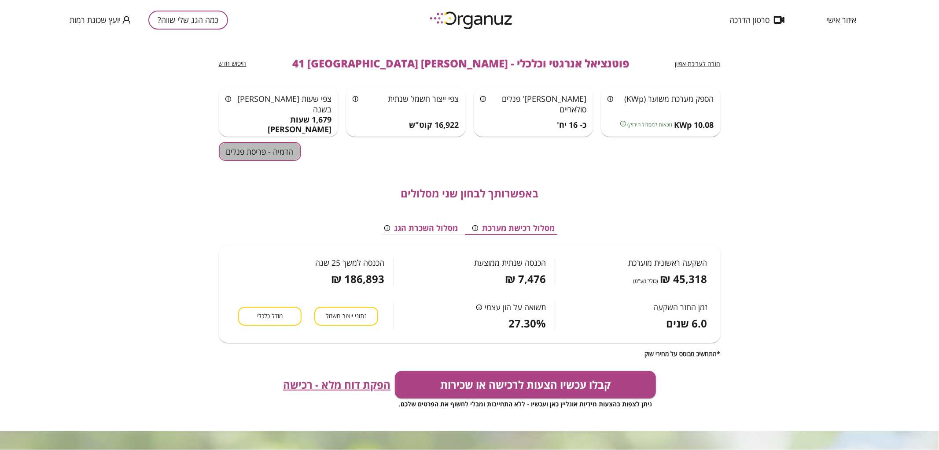
click at [293, 157] on button "הדמיה - פריסת פנלים" at bounding box center [260, 151] width 82 height 19
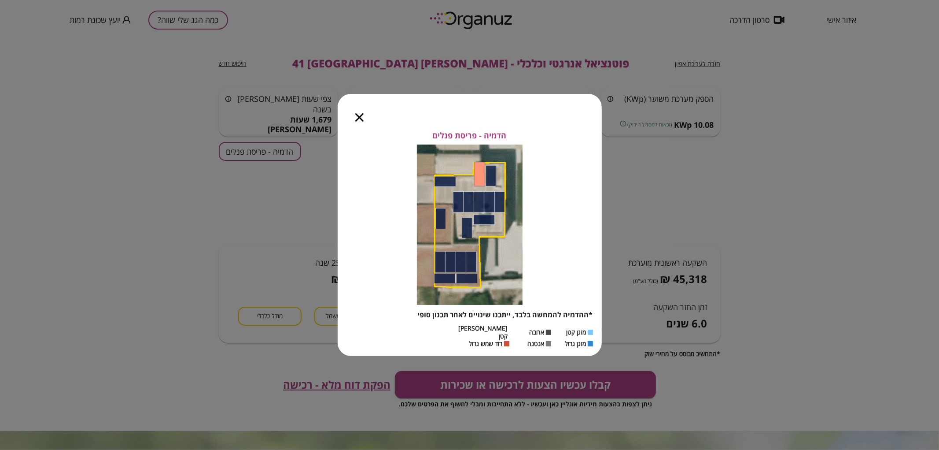
click at [363, 122] on icon "button" at bounding box center [359, 117] width 8 height 8
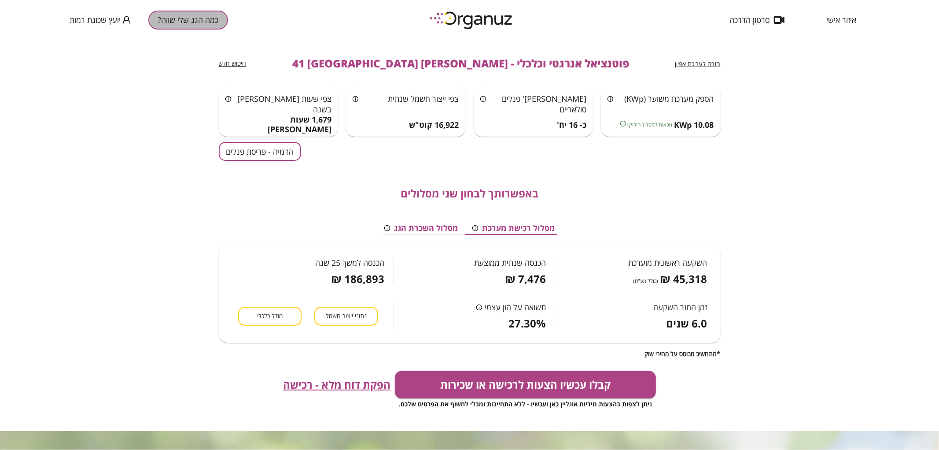
click at [214, 22] on button "כמה הגג שלי שווה?" at bounding box center [188, 20] width 80 height 19
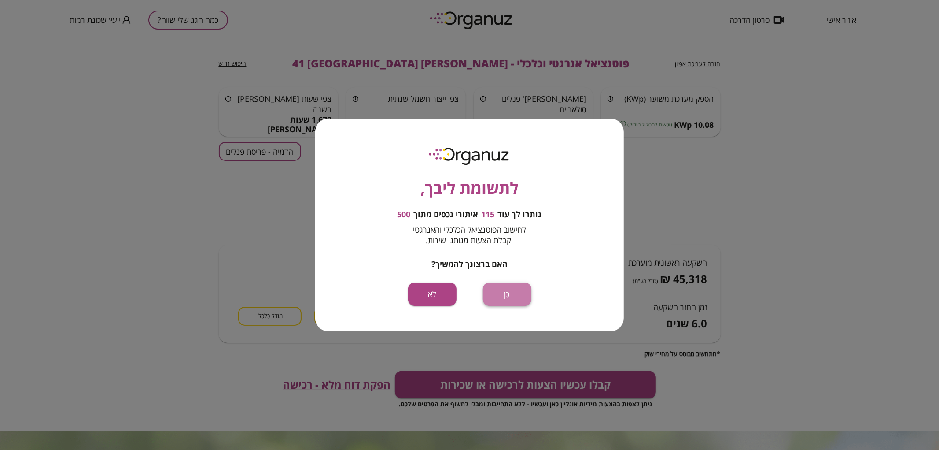
click at [505, 305] on button "כן" at bounding box center [507, 293] width 48 height 23
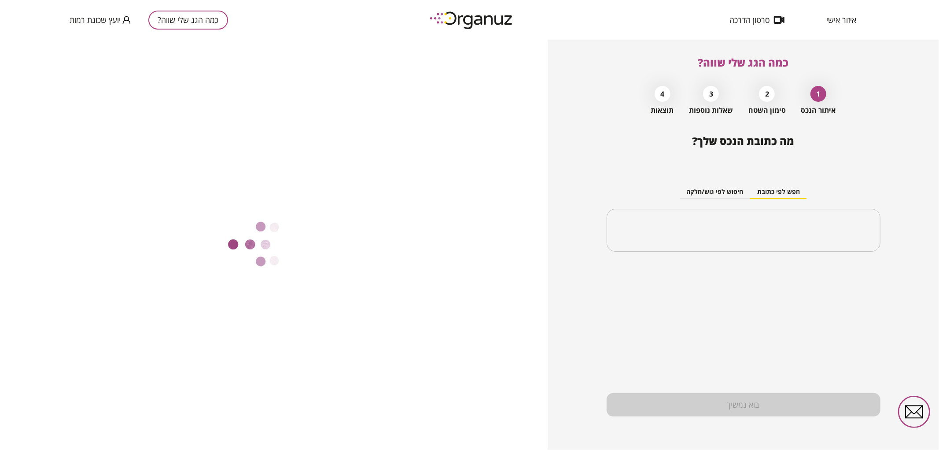
click at [655, 243] on div "​" at bounding box center [744, 230] width 274 height 43
click at [670, 238] on input "text" at bounding box center [747, 230] width 246 height 22
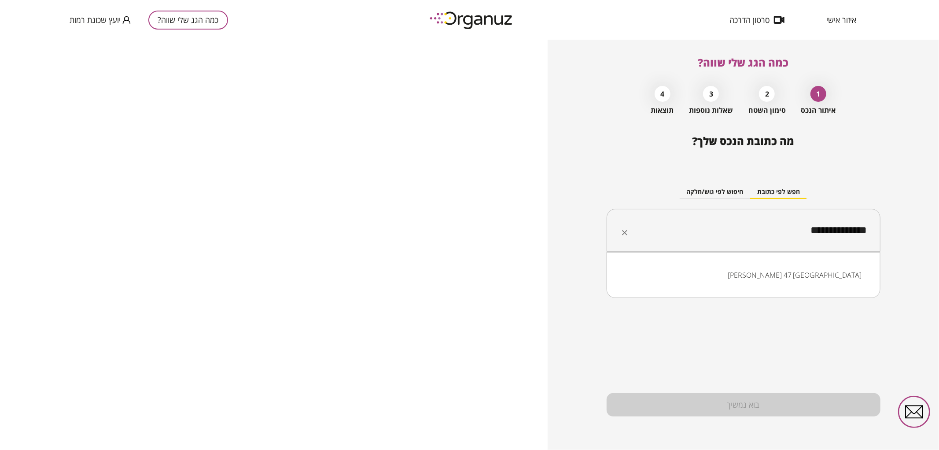
click at [826, 280] on li "[PERSON_NAME] 47 [GEOGRAPHIC_DATA]" at bounding box center [743, 275] width 251 height 16
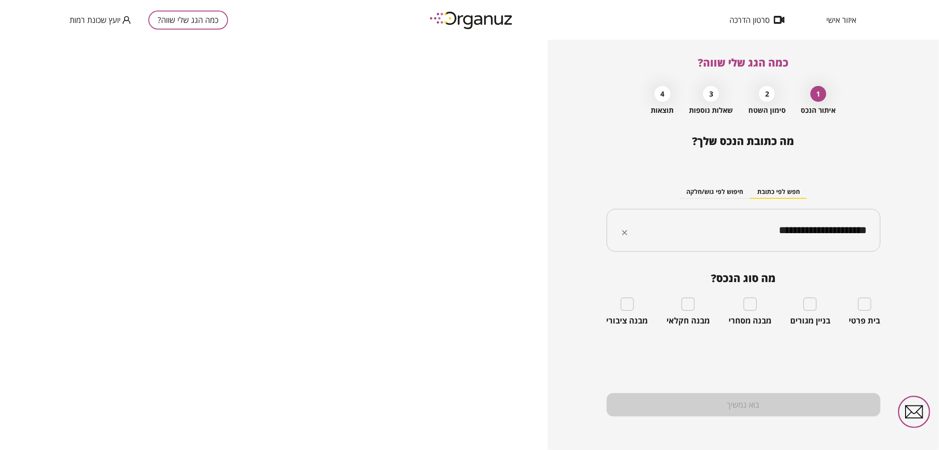
type input "**********"
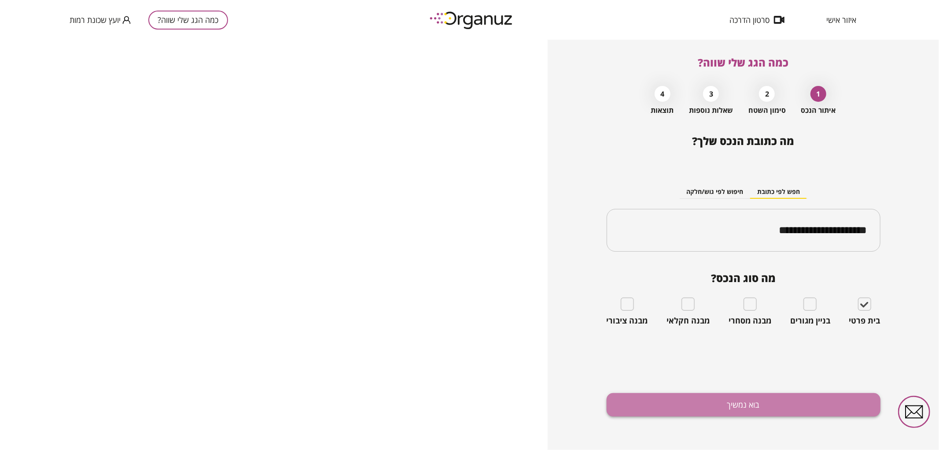
click at [825, 415] on button "בוא נמשיך" at bounding box center [744, 404] width 274 height 23
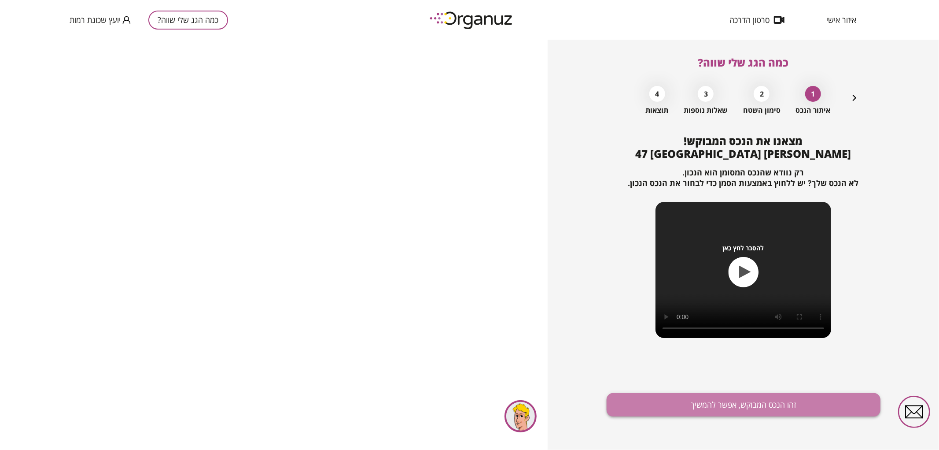
click at [718, 398] on button "זהו הנכס המבוקש, אפשר להמשיך" at bounding box center [744, 404] width 274 height 23
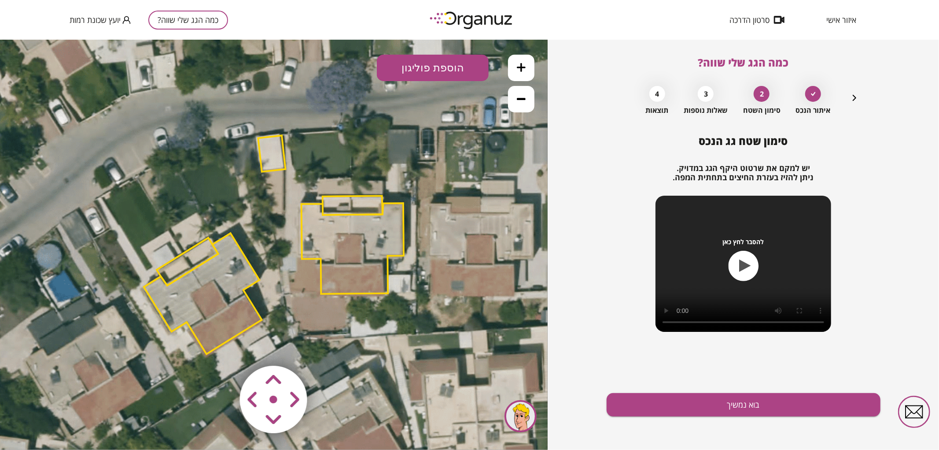
click at [375, 236] on polygon at bounding box center [353, 248] width 102 height 91
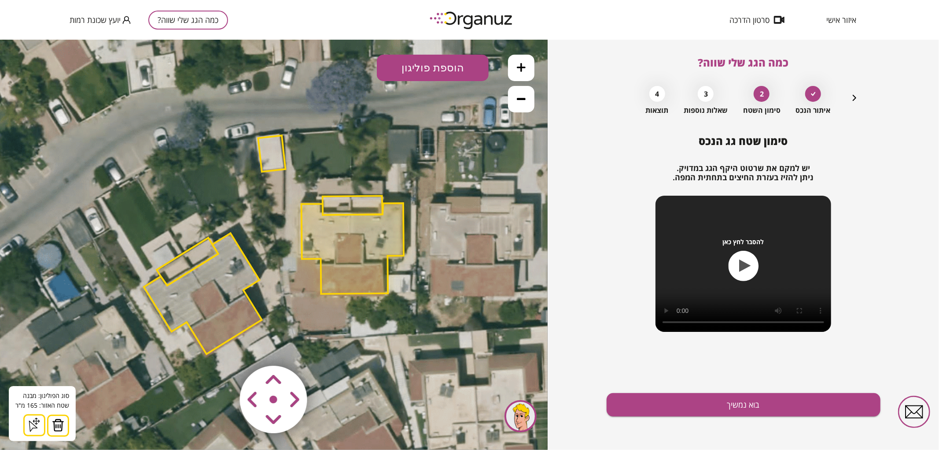
click at [65, 425] on button at bounding box center [58, 425] width 22 height 22
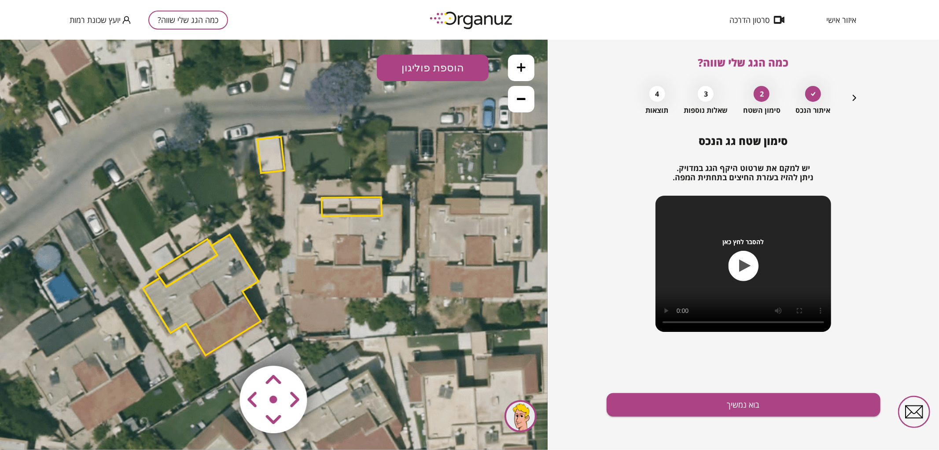
drag, startPoint x: 401, startPoint y: 321, endPoint x: 373, endPoint y: 333, distance: 29.6
click at [374, 334] on icon at bounding box center [275, 248] width 793 height 793
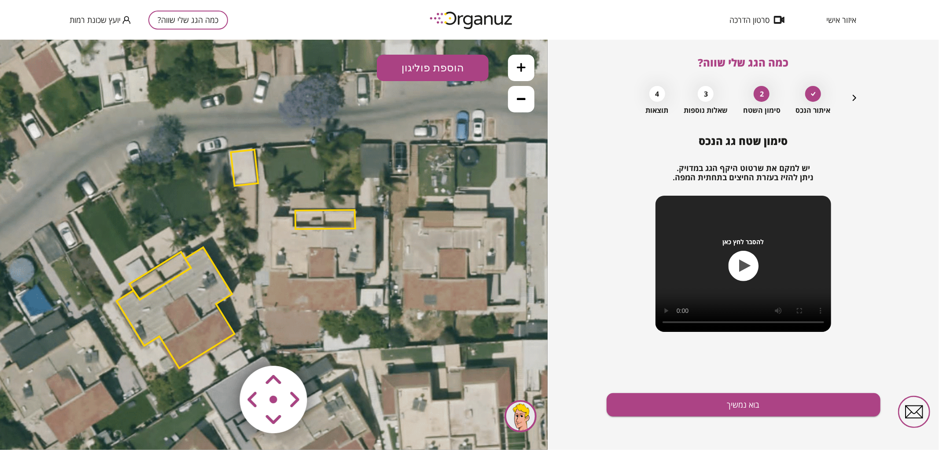
click at [330, 219] on polygon at bounding box center [325, 218] width 60 height 19
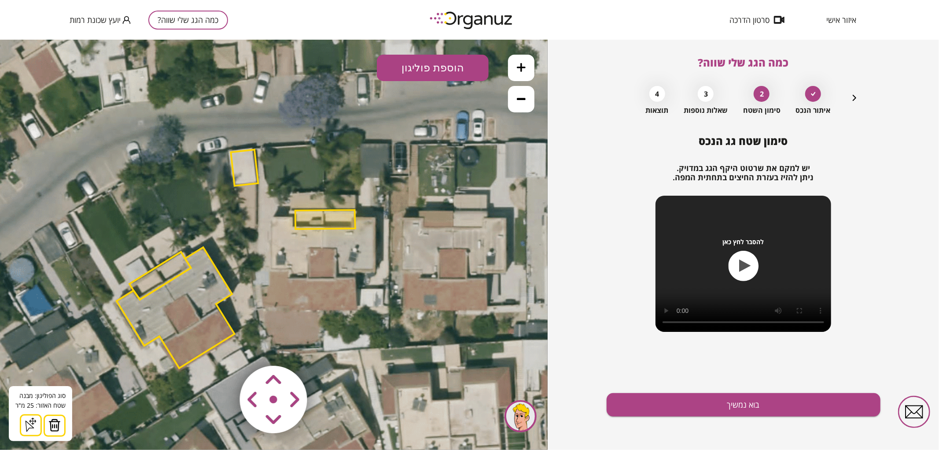
click at [49, 420] on img at bounding box center [54, 424] width 12 height 13
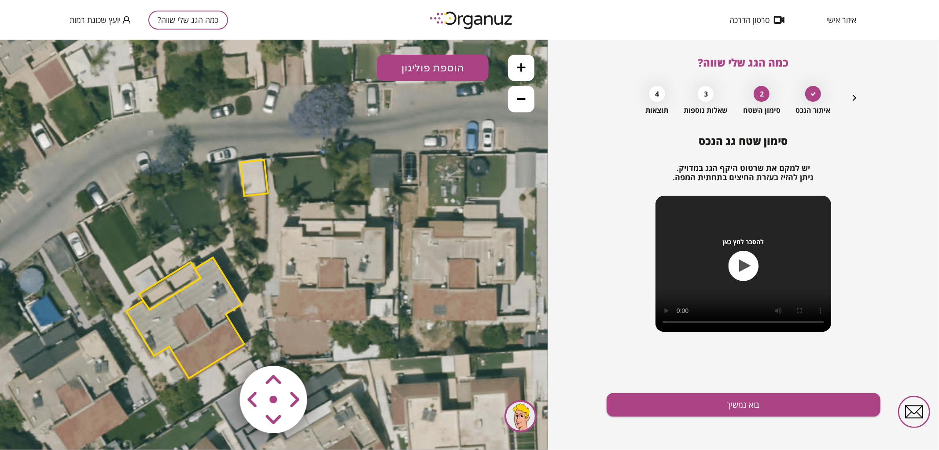
drag, startPoint x: 397, startPoint y: 217, endPoint x: 404, endPoint y: 225, distance: 11.6
click at [404, 225] on icon at bounding box center [258, 271] width 793 height 793
click at [527, 74] on button at bounding box center [521, 67] width 26 height 26
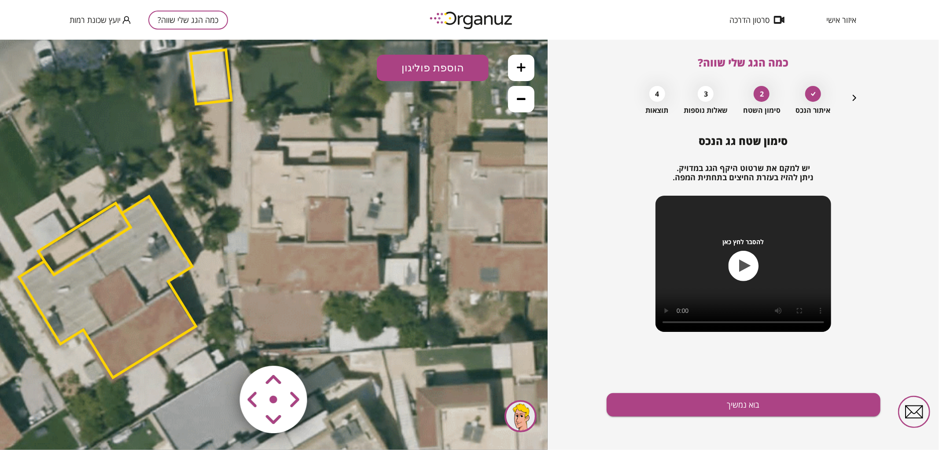
drag, startPoint x: 454, startPoint y: 223, endPoint x: 424, endPoint y: 166, distance: 64.8
click at [424, 166] on icon at bounding box center [217, 217] width 1189 height 1189
click at [528, 69] on button at bounding box center [521, 67] width 26 height 26
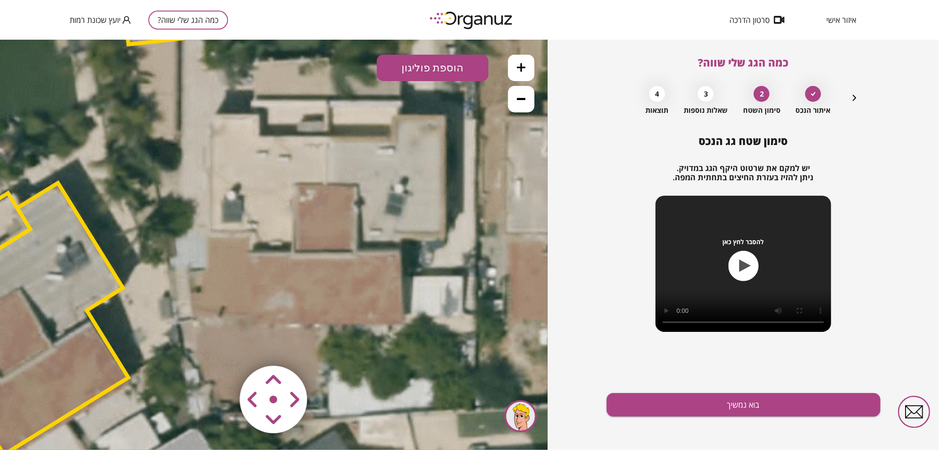
drag, startPoint x: 494, startPoint y: 176, endPoint x: 465, endPoint y: 183, distance: 29.5
click at [465, 183] on icon at bounding box center [160, 215] width 1784 height 1784
click at [427, 74] on button "הוספת פוליגון" at bounding box center [433, 67] width 112 height 26
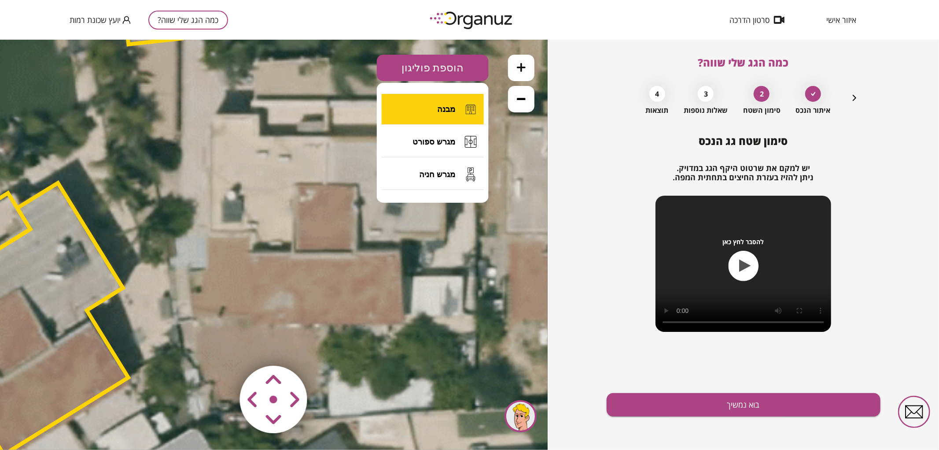
click at [432, 105] on button "מבנה" at bounding box center [433, 108] width 102 height 31
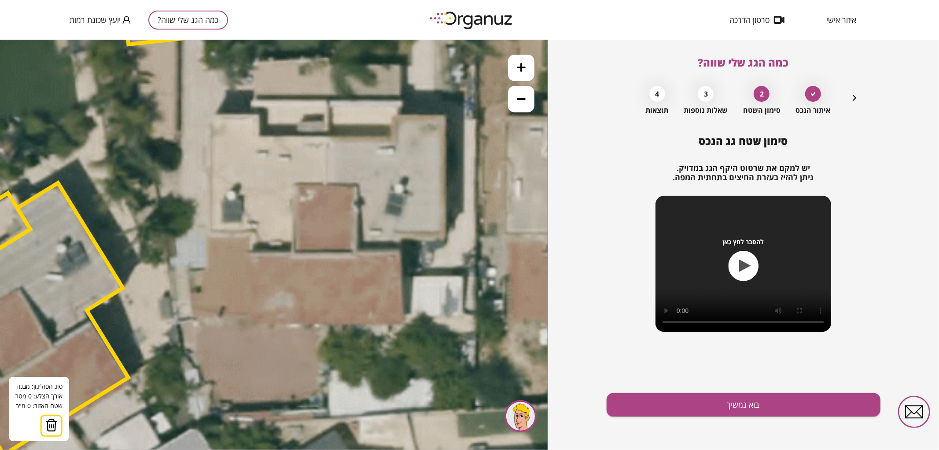
drag, startPoint x: 326, startPoint y: 139, endPoint x: 321, endPoint y: 166, distance: 27.4
click at [326, 139] on icon at bounding box center [160, 215] width 1784 height 1784
click at [327, 140] on icon at bounding box center [161, 215] width 1784 height 1784
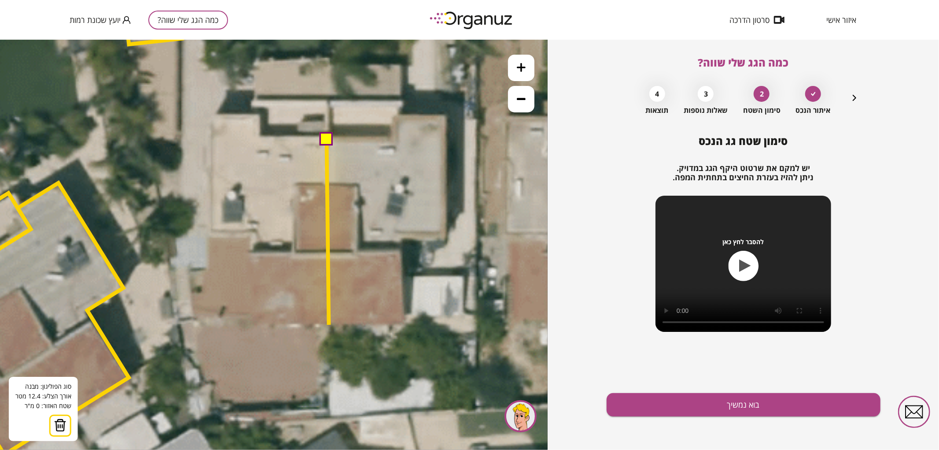
click at [329, 323] on icon at bounding box center [161, 215] width 1784 height 1784
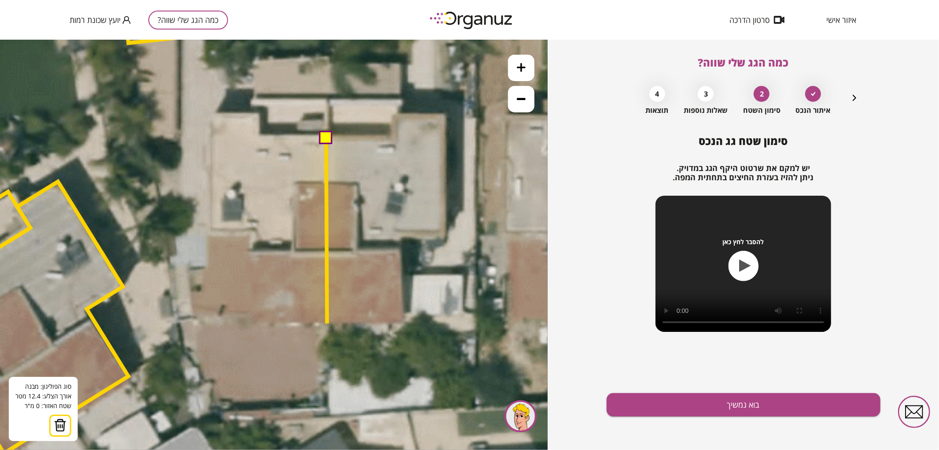
click at [327, 323] on icon at bounding box center [160, 214] width 1784 height 1784
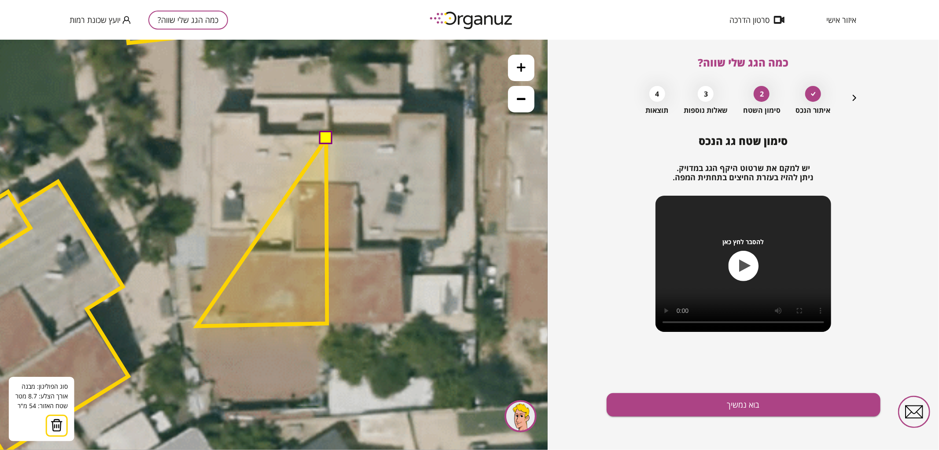
click at [197, 325] on polygon at bounding box center [262, 231] width 130 height 187
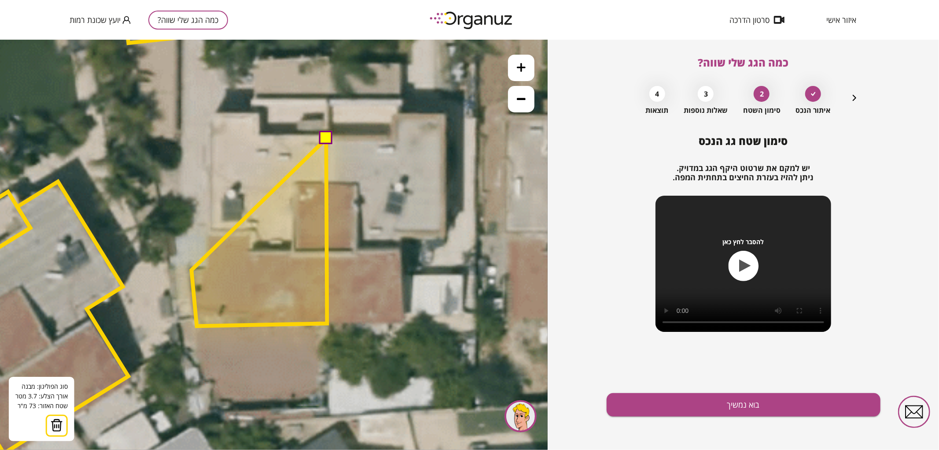
click at [192, 270] on polygon at bounding box center [260, 231] width 136 height 187
click at [190, 270] on polygon at bounding box center [259, 231] width 138 height 187
click at [193, 270] on polygon at bounding box center [260, 231] width 135 height 187
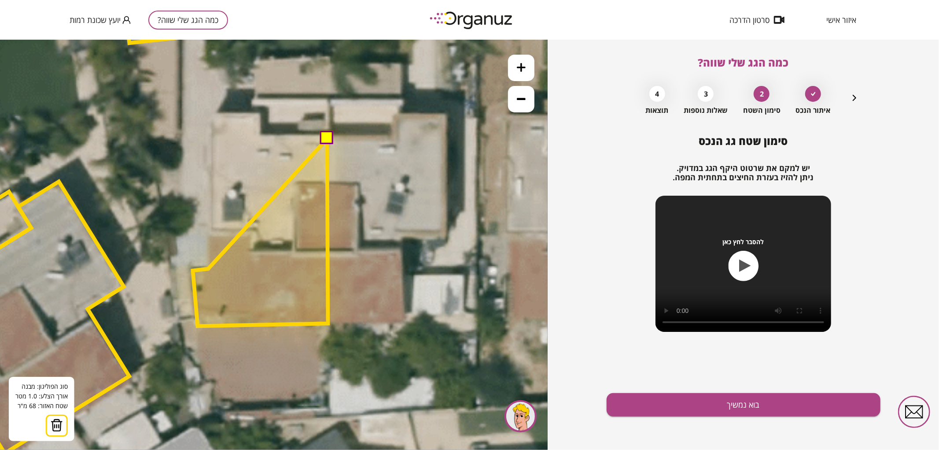
click at [208, 268] on polygon at bounding box center [260, 231] width 135 height 187
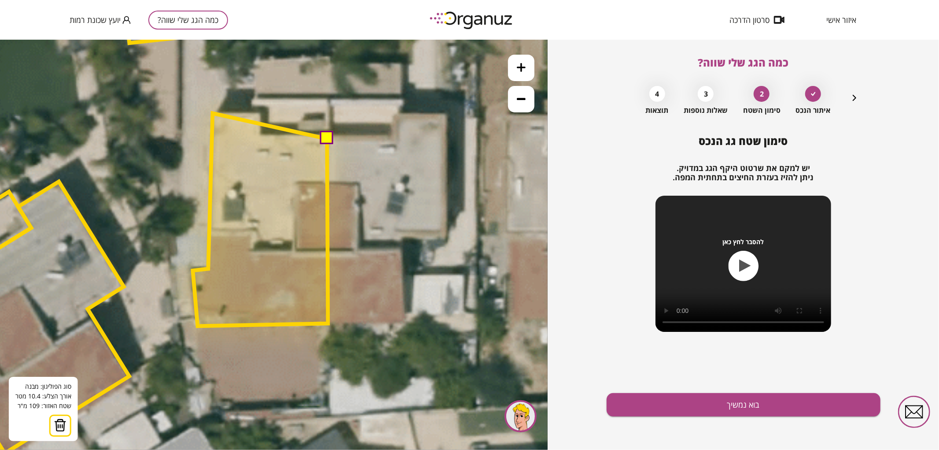
click at [213, 113] on polygon at bounding box center [260, 219] width 135 height 213
click at [261, 112] on polygon at bounding box center [260, 218] width 135 height 213
click at [260, 135] on polygon at bounding box center [260, 218] width 135 height 213
click at [324, 135] on button at bounding box center [326, 137] width 13 height 13
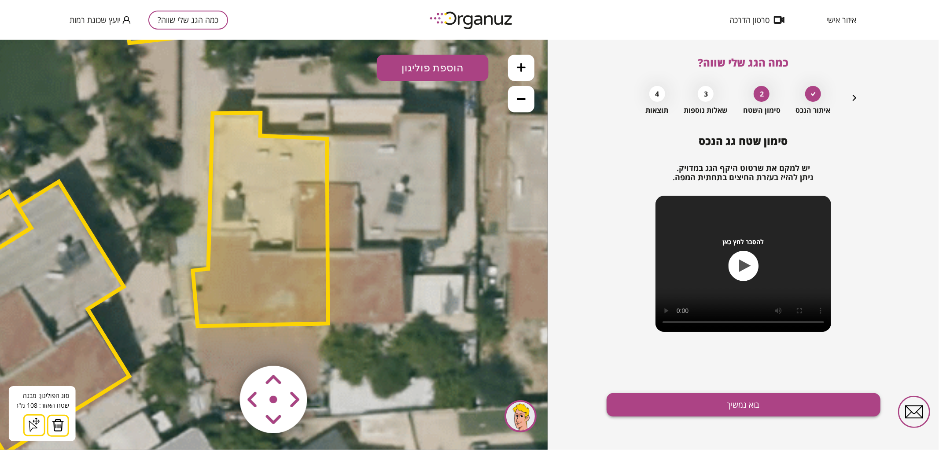
click at [639, 396] on button "בוא נמשיך" at bounding box center [744, 404] width 274 height 23
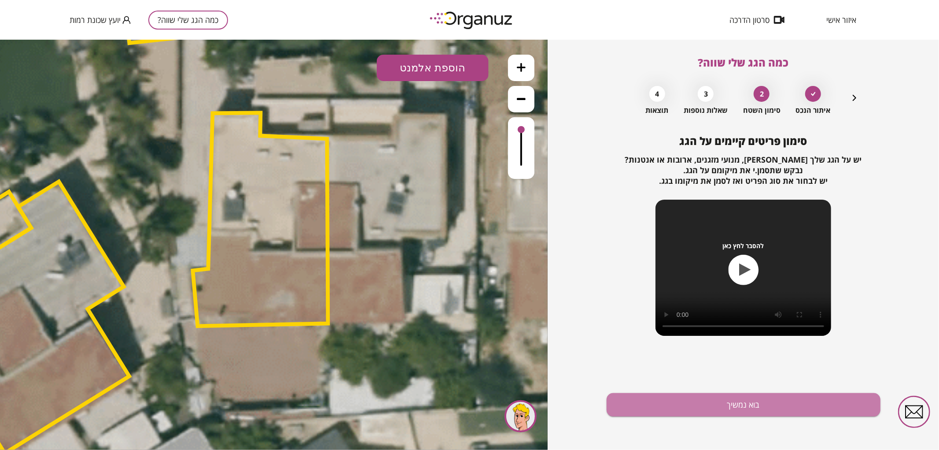
click at [639, 396] on button "בוא נמשיך" at bounding box center [744, 404] width 274 height 23
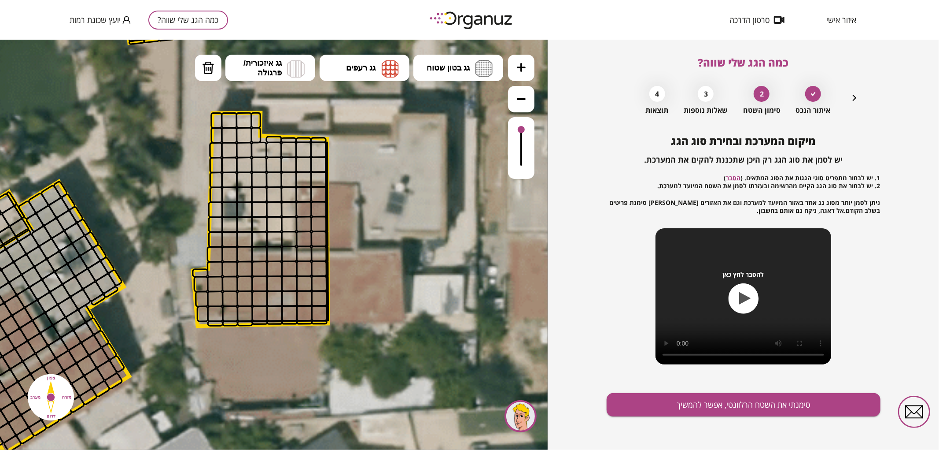
click at [855, 106] on div "איתור הנכס 2 סימון השטח 3 שאלות נוספות 4 תוצאות" at bounding box center [744, 97] width 233 height 33
click at [853, 98] on icon "button" at bounding box center [854, 97] width 11 height 11
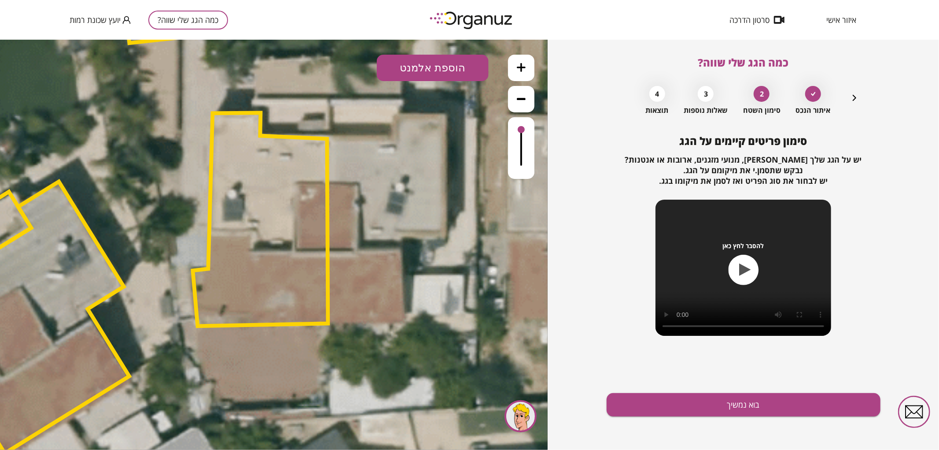
drag, startPoint x: 437, startPoint y: 63, endPoint x: 442, endPoint y: 81, distance: 18.6
click at [438, 63] on button "הוספת אלמנט" at bounding box center [433, 67] width 112 height 26
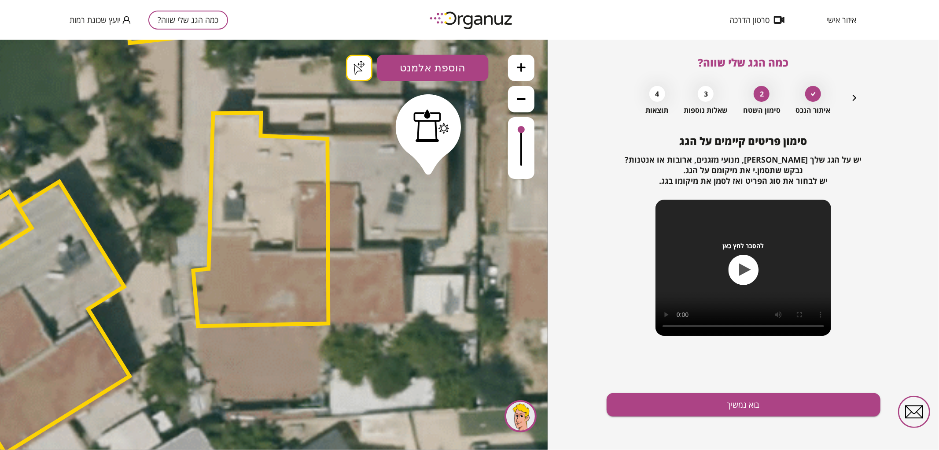
click at [428, 166] on div ".st0 { fill: #FFFFFF; } .st0 { fill: #FFFFFF; }" at bounding box center [274, 244] width 548 height 410
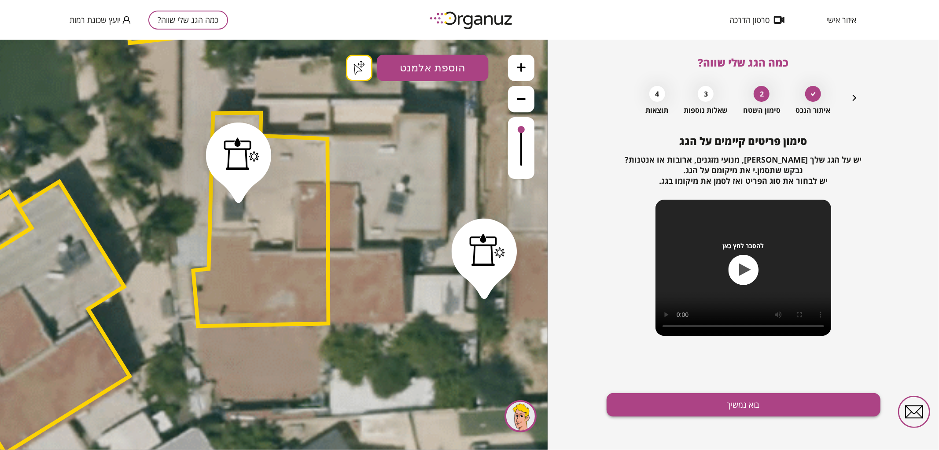
click at [732, 406] on button "בוא נמשיך" at bounding box center [744, 404] width 274 height 23
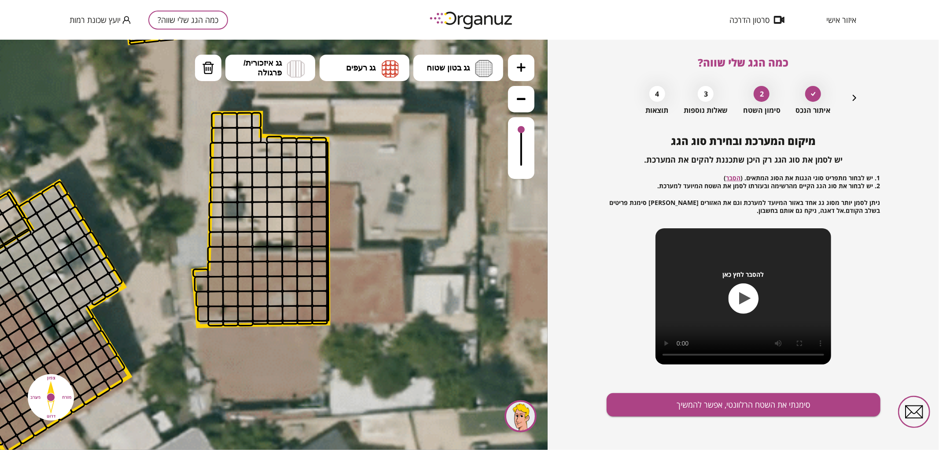
drag, startPoint x: 453, startPoint y: 70, endPoint x: 456, endPoint y: 90, distance: 20.1
click at [453, 72] on button "גג בטון שטוח" at bounding box center [459, 67] width 90 height 26
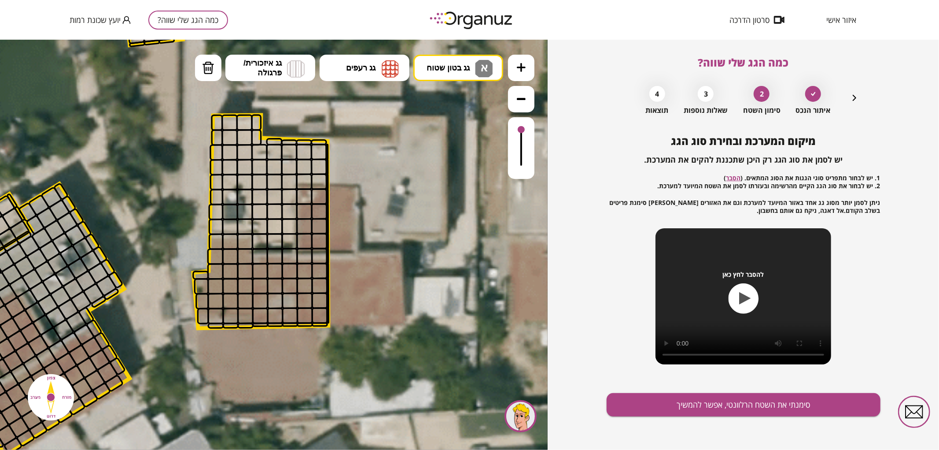
click at [456, 98] on div ".st0 { fill: #FFFFFF; } .st0 { fill: #FFFFFF; }" at bounding box center [274, 244] width 548 height 410
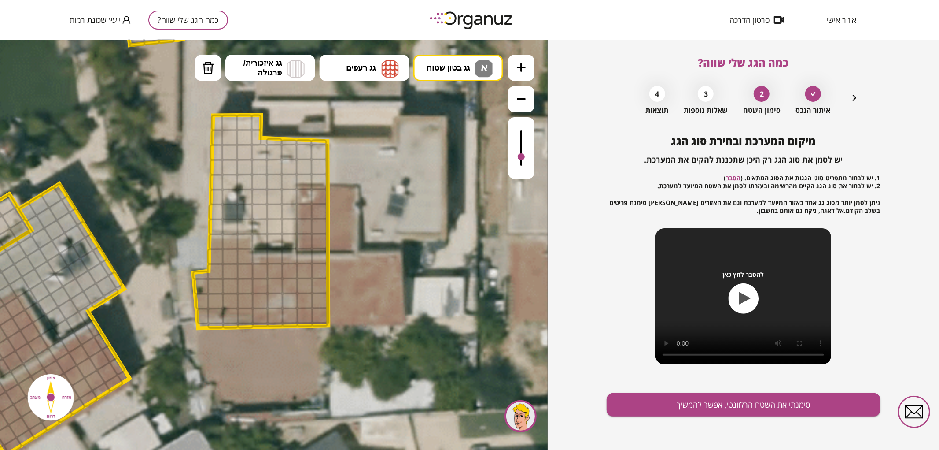
drag, startPoint x: 521, startPoint y: 134, endPoint x: 525, endPoint y: 157, distance: 23.8
click at [525, 157] on div at bounding box center [521, 148] width 26 height 62
click at [217, 121] on icon at bounding box center [161, 216] width 1784 height 1784
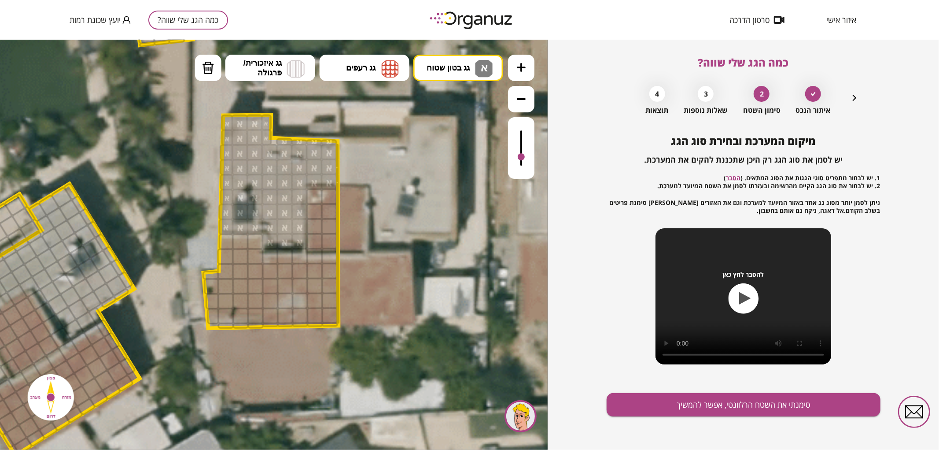
drag, startPoint x: 229, startPoint y: 123, endPoint x: 262, endPoint y: 191, distance: 74.8
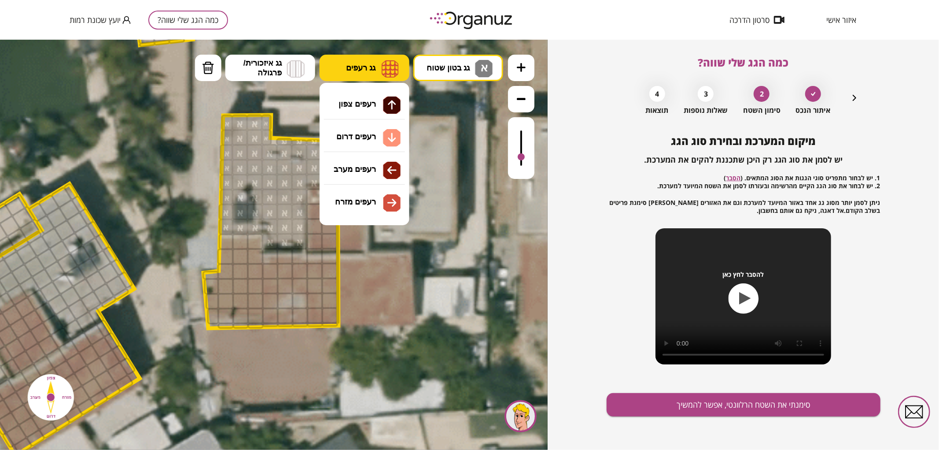
click at [371, 75] on button "גג רעפים" at bounding box center [365, 67] width 90 height 26
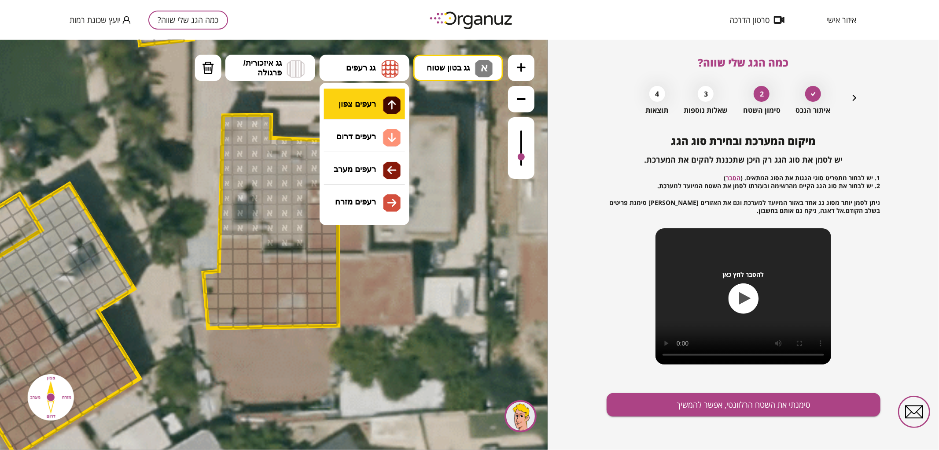
click at [375, 96] on div ".st0 { fill: #FFFFFF; } .st0 { fill: #FFFFFF; }" at bounding box center [274, 244] width 548 height 410
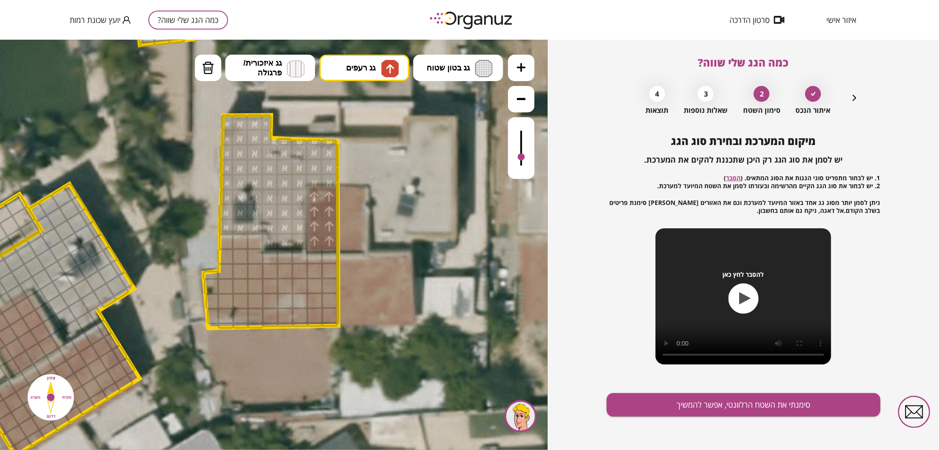
drag, startPoint x: 316, startPoint y: 241, endPoint x: 318, endPoint y: 223, distance: 17.8
click at [374, 61] on button "גג רעפים" at bounding box center [365, 67] width 90 height 26
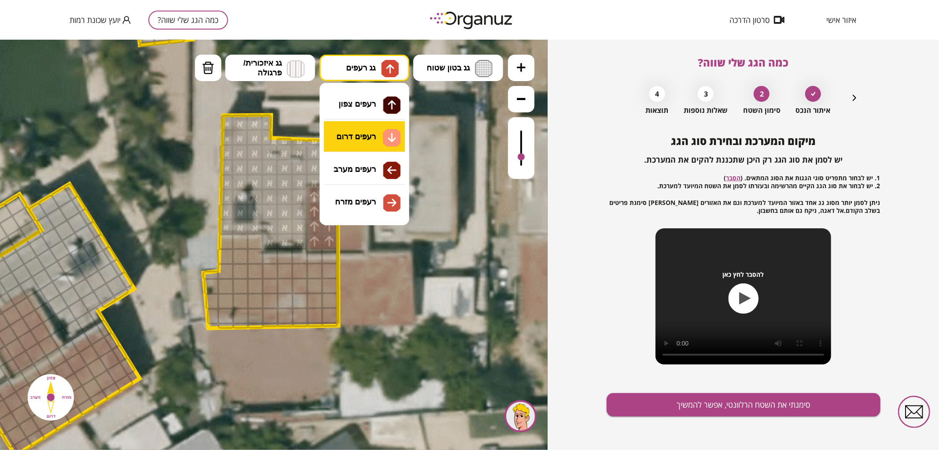
click at [382, 128] on div ".st0 { fill: #FFFFFF; } .st0 { fill: #FFFFFF; }" at bounding box center [274, 244] width 548 height 410
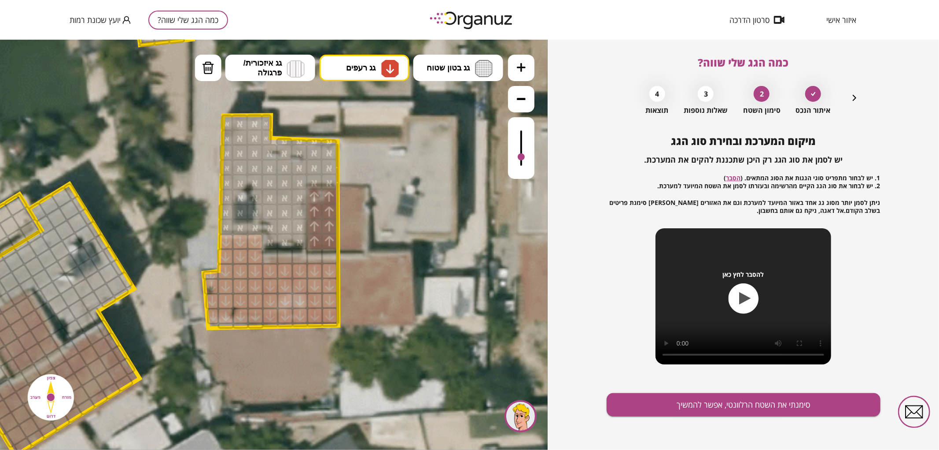
drag, startPoint x: 328, startPoint y: 267, endPoint x: 252, endPoint y: 243, distance: 79.4
click at [667, 404] on button "סימנתי את השטח הרלוונטי, אפשר להמשיך" at bounding box center [744, 404] width 274 height 23
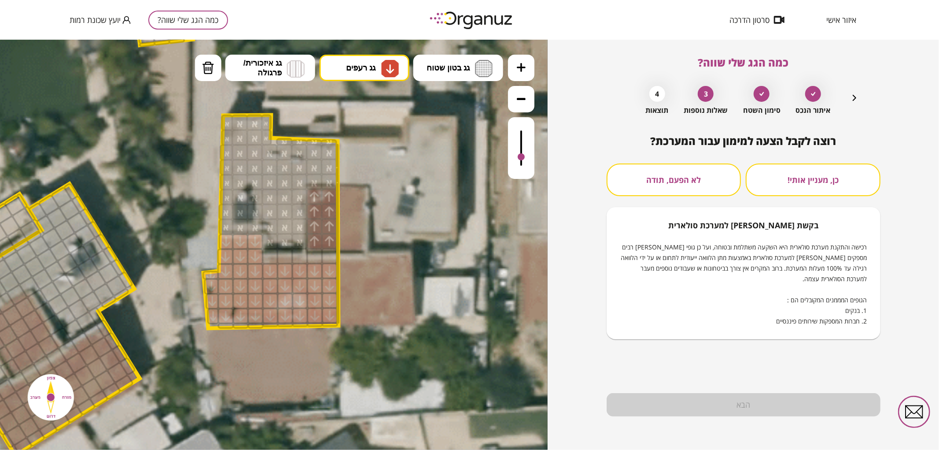
click at [643, 159] on div "רוצה לקבל הצעה למימון עבור המערכת? כן, מעניין אותי! לא הפעם, תודה בקשת [PERSON_…" at bounding box center [744, 237] width 274 height 204
click at [657, 182] on button "לא הפעם, תודה" at bounding box center [674, 179] width 135 height 33
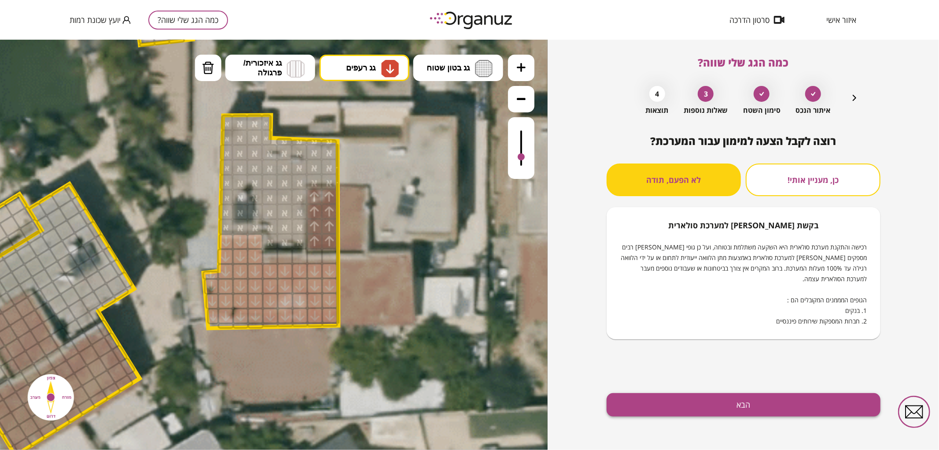
click at [672, 395] on button "הבא" at bounding box center [744, 404] width 274 height 23
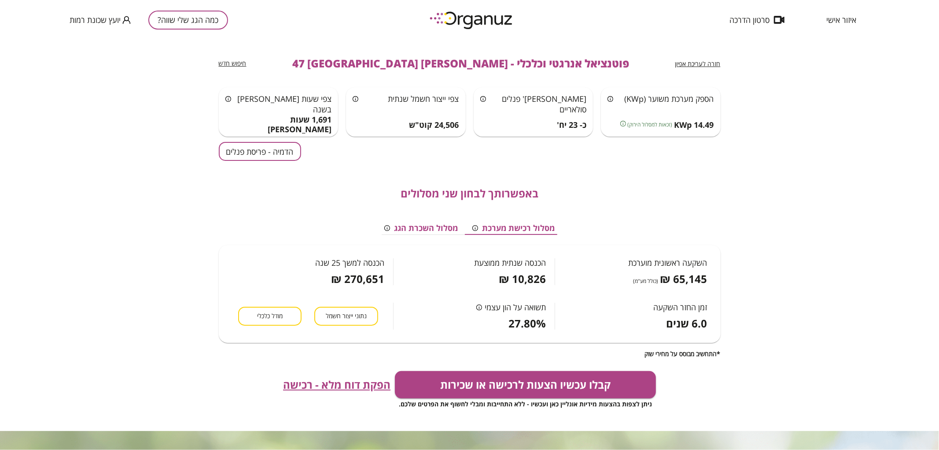
drag, startPoint x: 262, startPoint y: 124, endPoint x: 267, endPoint y: 147, distance: 23.0
click at [262, 126] on div "1,691 שעות [PERSON_NAME]" at bounding box center [278, 124] width 107 height 19
click at [269, 153] on button "הדמיה - פריסת פנלים" at bounding box center [260, 151] width 82 height 19
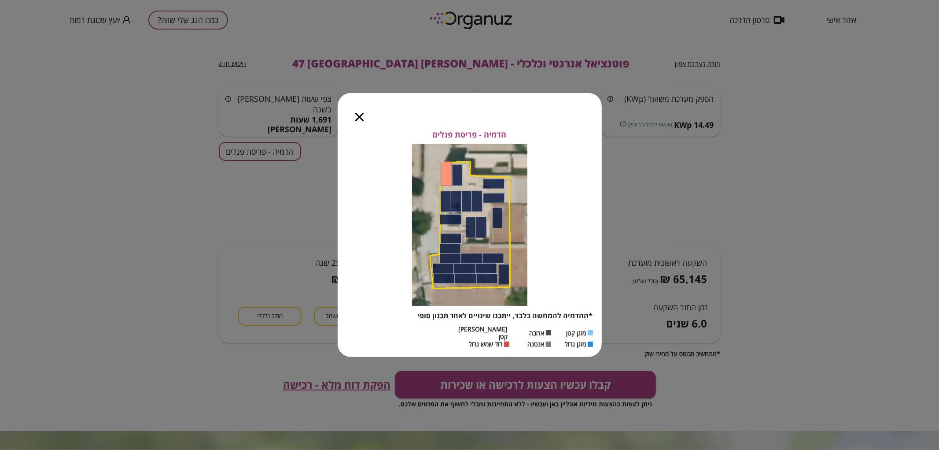
click at [362, 121] on icon "button" at bounding box center [359, 117] width 8 height 8
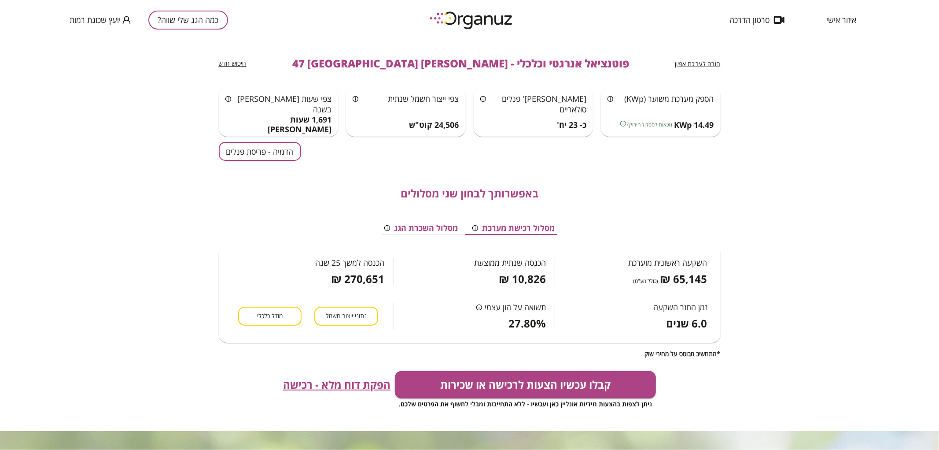
click at [201, 28] on button "כמה הגג שלי שווה?" at bounding box center [188, 20] width 80 height 19
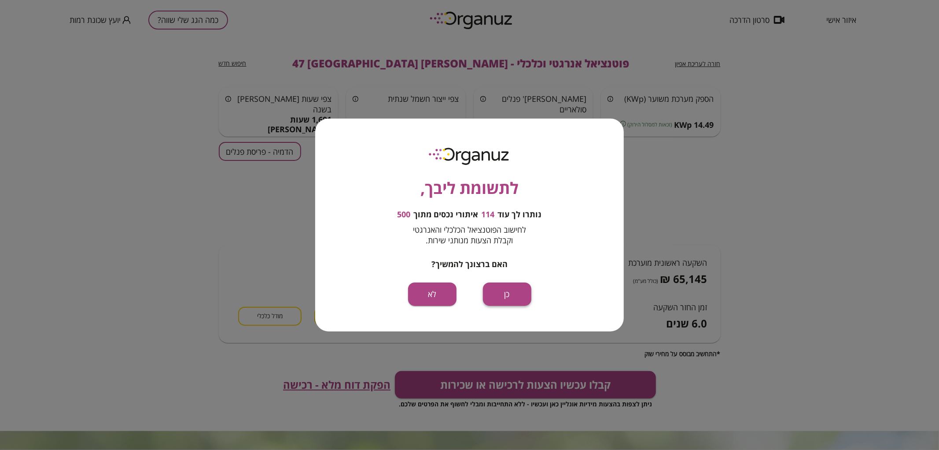
click at [495, 299] on button "כן" at bounding box center [507, 293] width 48 height 23
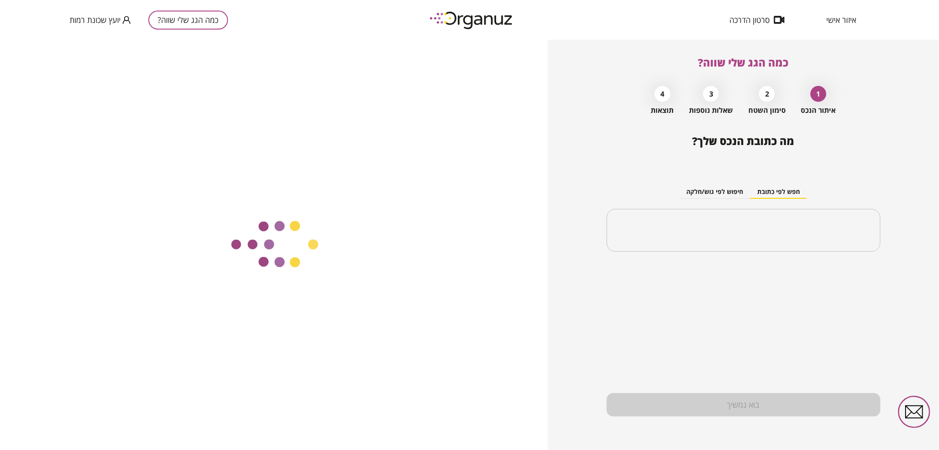
drag, startPoint x: 716, startPoint y: 215, endPoint x: 714, endPoint y: 220, distance: 5.4
click at [715, 216] on div "​" at bounding box center [744, 230] width 274 height 43
click at [714, 227] on input "text" at bounding box center [747, 230] width 246 height 22
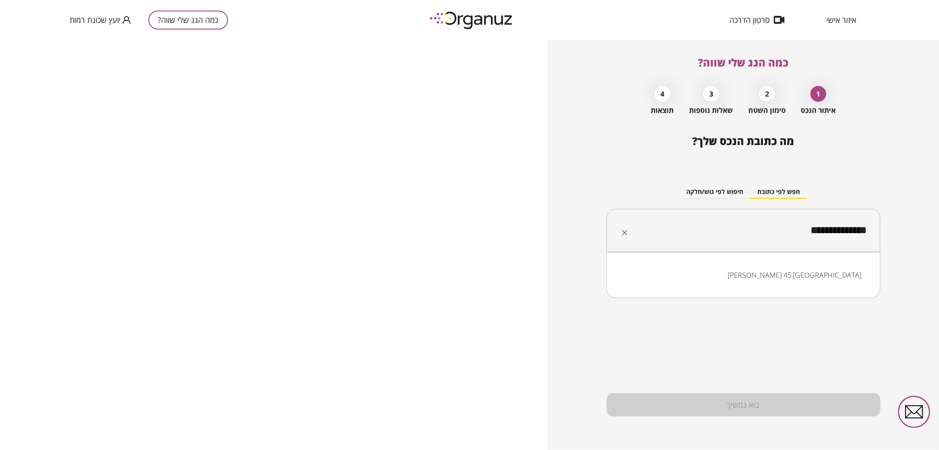
click at [692, 274] on li "[PERSON_NAME] 45 [GEOGRAPHIC_DATA]" at bounding box center [743, 275] width 251 height 16
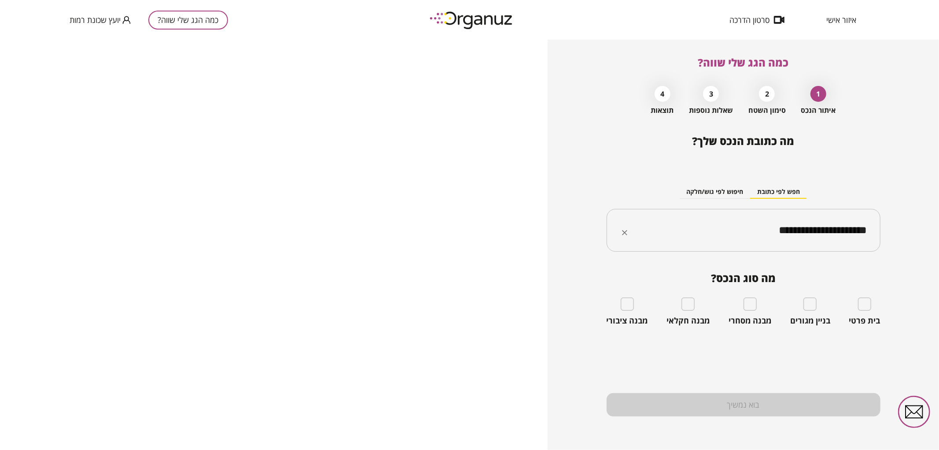
type input "**********"
click at [871, 297] on div "מה סוג הנכס? בית פרטי בניין מגורים מבנה מסחרי מבנה חקלאי מבנה ציבורי" at bounding box center [744, 299] width 274 height 54
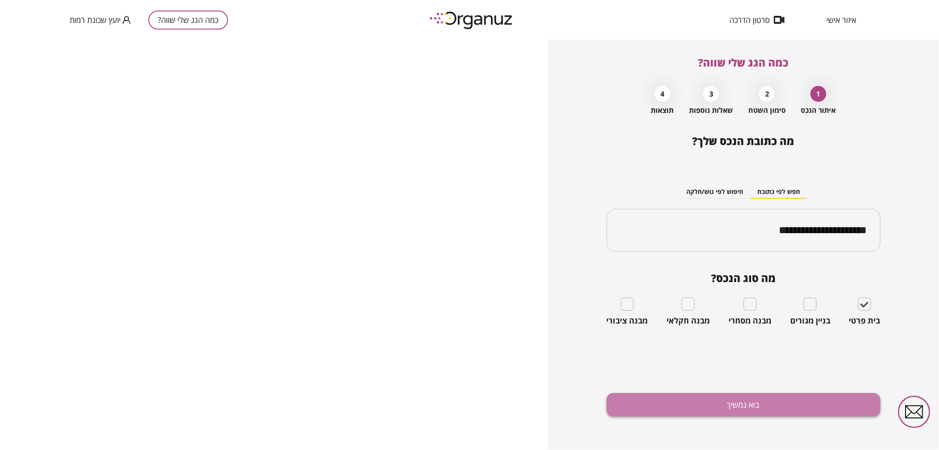
click at [798, 398] on button "בוא נמשיך" at bounding box center [744, 404] width 274 height 23
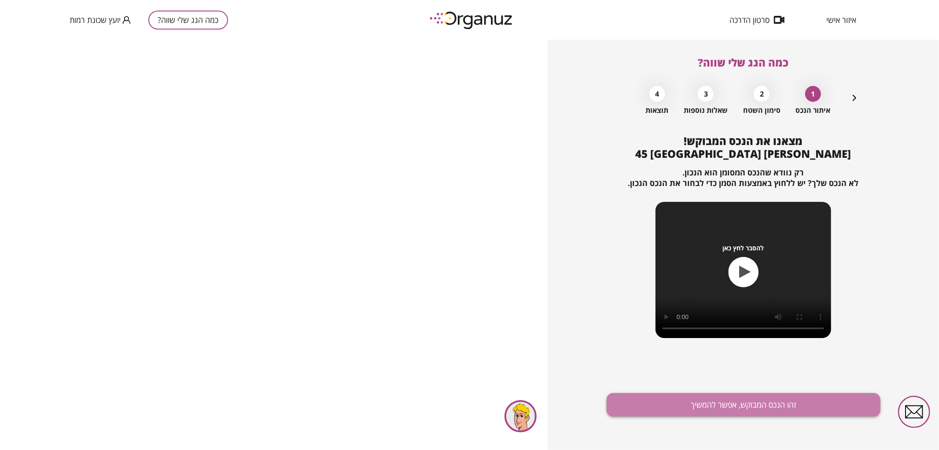
click at [716, 410] on button "זהו הנכס המבוקש, אפשר להמשיך" at bounding box center [744, 404] width 274 height 23
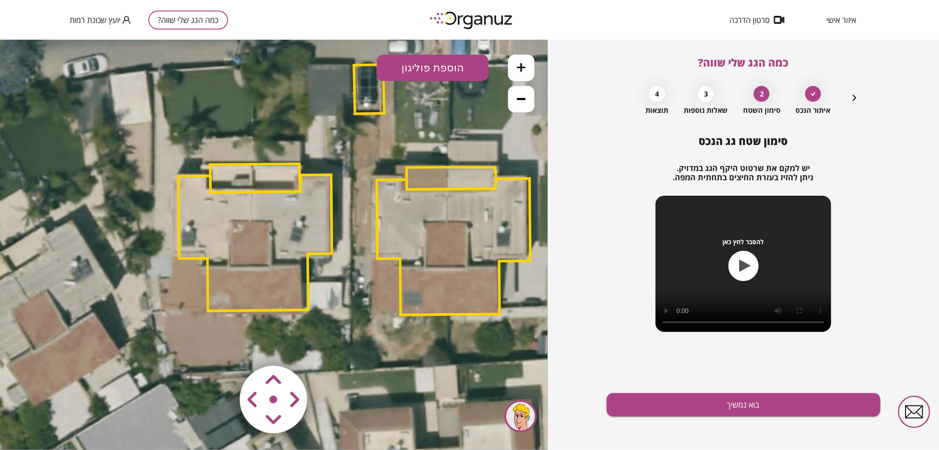
drag, startPoint x: 326, startPoint y: 160, endPoint x: 315, endPoint y: 174, distance: 16.9
click at [395, 111] on icon at bounding box center [353, 192] width 1100 height 1100
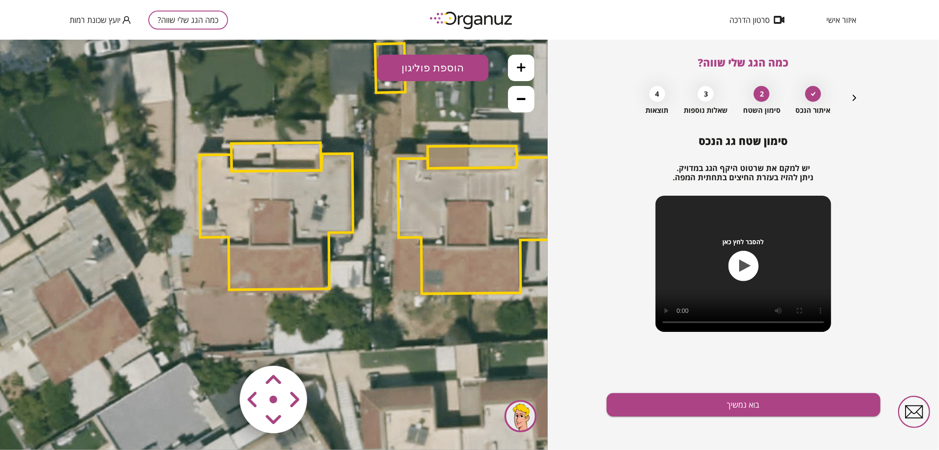
click at [292, 195] on polygon at bounding box center [276, 221] width 154 height 136
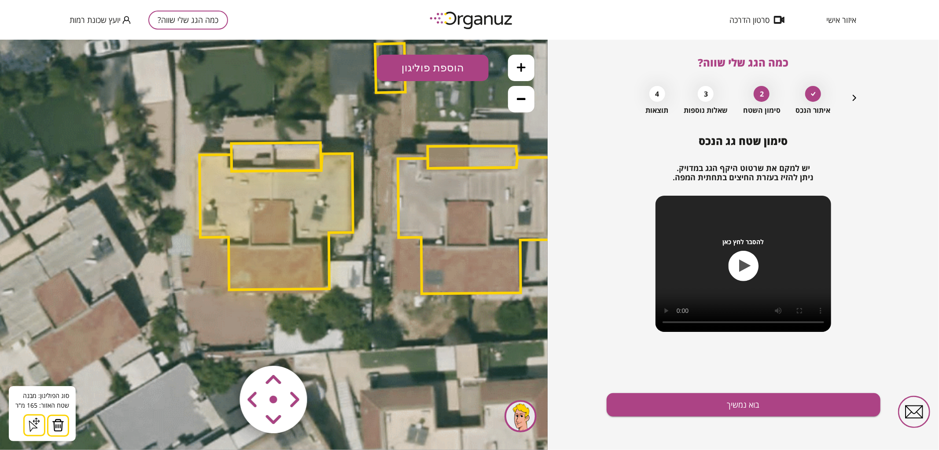
click at [54, 423] on img at bounding box center [58, 424] width 12 height 13
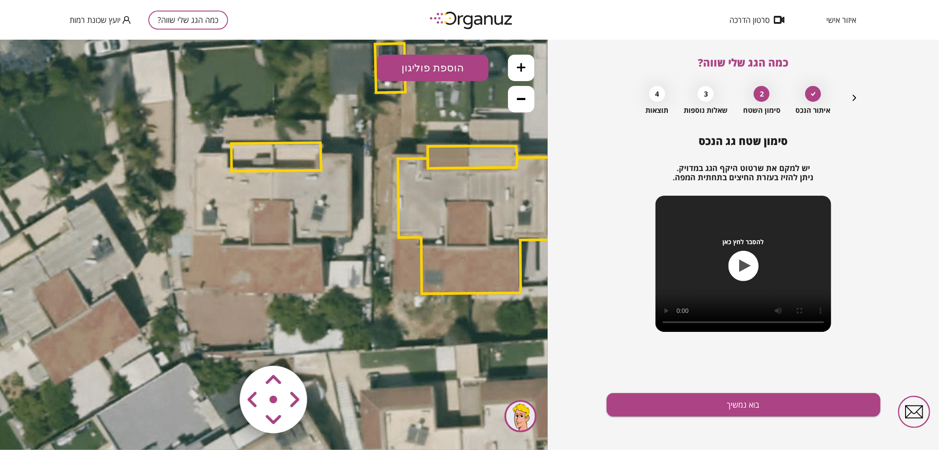
click at [247, 164] on polygon at bounding box center [276, 156] width 90 height 29
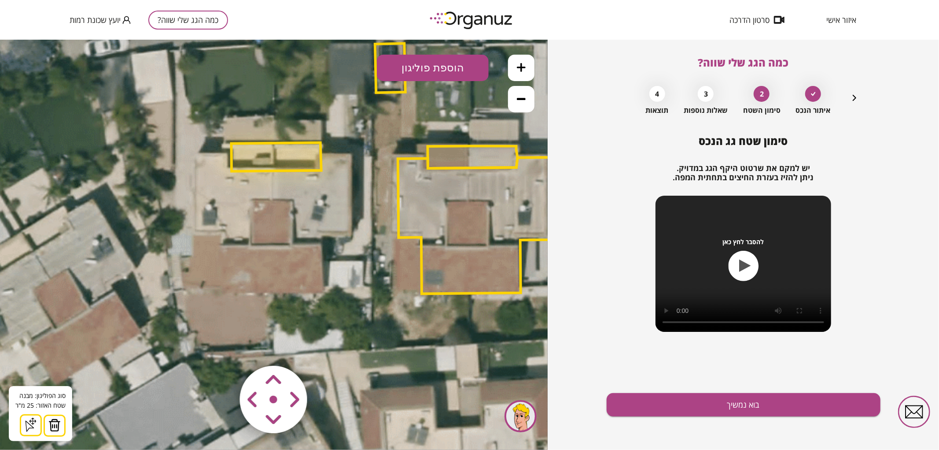
click at [54, 425] on img at bounding box center [54, 424] width 12 height 13
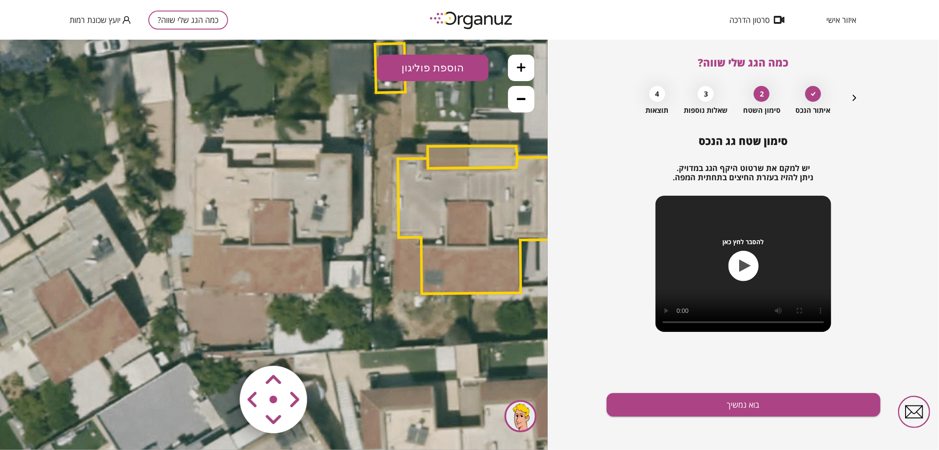
click at [439, 61] on button "הוספת פוליגון" at bounding box center [433, 67] width 112 height 26
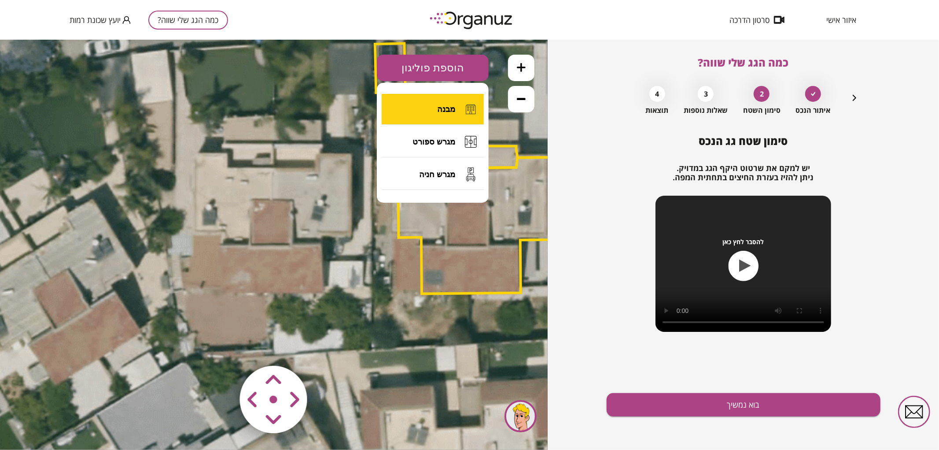
click at [451, 103] on button "מבנה" at bounding box center [433, 108] width 102 height 31
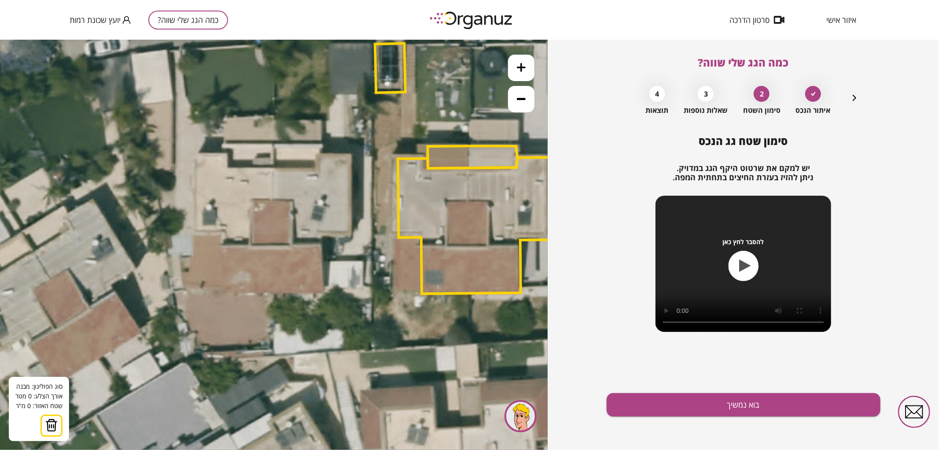
click at [523, 68] on icon at bounding box center [521, 67] width 9 height 9
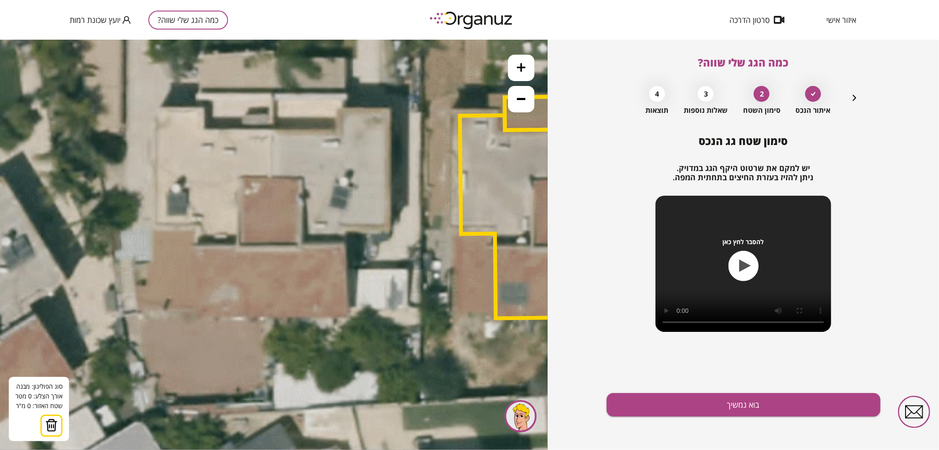
click at [523, 68] on icon at bounding box center [521, 67] width 9 height 9
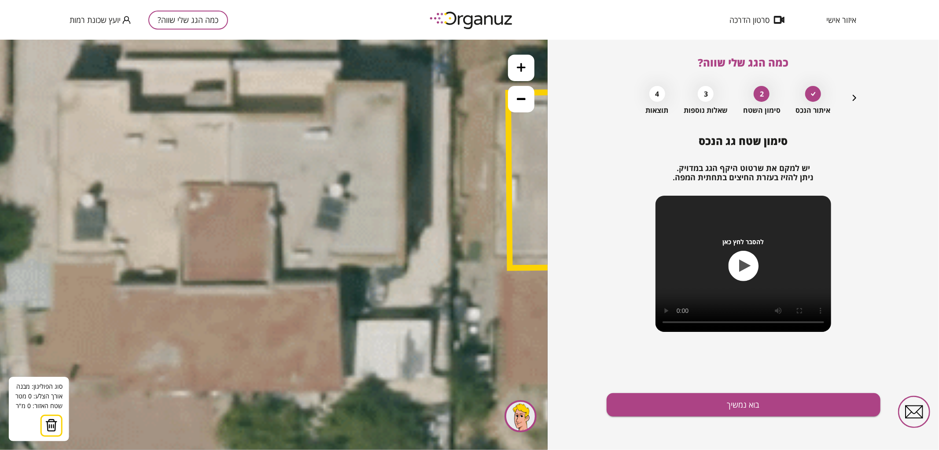
drag, startPoint x: 487, startPoint y: 123, endPoint x: 432, endPoint y: 161, distance: 66.1
click at [439, 160] on icon at bounding box center [456, 119] width 2444 height 2444
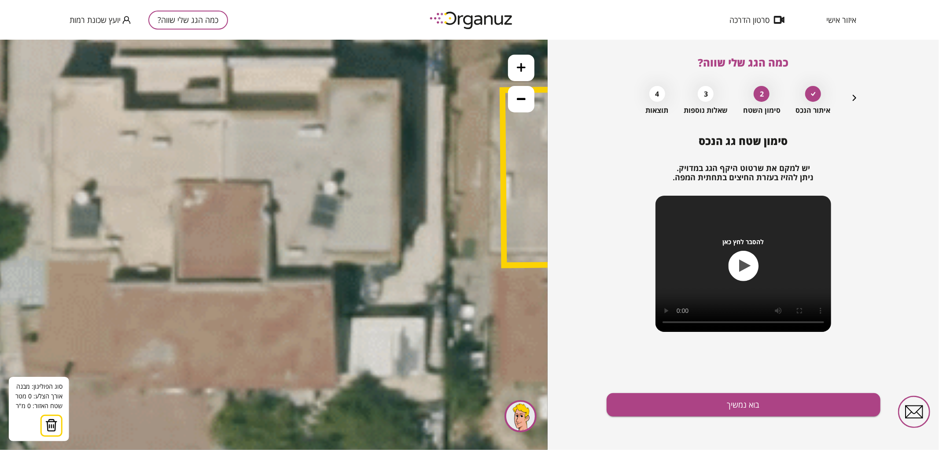
click at [225, 112] on icon at bounding box center [450, 117] width 2444 height 2444
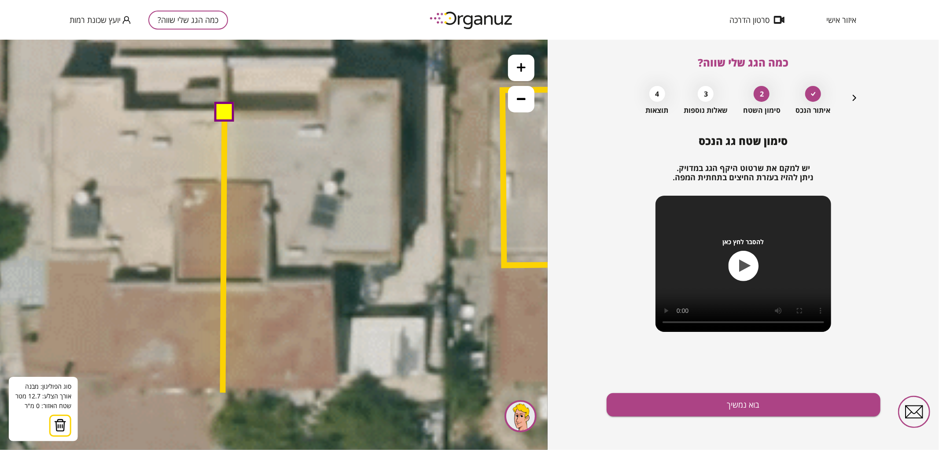
click at [223, 392] on icon at bounding box center [450, 117] width 2444 height 2444
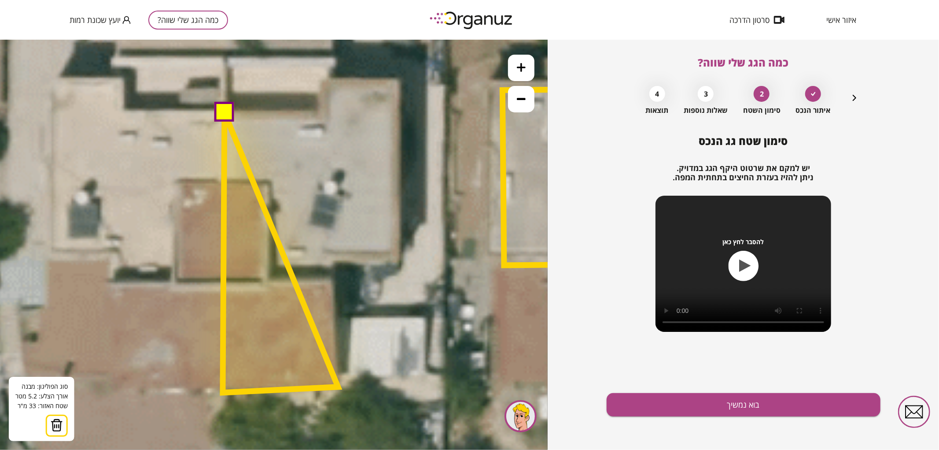
click at [338, 386] on polygon at bounding box center [280, 252] width 115 height 280
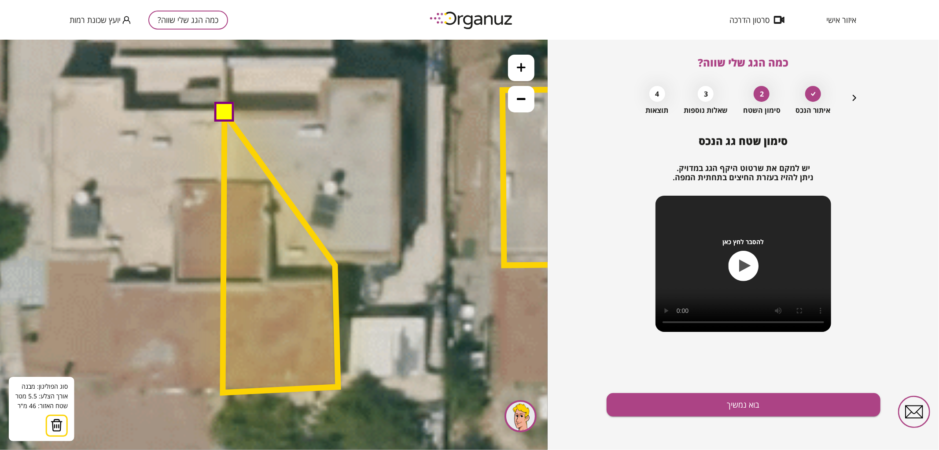
click at [335, 265] on polygon at bounding box center [280, 252] width 115 height 280
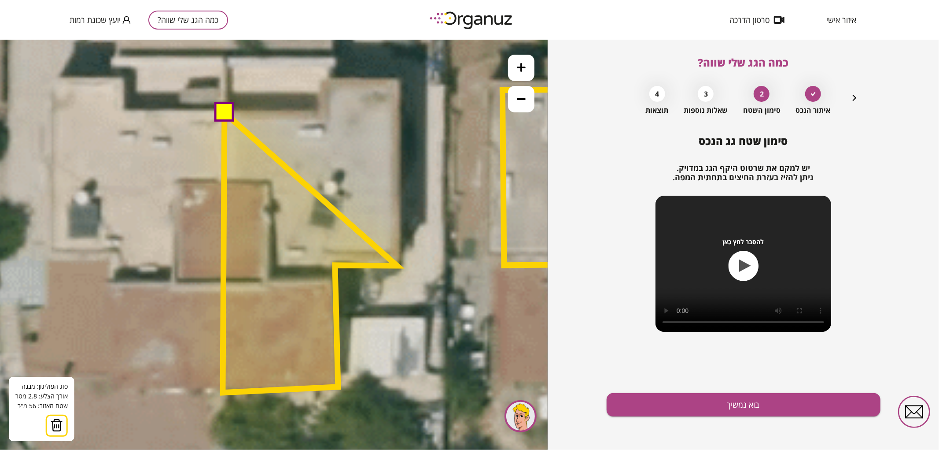
click at [397, 265] on polygon at bounding box center [310, 252] width 174 height 280
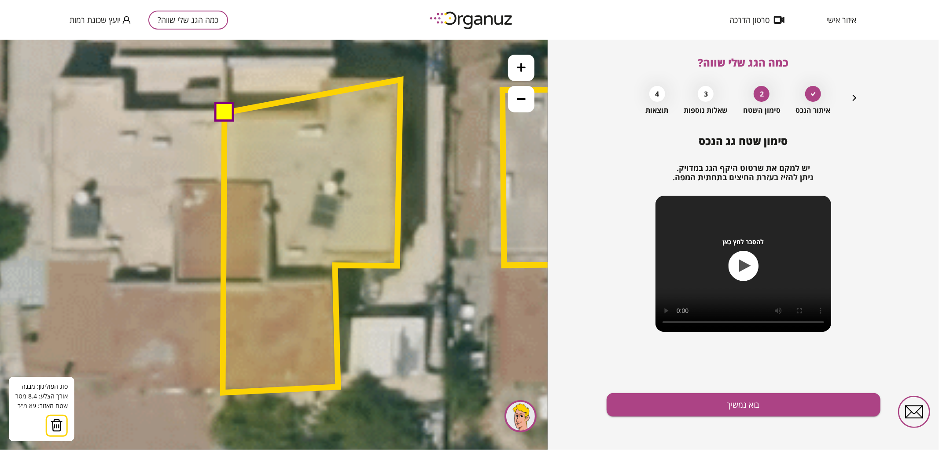
click at [401, 79] on polygon at bounding box center [312, 235] width 178 height 313
click at [322, 79] on polygon at bounding box center [312, 235] width 178 height 313
click at [322, 113] on polygon at bounding box center [312, 235] width 178 height 313
click at [223, 112] on button at bounding box center [224, 111] width 20 height 20
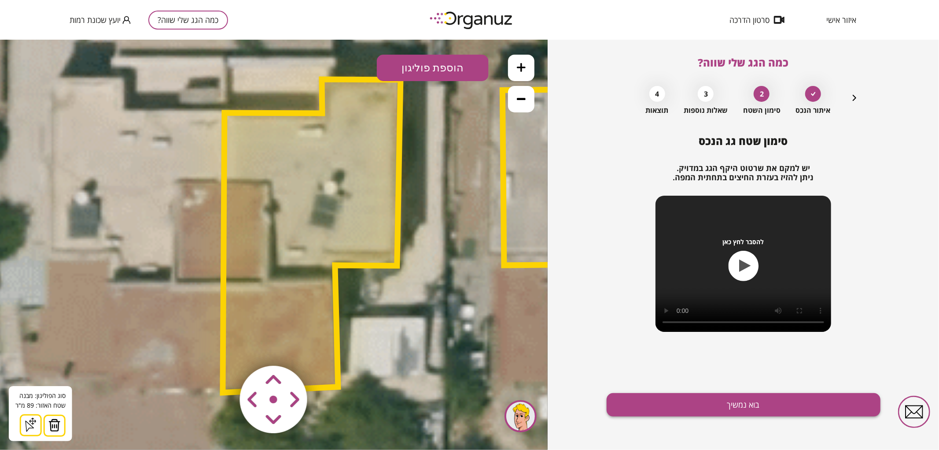
click at [655, 401] on button "בוא נמשיך" at bounding box center [744, 404] width 274 height 23
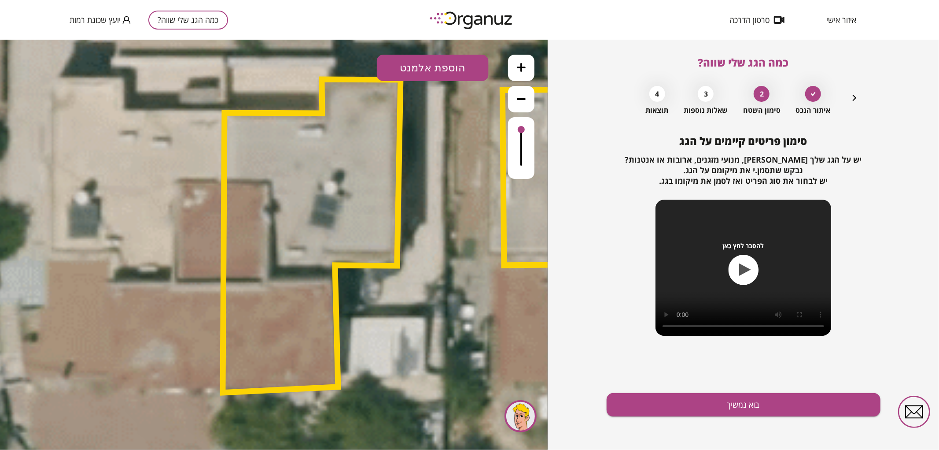
click at [419, 70] on button "הוספת אלמנט" at bounding box center [433, 67] width 112 height 26
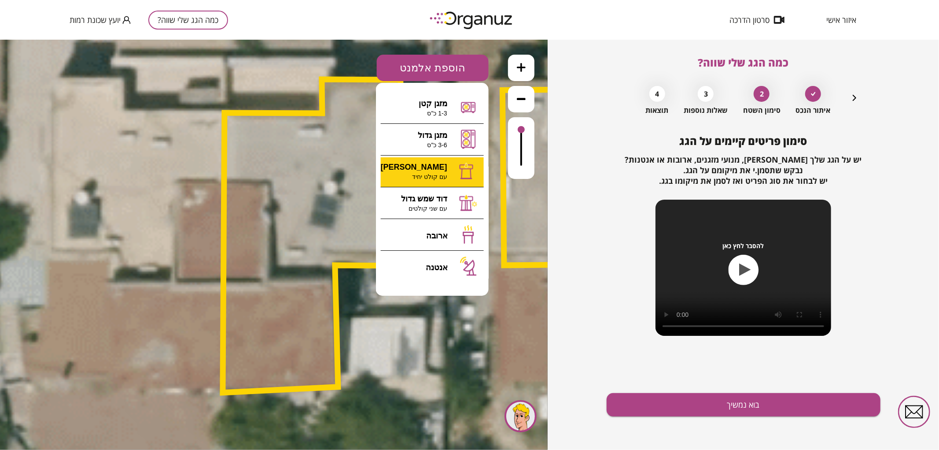
click at [439, 168] on div ".st0 { fill: #FFFFFF; } 89" at bounding box center [274, 244] width 548 height 410
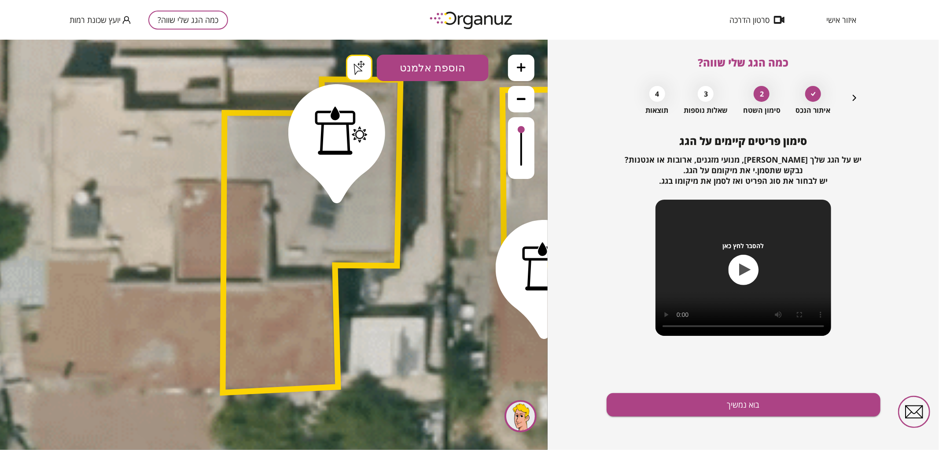
click at [719, 417] on div "סימון פריטים קיימים על הגג יש על הגג שלך [PERSON_NAME], מנועי מזגנים, ארובות או…" at bounding box center [744, 292] width 274 height 315
click at [711, 411] on button "בוא נמשיך" at bounding box center [744, 404] width 274 height 23
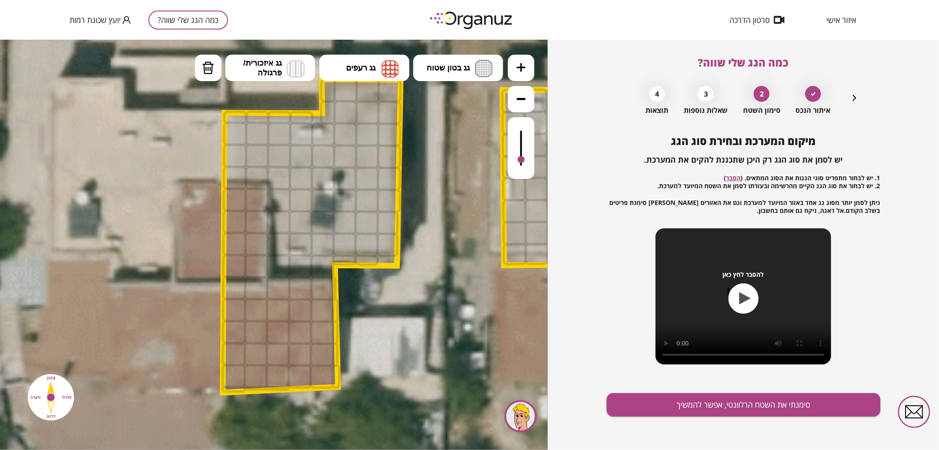
drag, startPoint x: 524, startPoint y: 129, endPoint x: 526, endPoint y: 160, distance: 30.4
click at [526, 160] on div at bounding box center [521, 148] width 26 height 62
click at [491, 63] on img at bounding box center [484, 67] width 18 height 17
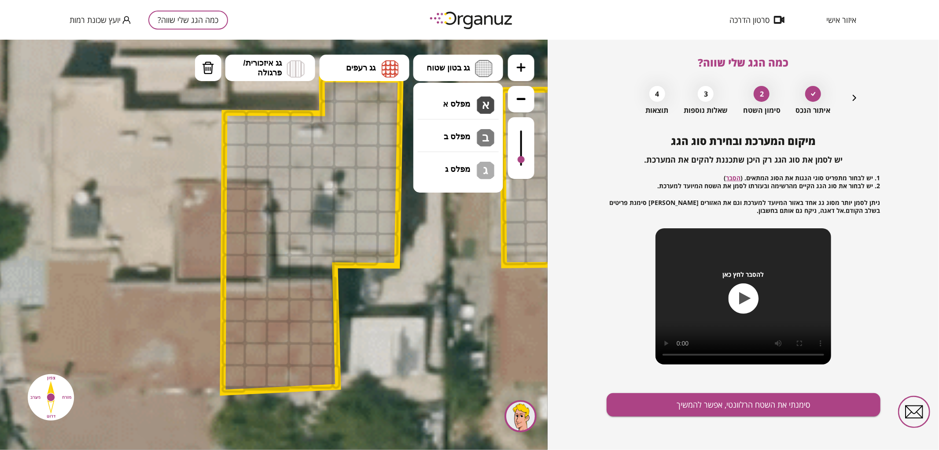
click at [478, 94] on div ".st0 { fill: #FFFFFF; } .st0 { fill: #FFFFFF; }" at bounding box center [274, 244] width 548 height 410
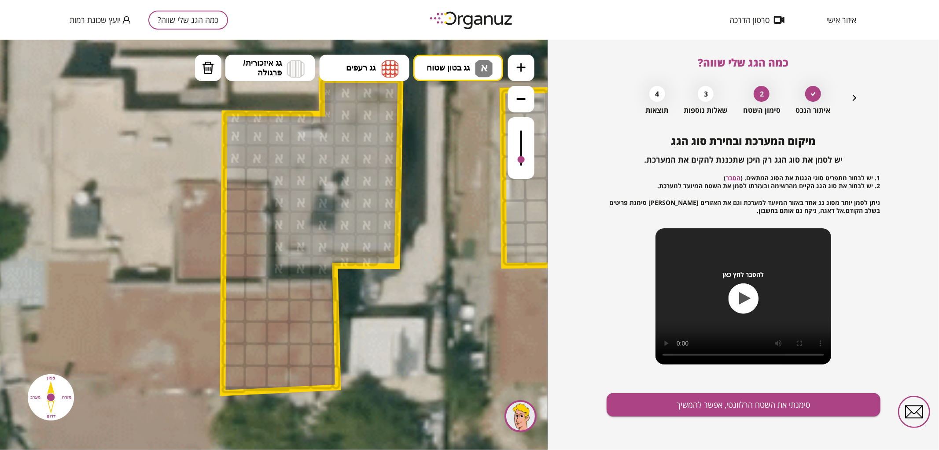
drag, startPoint x: 333, startPoint y: 94, endPoint x: 364, endPoint y: 207, distance: 117.3
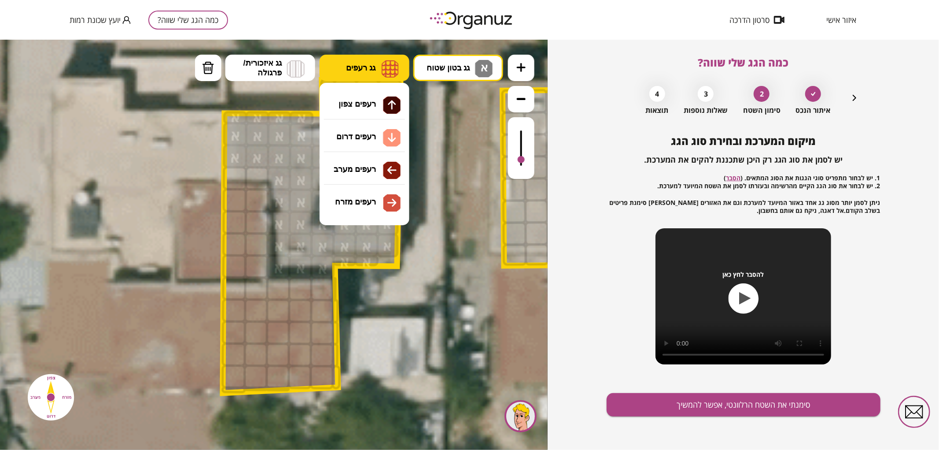
click at [382, 72] on img at bounding box center [390, 68] width 17 height 18
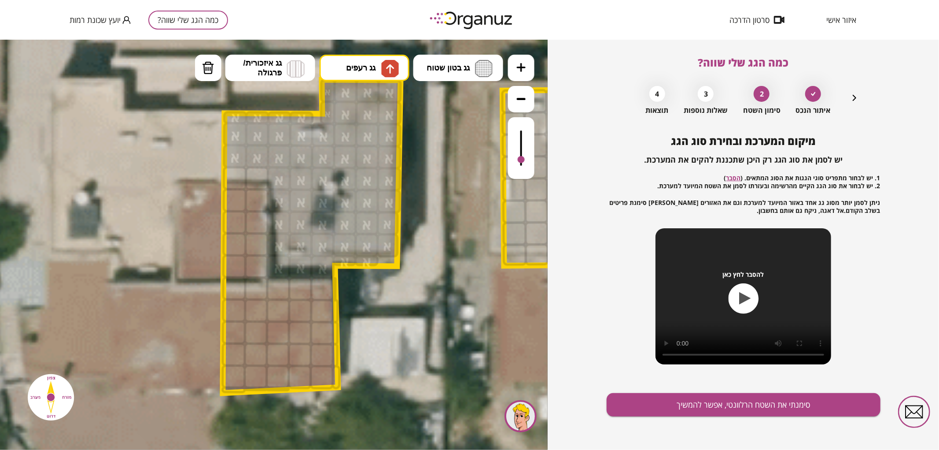
click at [377, 102] on div ".st0 { fill: #FFFFFF; } .st0 { fill: #FFFFFF; }" at bounding box center [274, 244] width 548 height 410
drag, startPoint x: 236, startPoint y: 267, endPoint x: 233, endPoint y: 249, distance: 18.4
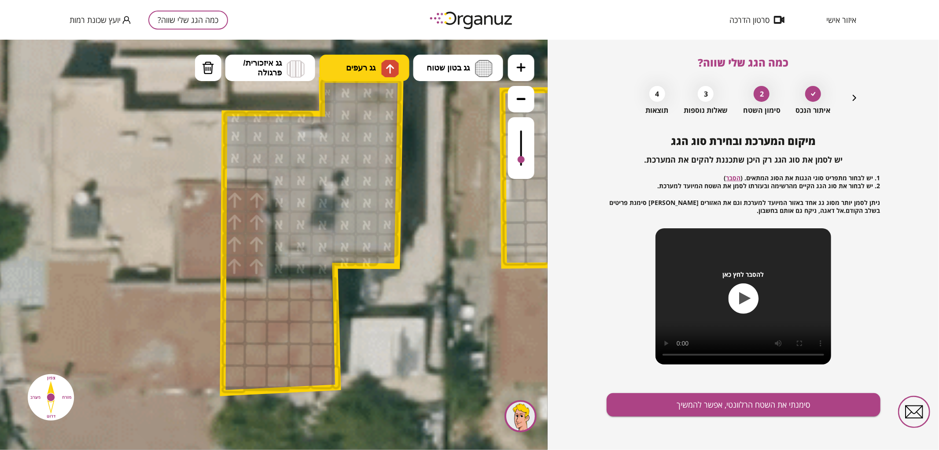
click at [392, 65] on img at bounding box center [390, 68] width 9 height 11
click at [384, 136] on div ".st0 { fill: #FFFFFF; } .st0 { fill: #FFFFFF; }" at bounding box center [274, 244] width 548 height 410
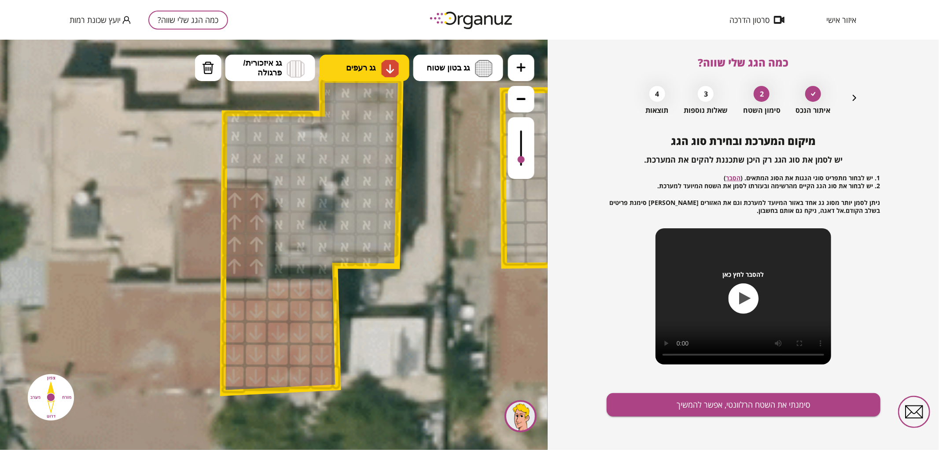
drag, startPoint x: 234, startPoint y: 377, endPoint x: 317, endPoint y: 295, distance: 117.1
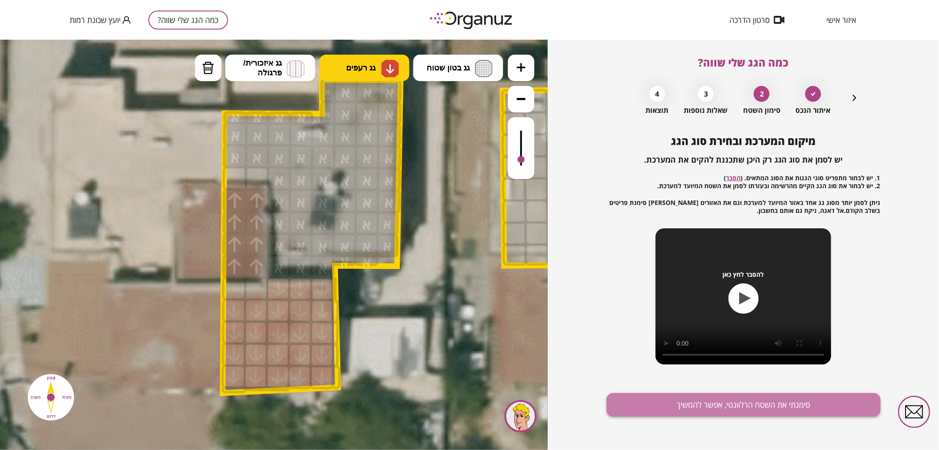
click at [642, 412] on button "סימנתי את השטח הרלוונטי, אפשר להמשיך" at bounding box center [744, 404] width 274 height 23
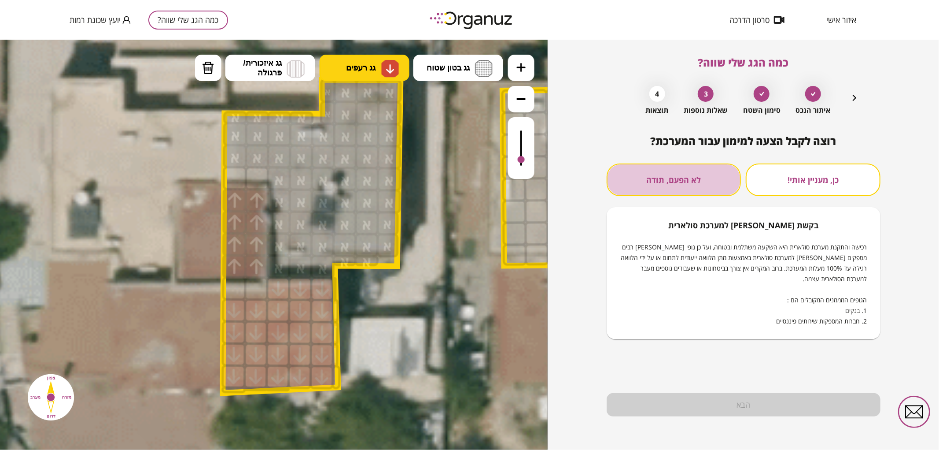
drag, startPoint x: 643, startPoint y: 178, endPoint x: 650, endPoint y: 285, distance: 107.7
click at [643, 178] on button "לא הפעם, תודה" at bounding box center [674, 179] width 135 height 33
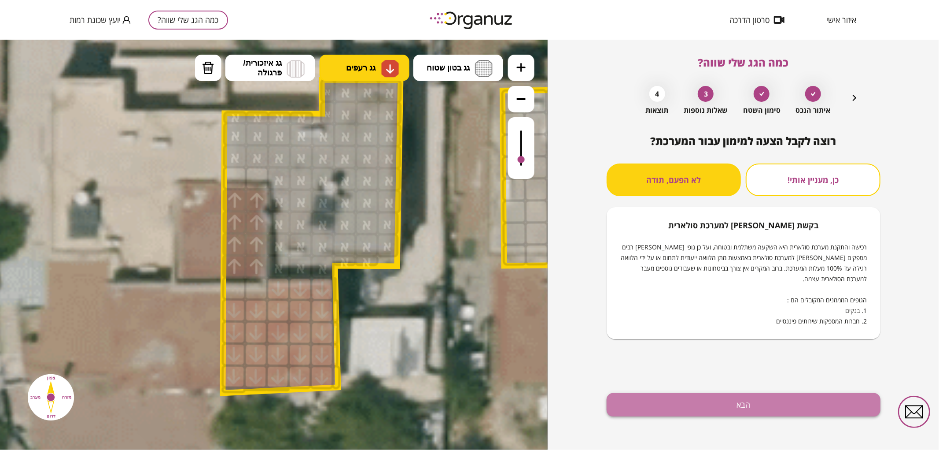
click at [636, 399] on button "הבא" at bounding box center [744, 404] width 274 height 23
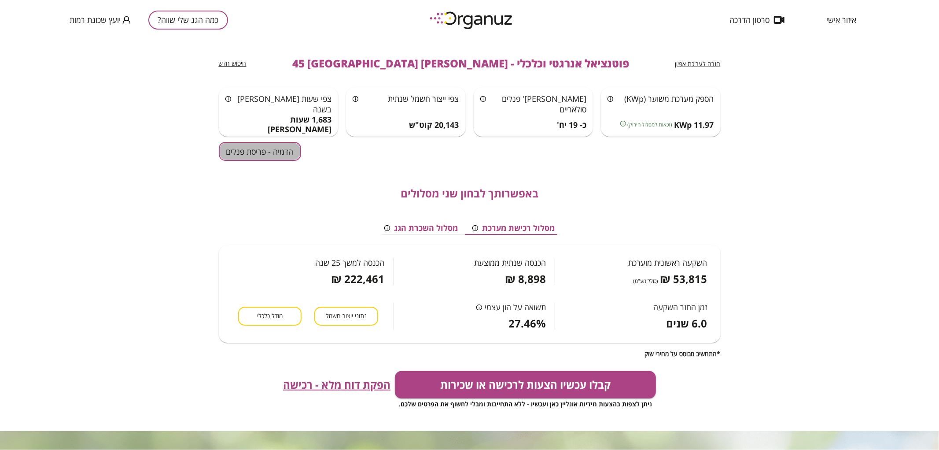
click at [276, 151] on button "הדמיה - פריסת פנלים" at bounding box center [260, 151] width 82 height 19
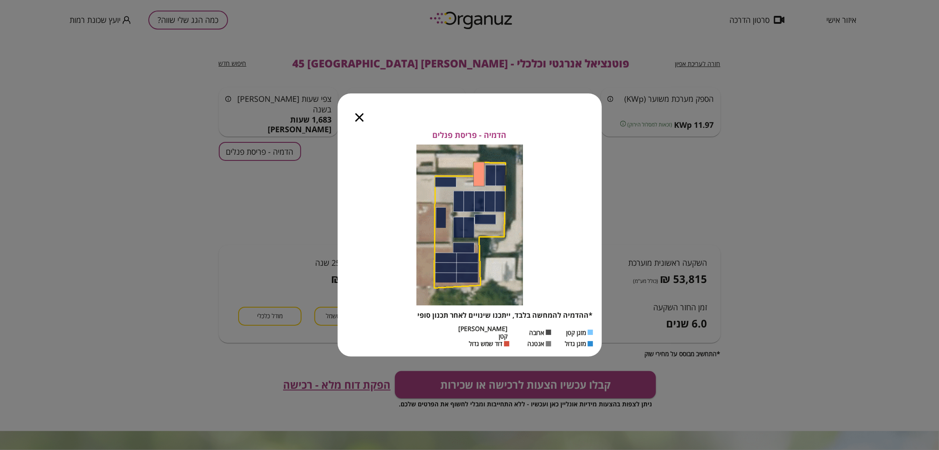
click at [362, 122] on icon "button" at bounding box center [359, 117] width 8 height 8
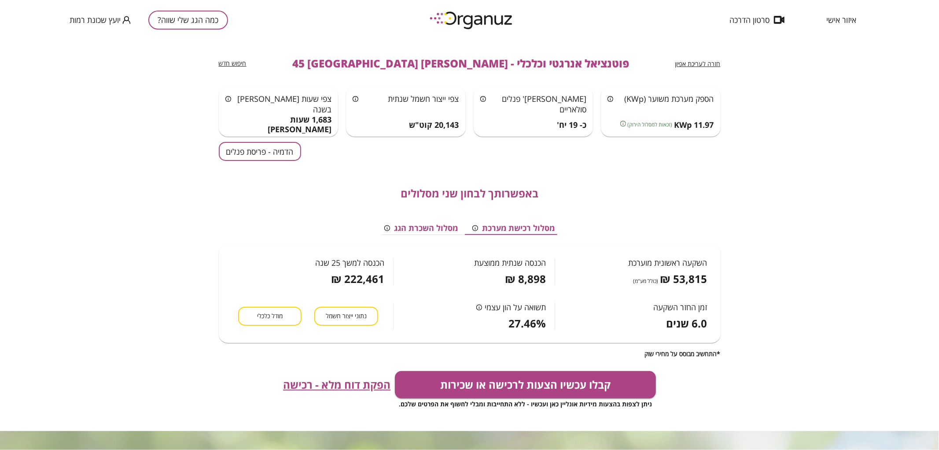
click at [187, 28] on button "כמה הגג שלי שווה?" at bounding box center [188, 20] width 80 height 19
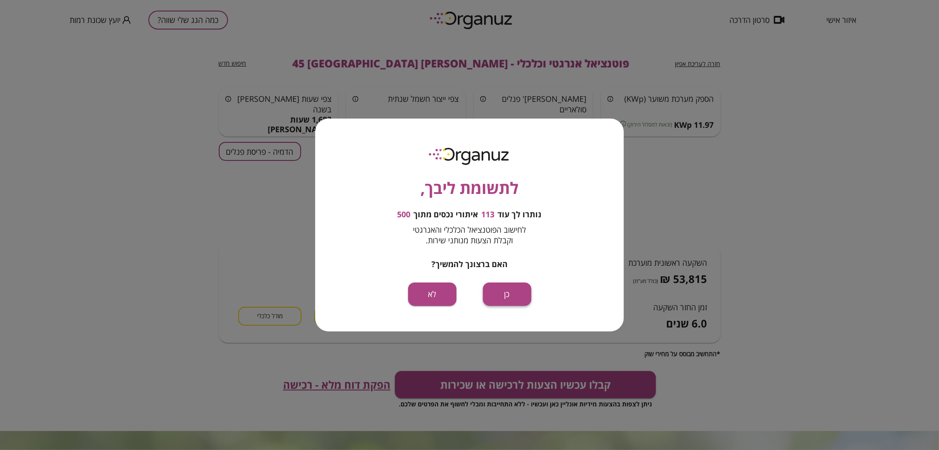
click at [509, 297] on button "כן" at bounding box center [507, 293] width 48 height 23
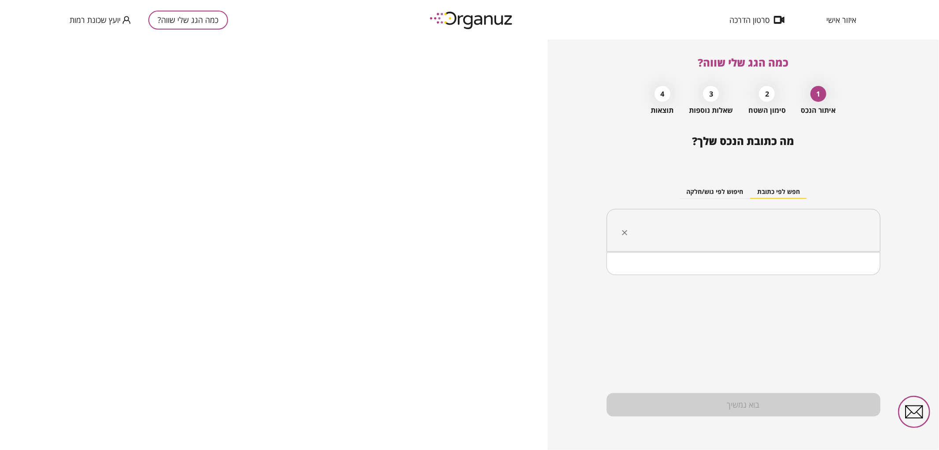
click at [661, 231] on input "text" at bounding box center [747, 230] width 246 height 22
click at [735, 273] on li "[PERSON_NAME] 31 [GEOGRAPHIC_DATA]" at bounding box center [743, 275] width 251 height 16
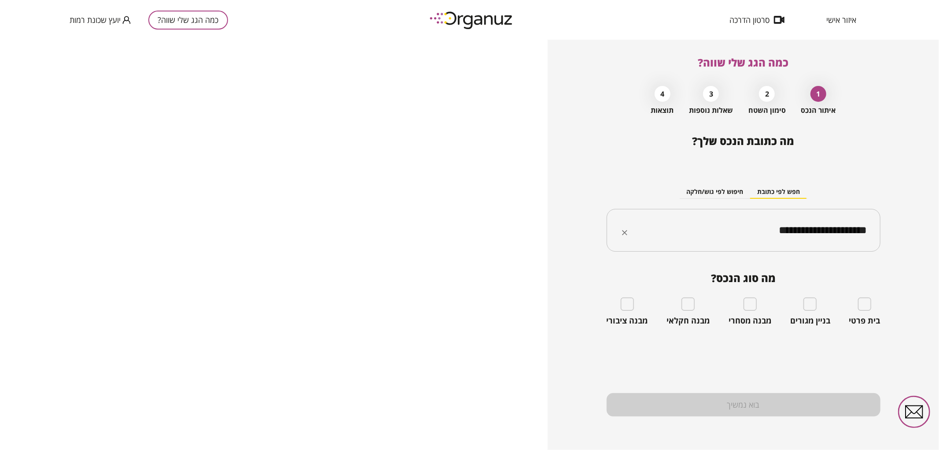
type input "**********"
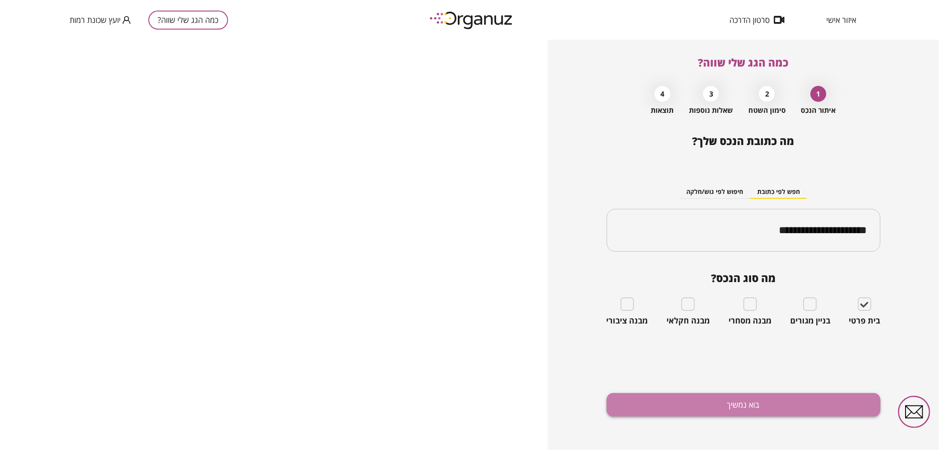
click at [674, 399] on button "בוא נמשיך" at bounding box center [744, 404] width 274 height 23
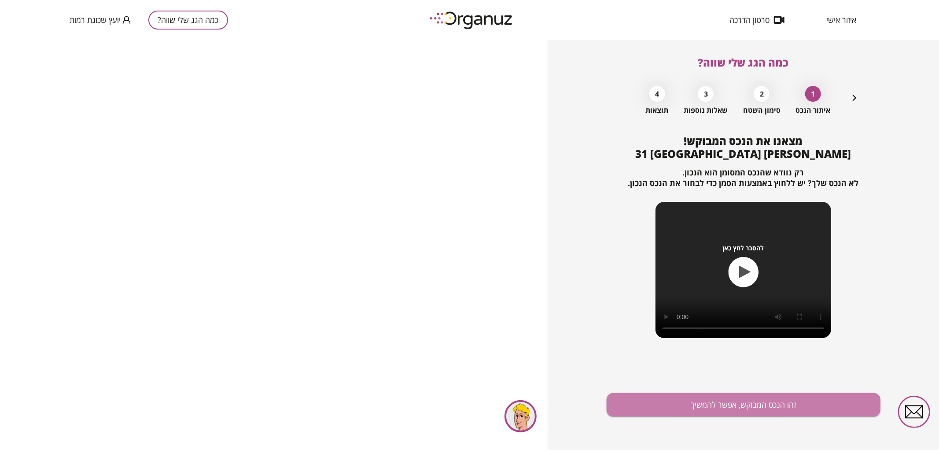
click at [674, 399] on button "זהו הנכס המבוקש, אפשר להמשיך" at bounding box center [744, 404] width 274 height 23
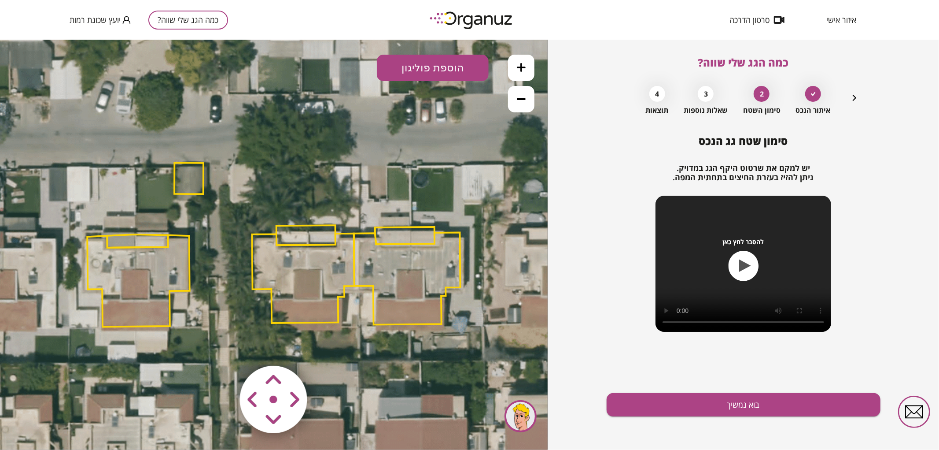
click at [524, 68] on icon at bounding box center [521, 67] width 9 height 9
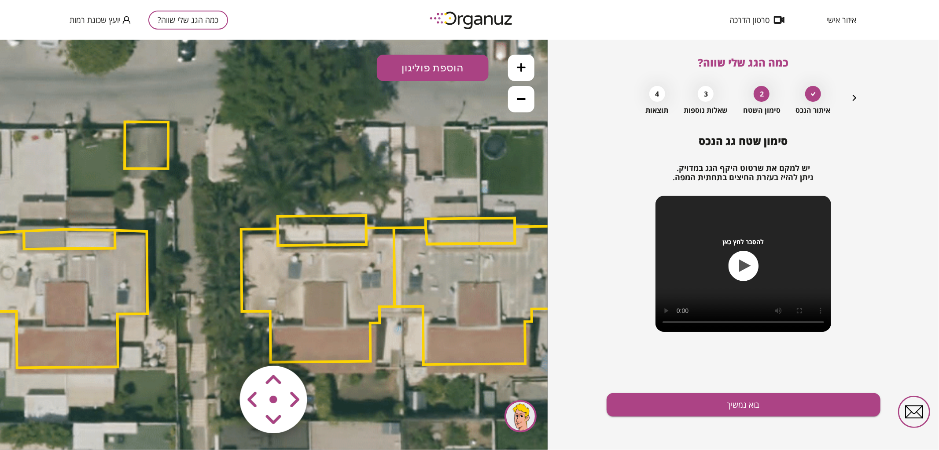
click at [524, 68] on icon at bounding box center [521, 67] width 9 height 9
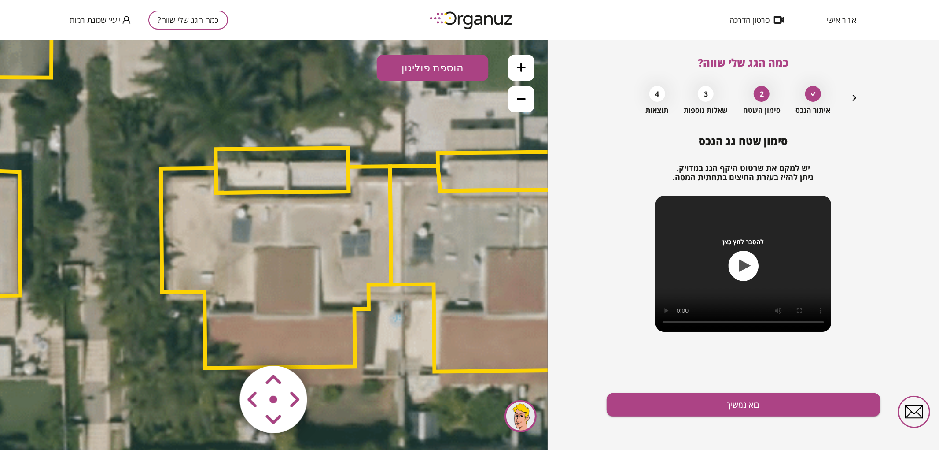
drag, startPoint x: 462, startPoint y: 167, endPoint x: 387, endPoint y: 98, distance: 101.9
click at [387, 98] on icon at bounding box center [211, 190] width 2586 height 2586
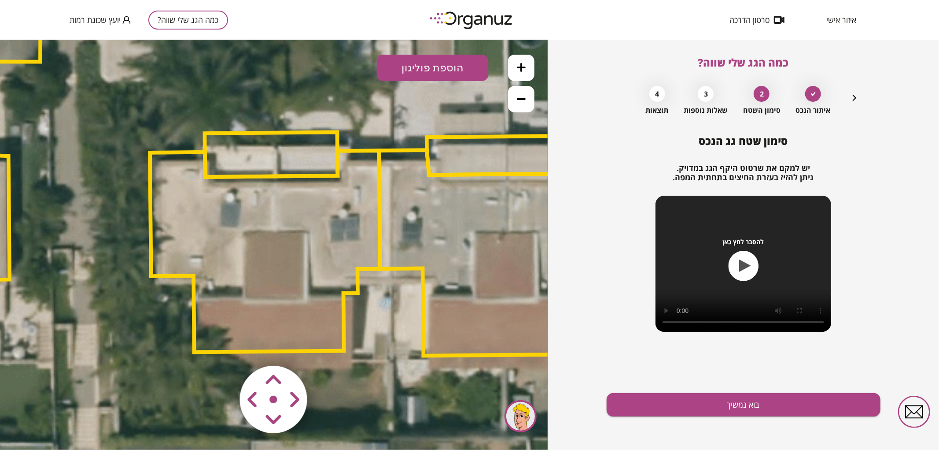
click at [265, 244] on polygon at bounding box center [265, 250] width 230 height 201
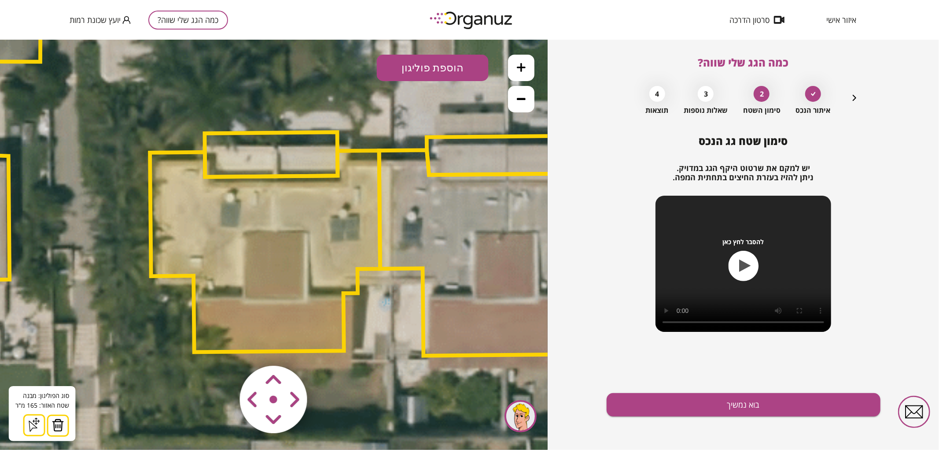
click at [56, 421] on img at bounding box center [58, 424] width 12 height 13
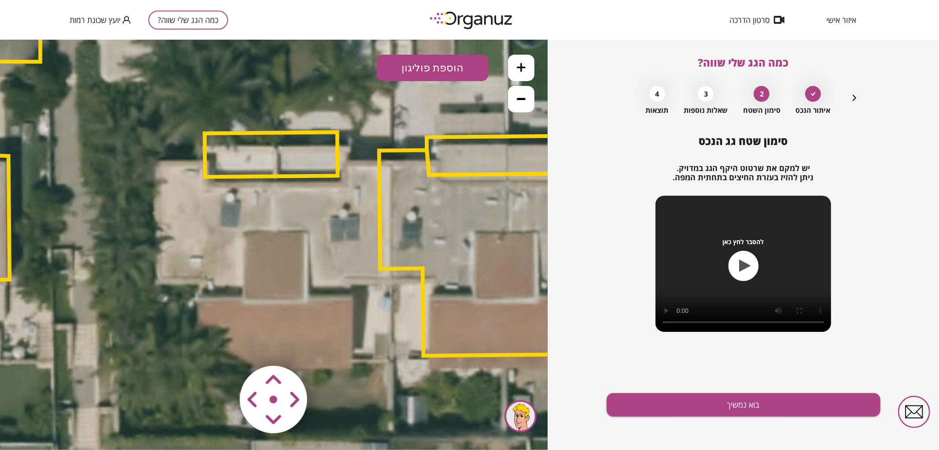
click at [303, 157] on polygon at bounding box center [271, 154] width 133 height 45
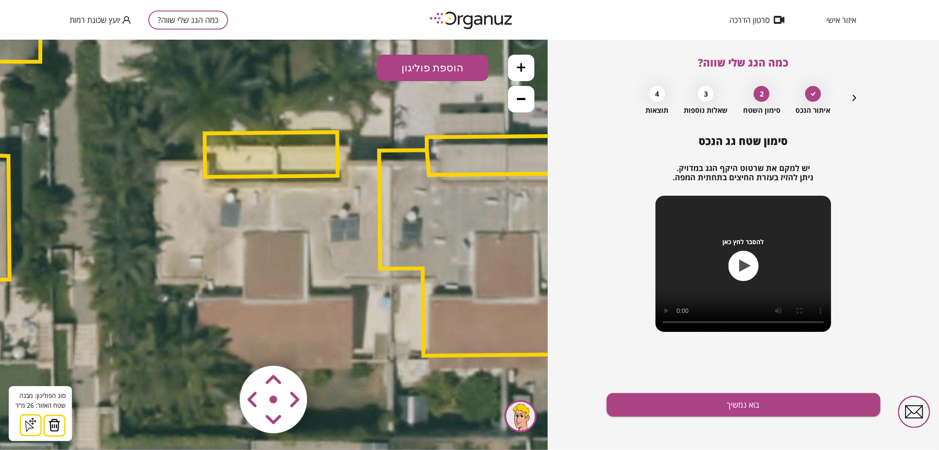
click at [53, 425] on img at bounding box center [54, 424] width 12 height 13
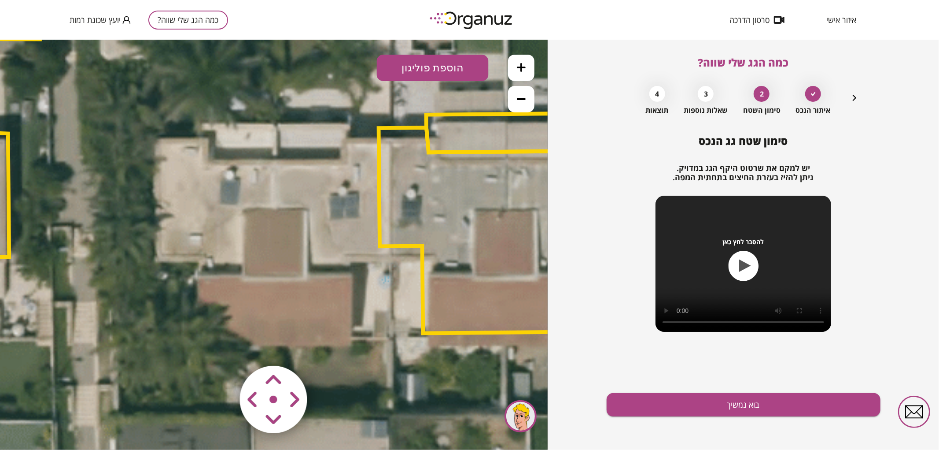
drag, startPoint x: 428, startPoint y: 116, endPoint x: 428, endPoint y: 94, distance: 22.5
click at [428, 94] on icon at bounding box center [199, 152] width 2586 height 2586
click at [438, 73] on button "הוספת פוליגון" at bounding box center [433, 67] width 112 height 26
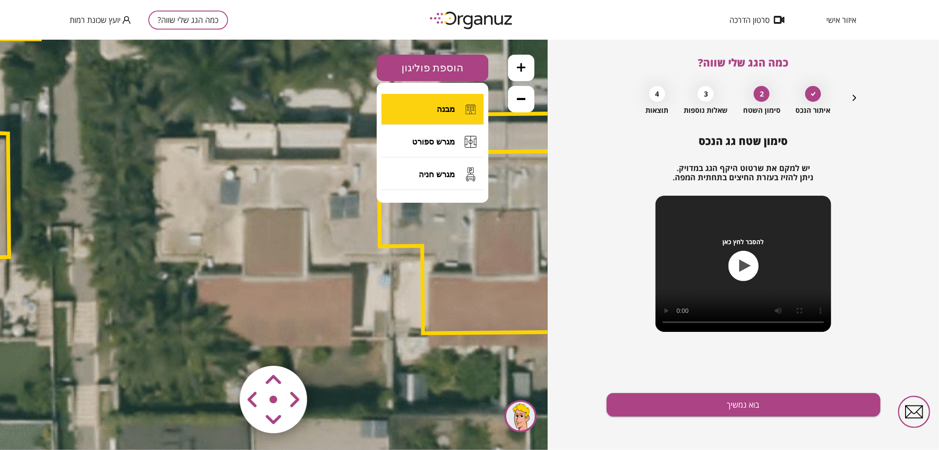
click at [443, 103] on button "מבנה" at bounding box center [433, 108] width 102 height 31
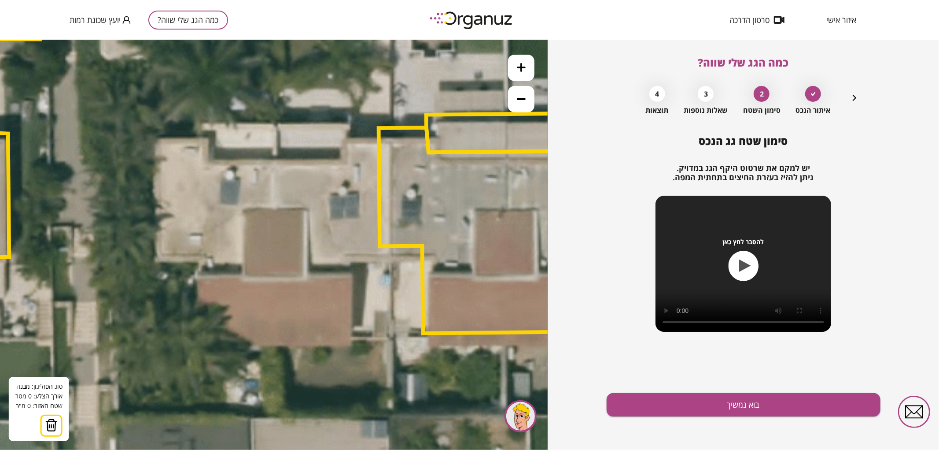
click at [523, 61] on button at bounding box center [521, 67] width 26 height 26
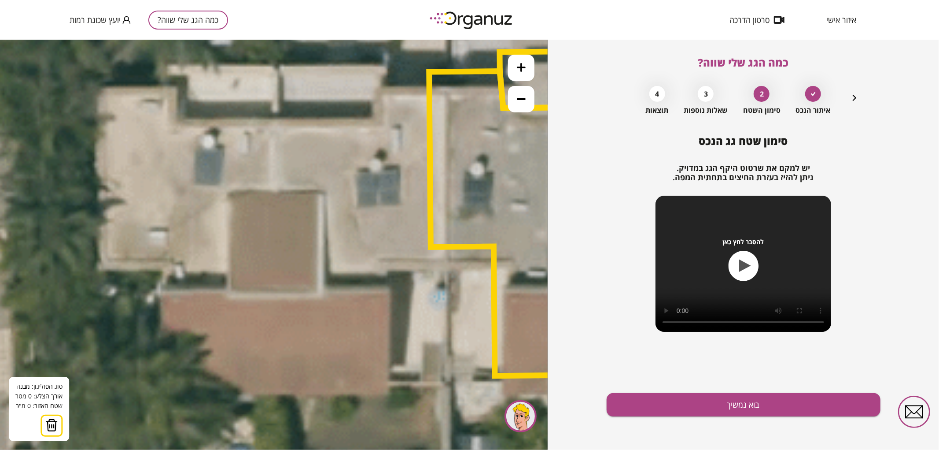
click at [275, 122] on icon at bounding box center [162, 107] width 3831 height 3831
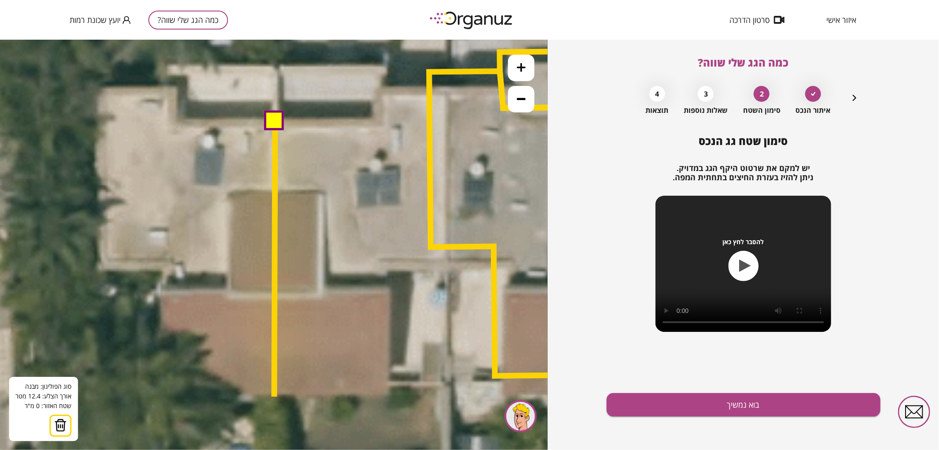
click at [274, 396] on polygon at bounding box center [274, 259] width 1 height 274
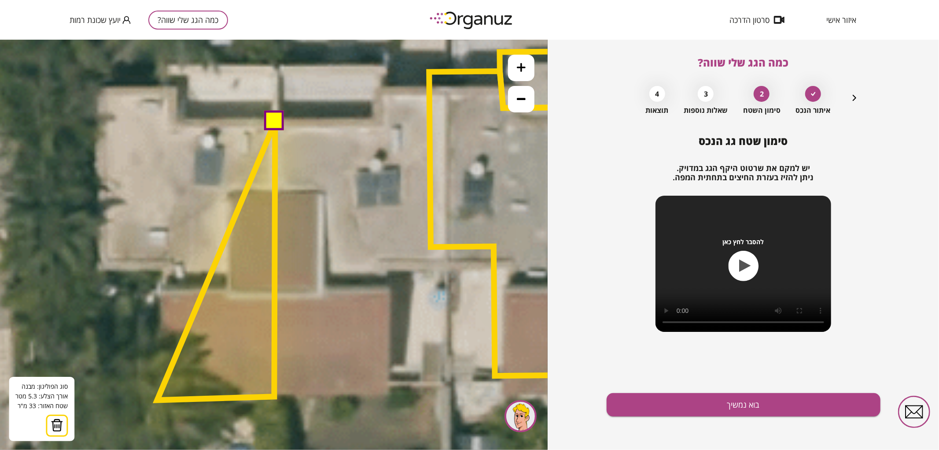
click at [157, 399] on polygon at bounding box center [216, 261] width 118 height 278
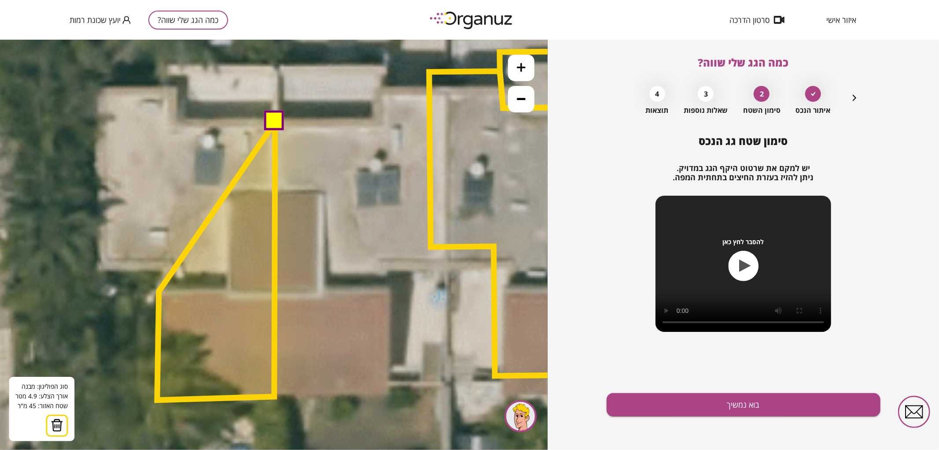
click at [159, 291] on polygon at bounding box center [216, 261] width 118 height 278
click at [158, 291] on polygon at bounding box center [217, 261] width 118 height 278
click at [159, 271] on polygon at bounding box center [217, 261] width 118 height 278
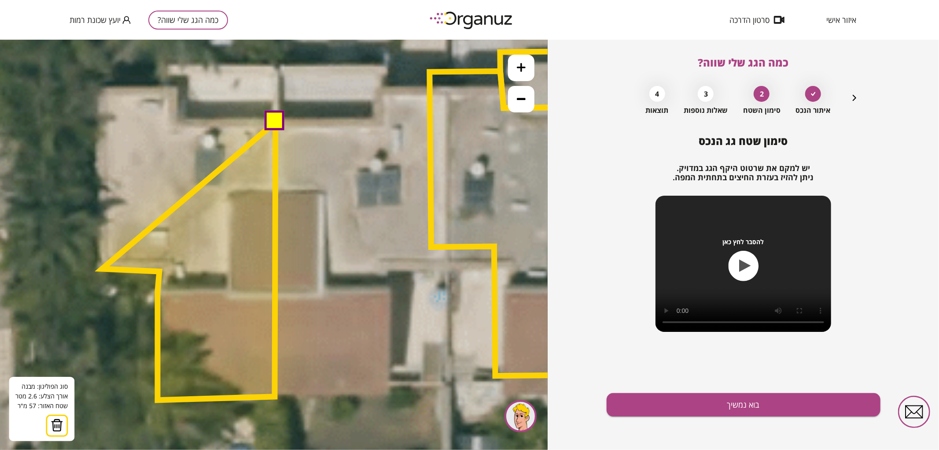
click at [102, 268] on polygon at bounding box center [189, 261] width 174 height 278
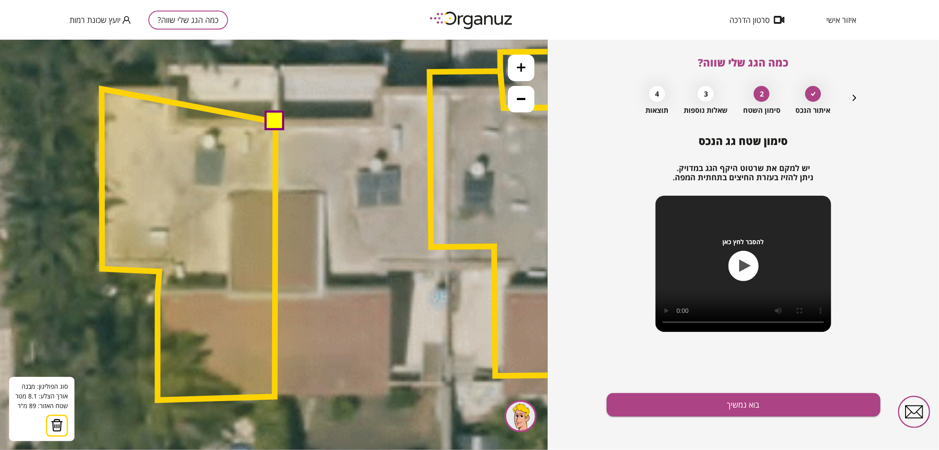
click at [102, 89] on polygon at bounding box center [189, 244] width 174 height 311
click at [174, 89] on polygon at bounding box center [189, 244] width 174 height 311
click at [175, 120] on polygon at bounding box center [189, 244] width 174 height 311
click at [276, 116] on button at bounding box center [275, 121] width 20 height 20
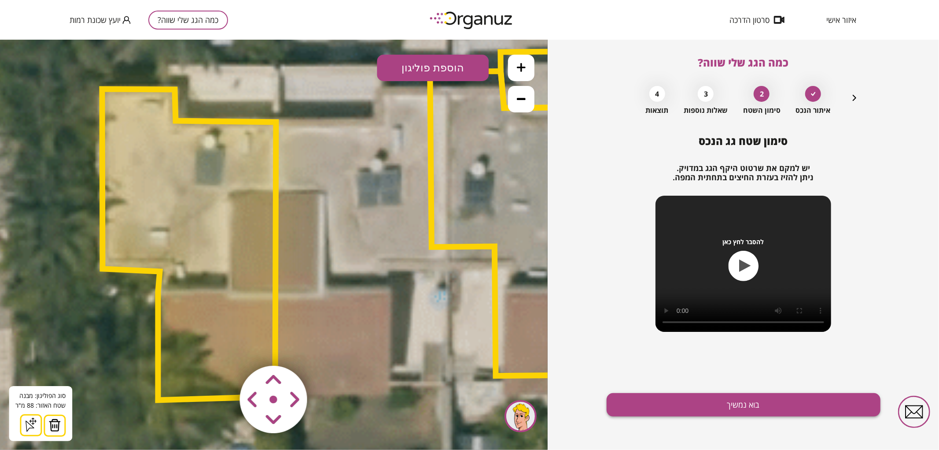
click at [764, 410] on button "בוא נמשיך" at bounding box center [744, 404] width 274 height 23
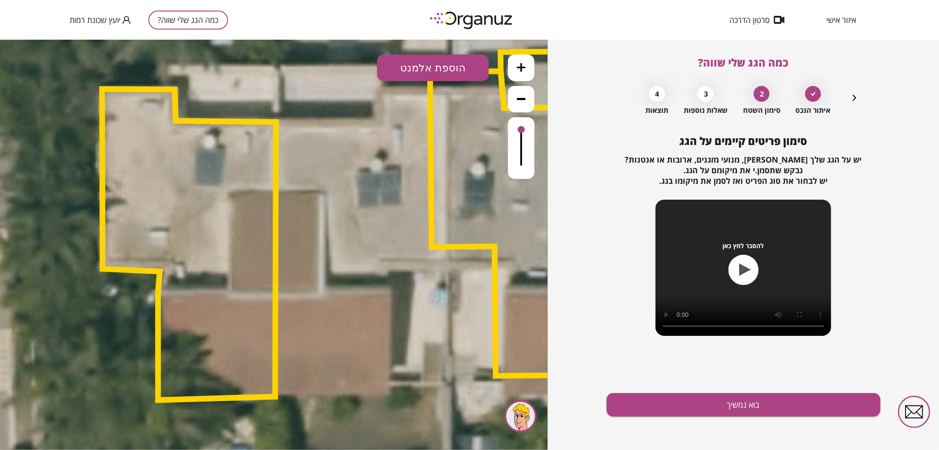
click at [443, 67] on button "הוספת אלמנט" at bounding box center [433, 67] width 112 height 26
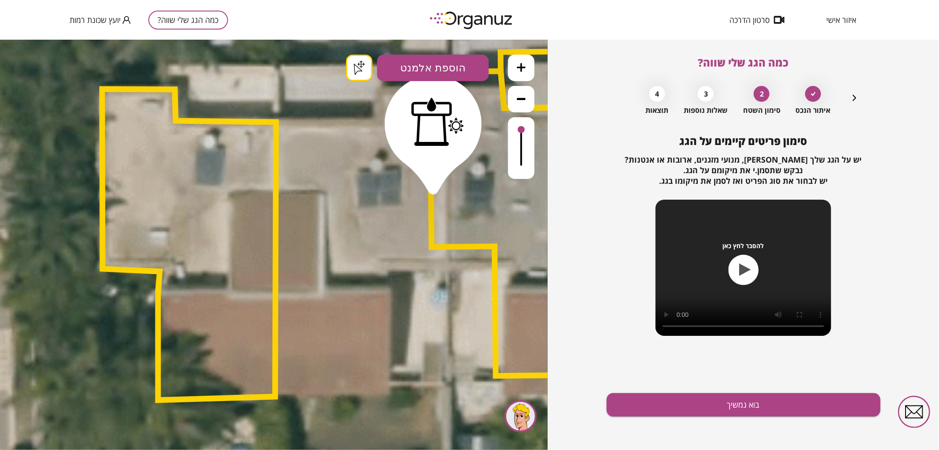
drag, startPoint x: 433, startPoint y: 182, endPoint x: 406, endPoint y: 185, distance: 27.5
click at [433, 181] on div ".st0 { fill: #FFFFFF; } .st0 { fill: #FFFFFF; }" at bounding box center [274, 244] width 548 height 410
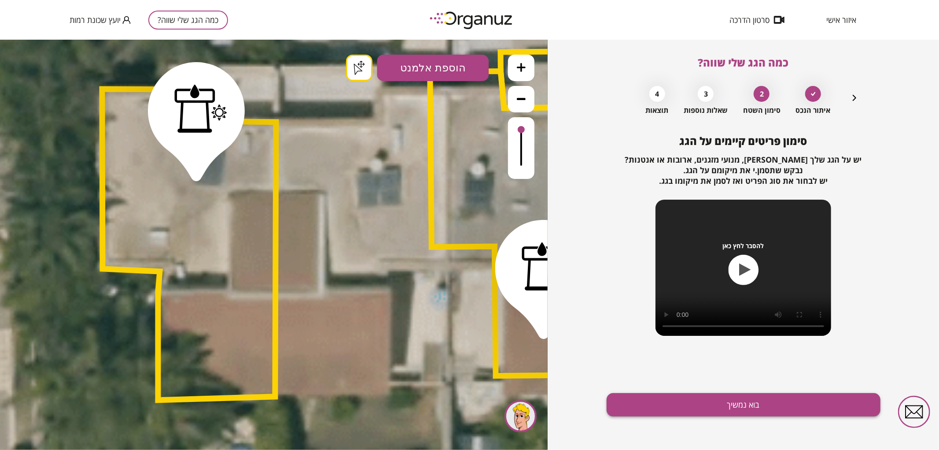
click at [752, 408] on button "בוא נמשיך" at bounding box center [744, 404] width 274 height 23
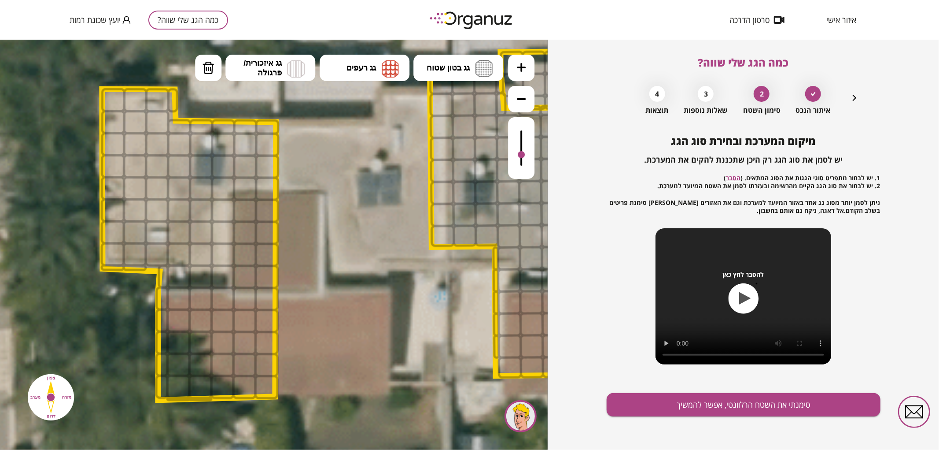
drag, startPoint x: 521, startPoint y: 131, endPoint x: 514, endPoint y: 155, distance: 25.2
click at [514, 155] on div at bounding box center [521, 148] width 26 height 62
click at [474, 77] on button "גג בטון שטוח" at bounding box center [459, 67] width 90 height 26
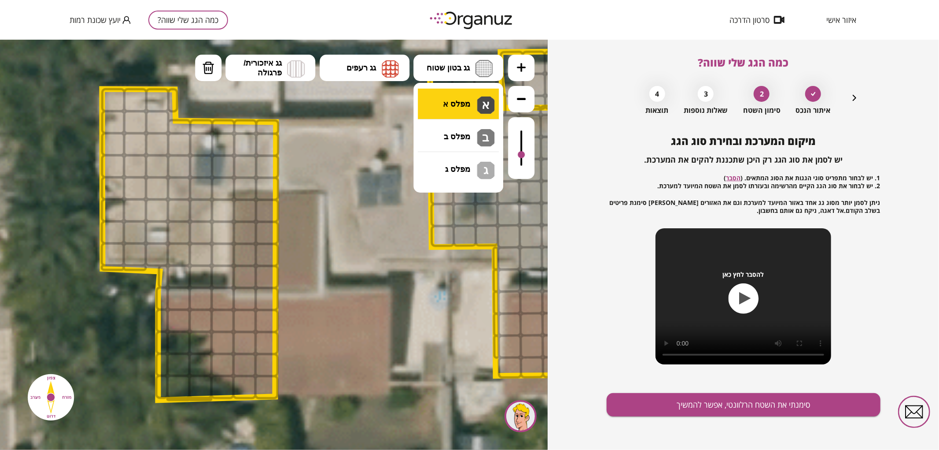
click at [470, 100] on div ".st0 { fill: #FFFFFF; } .st0 { fill: #FFFFFF; }" at bounding box center [274, 244] width 548 height 410
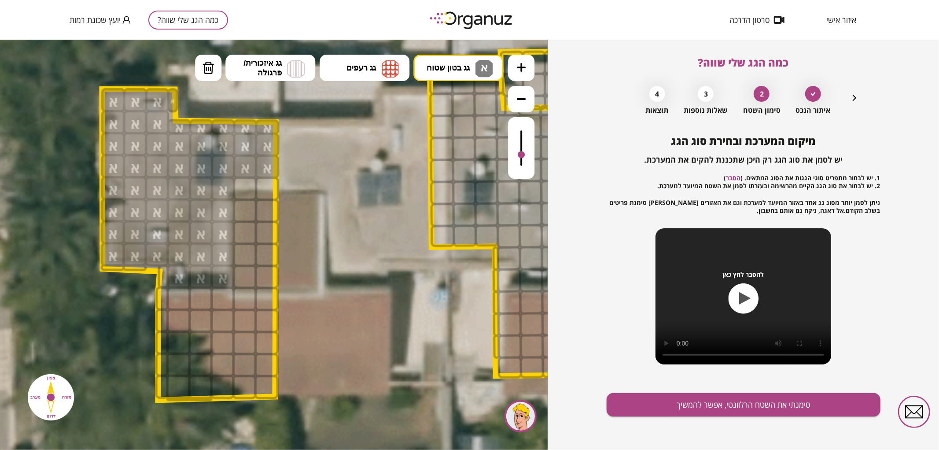
drag, startPoint x: 124, startPoint y: 106, endPoint x: 155, endPoint y: 229, distance: 126.8
click at [368, 72] on span "גג רעפים" at bounding box center [361, 68] width 30 height 10
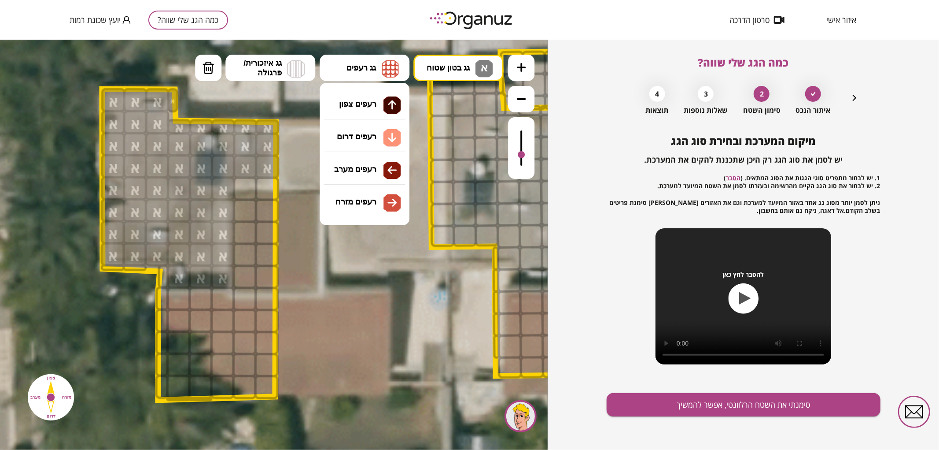
drag, startPoint x: 374, startPoint y: 106, endPoint x: 333, endPoint y: 204, distance: 107.0
click at [373, 107] on div ".st0 { fill: #FFFFFF; } .st0 { fill: #FFFFFF; }" at bounding box center [274, 244] width 548 height 410
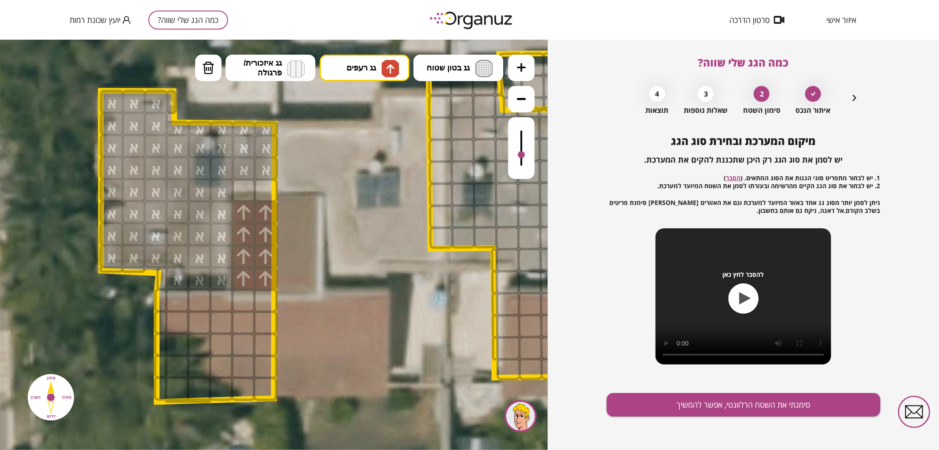
drag, startPoint x: 250, startPoint y: 280, endPoint x: 242, endPoint y: 213, distance: 67.0
click at [380, 57] on button "גג רעפים" at bounding box center [365, 67] width 90 height 26
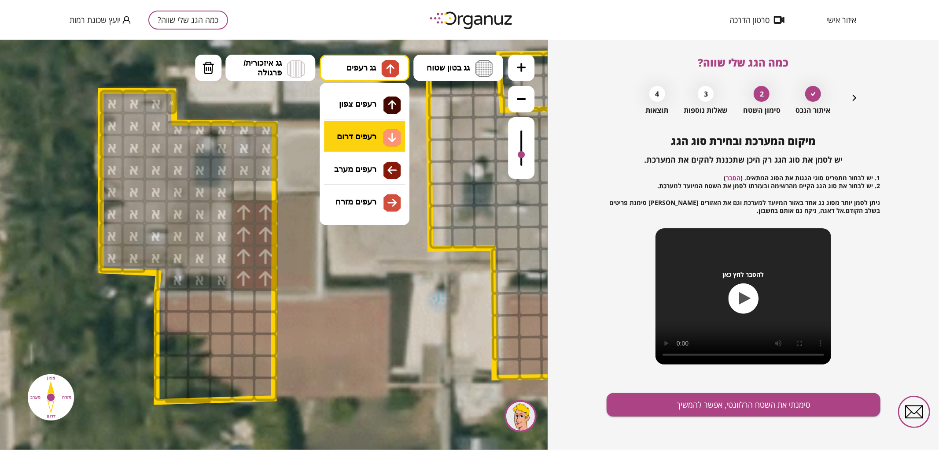
click at [371, 142] on div ".st0 { fill: #FFFFFF; } .st0 { fill: #FFFFFF; }" at bounding box center [274, 244] width 548 height 410
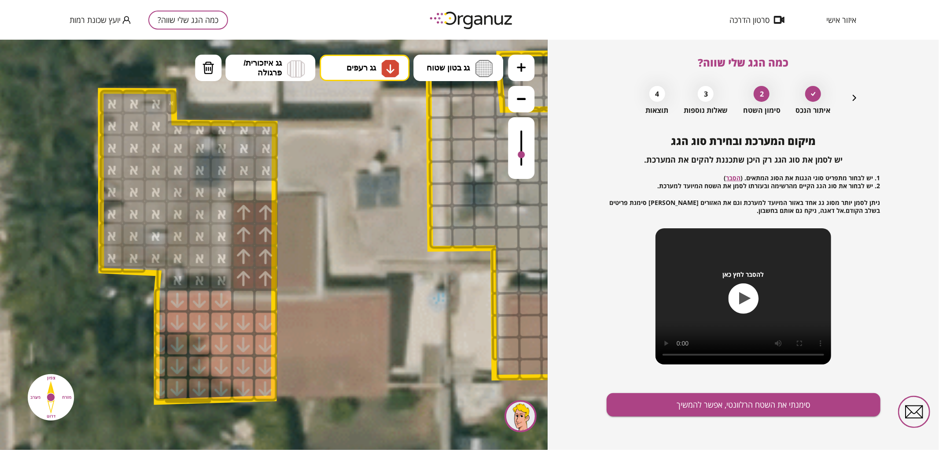
drag, startPoint x: 267, startPoint y: 383, endPoint x: 160, endPoint y: 352, distance: 111.2
click at [164, 305] on div at bounding box center [160, 300] width 13 height 24
drag, startPoint x: 654, startPoint y: 386, endPoint x: 661, endPoint y: 402, distance: 17.6
click at [654, 388] on div "מיקום המערכת ובחירת סוג הגג יש לסמן את סוג הגג רק היכן שתכננת להקים את המערכת. …" at bounding box center [744, 292] width 274 height 315
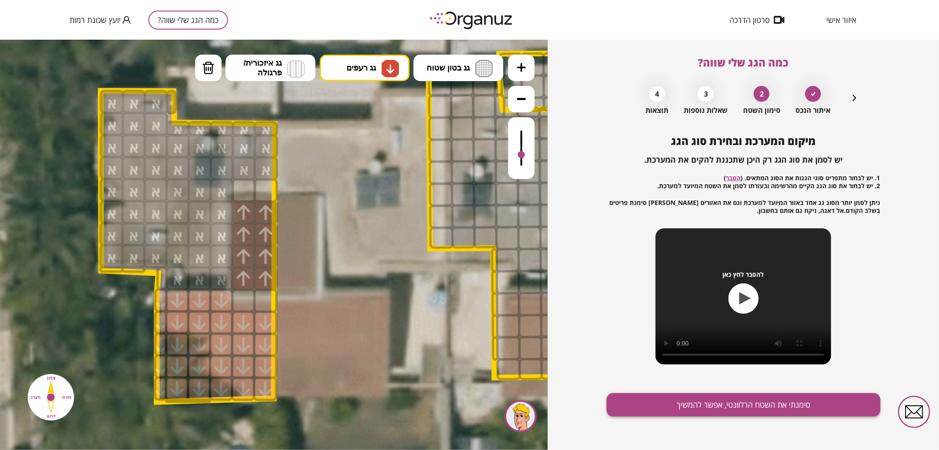
click at [661, 403] on button "סימנתי את השטח הרלוונטי, אפשר להמשיך" at bounding box center [744, 404] width 274 height 23
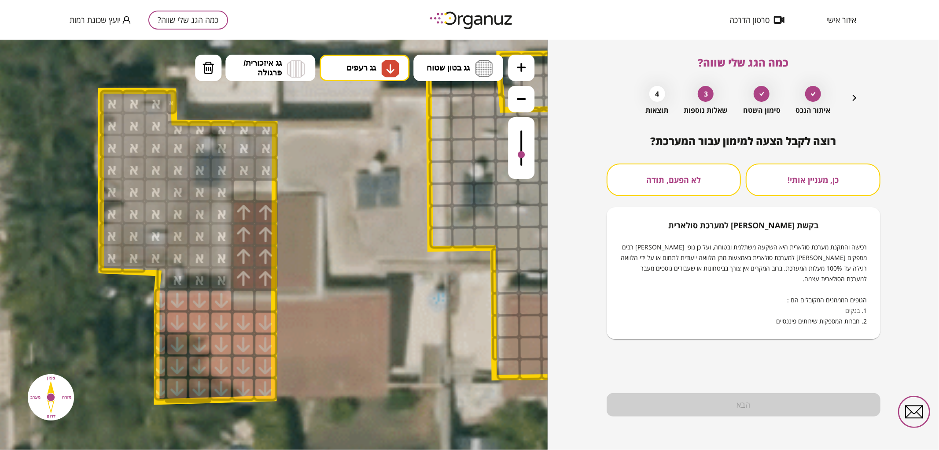
click at [686, 183] on button "לא הפעם, תודה" at bounding box center [674, 179] width 135 height 33
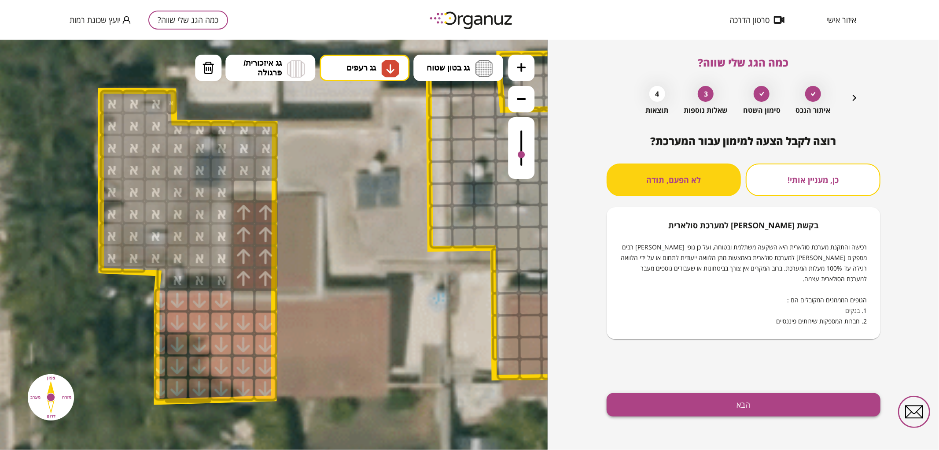
click at [702, 403] on button "הבא" at bounding box center [744, 404] width 274 height 23
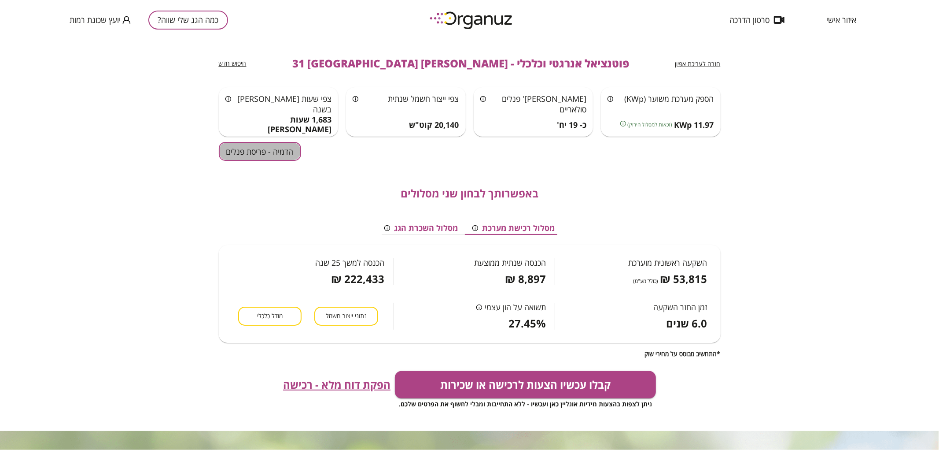
click at [283, 154] on button "הדמיה - פריסת פנלים" at bounding box center [260, 151] width 82 height 19
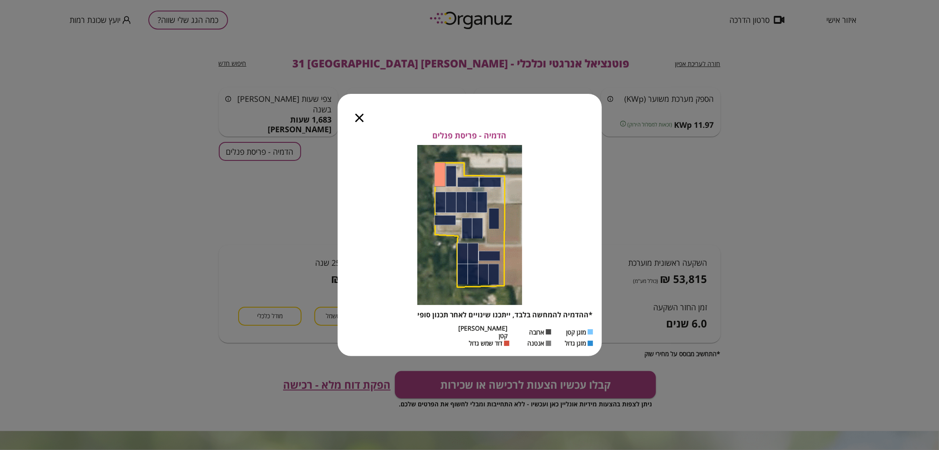
click at [357, 122] on icon "button" at bounding box center [359, 118] width 8 height 8
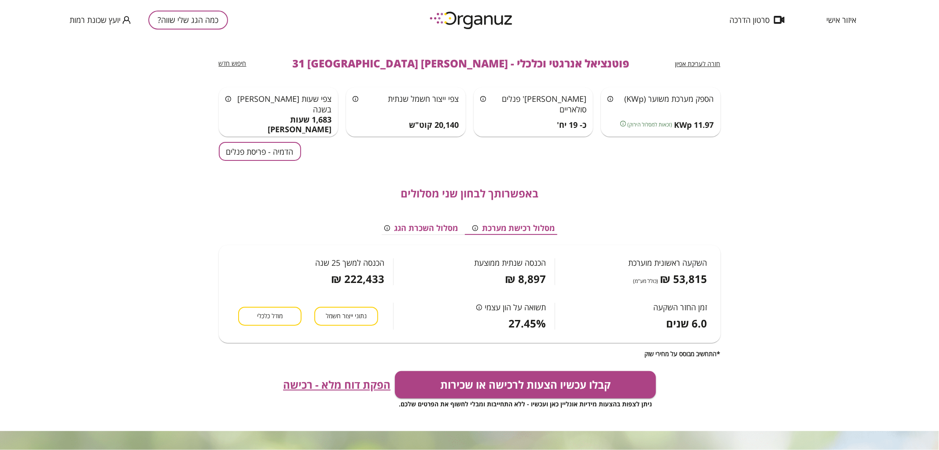
click at [708, 69] on div "חזרה לעריכת אפיון פוטנציאל אנרגטי וכלכלי - [PERSON_NAME] 31 באר שבע חיפוש חדש" at bounding box center [470, 64] width 502 height 48
click at [711, 64] on span "חזרה לעריכת אפיון" at bounding box center [698, 63] width 45 height 8
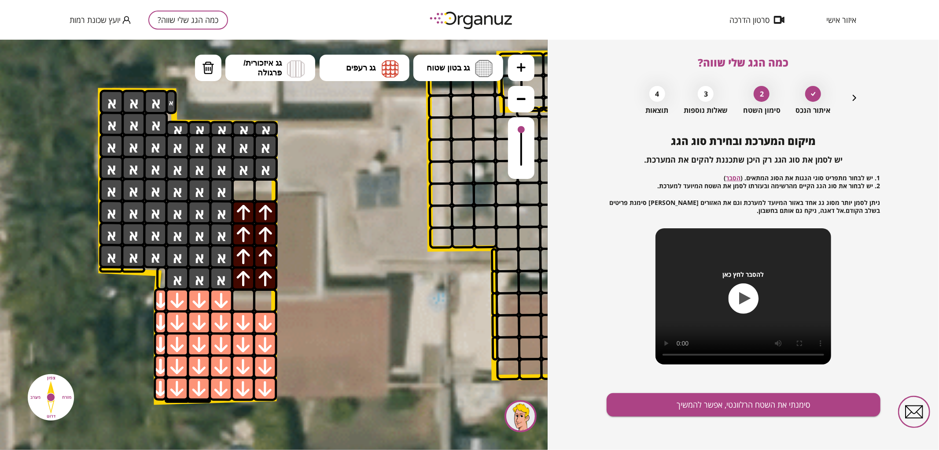
click at [847, 98] on div "איתור הנכס 2 סימון השטח 3 שאלות נוספות 4 תוצאות" at bounding box center [744, 97] width 233 height 33
click at [853, 99] on icon "button" at bounding box center [854, 97] width 11 height 11
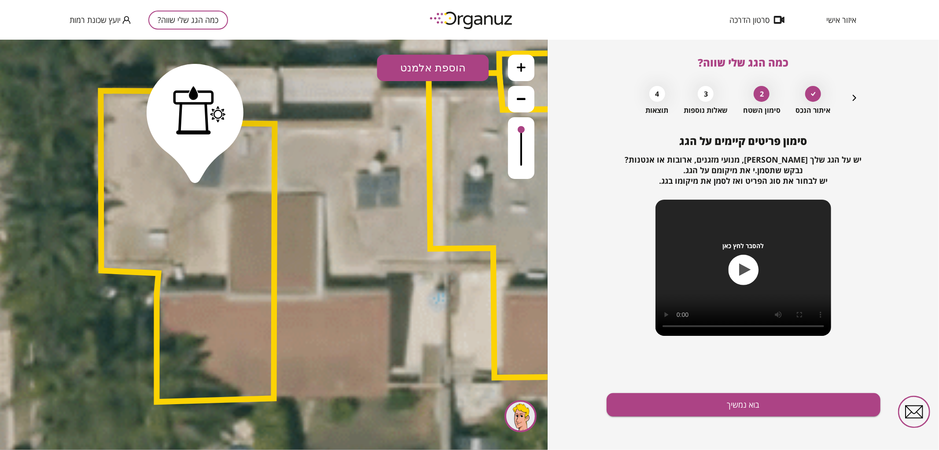
click at [853, 99] on icon "button" at bounding box center [854, 97] width 11 height 11
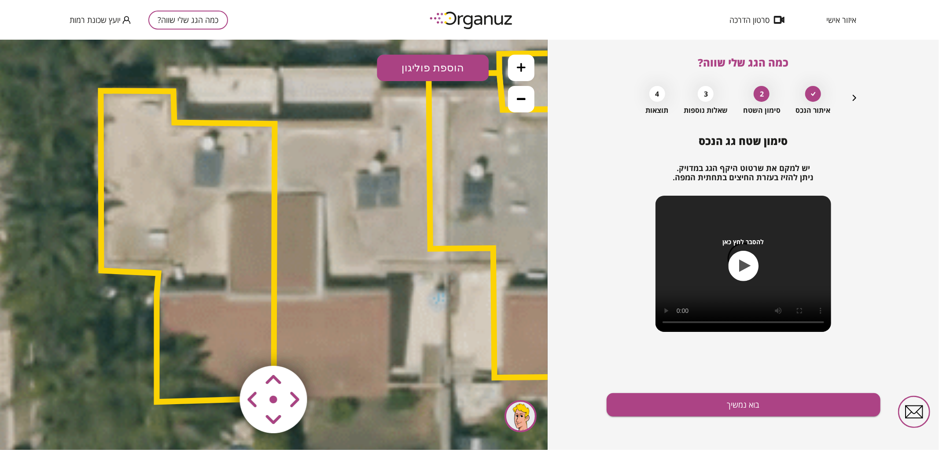
click at [265, 177] on polygon at bounding box center [188, 245] width 174 height 311
click at [231, 172] on polygon at bounding box center [187, 246] width 174 height 311
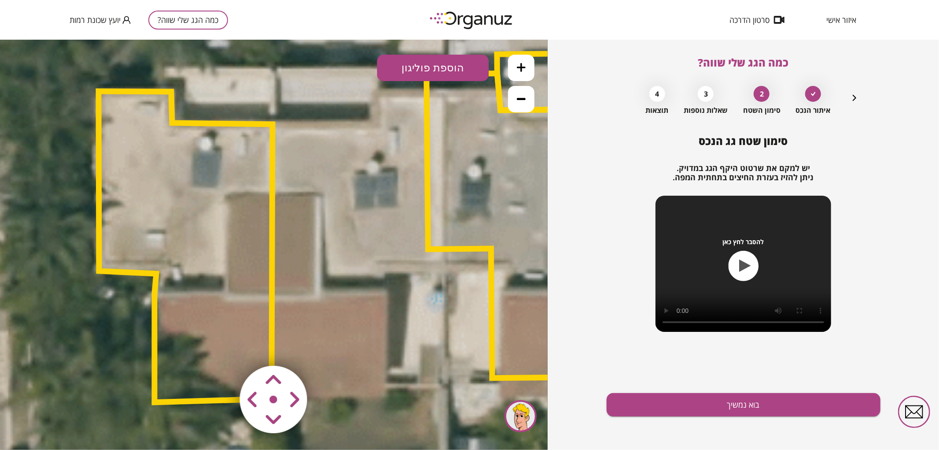
click at [231, 173] on polygon at bounding box center [186, 246] width 174 height 311
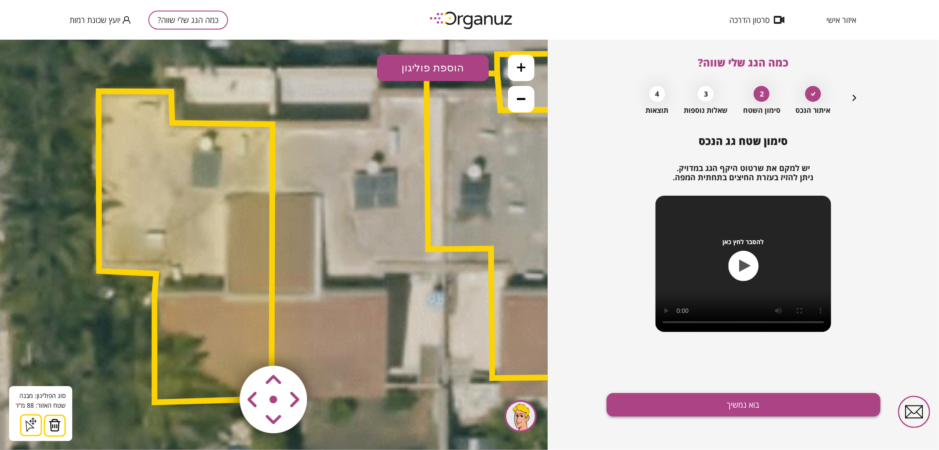
click at [736, 405] on button "בוא נמשיך" at bounding box center [744, 404] width 274 height 23
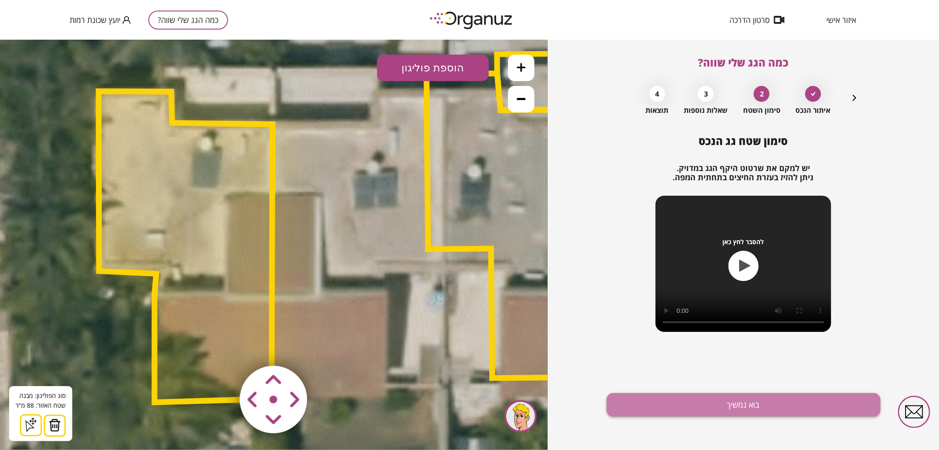
click at [736, 405] on button "בוא נמשיך" at bounding box center [744, 404] width 274 height 23
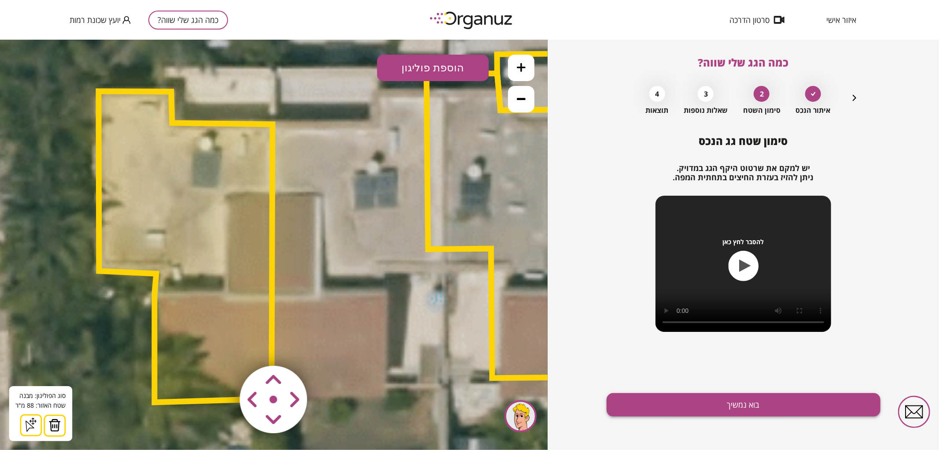
click at [736, 405] on button "בוא נמשיך" at bounding box center [744, 404] width 274 height 23
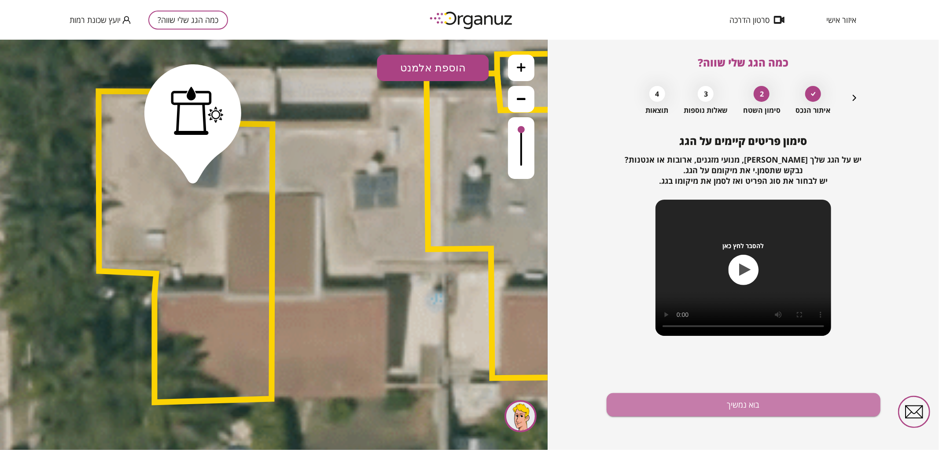
click at [736, 405] on button "בוא נמשיך" at bounding box center [744, 404] width 274 height 23
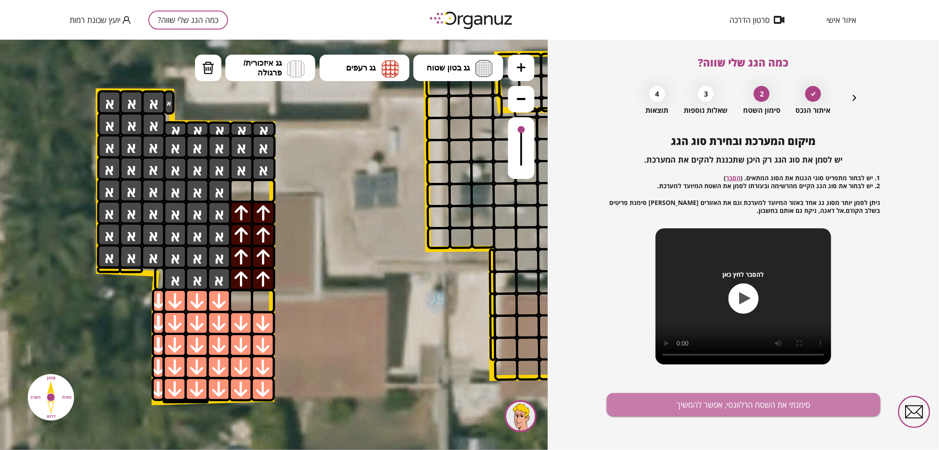
click at [736, 405] on button "סימנתי את השטח הרלוונטי, אפשר להמשיך" at bounding box center [744, 404] width 274 height 23
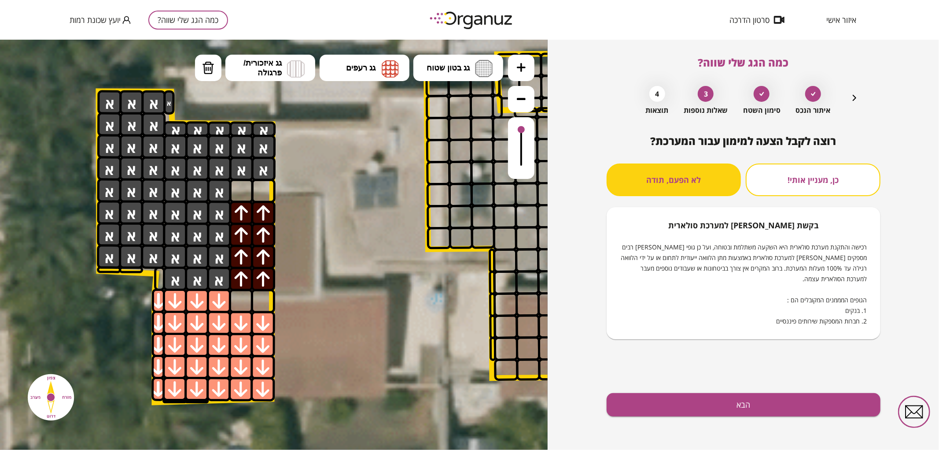
click at [768, 419] on div "רוצה לקבל הצעה למימון עבור המערכת? כן, מעניין אותי! לא הפעם, תודה בקשת [PERSON_…" at bounding box center [744, 292] width 274 height 315
click at [760, 407] on button "הבא" at bounding box center [744, 404] width 274 height 23
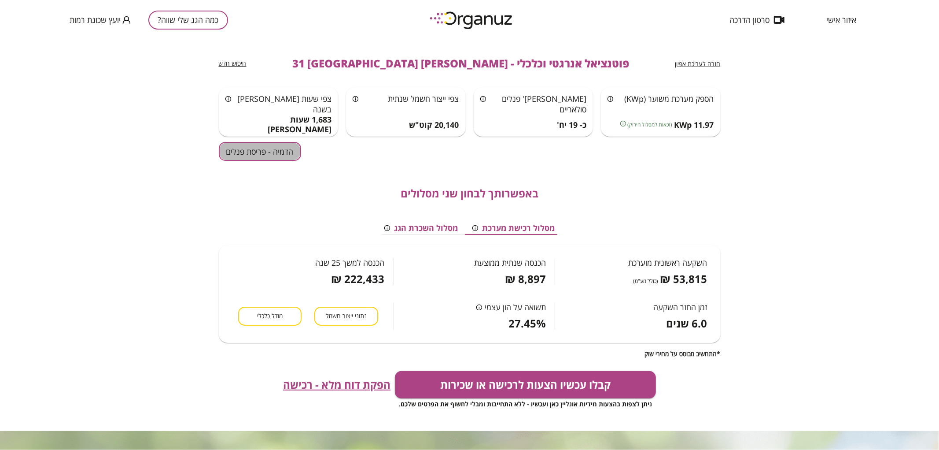
click at [278, 151] on button "הדמיה - פריסת פנלים" at bounding box center [260, 151] width 82 height 19
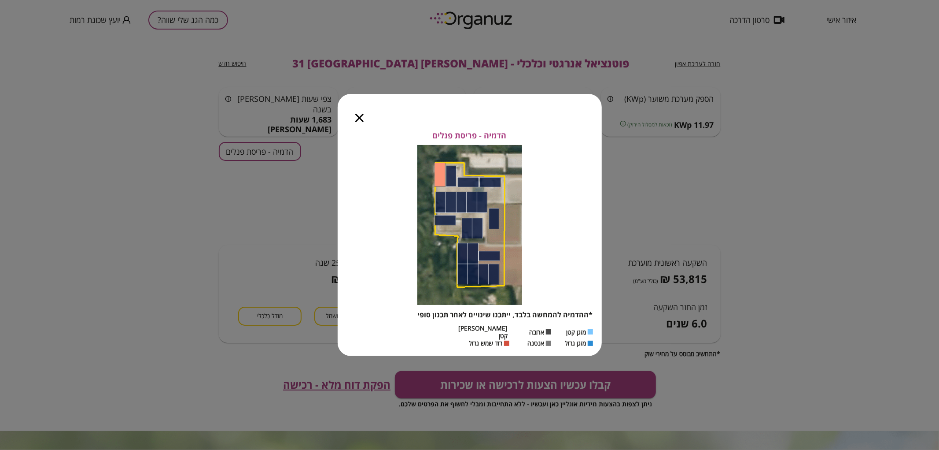
click at [362, 122] on icon "button" at bounding box center [359, 118] width 8 height 8
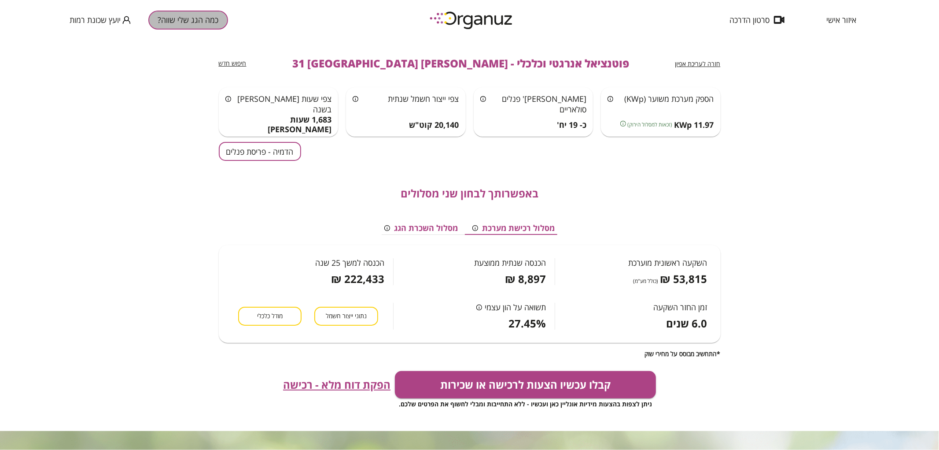
click at [195, 23] on button "כמה הגג שלי שווה?" at bounding box center [188, 20] width 80 height 19
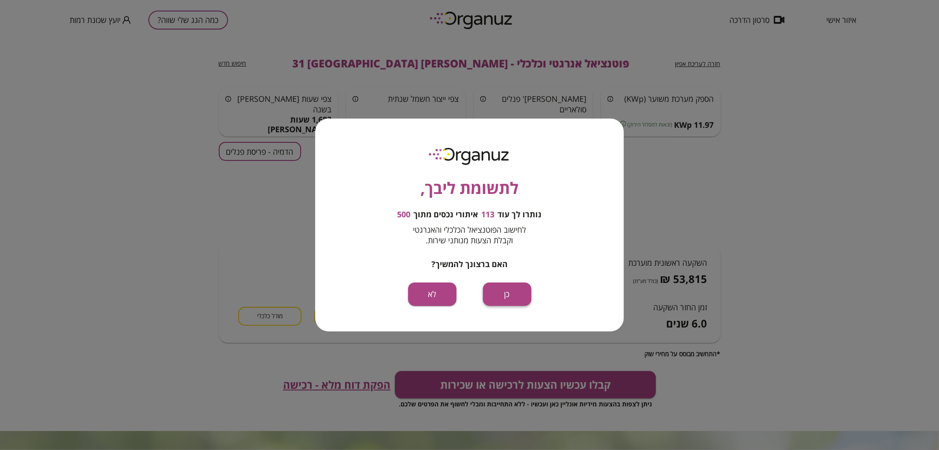
click at [501, 301] on button "כן" at bounding box center [507, 293] width 48 height 23
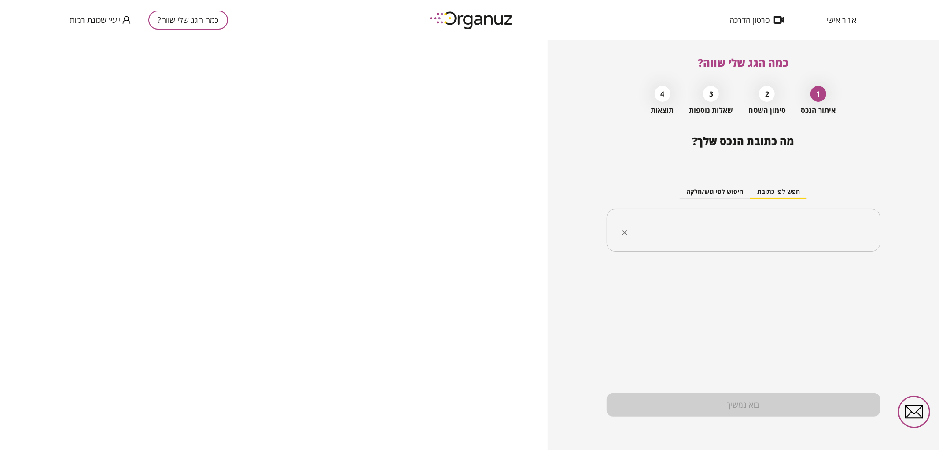
click at [705, 227] on input "text" at bounding box center [747, 230] width 246 height 22
click at [777, 270] on li "[PERSON_NAME] 29 [GEOGRAPHIC_DATA]" at bounding box center [743, 275] width 251 height 16
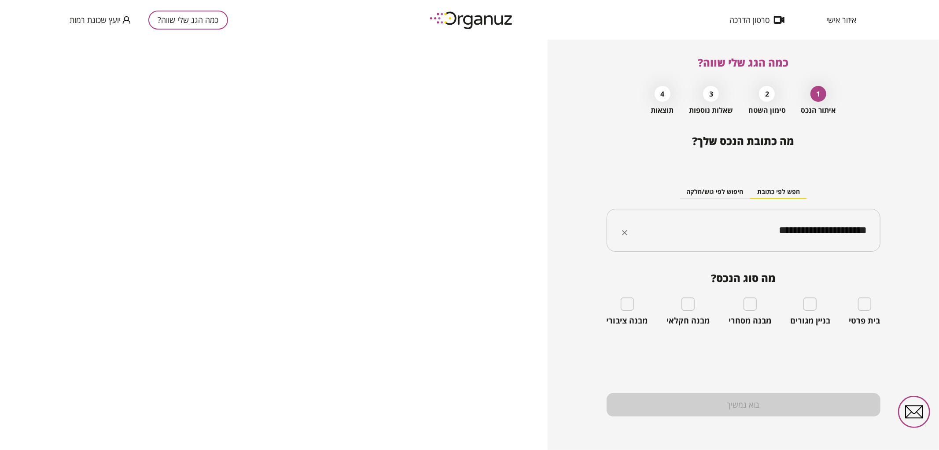
type input "**********"
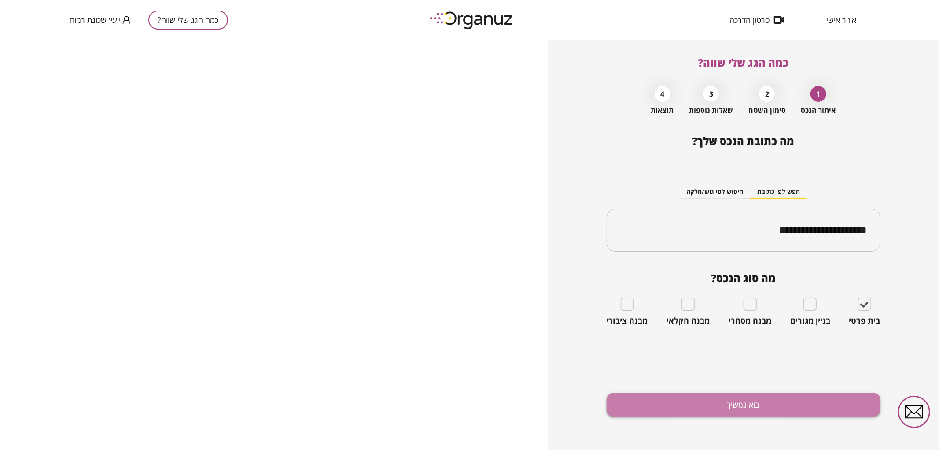
click at [827, 400] on button "בוא נמשיך" at bounding box center [744, 404] width 274 height 23
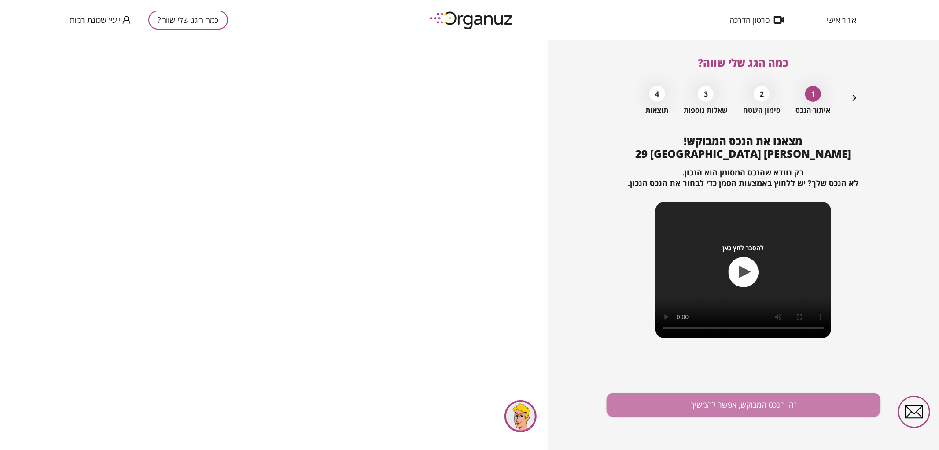
click at [827, 400] on button "זהו הנכס המבוקש, אפשר להמשיך" at bounding box center [744, 404] width 274 height 23
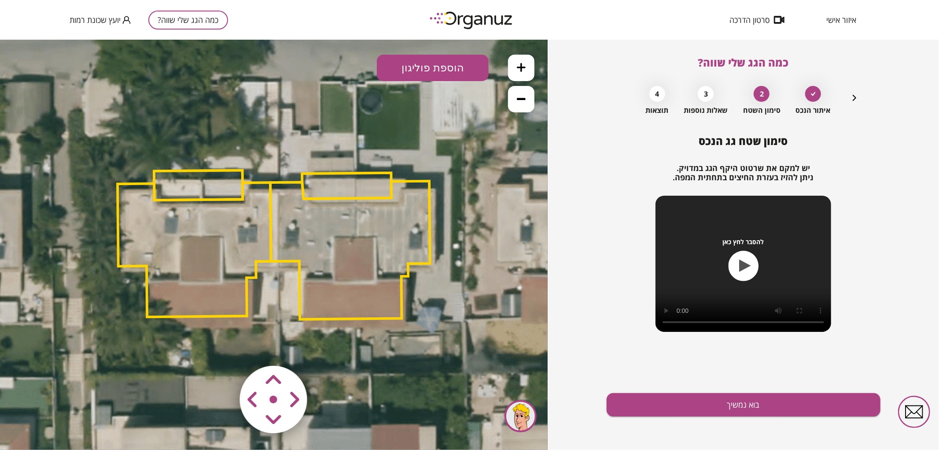
click at [186, 239] on polygon at bounding box center [195, 249] width 154 height 134
click at [192, 296] on polygon at bounding box center [195, 249] width 154 height 134
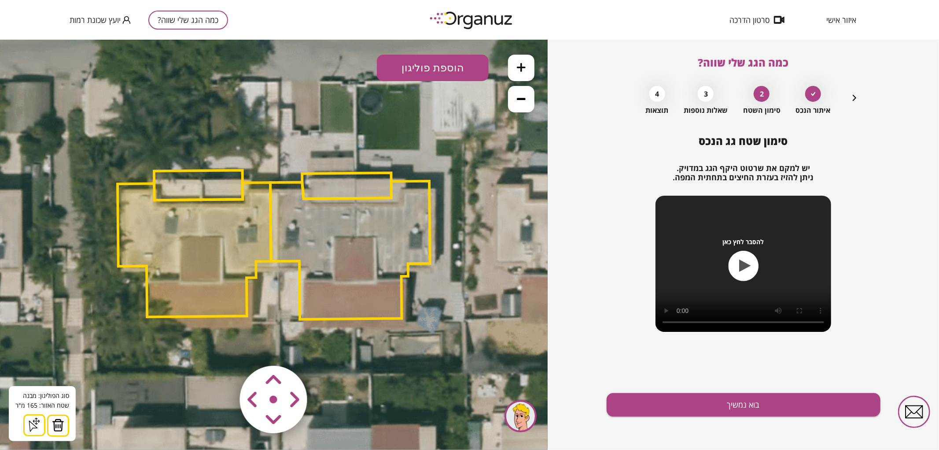
click at [55, 425] on img at bounding box center [58, 424] width 12 height 13
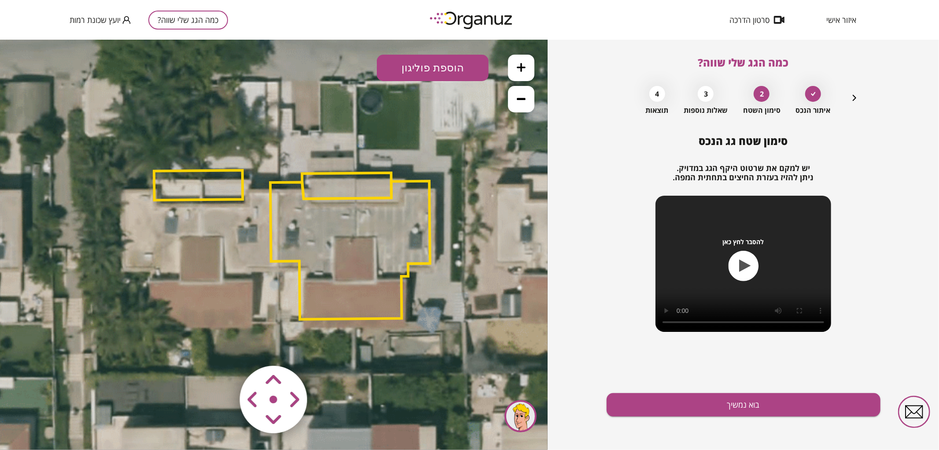
click at [209, 177] on polygon at bounding box center [198, 185] width 89 height 30
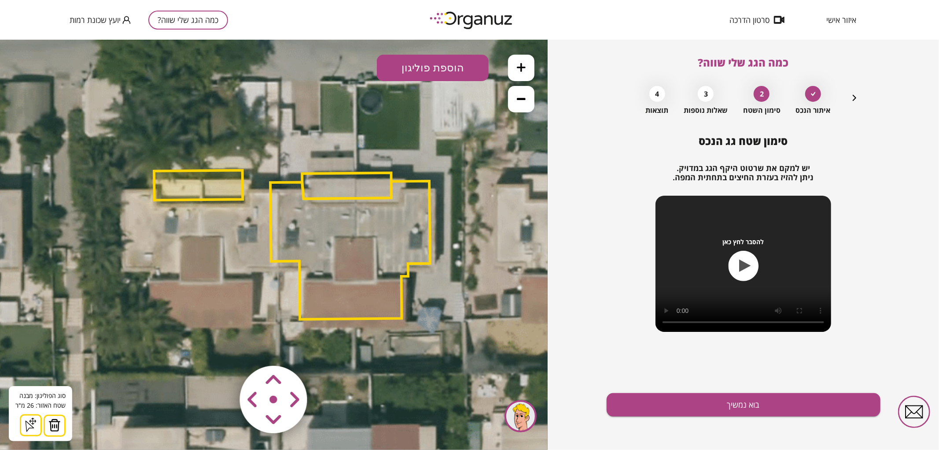
click at [53, 426] on img at bounding box center [54, 424] width 12 height 13
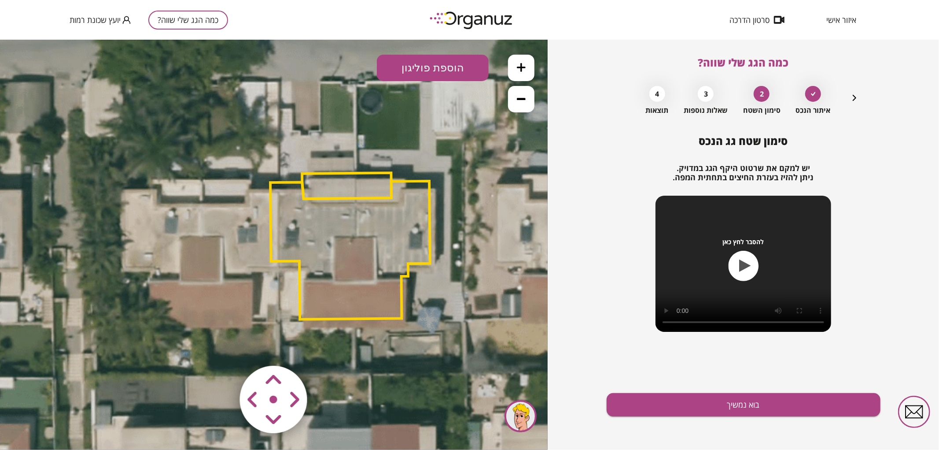
click at [315, 231] on polygon at bounding box center [350, 250] width 160 height 138
click at [339, 249] on polygon at bounding box center [350, 250] width 160 height 138
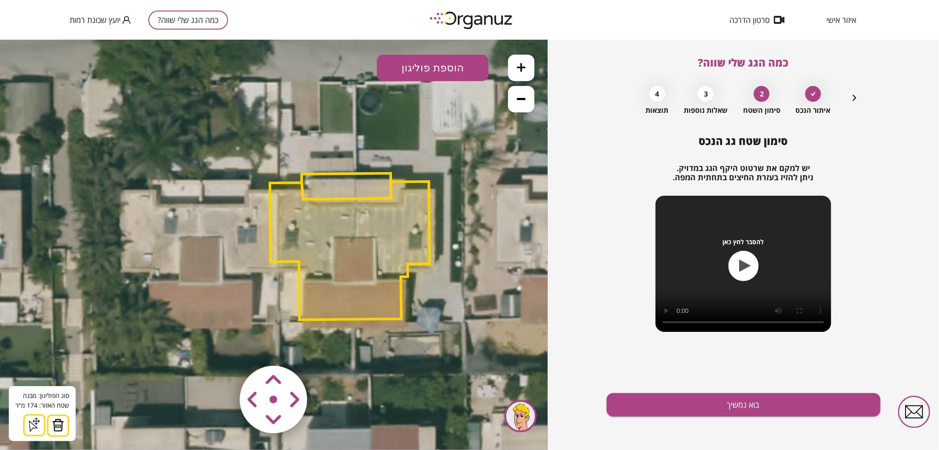
click at [52, 418] on img at bounding box center [58, 424] width 12 height 13
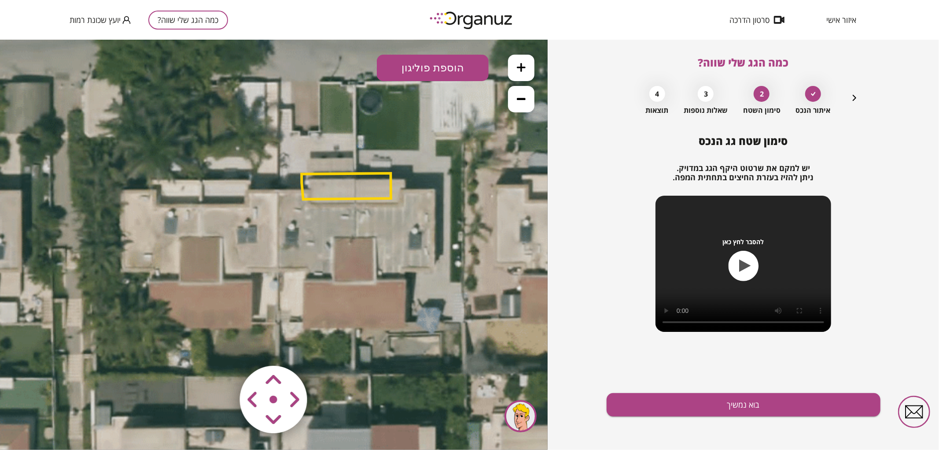
click at [517, 66] on button at bounding box center [521, 67] width 26 height 26
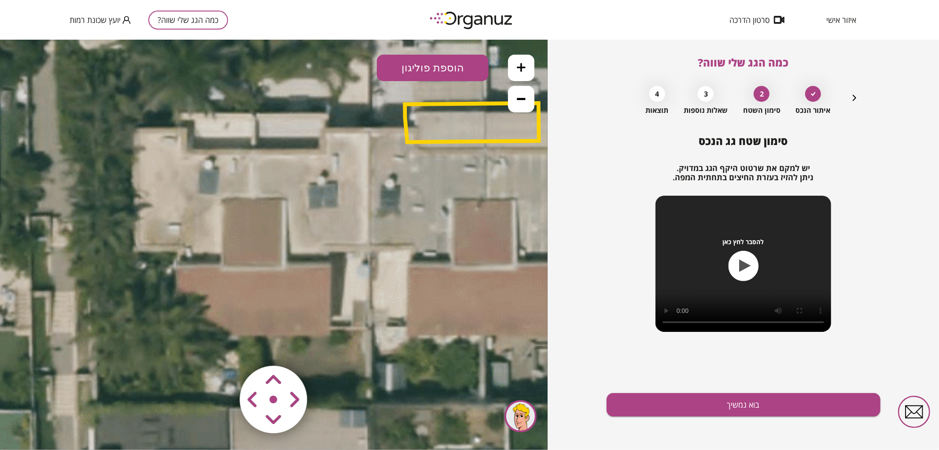
drag, startPoint x: 345, startPoint y: 191, endPoint x: 434, endPoint y: 156, distance: 95.8
click at [434, 156] on icon at bounding box center [362, 208] width 1471 height 1471
click at [429, 68] on button "הוספת פוליגון" at bounding box center [433, 67] width 112 height 26
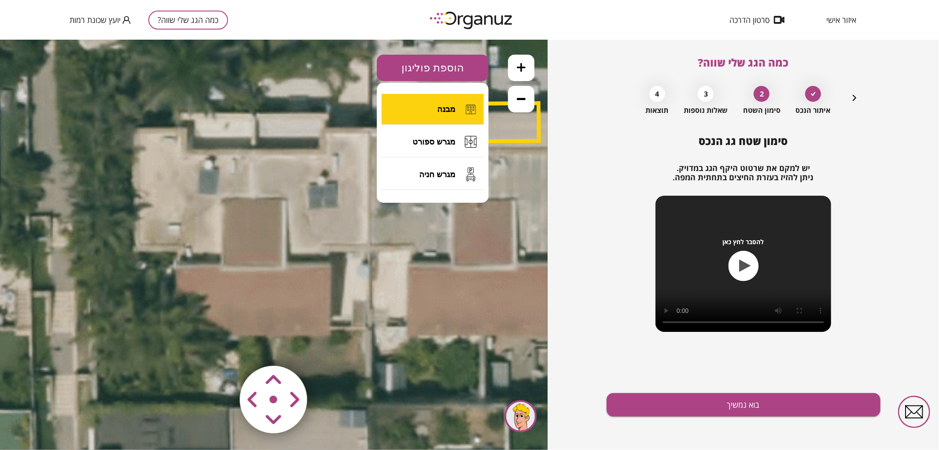
click at [430, 100] on button "מבנה" at bounding box center [433, 108] width 102 height 31
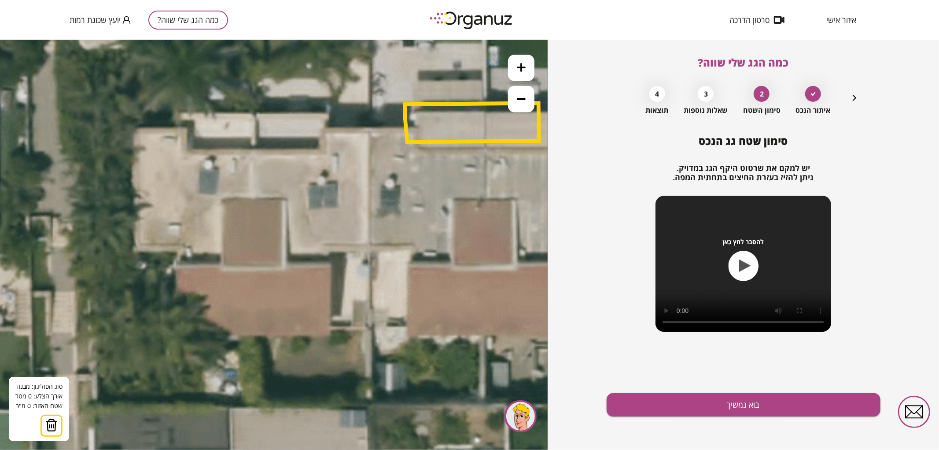
click at [253, 151] on icon at bounding box center [362, 208] width 1471 height 1471
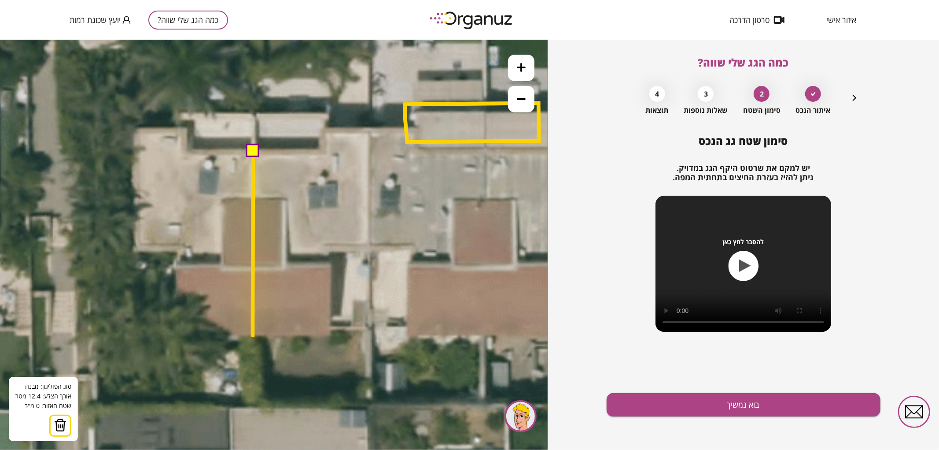
click at [253, 336] on icon at bounding box center [362, 208] width 1471 height 1471
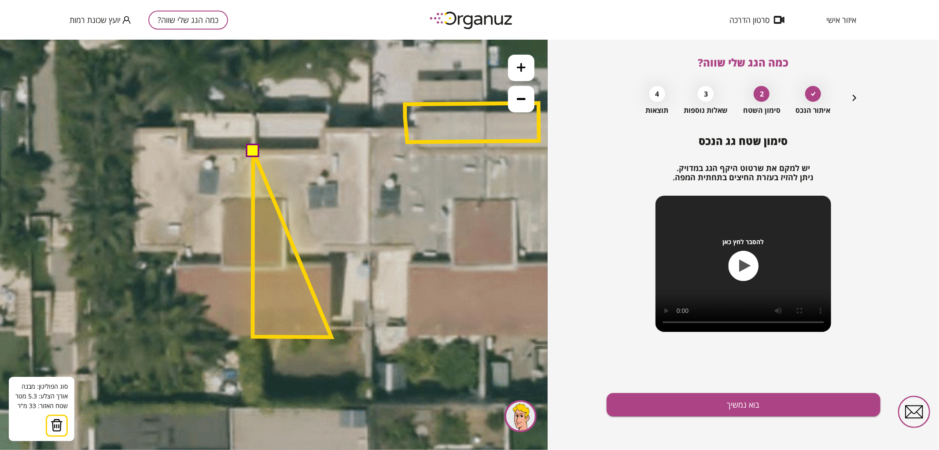
click at [332, 336] on polygon at bounding box center [292, 244] width 79 height 186
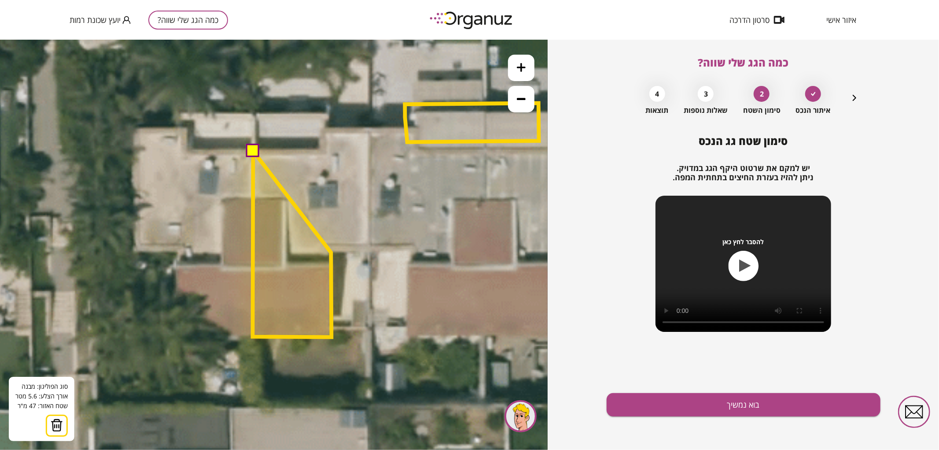
click at [331, 252] on polygon at bounding box center [292, 244] width 79 height 186
click at [372, 251] on polygon at bounding box center [312, 244] width 119 height 186
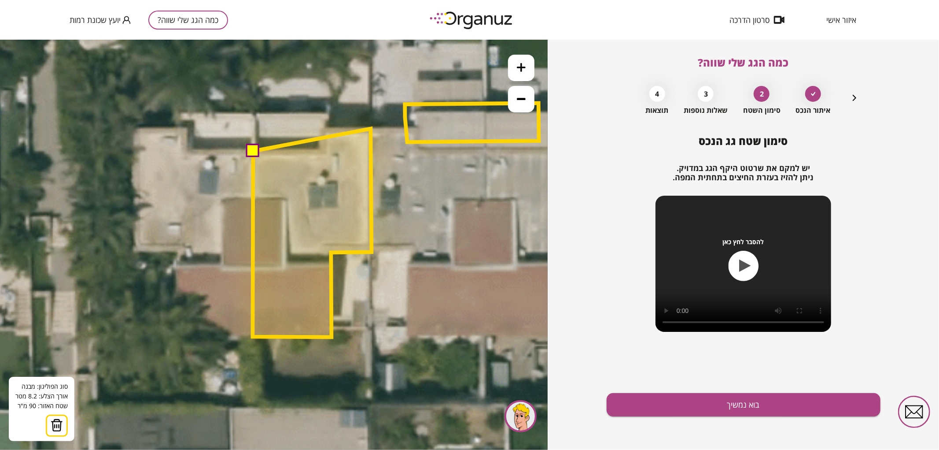
click at [371, 128] on polygon at bounding box center [312, 232] width 119 height 208
click at [321, 130] on polygon at bounding box center [312, 232] width 119 height 208
click at [322, 150] on polygon at bounding box center [312, 232] width 119 height 208
click at [251, 151] on button at bounding box center [252, 149] width 13 height 13
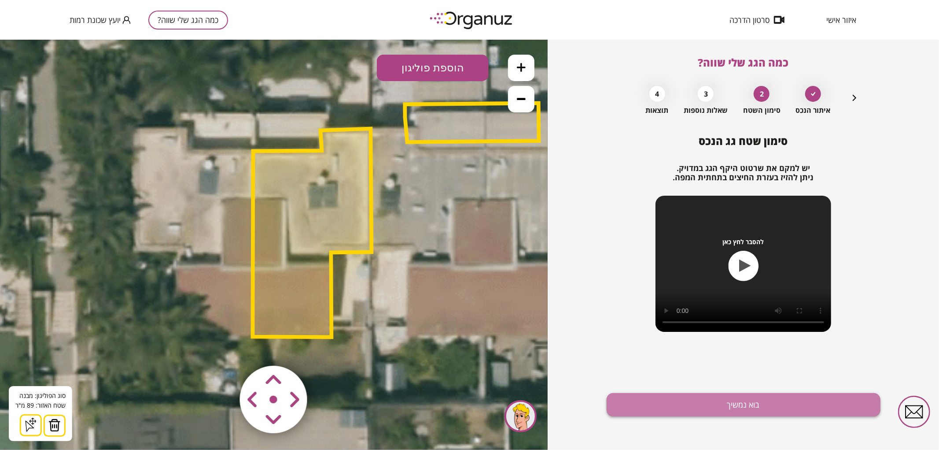
click at [654, 408] on button "בוא נמשיך" at bounding box center [744, 404] width 274 height 23
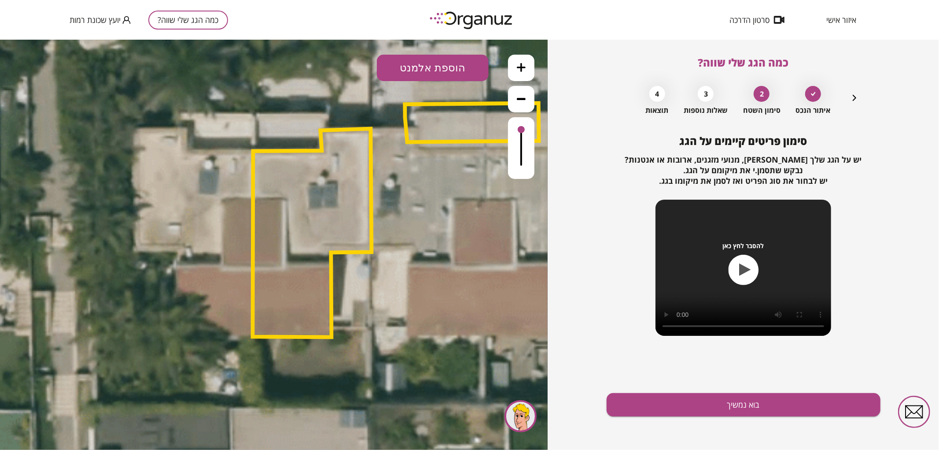
click at [449, 65] on button "הוספת אלמנט" at bounding box center [433, 67] width 112 height 26
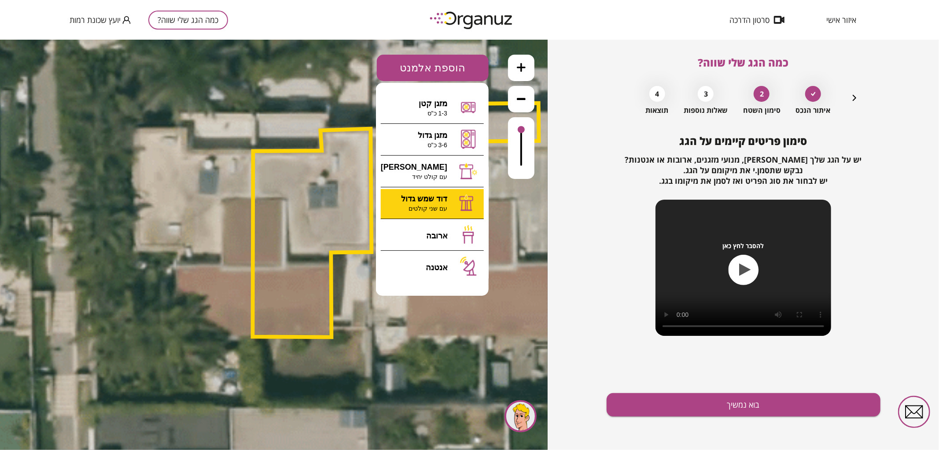
click at [452, 192] on div ".st0 { fill: #FFFFFF; } 89" at bounding box center [274, 244] width 548 height 410
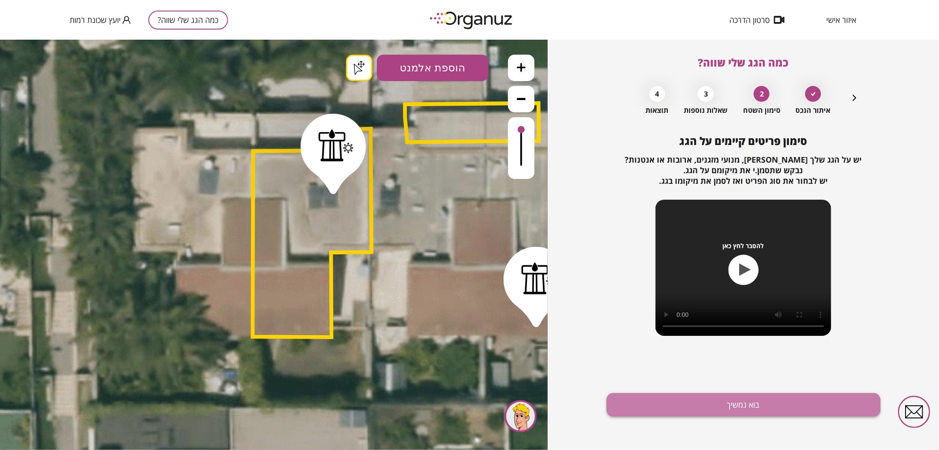
click at [745, 400] on button "בוא נמשיך" at bounding box center [744, 404] width 274 height 23
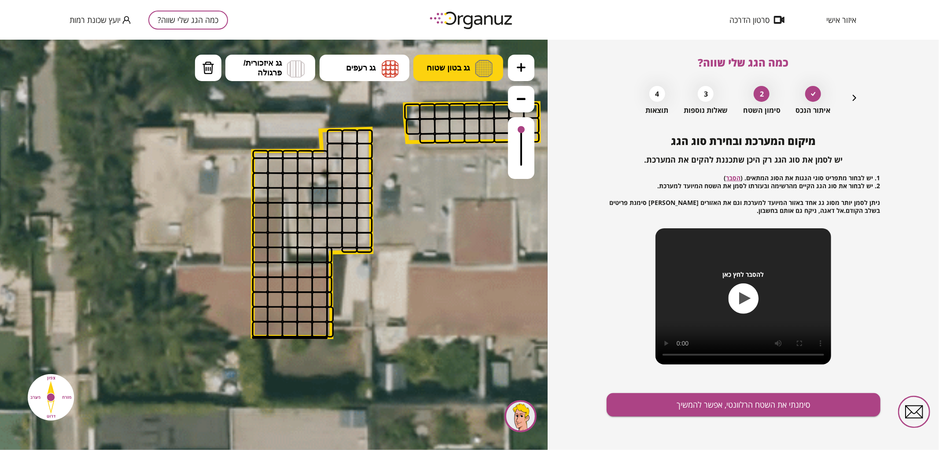
click at [483, 72] on img at bounding box center [484, 67] width 18 height 17
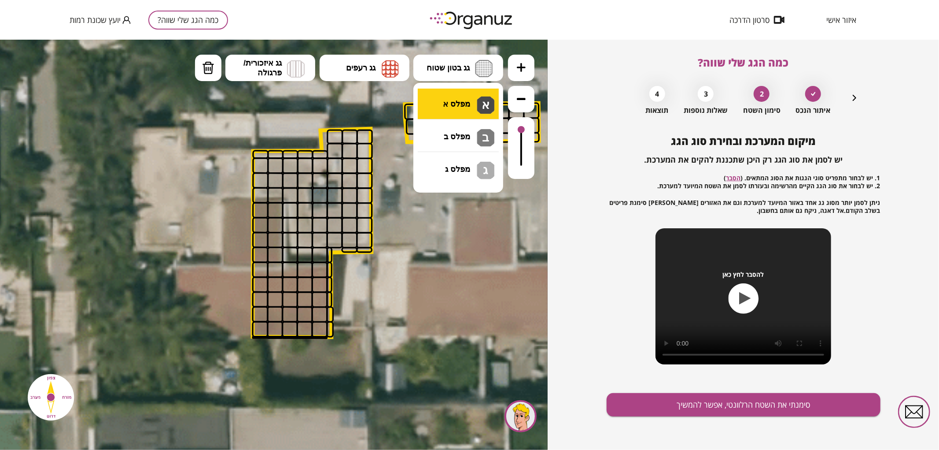
click at [484, 106] on div ".st0 { fill: #FFFFFF; } .st0 { fill: #FFFFFF; }" at bounding box center [274, 244] width 548 height 410
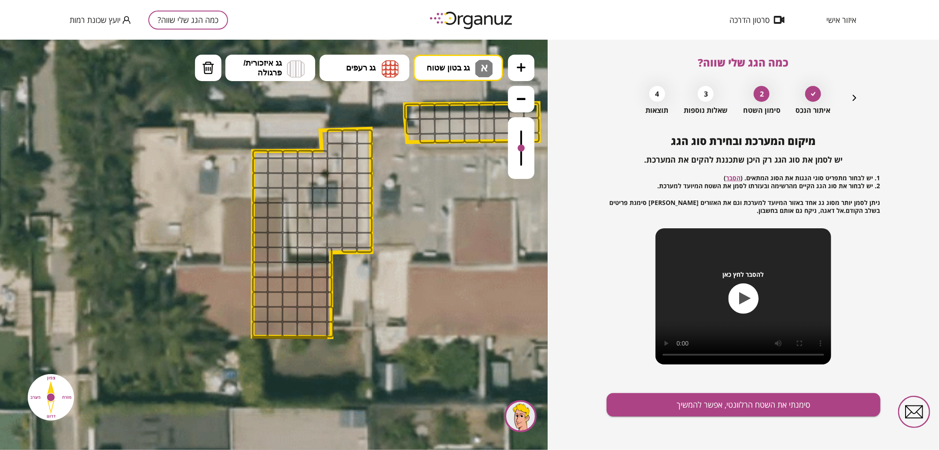
drag, startPoint x: 520, startPoint y: 135, endPoint x: 521, endPoint y: 148, distance: 13.2
click at [521, 148] on div at bounding box center [521, 148] width 26 height 62
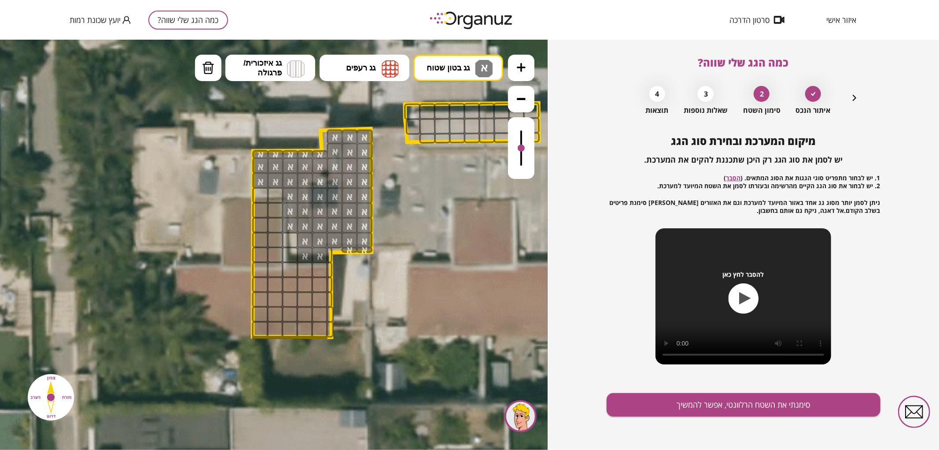
drag, startPoint x: 365, startPoint y: 135, endPoint x: 296, endPoint y: 181, distance: 82.8
drag, startPoint x: 214, startPoint y: 72, endPoint x: 266, endPoint y: 160, distance: 102.5
click at [214, 73] on button "מחיקה" at bounding box center [208, 67] width 26 height 26
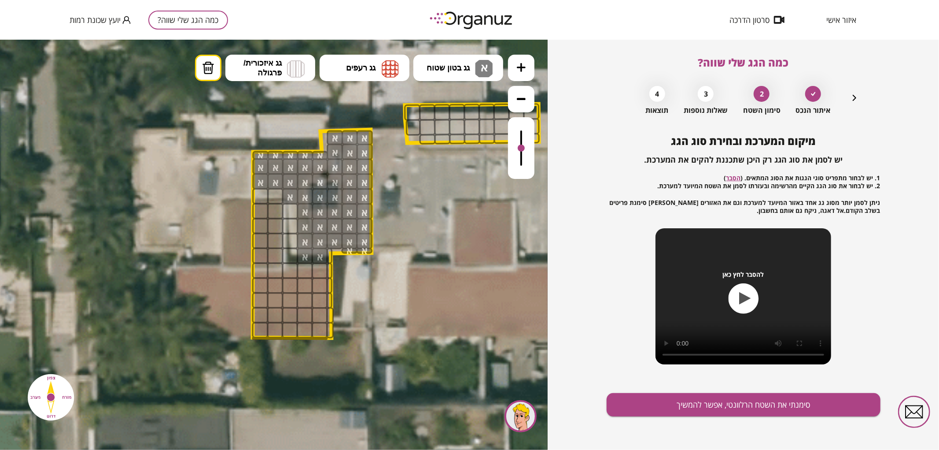
drag, startPoint x: 290, startPoint y: 213, endPoint x: 291, endPoint y: 220, distance: 7.1
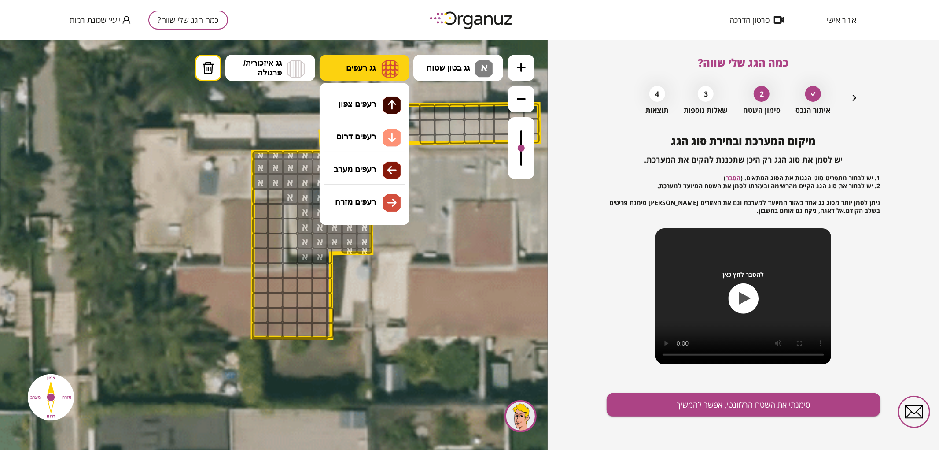
click at [373, 75] on button "גג רעפים" at bounding box center [365, 67] width 90 height 26
drag, startPoint x: 367, startPoint y: 110, endPoint x: 362, endPoint y: 118, distance: 10.1
click at [366, 110] on div ".st0 { fill: #FFFFFF; } .st0 { fill: #FFFFFF; }" at bounding box center [274, 244] width 548 height 410
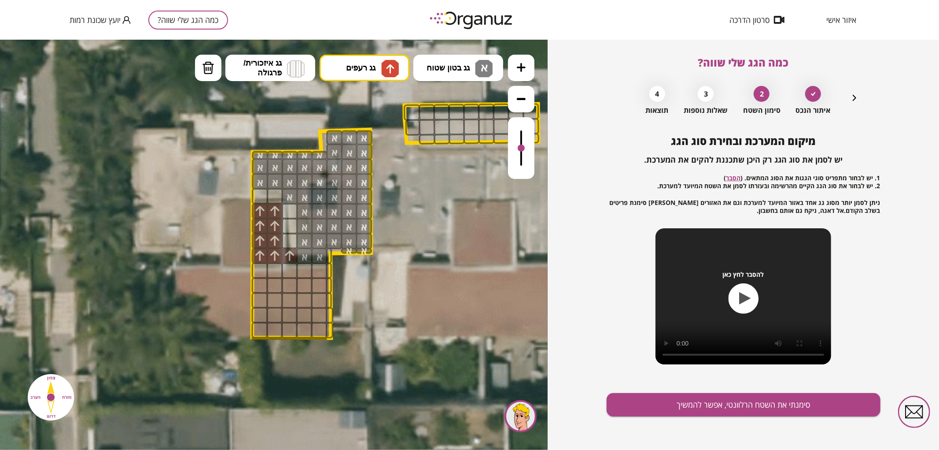
drag, startPoint x: 259, startPoint y: 254, endPoint x: 315, endPoint y: 181, distance: 92.3
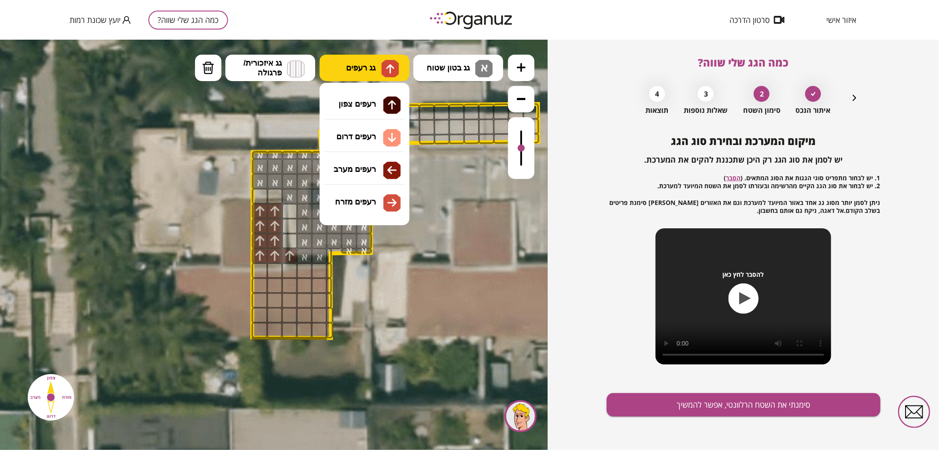
click at [381, 68] on img at bounding box center [390, 68] width 18 height 18
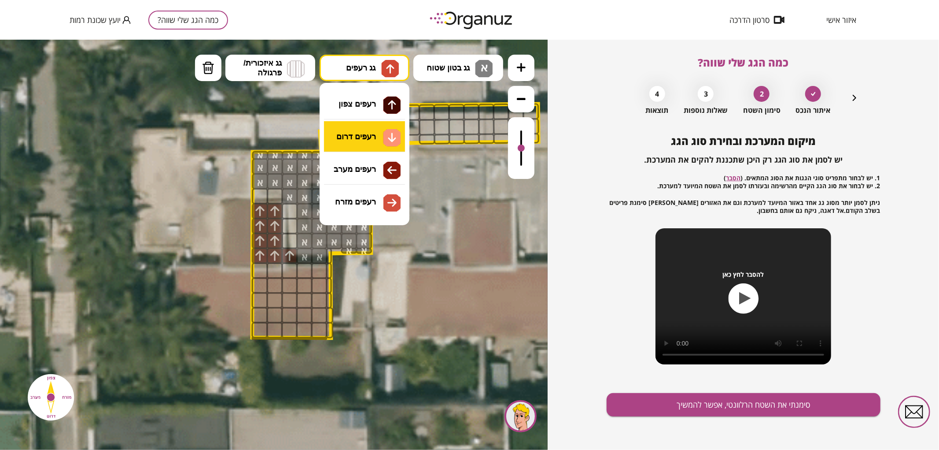
click at [358, 142] on div ".st0 { fill: #FFFFFF; } .st0 { fill: #FFFFFF; }" at bounding box center [274, 244] width 548 height 410
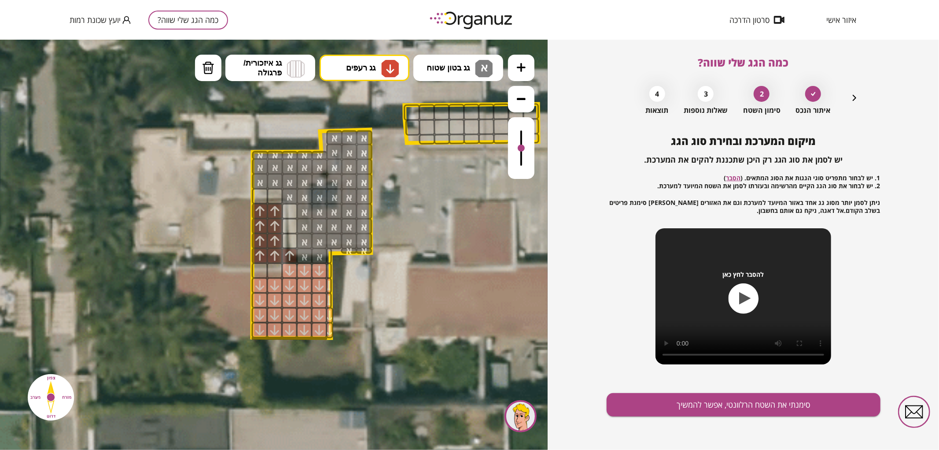
drag, startPoint x: 264, startPoint y: 330, endPoint x: 318, endPoint y: 274, distance: 77.6
click at [223, 67] on ul "גג בטון שטוח א מפלס א א מפלס ב ב מפלס ג ג גג רעפים רעפים צפון" at bounding box center [349, 68] width 309 height 29
drag, startPoint x: 213, startPoint y: 76, endPoint x: 216, endPoint y: 88, distance: 12.3
click at [214, 81] on ul "גג בטון שטוח א מפלס א א מפלס ב ב מפלס ג ג גג רעפים רעפים צפון" at bounding box center [349, 68] width 309 height 29
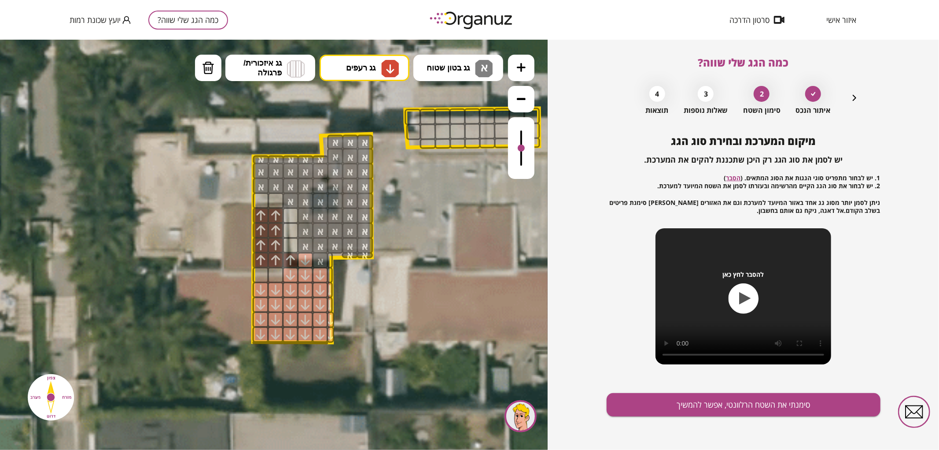
click at [297, 262] on div at bounding box center [305, 259] width 16 height 16
click at [217, 75] on button "מחיקה" at bounding box center [208, 67] width 26 height 26
click at [285, 258] on div at bounding box center [290, 259] width 16 height 16
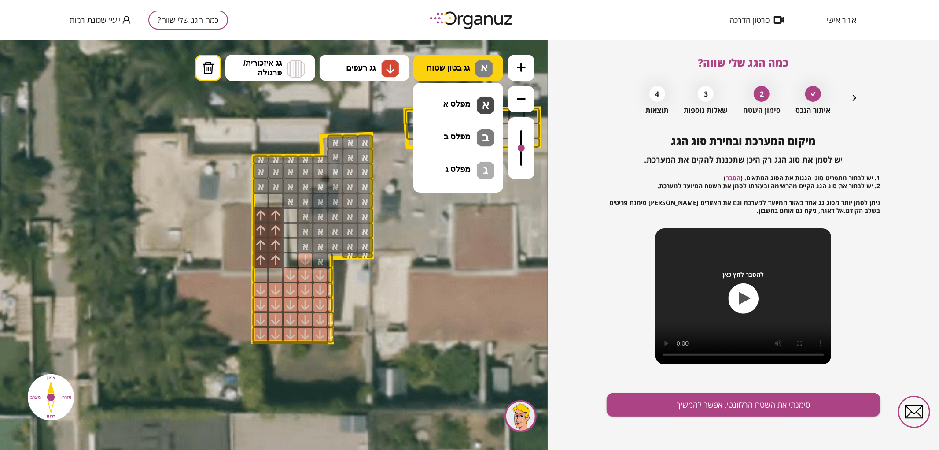
click at [467, 54] on button "גג בטון שטוח א" at bounding box center [459, 67] width 90 height 26
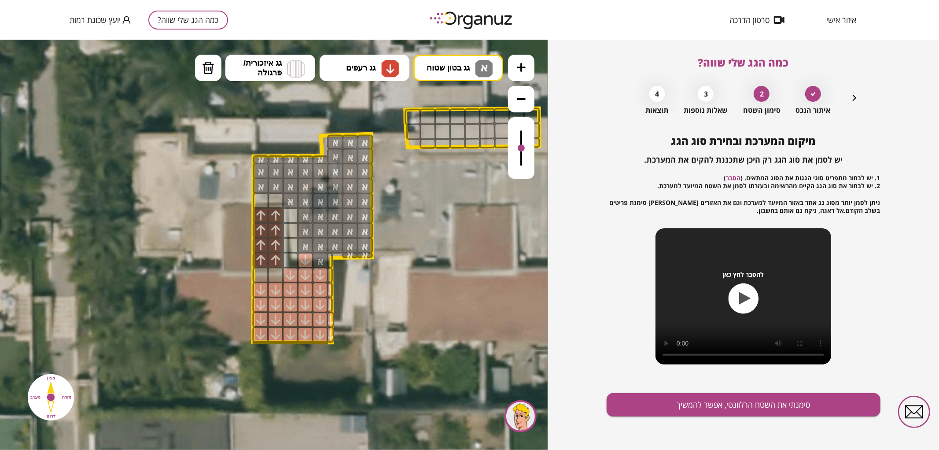
click at [447, 93] on div ".st0 { fill: #FFFFFF; } .st0 { fill: #FFFFFF; }" at bounding box center [274, 244] width 548 height 410
click at [304, 261] on div at bounding box center [305, 259] width 16 height 16
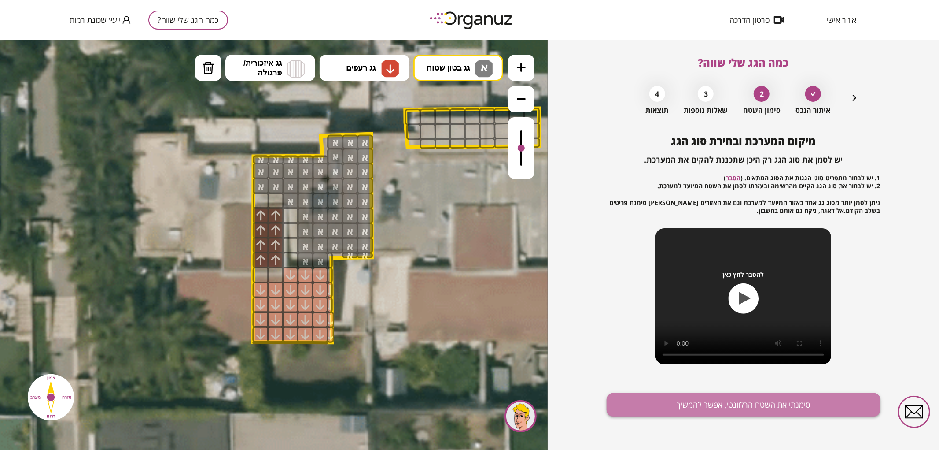
click at [669, 398] on button "סימנתי את השטח הרלוונטי, אפשר להמשיך" at bounding box center [744, 404] width 274 height 23
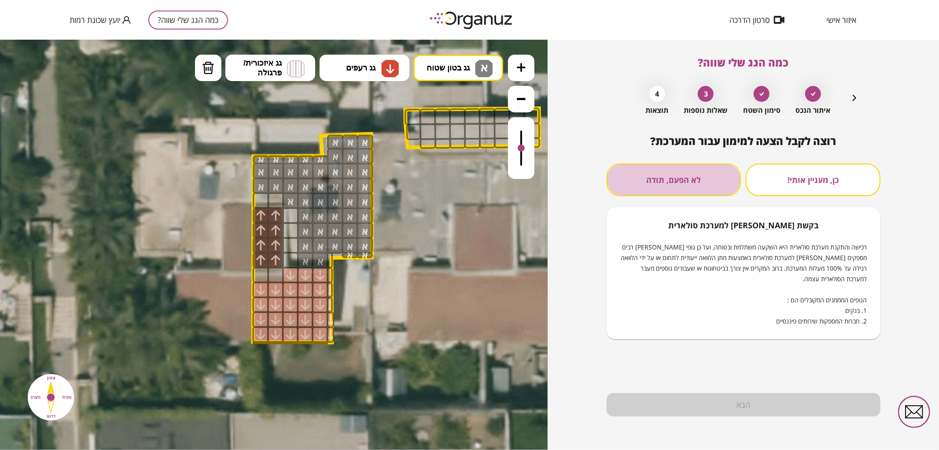
click at [670, 166] on button "לא הפעם, תודה" at bounding box center [674, 179] width 135 height 33
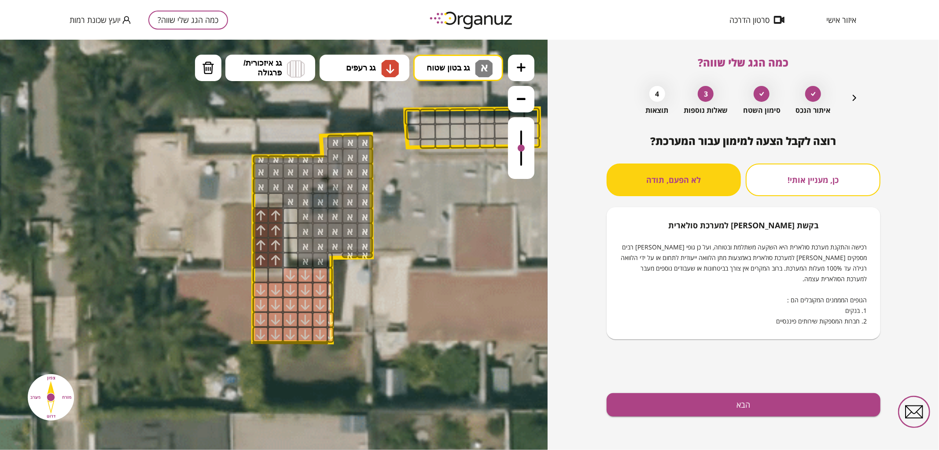
drag, startPoint x: 727, startPoint y: 421, endPoint x: 722, endPoint y: 422, distance: 5.4
click at [726, 421] on div "רוצה לקבל הצעה למימון עבור המערכת? כן, מעניין אותי! לא הפעם, תודה בקשת [PERSON_…" at bounding box center [744, 292] width 274 height 315
click at [712, 411] on button "הבא" at bounding box center [744, 404] width 274 height 23
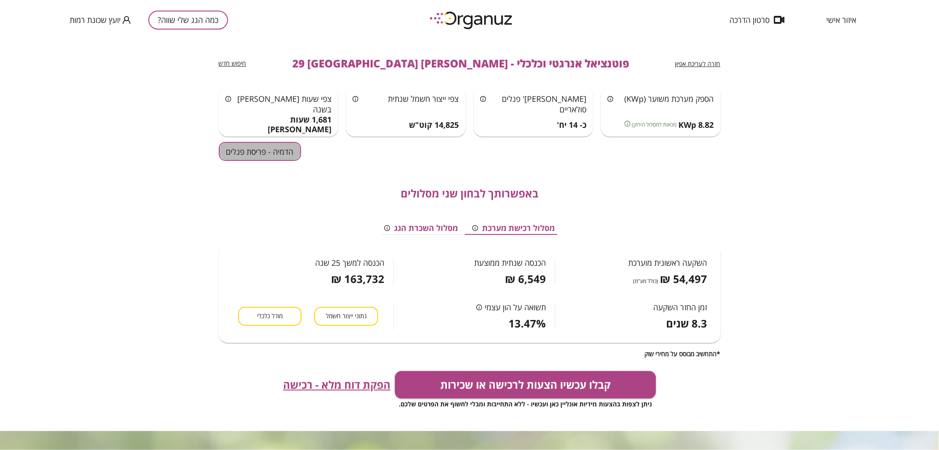
click at [273, 160] on button "הדמיה - פריסת פנלים" at bounding box center [260, 151] width 82 height 19
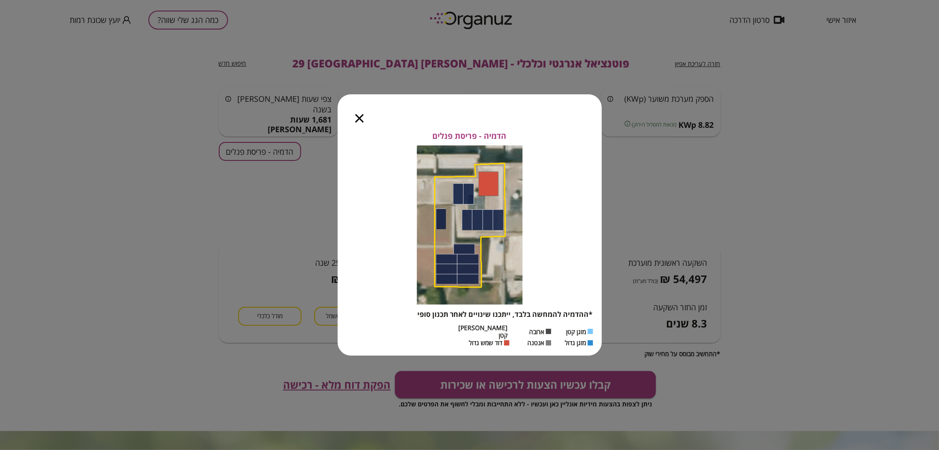
click at [358, 122] on icon "button" at bounding box center [359, 118] width 8 height 8
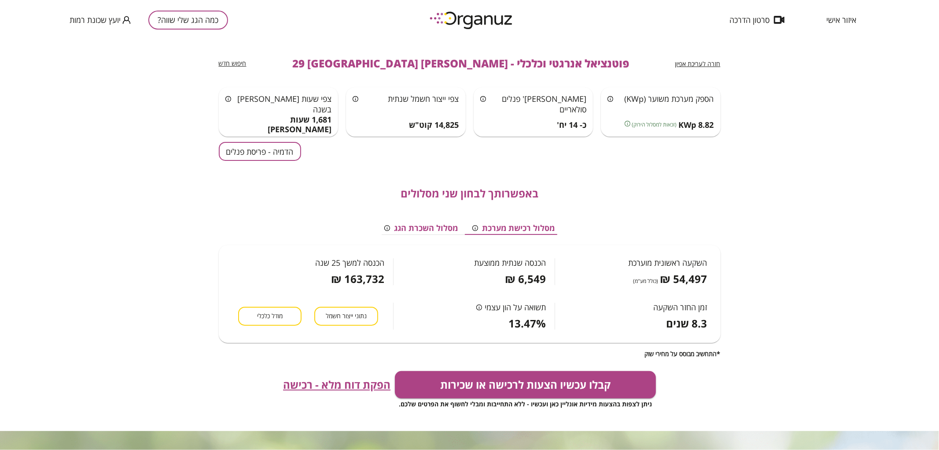
click at [178, 17] on button "כמה הגג שלי שווה?" at bounding box center [188, 20] width 80 height 19
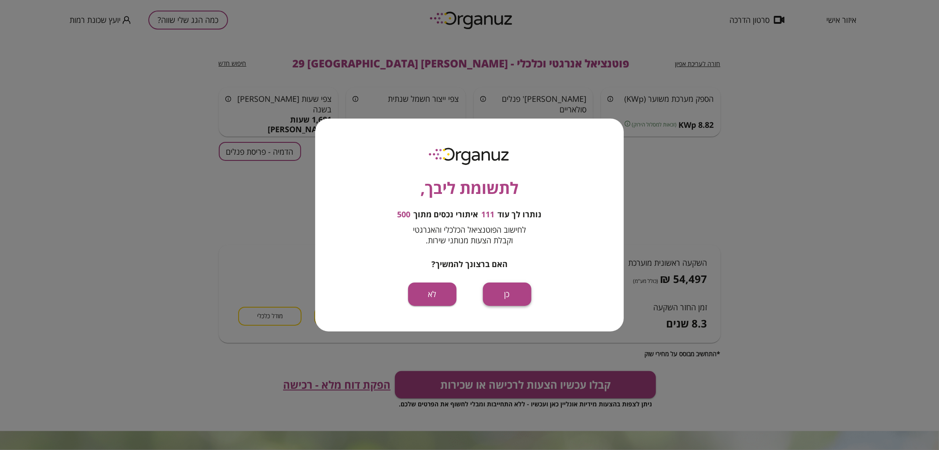
click at [502, 303] on button "כן" at bounding box center [507, 293] width 48 height 23
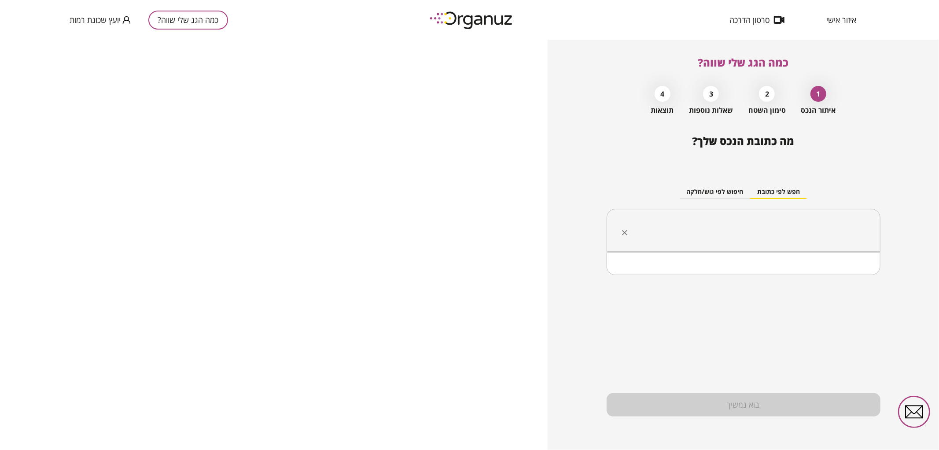
click at [720, 235] on input "text" at bounding box center [747, 230] width 246 height 22
click at [802, 268] on li "[PERSON_NAME] 27 [GEOGRAPHIC_DATA]" at bounding box center [743, 275] width 251 height 16
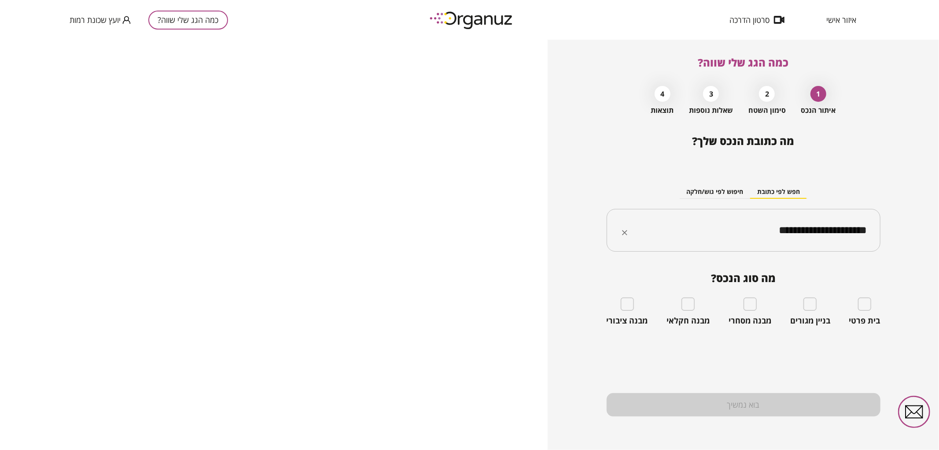
type input "**********"
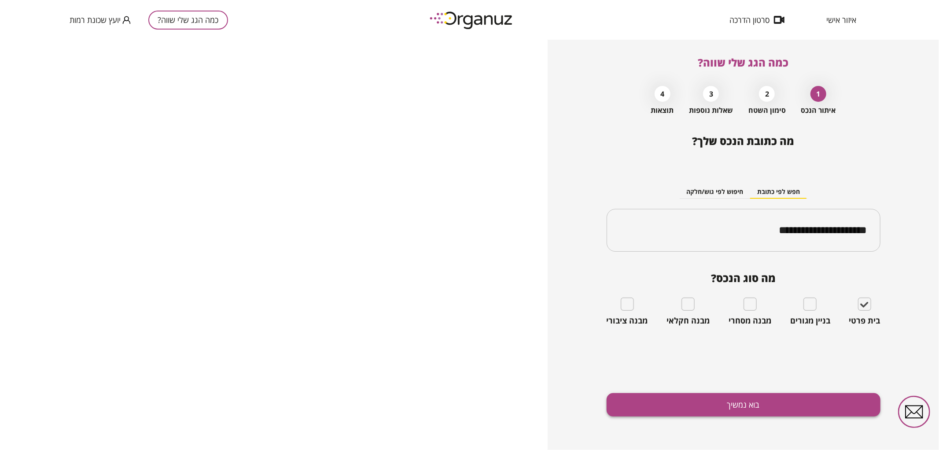
click at [805, 400] on div "**********" at bounding box center [744, 292] width 274 height 315
click at [805, 403] on button "בוא נמשיך" at bounding box center [744, 404] width 274 height 23
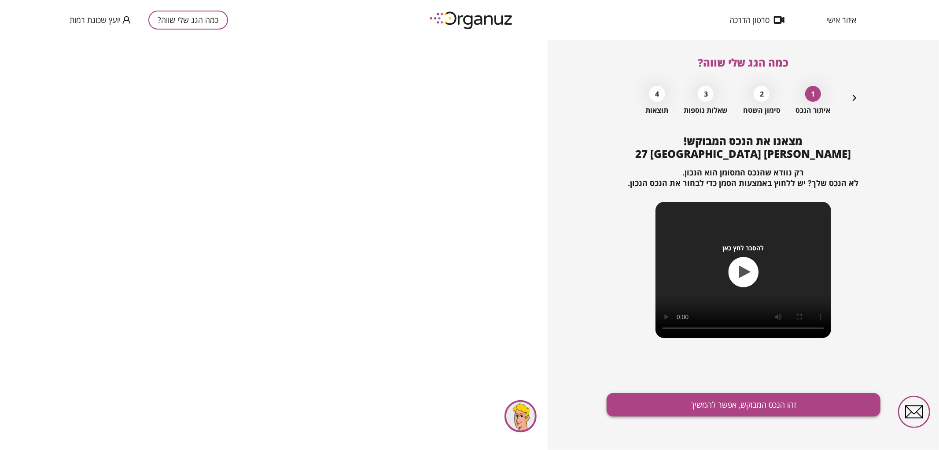
click at [729, 407] on button "זהו הנכס המבוקש, אפשר להמשיך" at bounding box center [744, 404] width 274 height 23
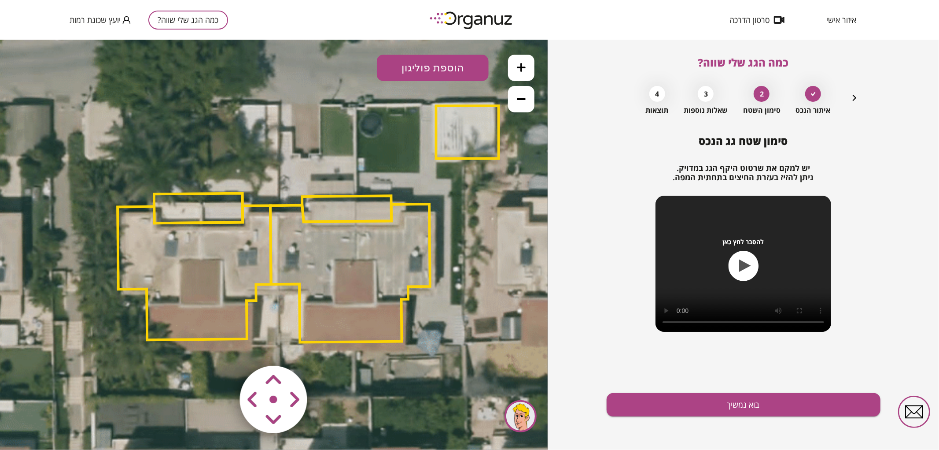
drag, startPoint x: 332, startPoint y: 254, endPoint x: 417, endPoint y: 215, distance: 92.8
click at [417, 215] on polygon at bounding box center [350, 272] width 160 height 138
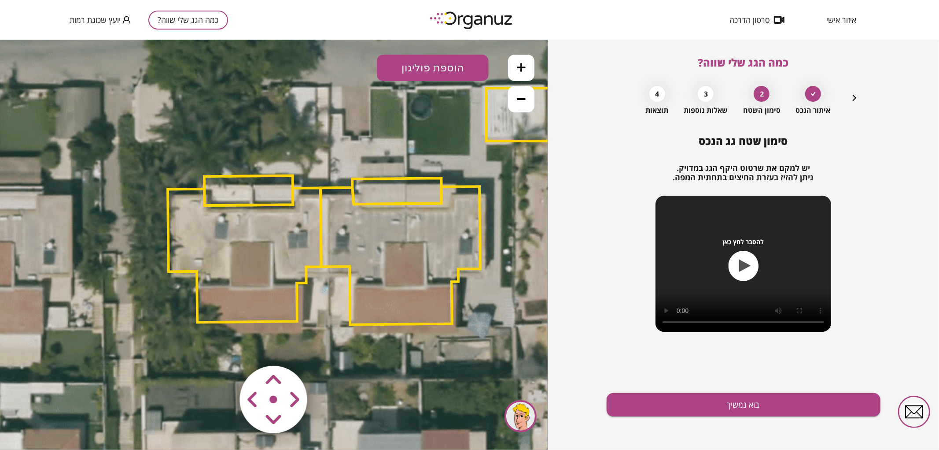
click at [377, 244] on polygon at bounding box center [401, 255] width 160 height 138
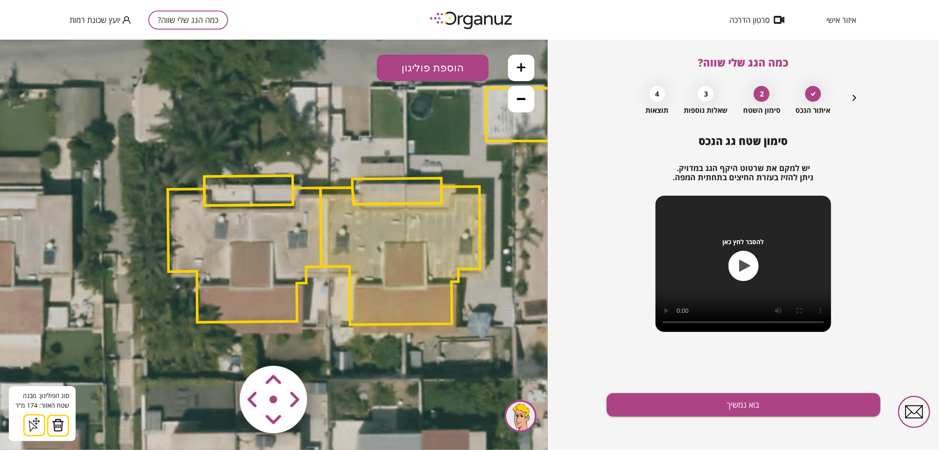
click at [64, 425] on button at bounding box center [58, 425] width 22 height 22
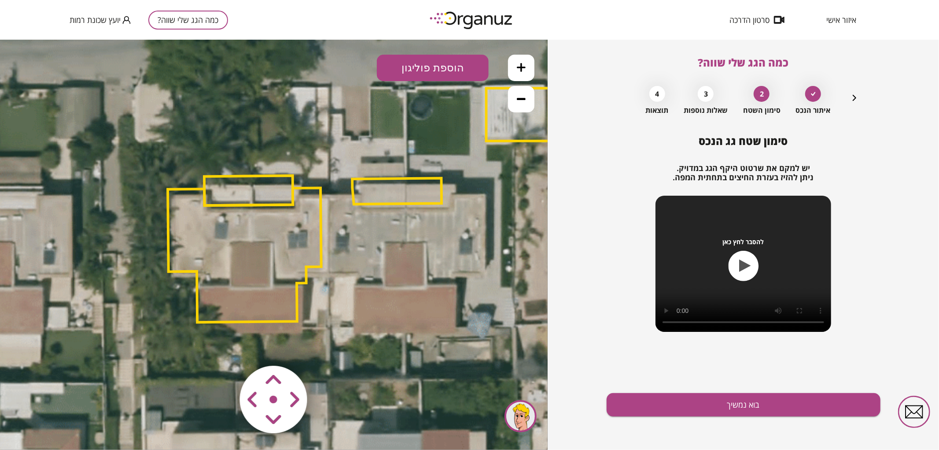
click at [404, 189] on polygon at bounding box center [396, 190] width 89 height 26
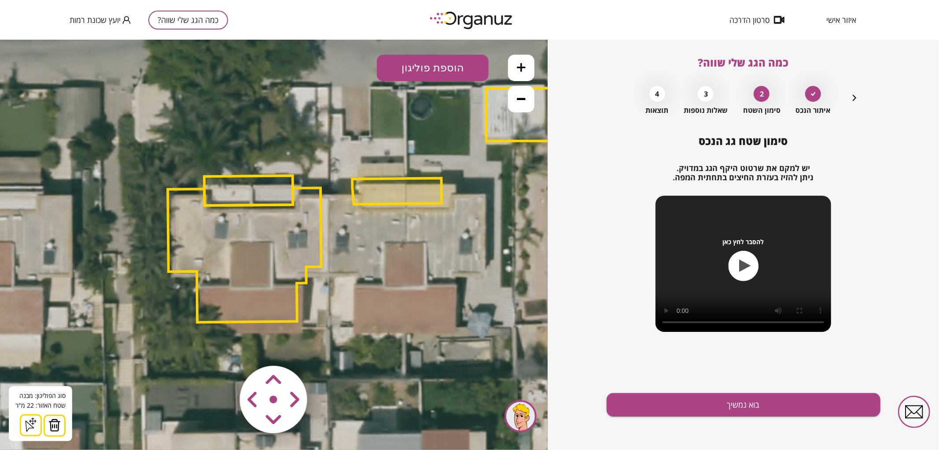
click at [52, 421] on img at bounding box center [54, 424] width 12 height 13
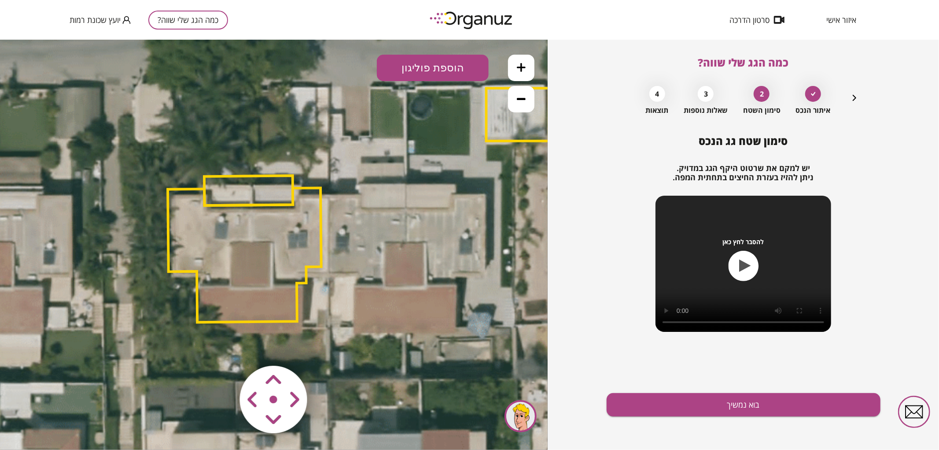
click at [273, 254] on polygon at bounding box center [245, 254] width 154 height 134
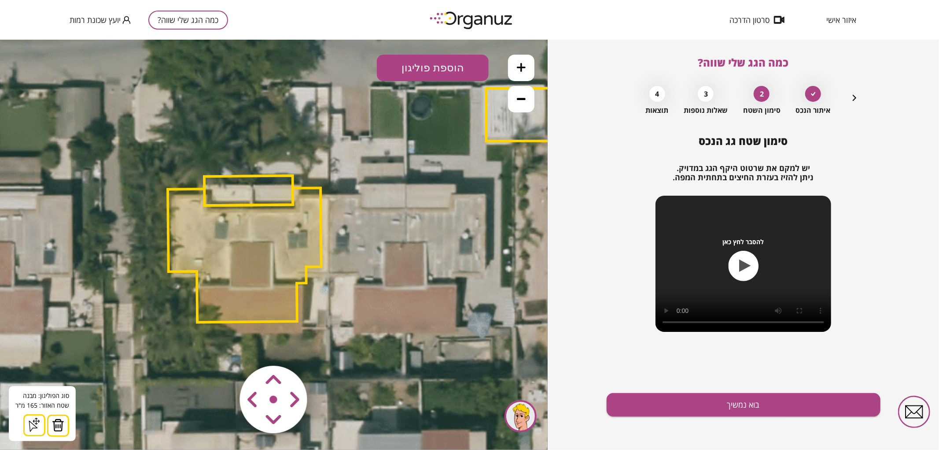
drag, startPoint x: 66, startPoint y: 418, endPoint x: 113, endPoint y: 376, distance: 63.3
click at [66, 418] on button at bounding box center [58, 425] width 22 height 22
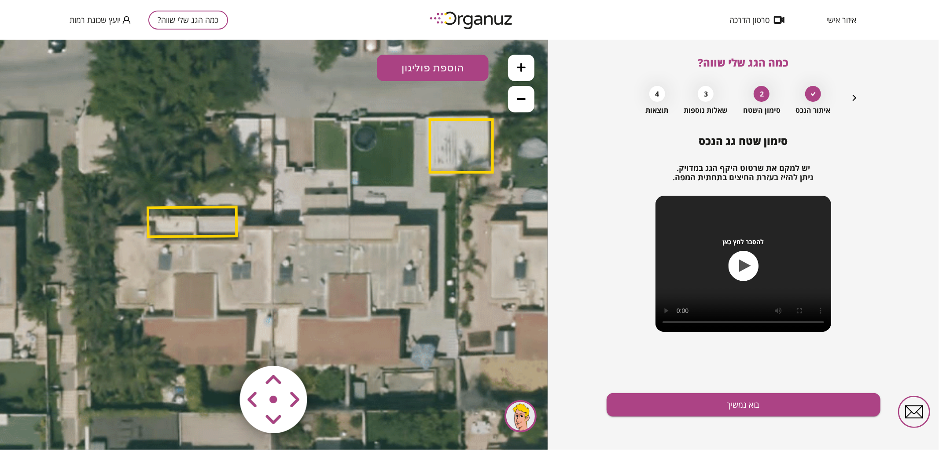
drag, startPoint x: 460, startPoint y: 147, endPoint x: 406, endPoint y: 174, distance: 60.9
click at [403, 177] on icon at bounding box center [302, 235] width 1189 height 1189
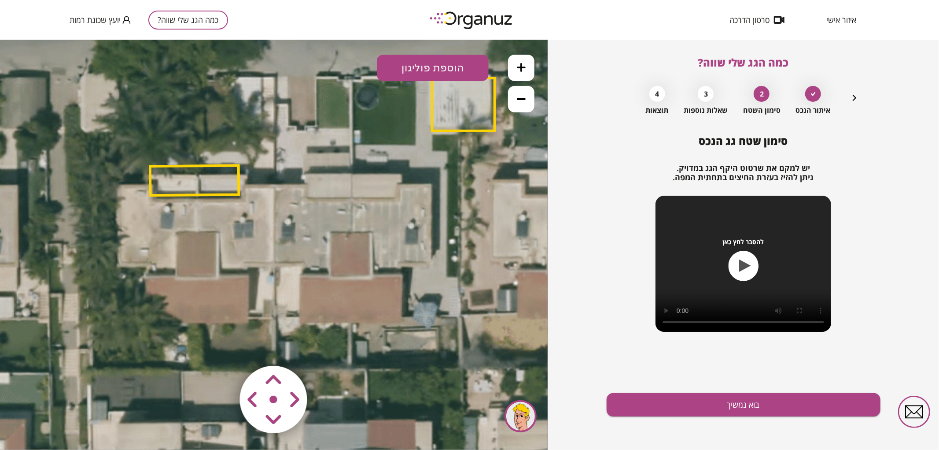
drag, startPoint x: 434, startPoint y: 161, endPoint x: 438, endPoint y: 117, distance: 44.2
click at [438, 117] on polygon at bounding box center [463, 104] width 63 height 53
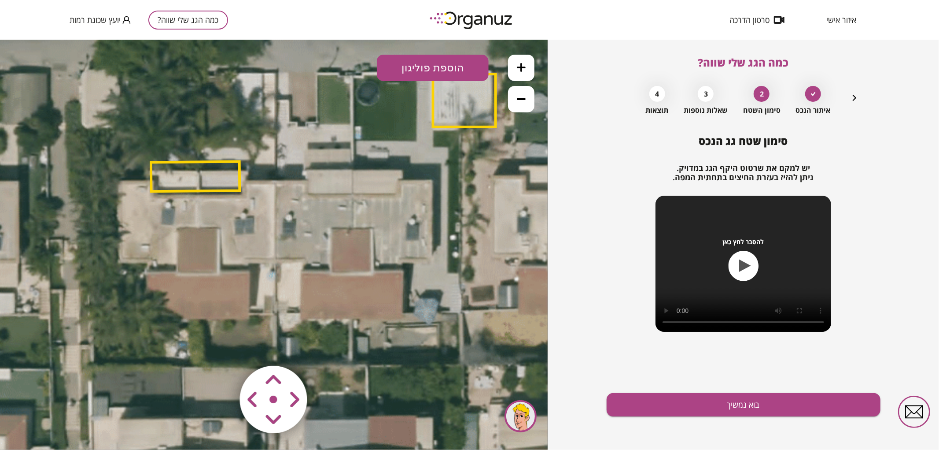
click at [519, 68] on icon at bounding box center [521, 67] width 9 height 9
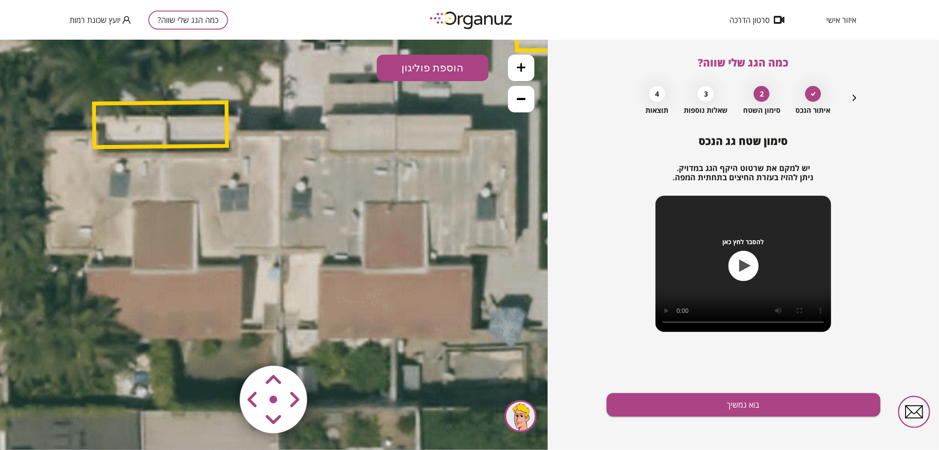
drag, startPoint x: 417, startPoint y: 146, endPoint x: 429, endPoint y: 100, distance: 47.7
click at [428, 103] on icon at bounding box center [327, 145] width 1784 height 1784
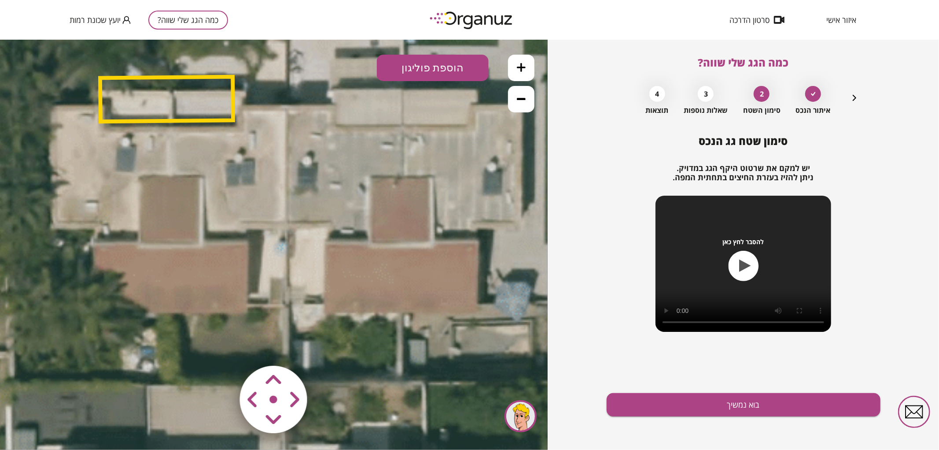
click at [432, 67] on button "הוספת פוליגון" at bounding box center [433, 67] width 112 height 26
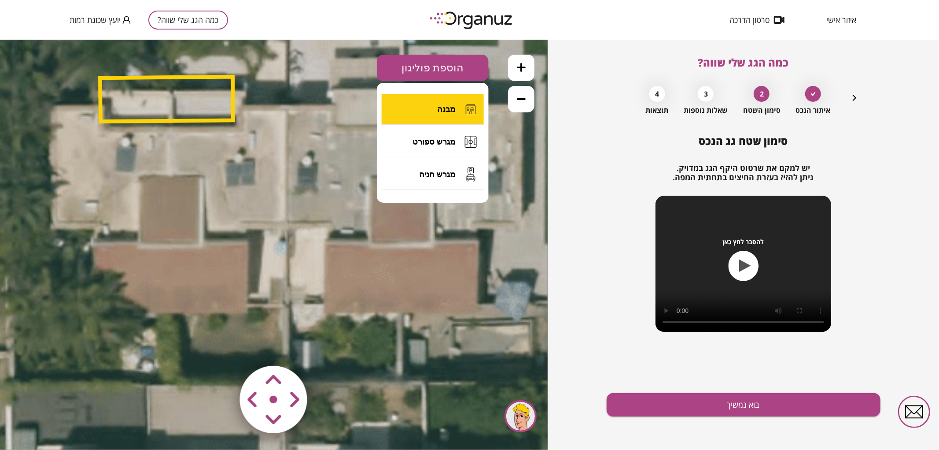
click at [426, 114] on button "מבנה" at bounding box center [433, 108] width 102 height 31
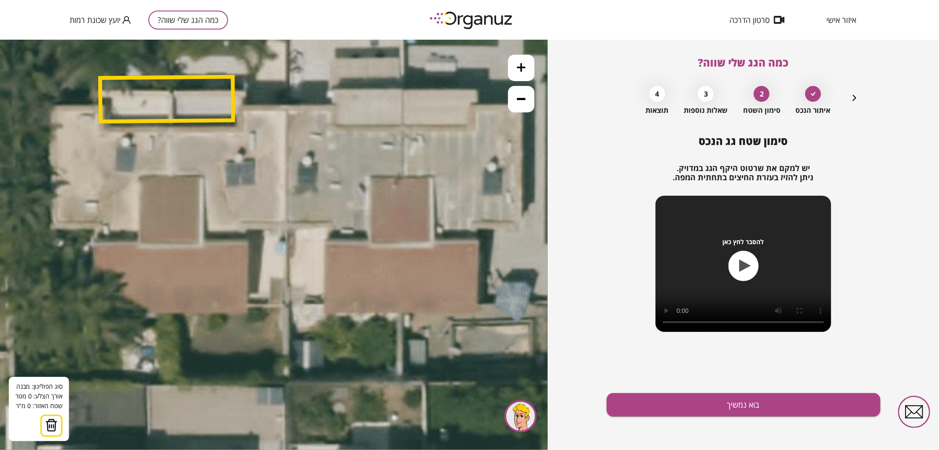
click at [403, 125] on icon at bounding box center [333, 120] width 1784 height 1784
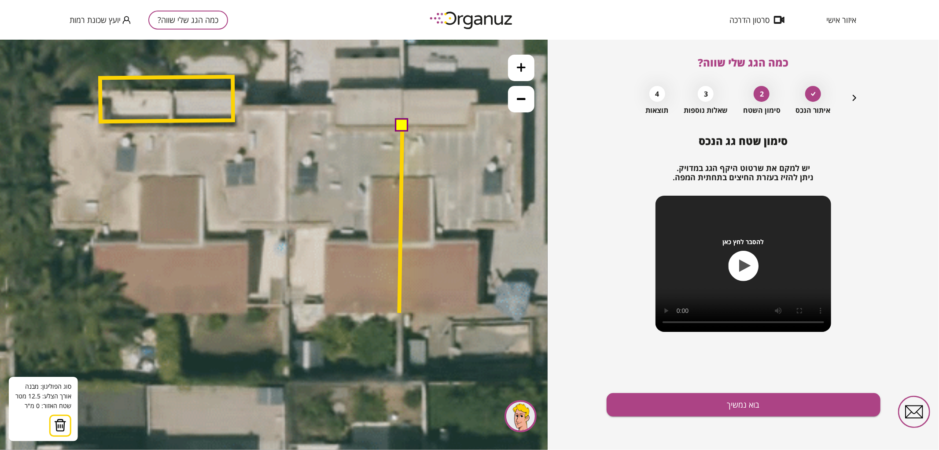
click at [399, 312] on polygon at bounding box center [400, 218] width 3 height 187
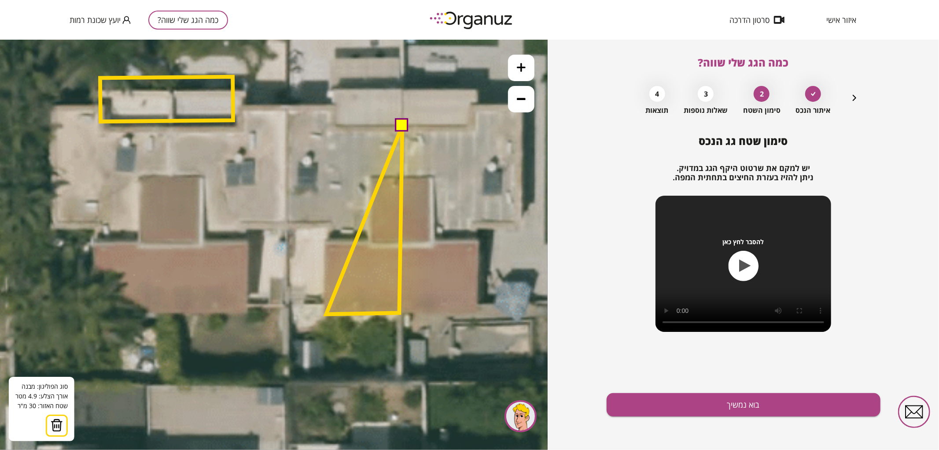
click at [326, 314] on polygon at bounding box center [364, 219] width 76 height 188
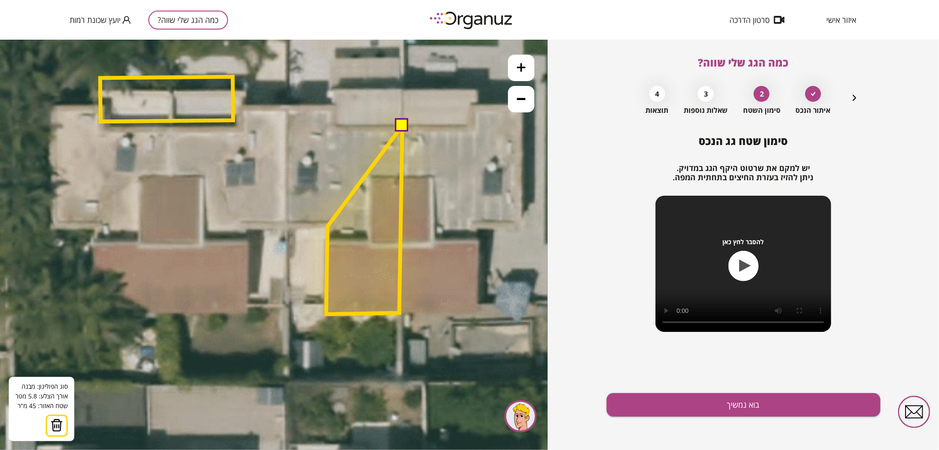
click at [328, 226] on polygon at bounding box center [364, 219] width 76 height 188
click at [286, 227] on polygon at bounding box center [344, 219] width 116 height 188
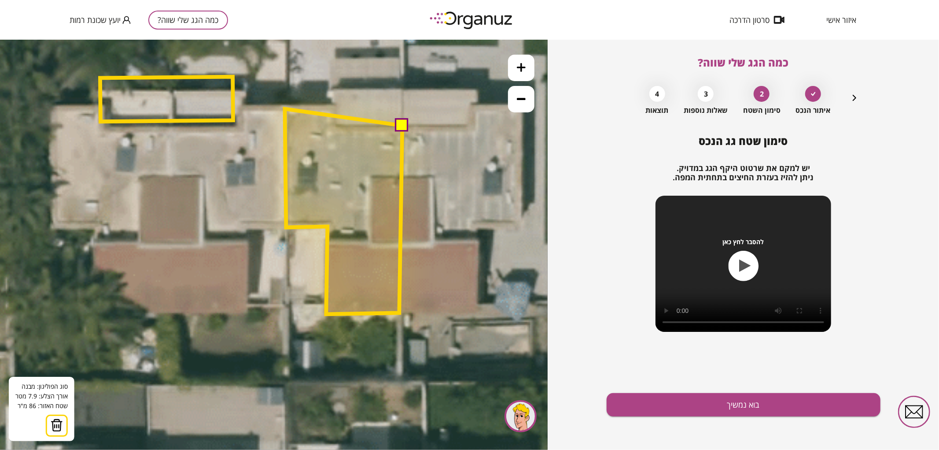
click at [285, 108] on polygon at bounding box center [344, 210] width 118 height 205
click at [336, 107] on polygon at bounding box center [344, 210] width 118 height 207
click at [336, 125] on polygon at bounding box center [344, 210] width 118 height 207
click at [403, 122] on button at bounding box center [401, 124] width 13 height 13
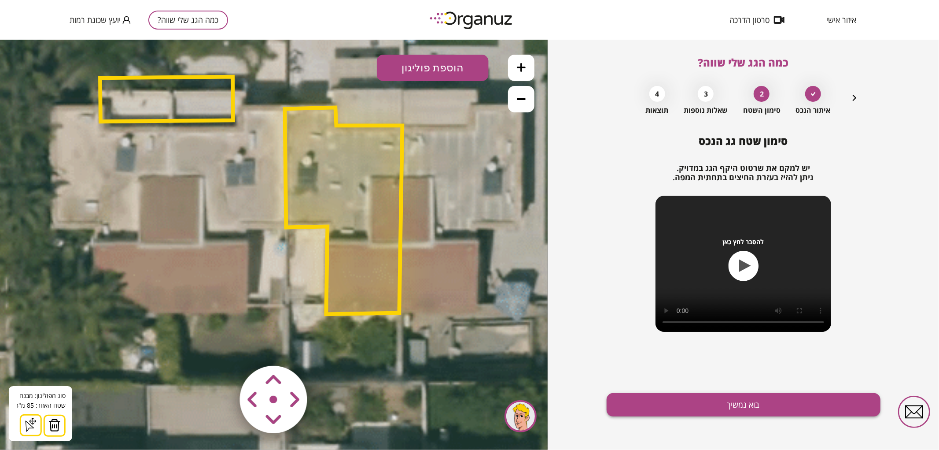
click at [668, 397] on button "בוא נמשיך" at bounding box center [744, 404] width 274 height 23
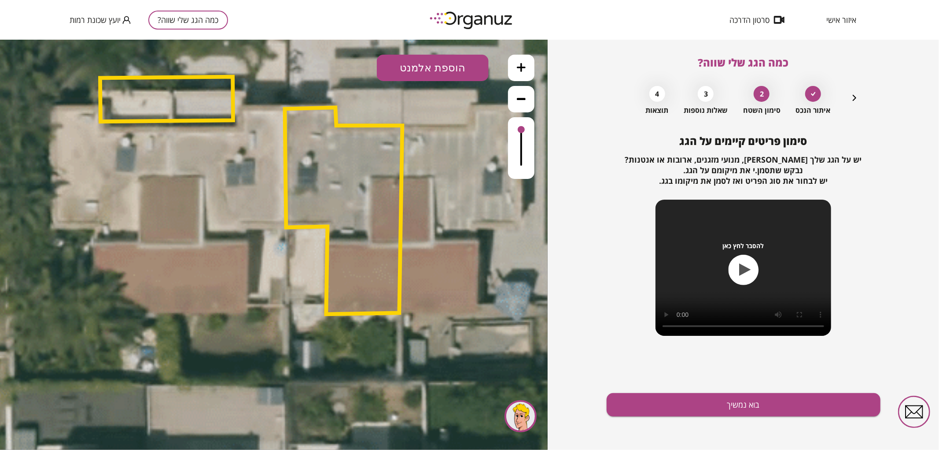
click at [436, 66] on button "הוספת אלמנט" at bounding box center [433, 67] width 112 height 26
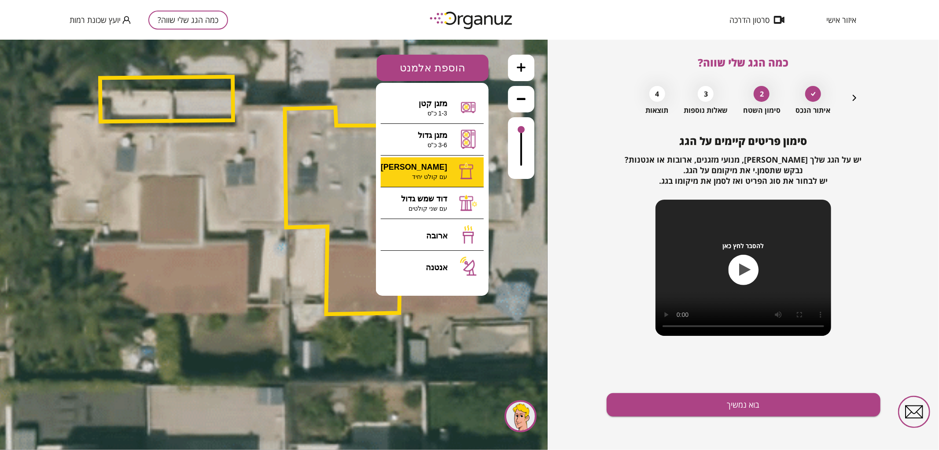
click at [421, 171] on div ".st0 { fill: #FFFFFF; } 85" at bounding box center [274, 244] width 548 height 410
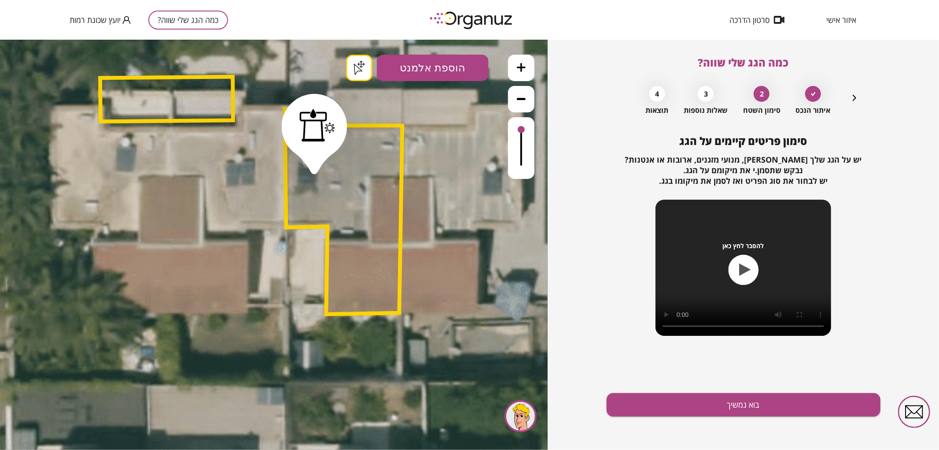
click at [663, 395] on button "בוא נמשיך" at bounding box center [744, 404] width 274 height 23
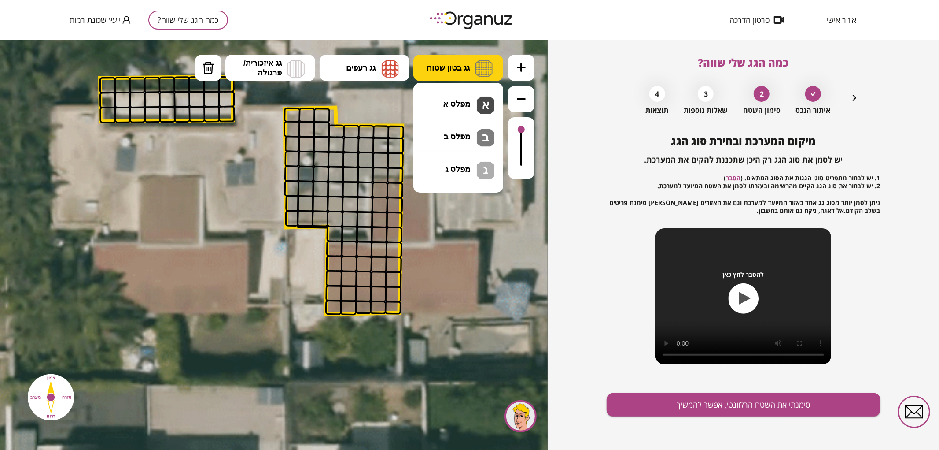
click at [445, 58] on button "גג בטון שטוח" at bounding box center [459, 67] width 90 height 26
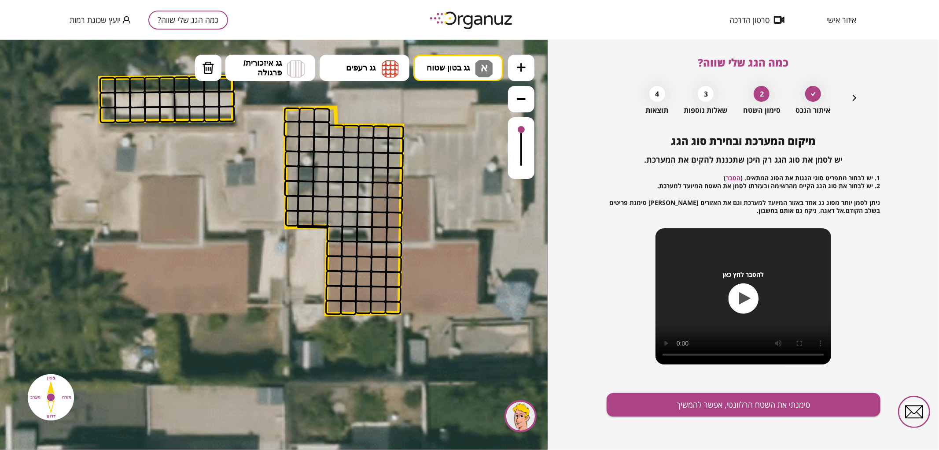
drag, startPoint x: 457, startPoint y: 104, endPoint x: 479, endPoint y: 114, distance: 24.5
click at [457, 105] on div ".st0 { fill: #FFFFFF; } .st0 { fill: #FFFFFF; }" at bounding box center [274, 244] width 548 height 410
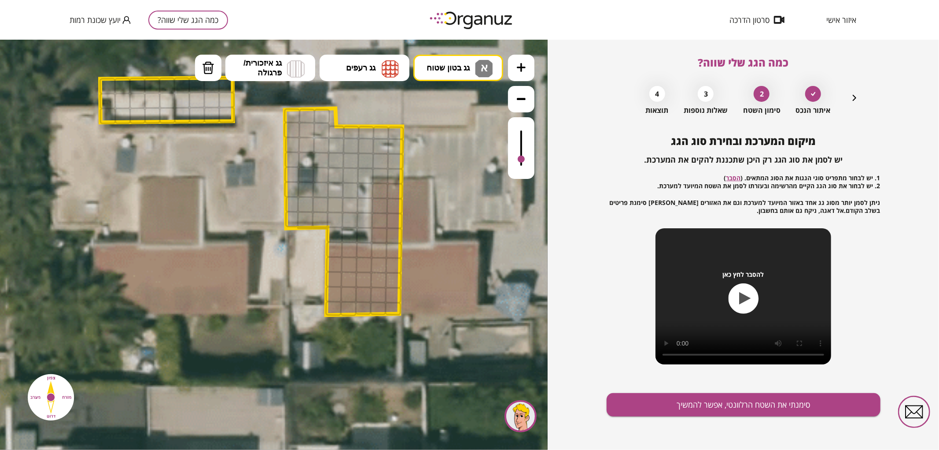
drag, startPoint x: 522, startPoint y: 127, endPoint x: 525, endPoint y: 159, distance: 32.3
click at [525, 159] on div at bounding box center [521, 148] width 26 height 62
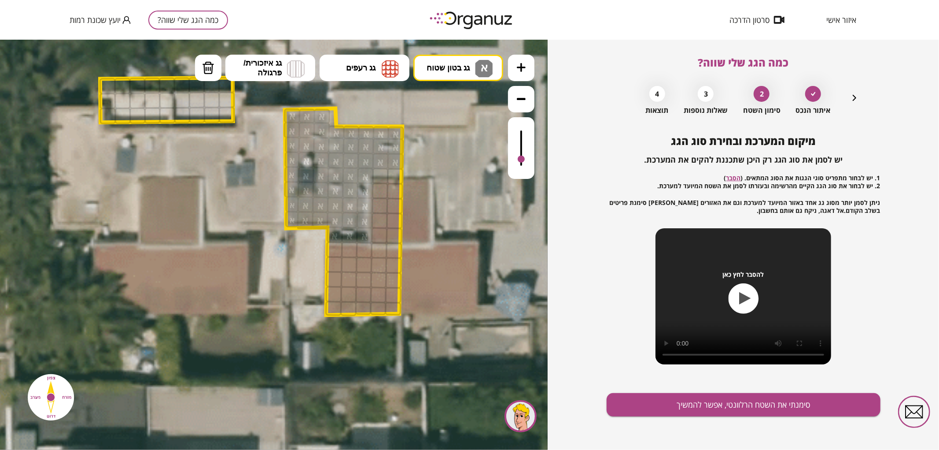
drag, startPoint x: 296, startPoint y: 117, endPoint x: 328, endPoint y: 190, distance: 79.7
click at [382, 68] on img at bounding box center [390, 68] width 17 height 18
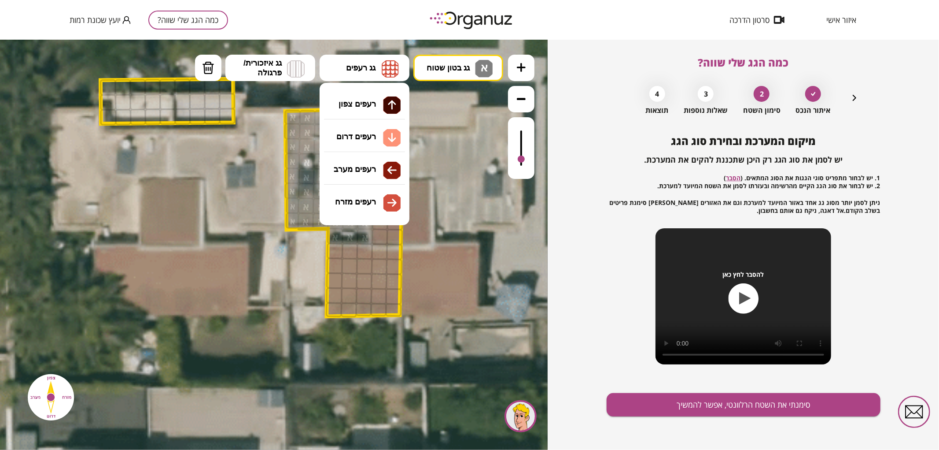
drag, startPoint x: 374, startPoint y: 102, endPoint x: 379, endPoint y: 131, distance: 29.0
click at [374, 104] on div ".st0 { fill: #FFFFFF; } .st0 { fill: #FFFFFF; }" at bounding box center [274, 244] width 548 height 410
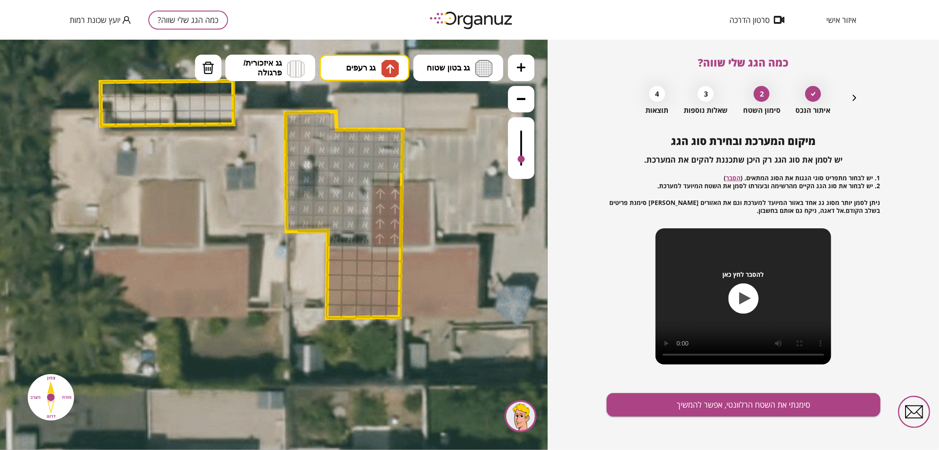
drag, startPoint x: 379, startPoint y: 236, endPoint x: 359, endPoint y: 169, distance: 70.4
drag, startPoint x: 388, startPoint y: 69, endPoint x: 402, endPoint y: 82, distance: 19.3
click at [388, 69] on img at bounding box center [390, 68] width 9 height 11
drag, startPoint x: 372, startPoint y: 134, endPoint x: 379, endPoint y: 184, distance: 50.3
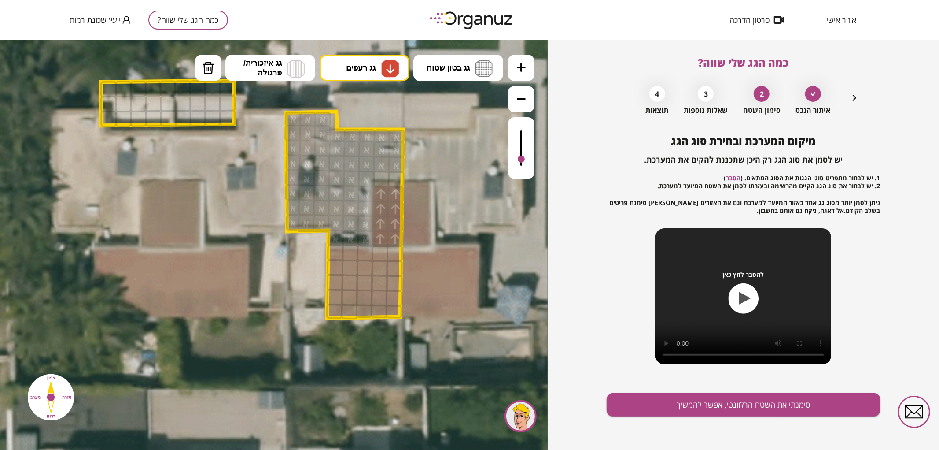
click at [371, 134] on div ".st0 { fill: #FFFFFF; } .st0 { fill: #FFFFFF; }" at bounding box center [274, 244] width 548 height 410
drag, startPoint x: 342, startPoint y: 314, endPoint x: 360, endPoint y: 255, distance: 61.7
click at [628, 404] on button "סימנתי את השטח הרלוונטי, אפשר להמשיך" at bounding box center [744, 404] width 274 height 23
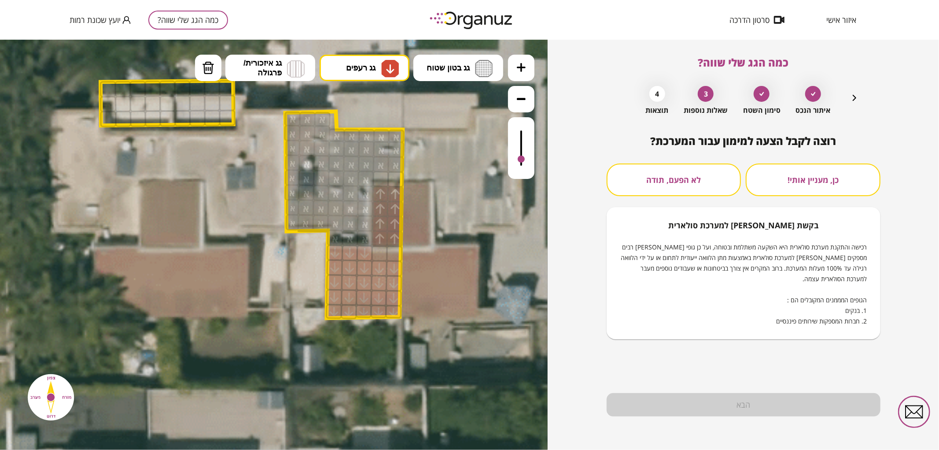
click at [672, 169] on button "לא הפעם, תודה" at bounding box center [674, 179] width 135 height 33
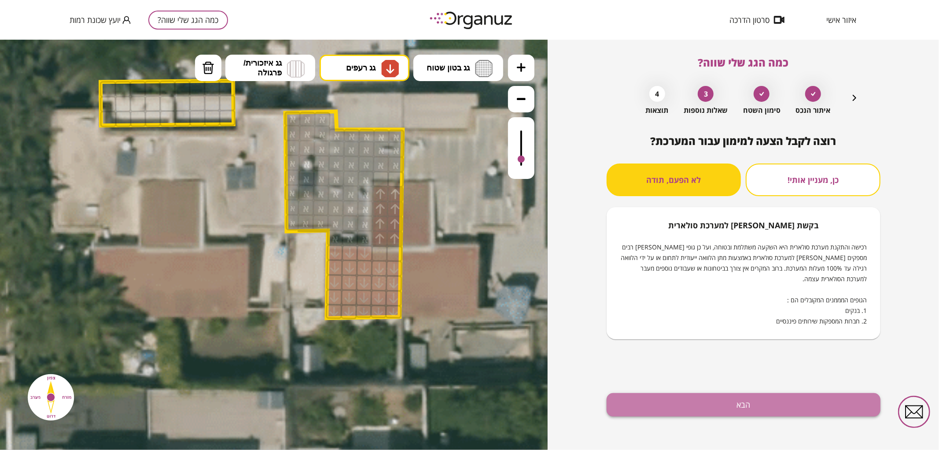
click at [710, 403] on button "הבא" at bounding box center [744, 404] width 274 height 23
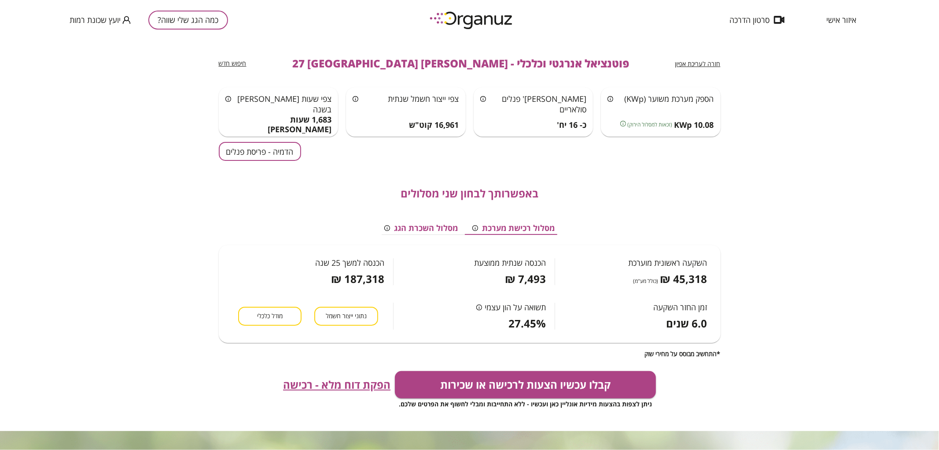
click at [230, 157] on button "הדמיה - פריסת פנלים" at bounding box center [260, 151] width 82 height 19
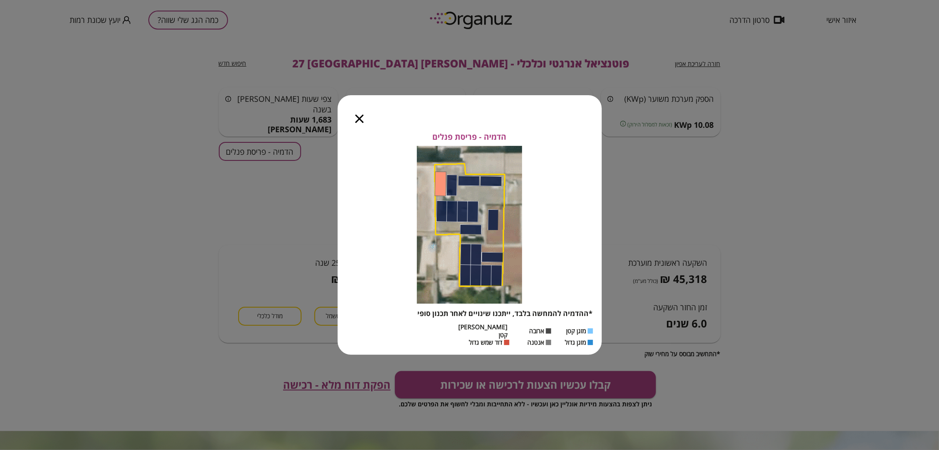
click at [353, 122] on div at bounding box center [360, 113] width 44 height 37
click at [358, 122] on icon "button" at bounding box center [359, 118] width 8 height 8
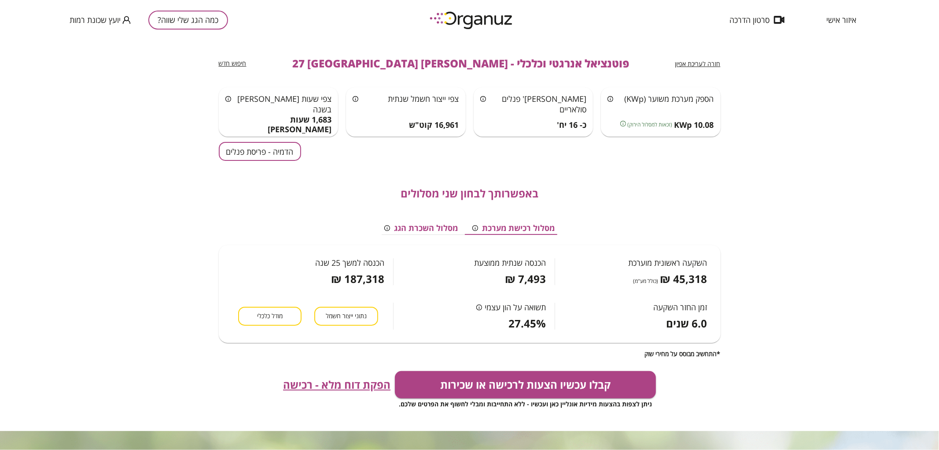
click at [225, 11] on div "כמה הגג שלי שווה?" at bounding box center [188, 20] width 80 height 19
click at [219, 19] on button "כמה הגג שלי שווה?" at bounding box center [188, 20] width 80 height 19
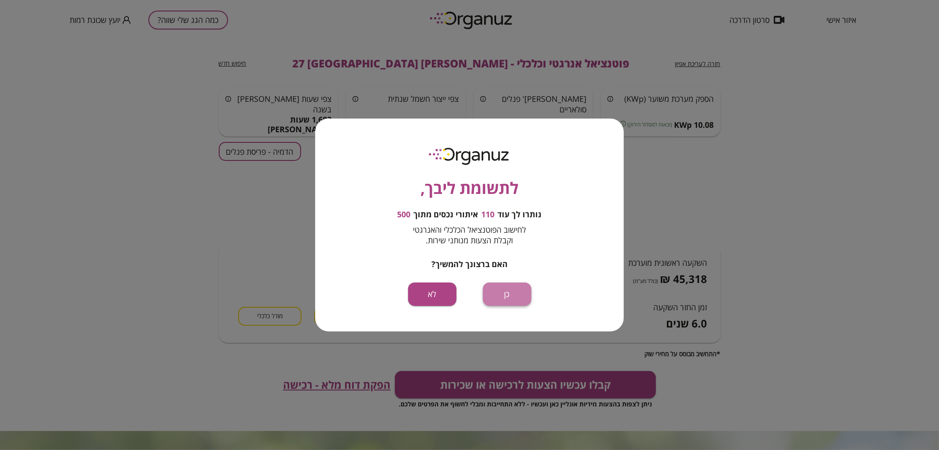
click at [515, 293] on button "כן" at bounding box center [507, 293] width 48 height 23
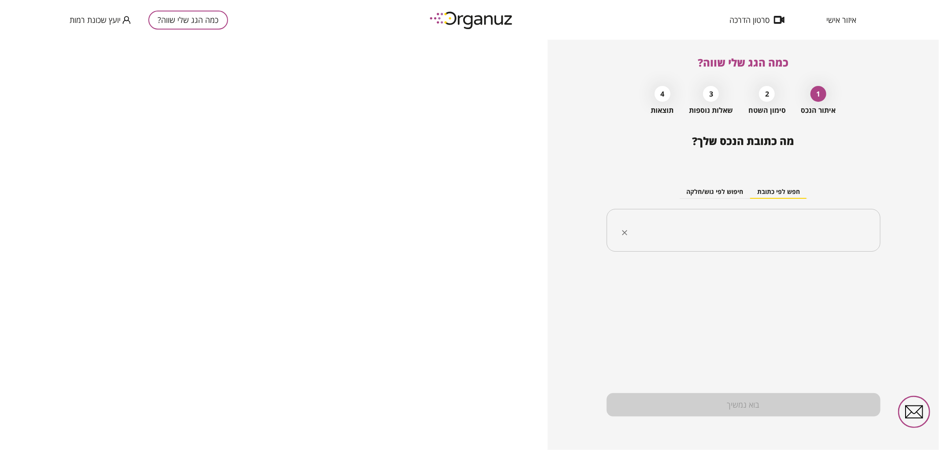
click at [812, 223] on input "text" at bounding box center [747, 230] width 246 height 22
click at [753, 271] on li "[PERSON_NAME] 25 [GEOGRAPHIC_DATA]" at bounding box center [743, 275] width 251 height 16
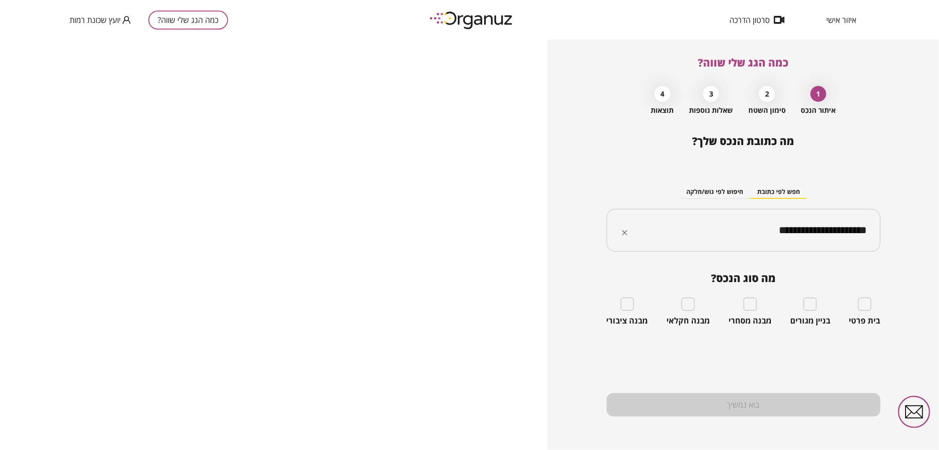
type input "**********"
click at [856, 304] on div "בית פרטי" at bounding box center [864, 311] width 31 height 28
click at [867, 314] on div "בית פרטי" at bounding box center [864, 311] width 31 height 28
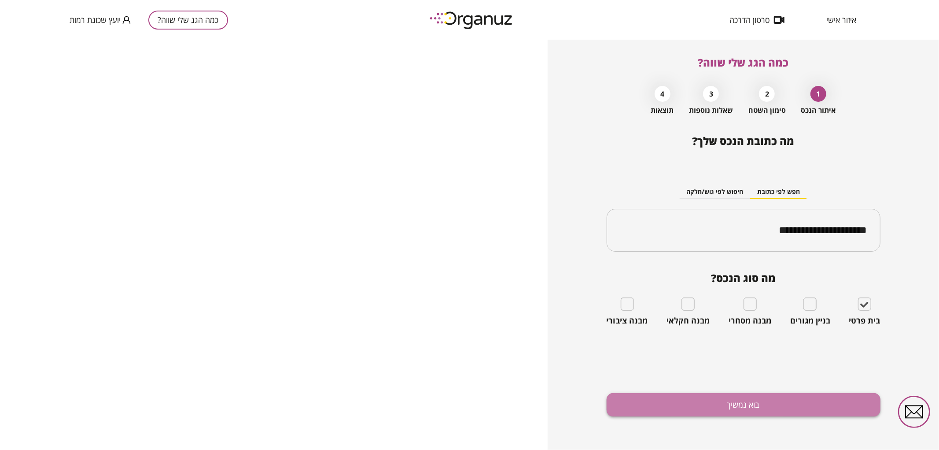
click at [812, 411] on button "בוא נמשיך" at bounding box center [744, 404] width 274 height 23
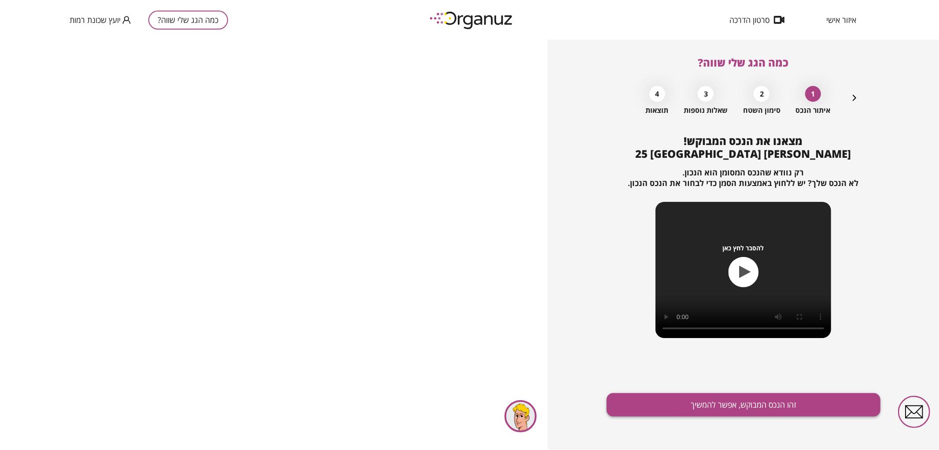
click at [789, 411] on button "זהו הנכס המבוקש, אפשר להמשיך" at bounding box center [744, 404] width 274 height 23
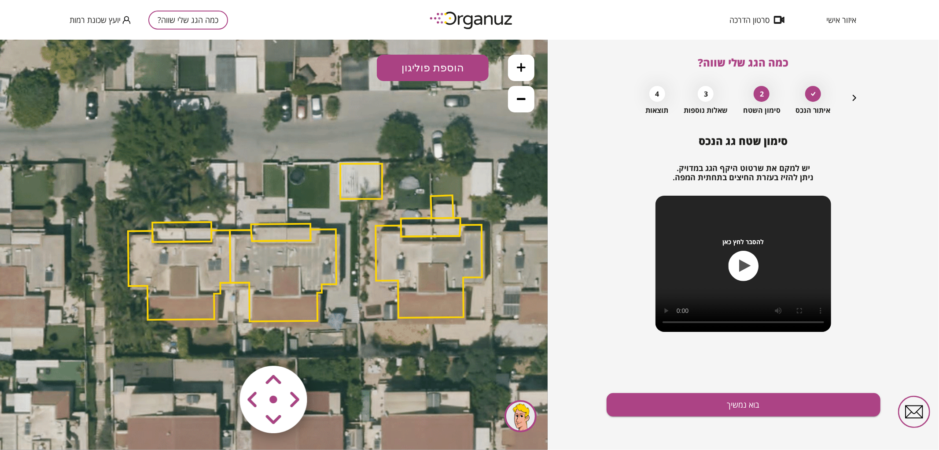
drag, startPoint x: 201, startPoint y: 283, endPoint x: 217, endPoint y: 280, distance: 16.7
click at [217, 280] on polygon at bounding box center [179, 273] width 102 height 89
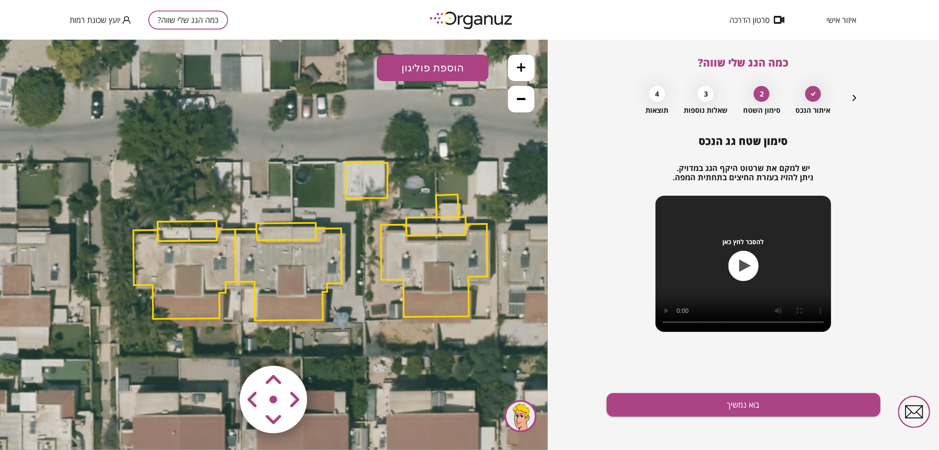
click at [299, 276] on polygon at bounding box center [288, 274] width 107 height 92
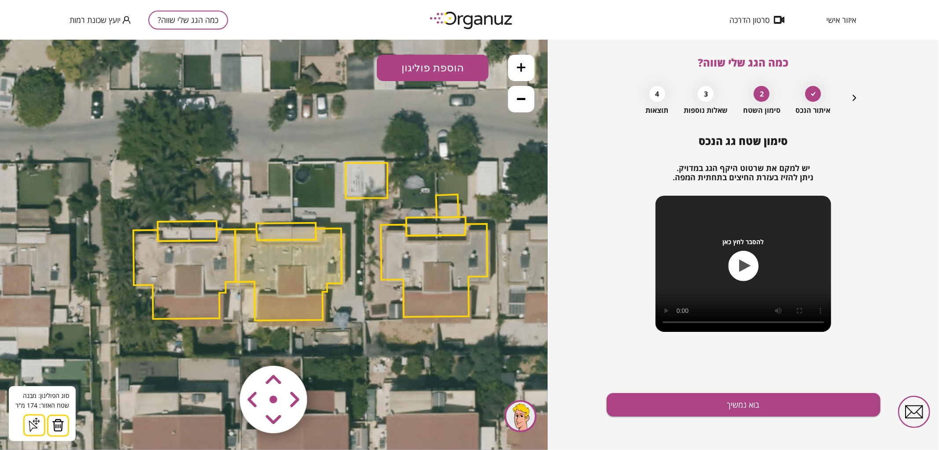
click at [49, 420] on button at bounding box center [58, 425] width 22 height 22
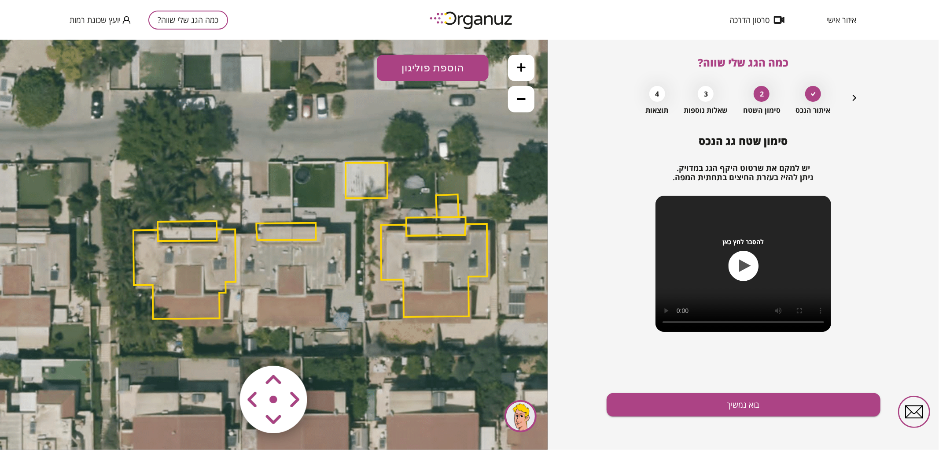
click at [272, 233] on polygon at bounding box center [285, 230] width 59 height 17
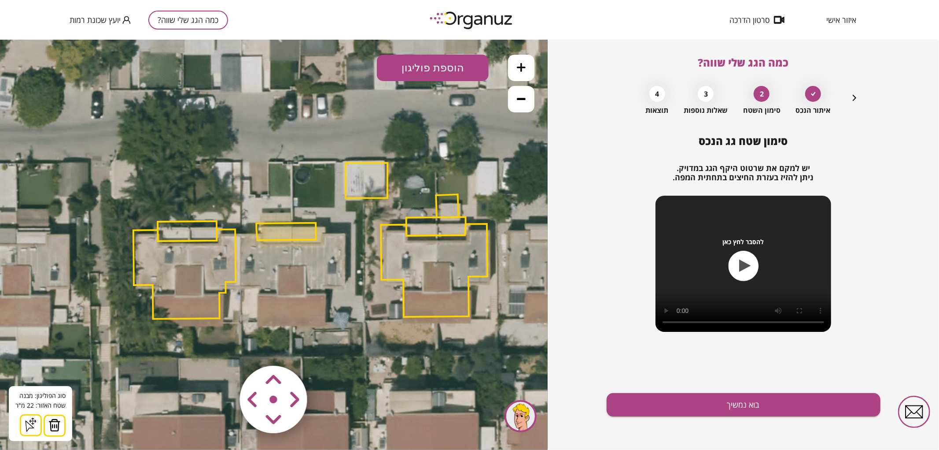
click at [59, 420] on img at bounding box center [54, 424] width 12 height 13
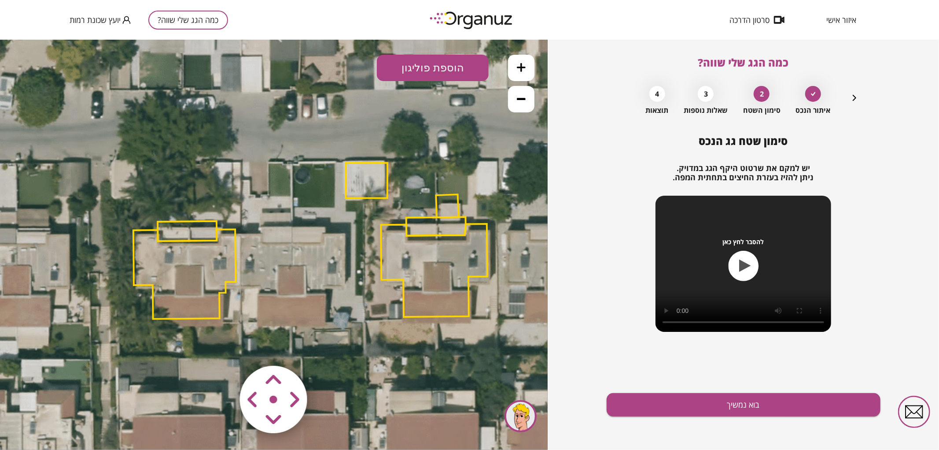
click at [522, 71] on icon at bounding box center [521, 67] width 9 height 9
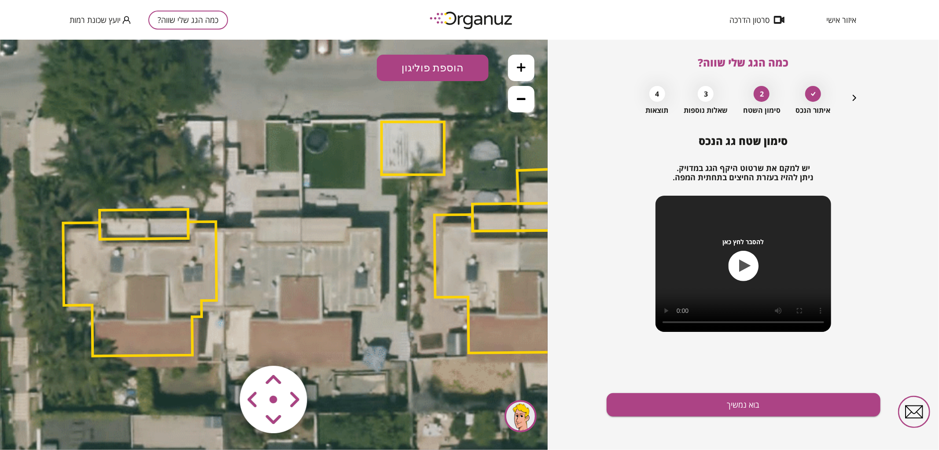
click at [523, 71] on icon at bounding box center [521, 67] width 9 height 9
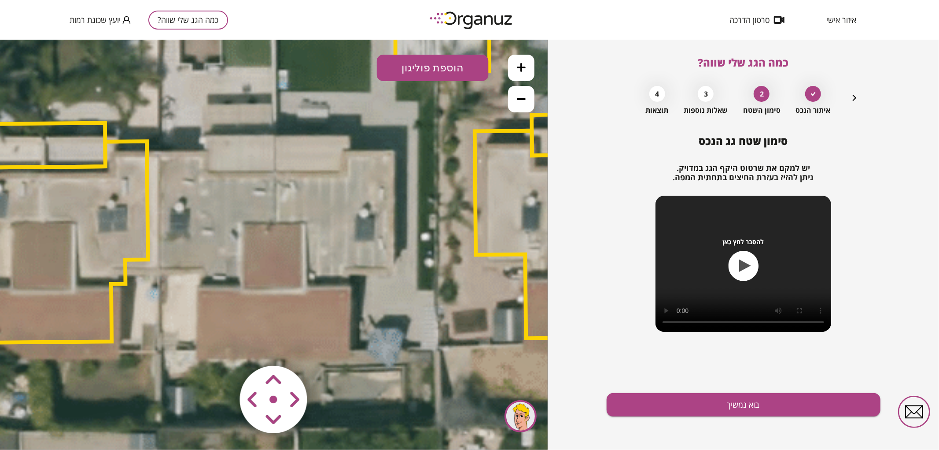
drag, startPoint x: 485, startPoint y: 209, endPoint x: 443, endPoint y: 135, distance: 85.2
click at [443, 138] on icon at bounding box center [316, 165] width 2452 height 2452
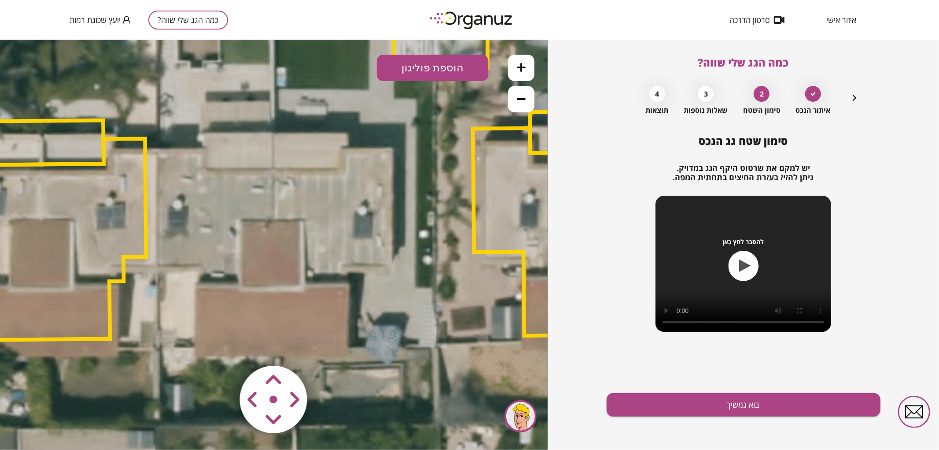
click at [452, 53] on polygon at bounding box center [441, 28] width 94 height 79
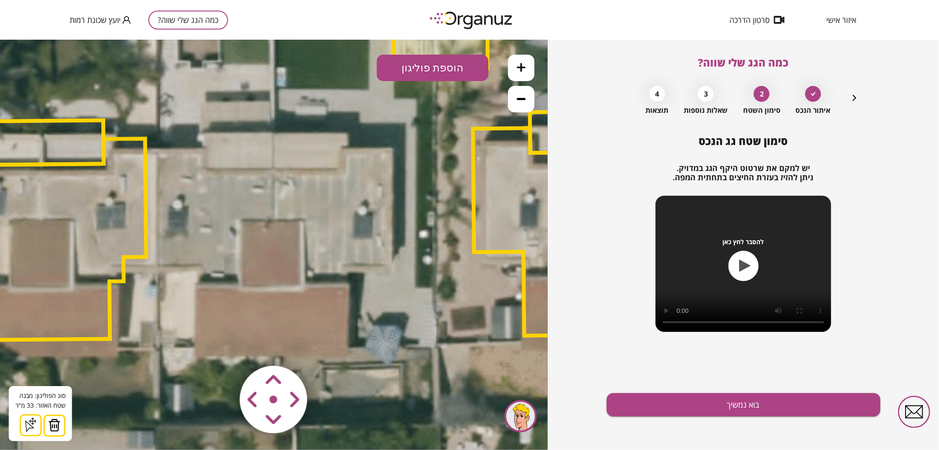
click at [447, 70] on button "הוספת פוליגון" at bounding box center [433, 67] width 112 height 26
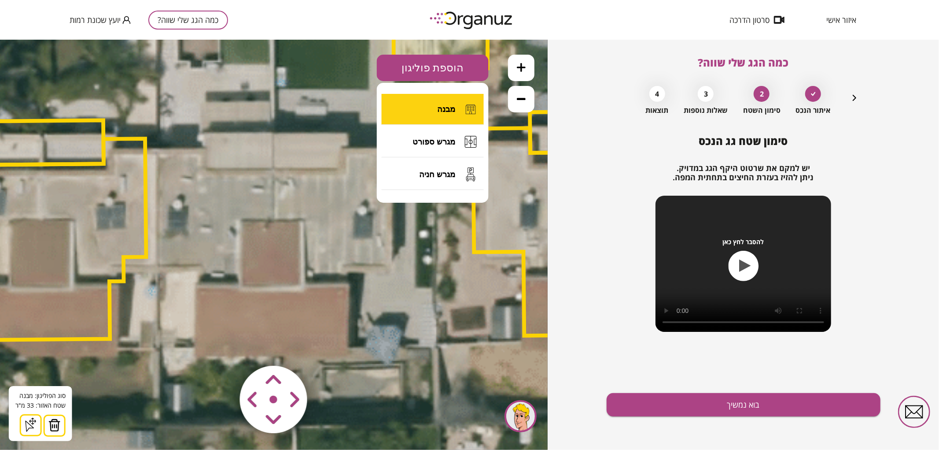
click at [449, 111] on span "מבנה" at bounding box center [446, 109] width 18 height 10
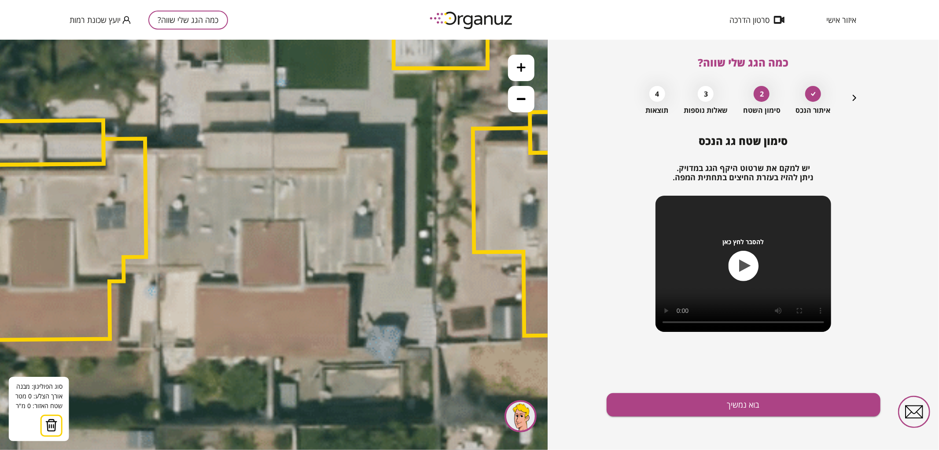
click at [272, 170] on icon at bounding box center [314, 162] width 2452 height 2452
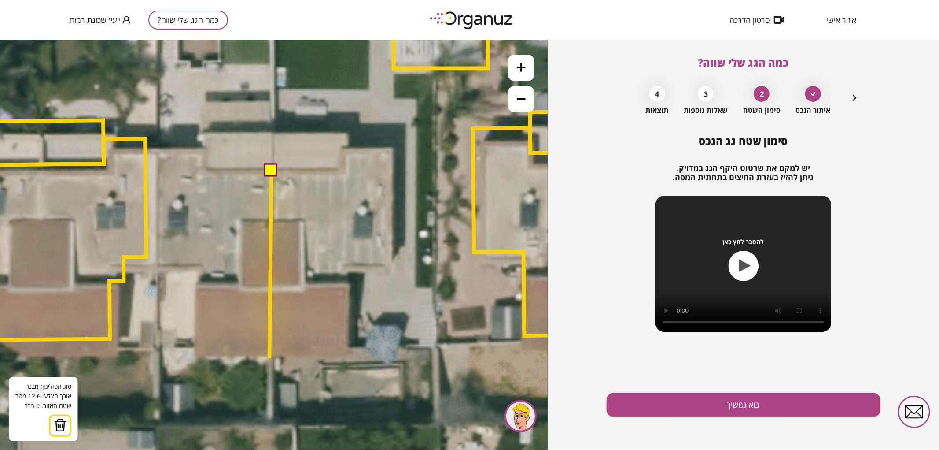
click at [270, 358] on icon at bounding box center [314, 162] width 2452 height 2452
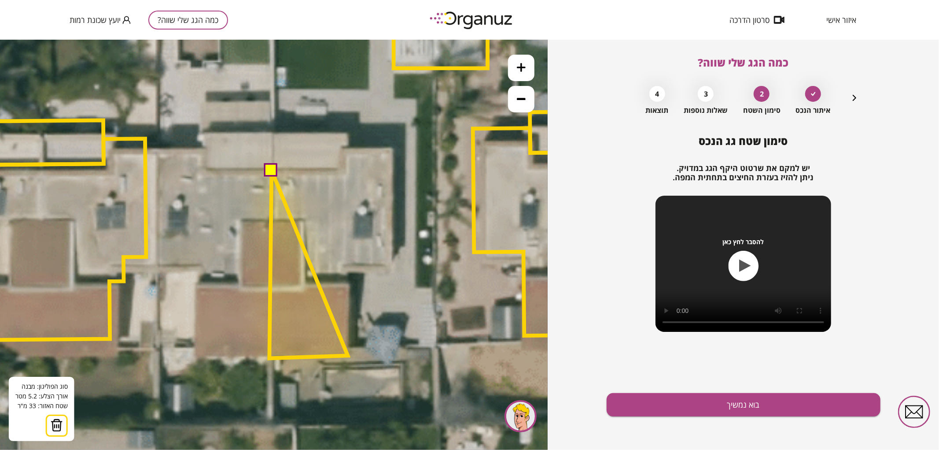
click at [348, 355] on polygon at bounding box center [309, 264] width 78 height 188
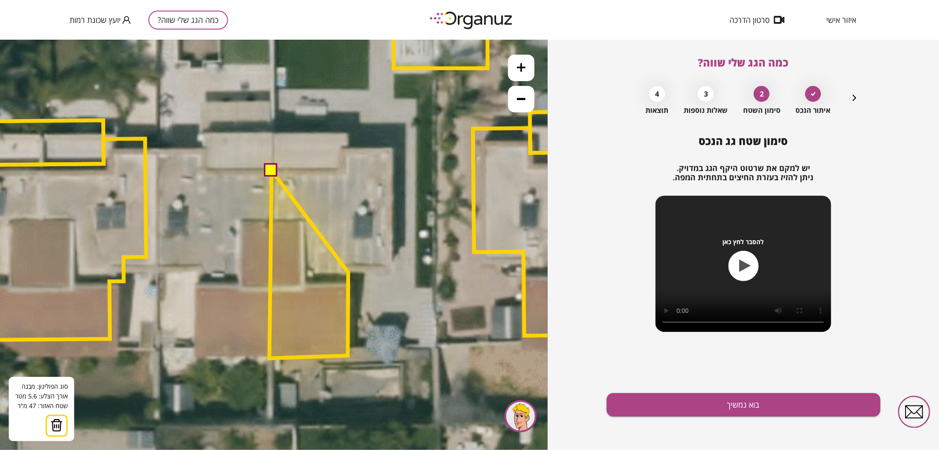
click at [348, 272] on polygon at bounding box center [309, 264] width 79 height 188
click at [390, 271] on polygon at bounding box center [330, 264] width 120 height 188
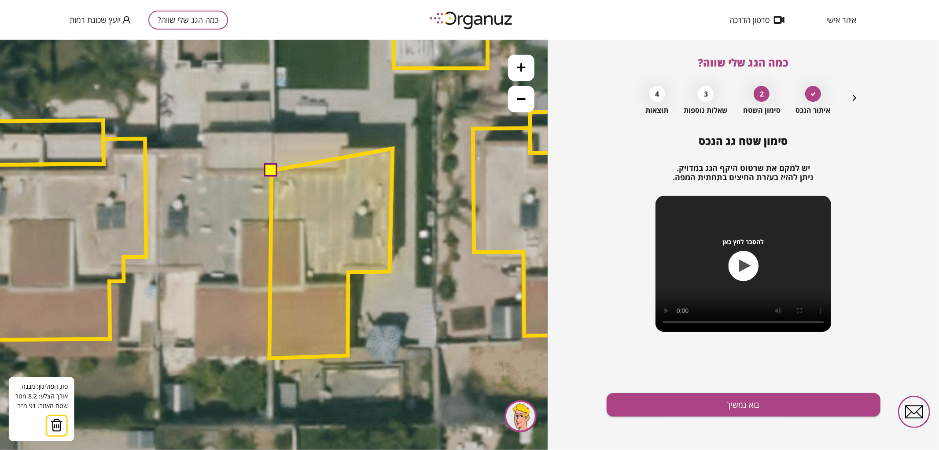
click at [393, 148] on polygon at bounding box center [331, 253] width 123 height 210
click at [341, 148] on polygon at bounding box center [331, 253] width 123 height 210
click at [340, 170] on polygon at bounding box center [331, 253] width 123 height 210
click at [270, 174] on button at bounding box center [270, 168] width 13 height 13
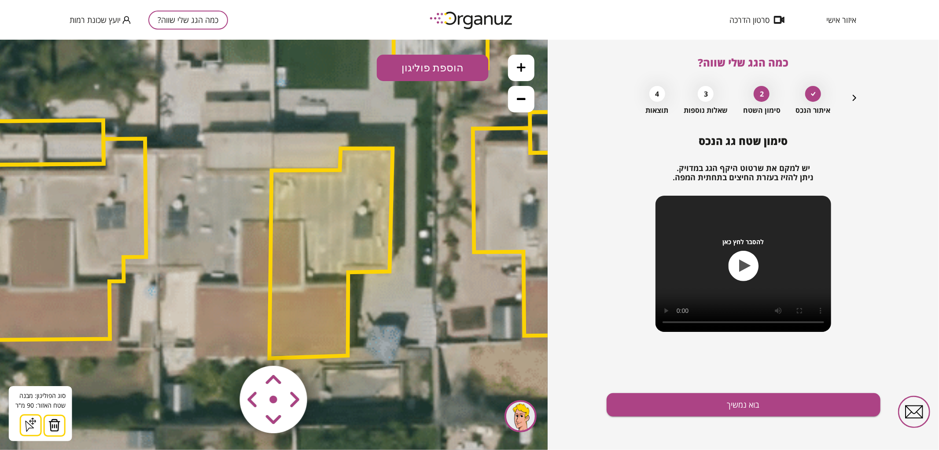
click at [630, 421] on div "סימון שטח גג הנכס יש למקם את שרטוט היקף הגג במדויק. ניתן להזיז בעזרת החיצים בתח…" at bounding box center [744, 292] width 274 height 315
click at [624, 417] on div "סימון שטח גג הנכס יש למקם את שרטוט היקף הגג במדויק. ניתן להזיז בעזרת החיצים בתח…" at bounding box center [744, 292] width 274 height 315
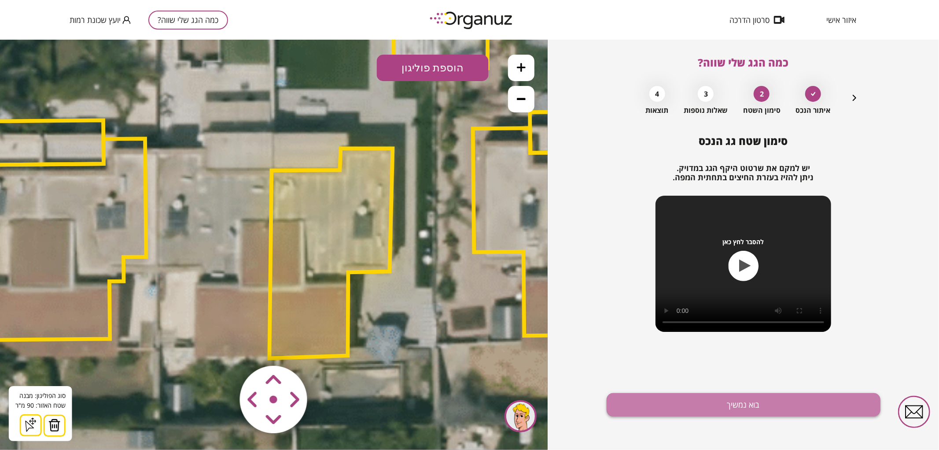
click at [659, 406] on button "בוא נמשיך" at bounding box center [744, 404] width 274 height 23
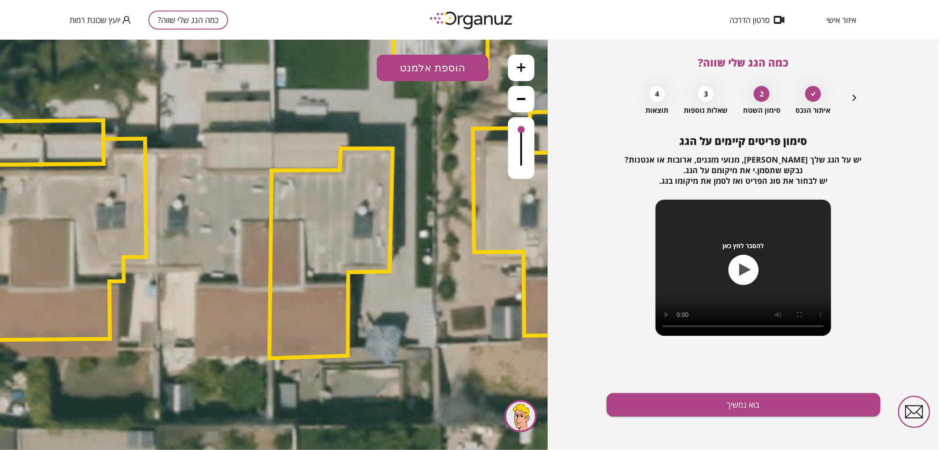
click at [464, 70] on button "הוספת אלמנט" at bounding box center [433, 67] width 112 height 26
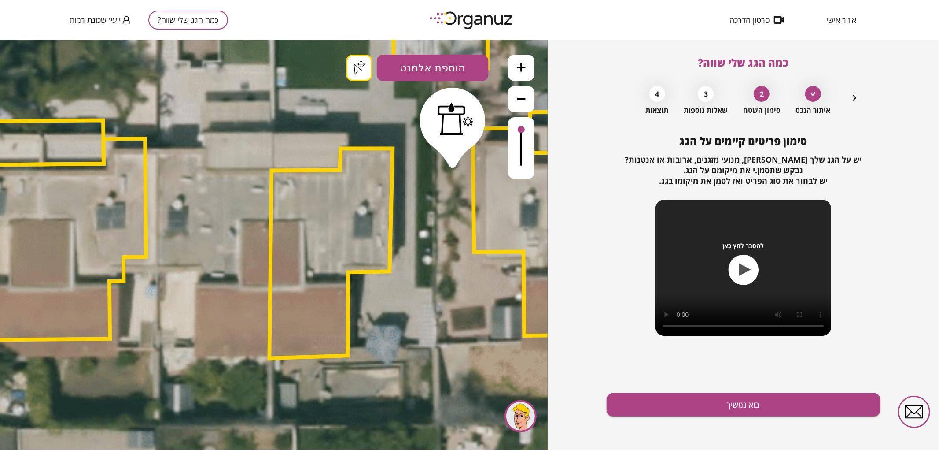
click at [453, 159] on div ".st0 { fill: #FFFFFF; } .st0 { fill: #FFFFFF; }" at bounding box center [274, 244] width 548 height 410
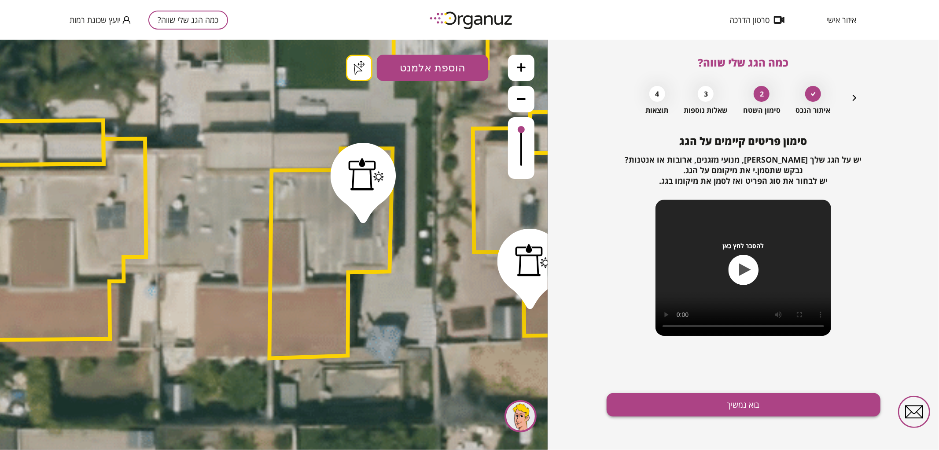
click at [742, 398] on button "בוא נמשיך" at bounding box center [744, 404] width 274 height 23
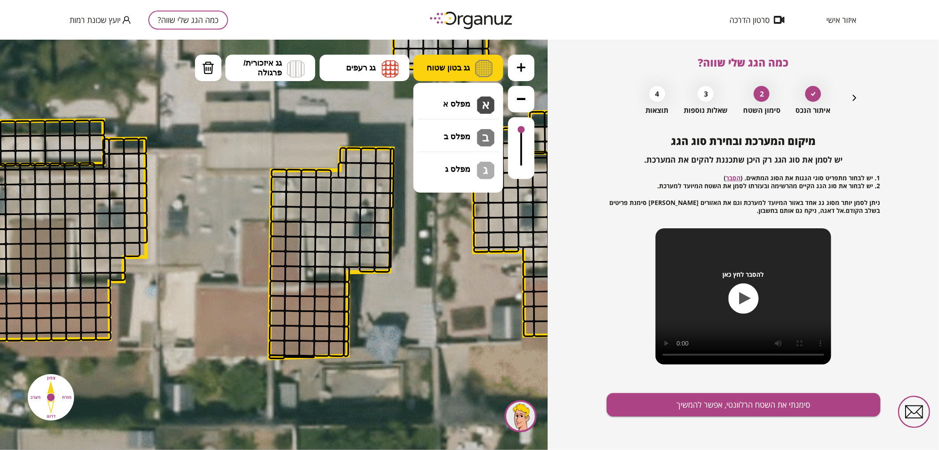
click at [453, 71] on span "גג בטון שטוח" at bounding box center [448, 68] width 43 height 10
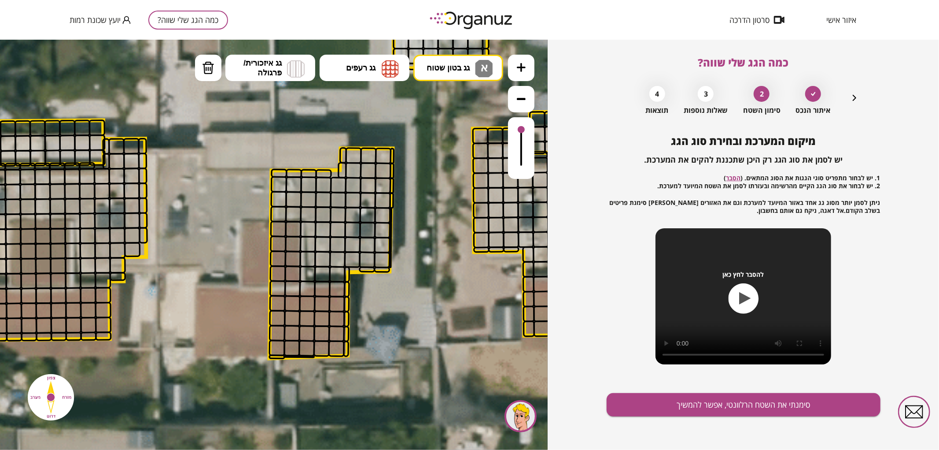
click at [469, 115] on div ".st0 { fill: #FFFFFF; } .st0 { fill: #FFFFFF; }" at bounding box center [274, 244] width 548 height 410
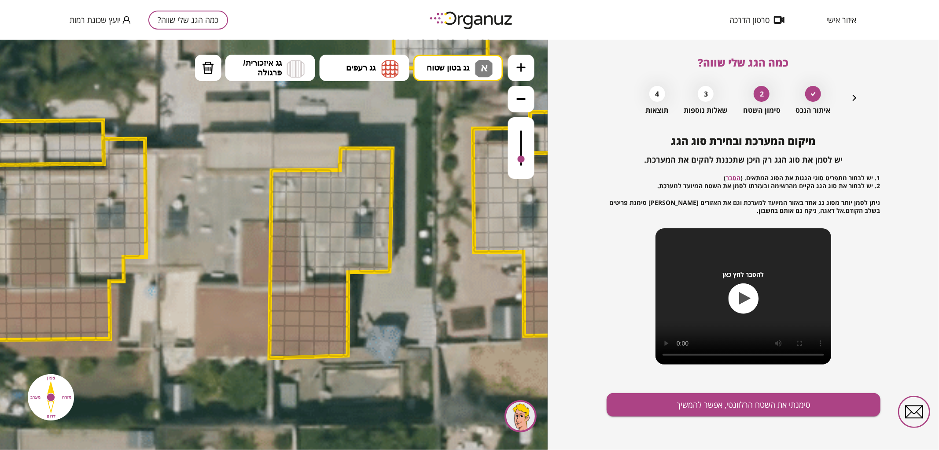
drag, startPoint x: 524, startPoint y: 133, endPoint x: 525, endPoint y: 159, distance: 26.5
click at [525, 159] on div at bounding box center [521, 148] width 26 height 62
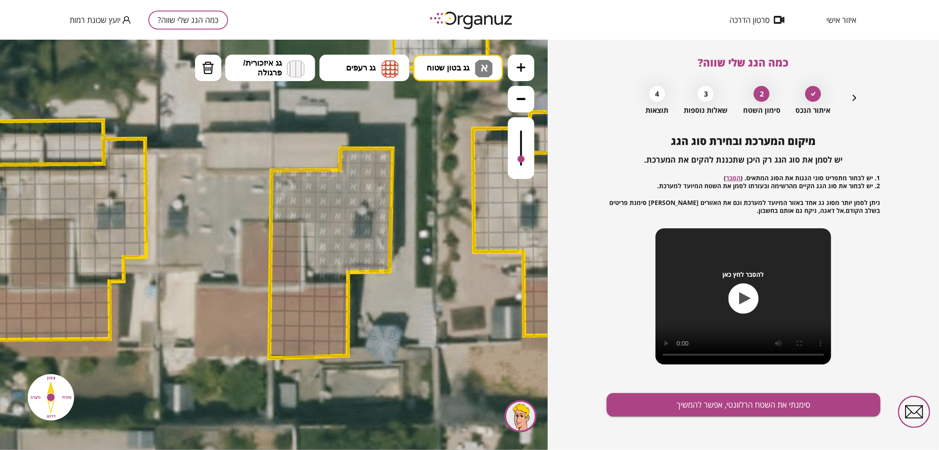
drag, startPoint x: 341, startPoint y: 159, endPoint x: 323, endPoint y: 220, distance: 63.4
click at [379, 76] on button "גג רעפים" at bounding box center [365, 67] width 90 height 26
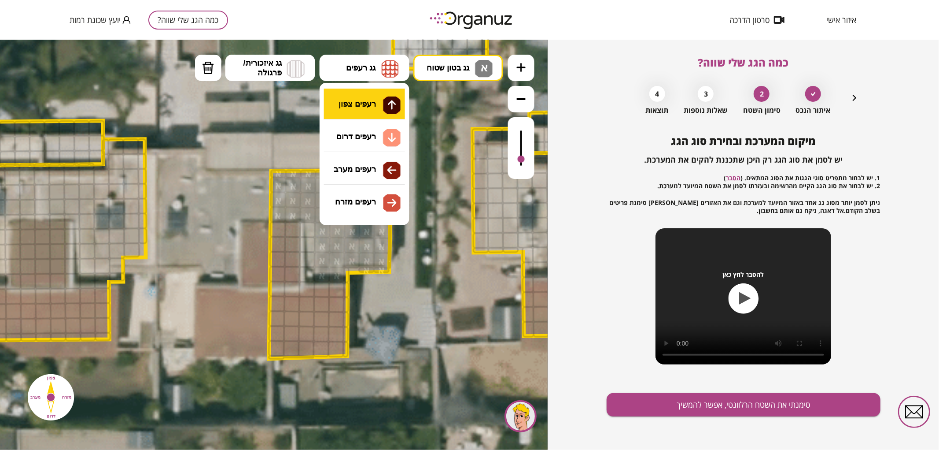
click at [390, 95] on div ".st0 { fill: #FFFFFF; } .st0 { fill: #FFFFFF; }" at bounding box center [274, 244] width 548 height 410
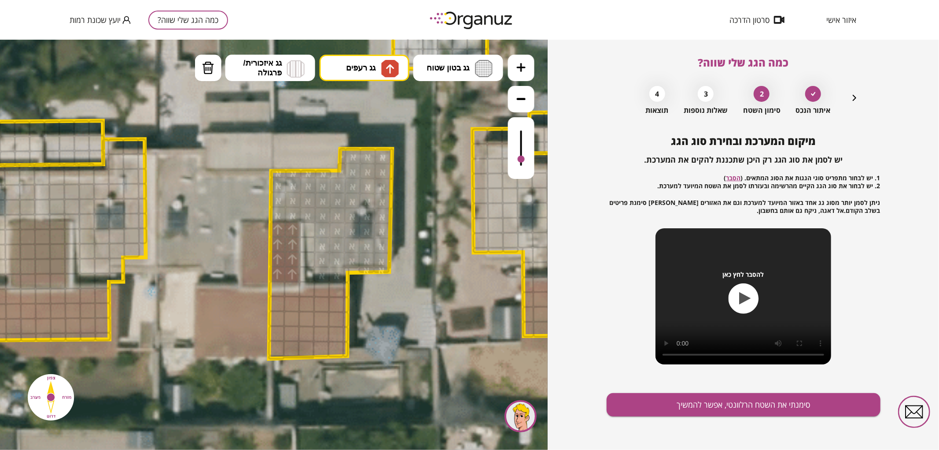
drag, startPoint x: 278, startPoint y: 272, endPoint x: 333, endPoint y: 189, distance: 99.1
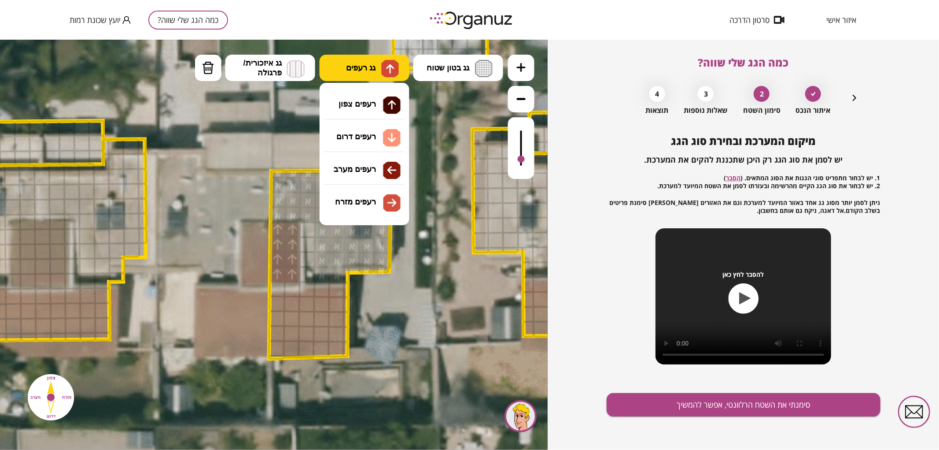
click at [391, 74] on img at bounding box center [390, 68] width 18 height 18
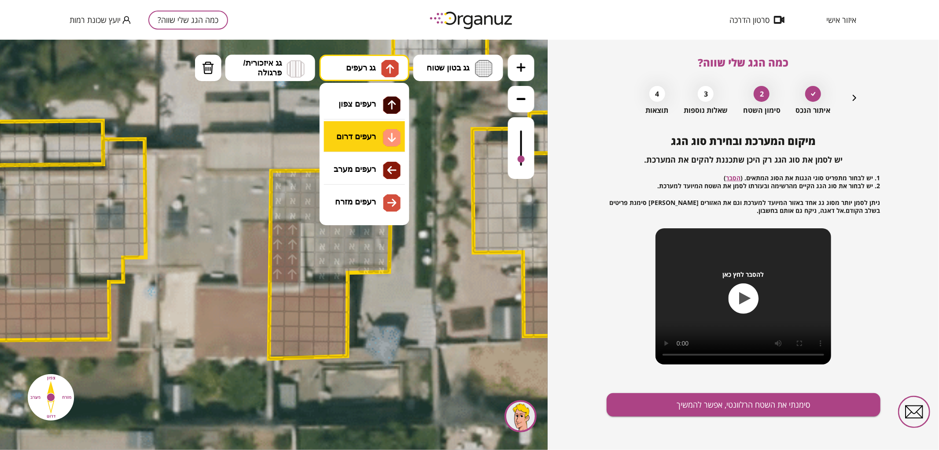
click at [377, 148] on div ".st0 { fill: #FFFFFF; } .st0 { fill: #FFFFFF; }" at bounding box center [274, 244] width 548 height 410
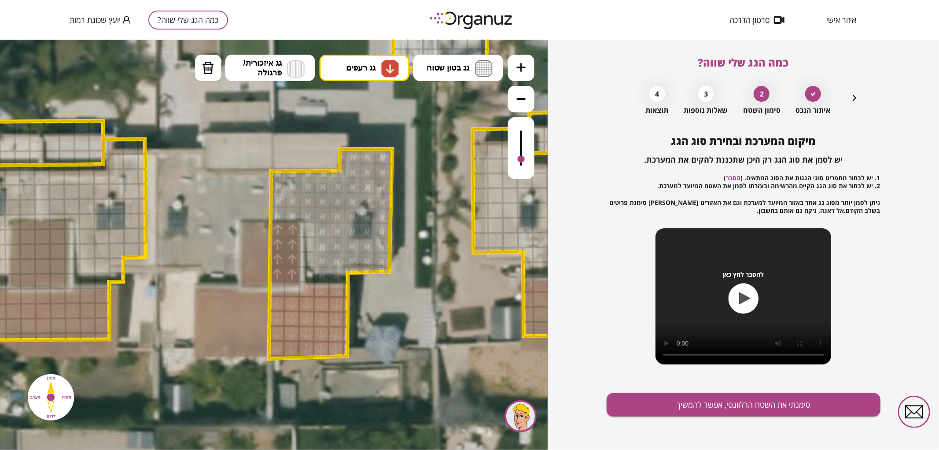
drag, startPoint x: 278, startPoint y: 348, endPoint x: 336, endPoint y: 287, distance: 84.4
click at [768, 415] on div "מיקום המערכת ובחירת סוג הגג יש לסמן את סוג הגג רק היכן שתכננת להקים את המערכת. …" at bounding box center [744, 292] width 274 height 315
click at [772, 408] on button "סימנתי את השטח הרלוונטי, אפשר להמשיך" at bounding box center [744, 404] width 274 height 23
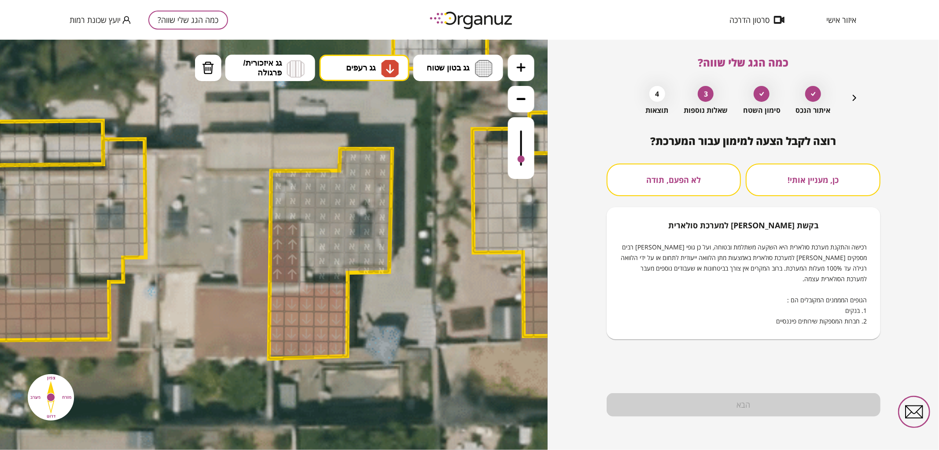
click at [705, 182] on button "לא הפעם, תודה" at bounding box center [674, 179] width 135 height 33
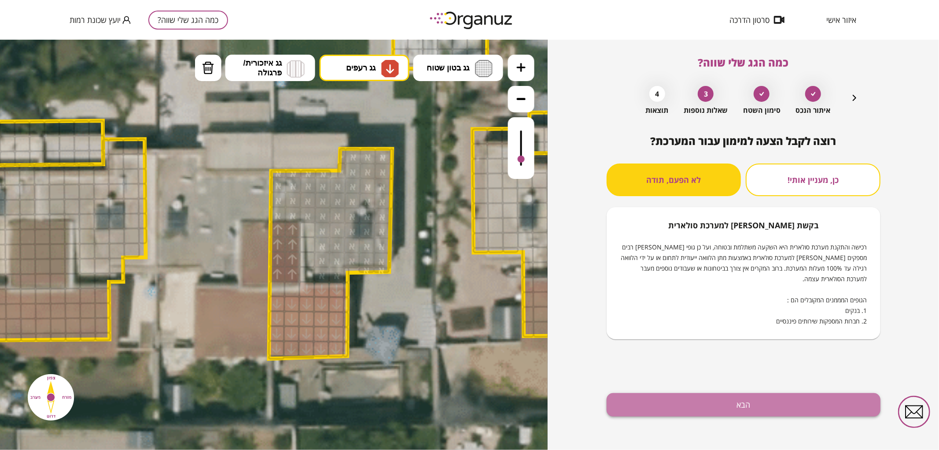
click at [739, 404] on button "הבא" at bounding box center [744, 404] width 274 height 23
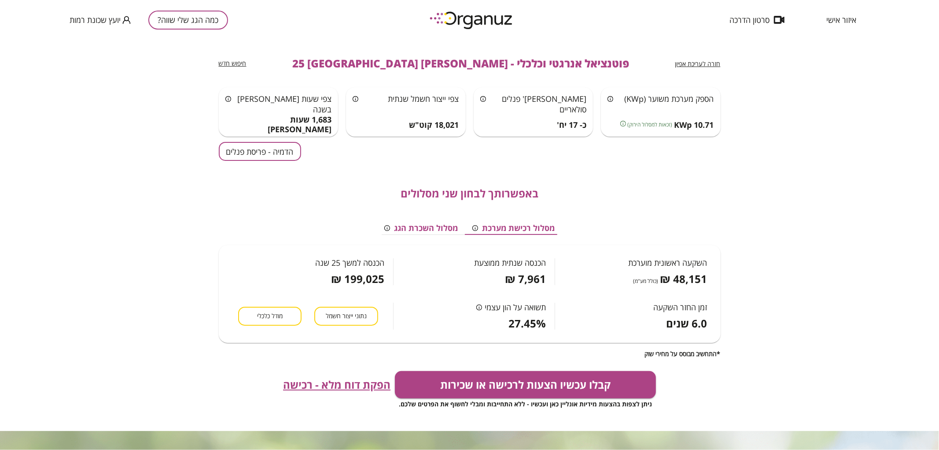
click at [288, 146] on button "הדמיה - פריסת פנלים" at bounding box center [260, 151] width 82 height 19
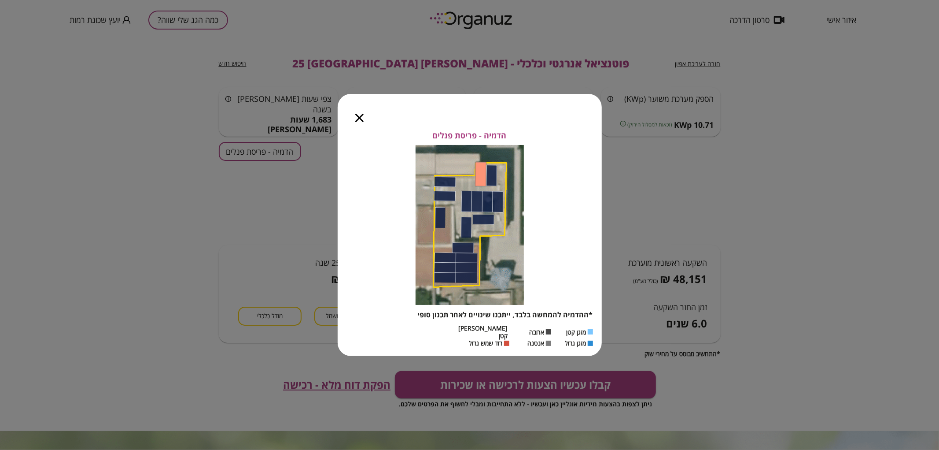
click at [355, 121] on icon "button" at bounding box center [359, 118] width 8 height 8
